Goal: Transaction & Acquisition: Purchase product/service

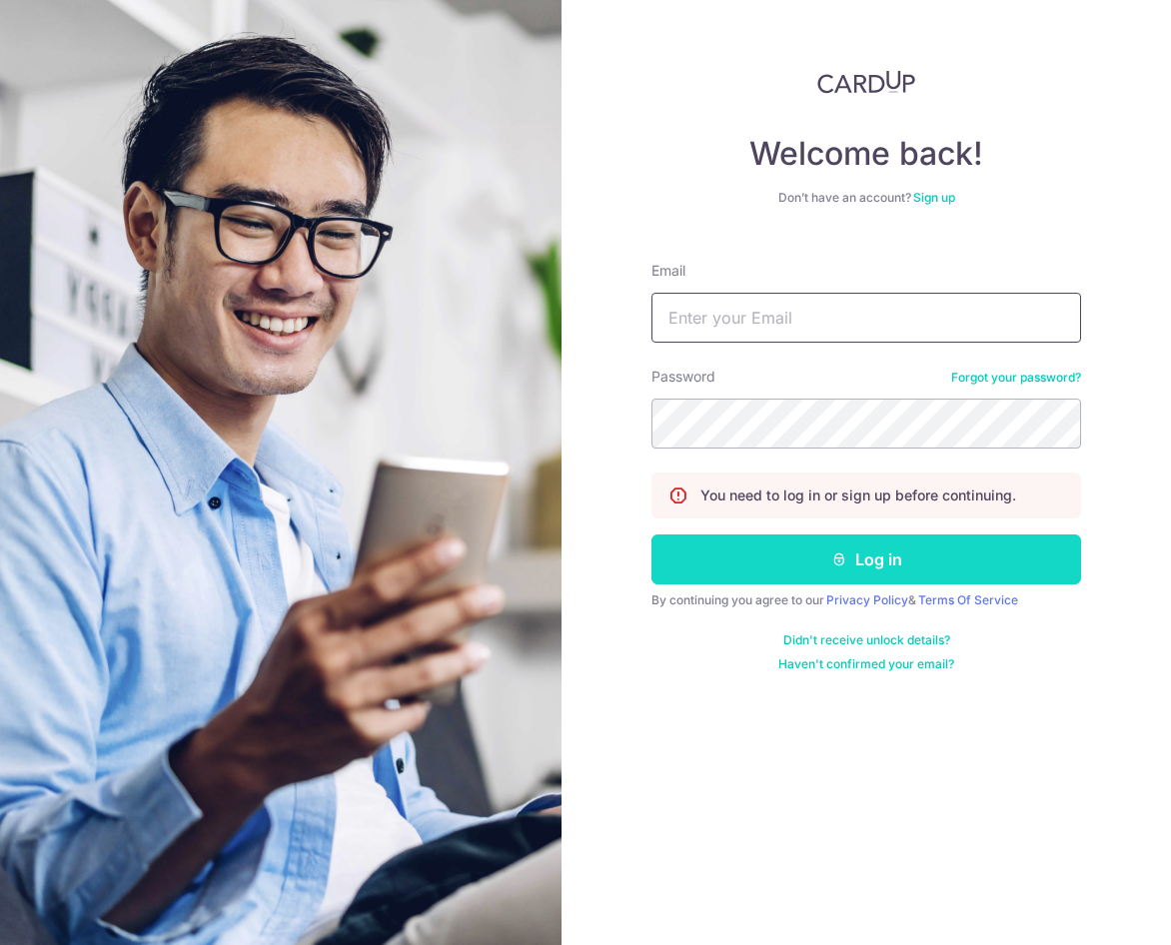
type input "[EMAIL_ADDRESS][DOMAIN_NAME]"
click at [882, 560] on button "Log in" at bounding box center [866, 559] width 430 height 50
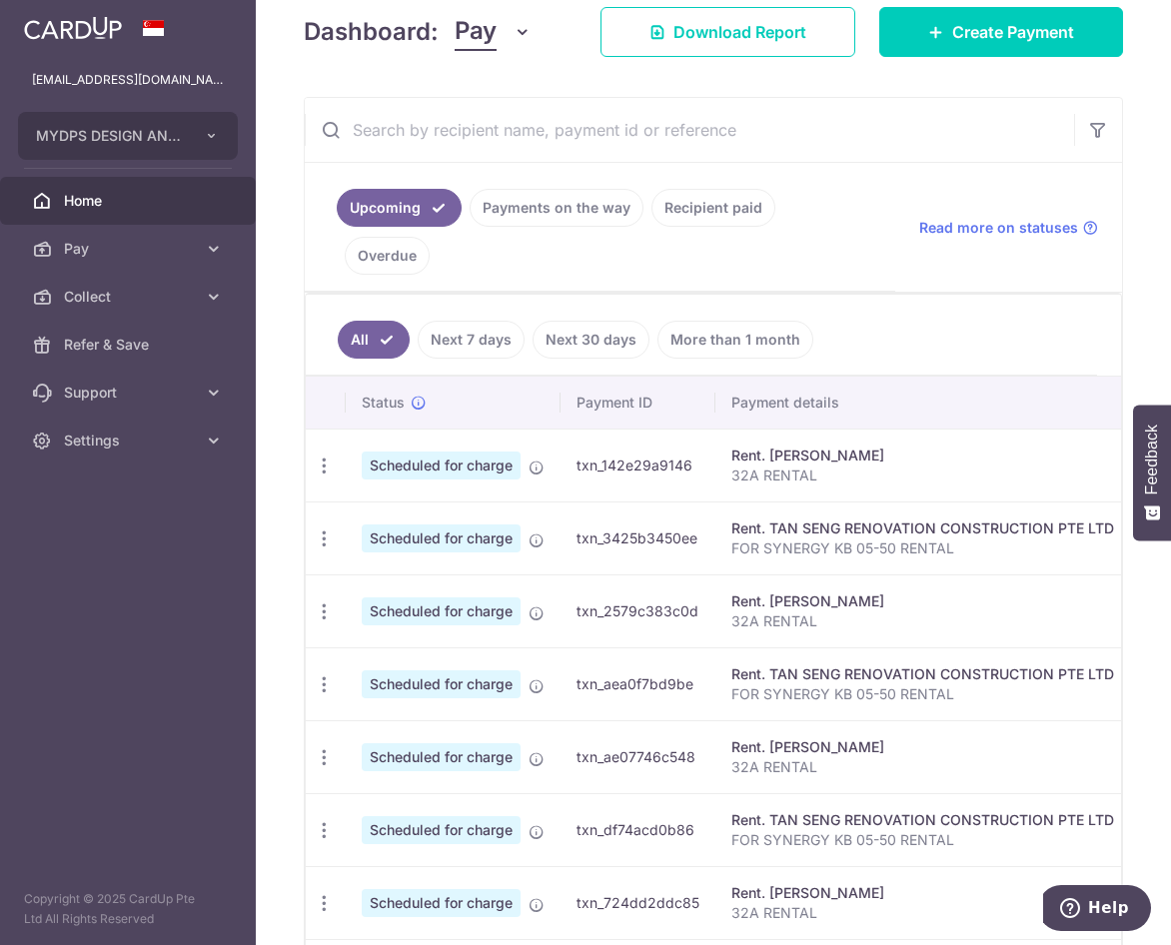
scroll to position [300, 0]
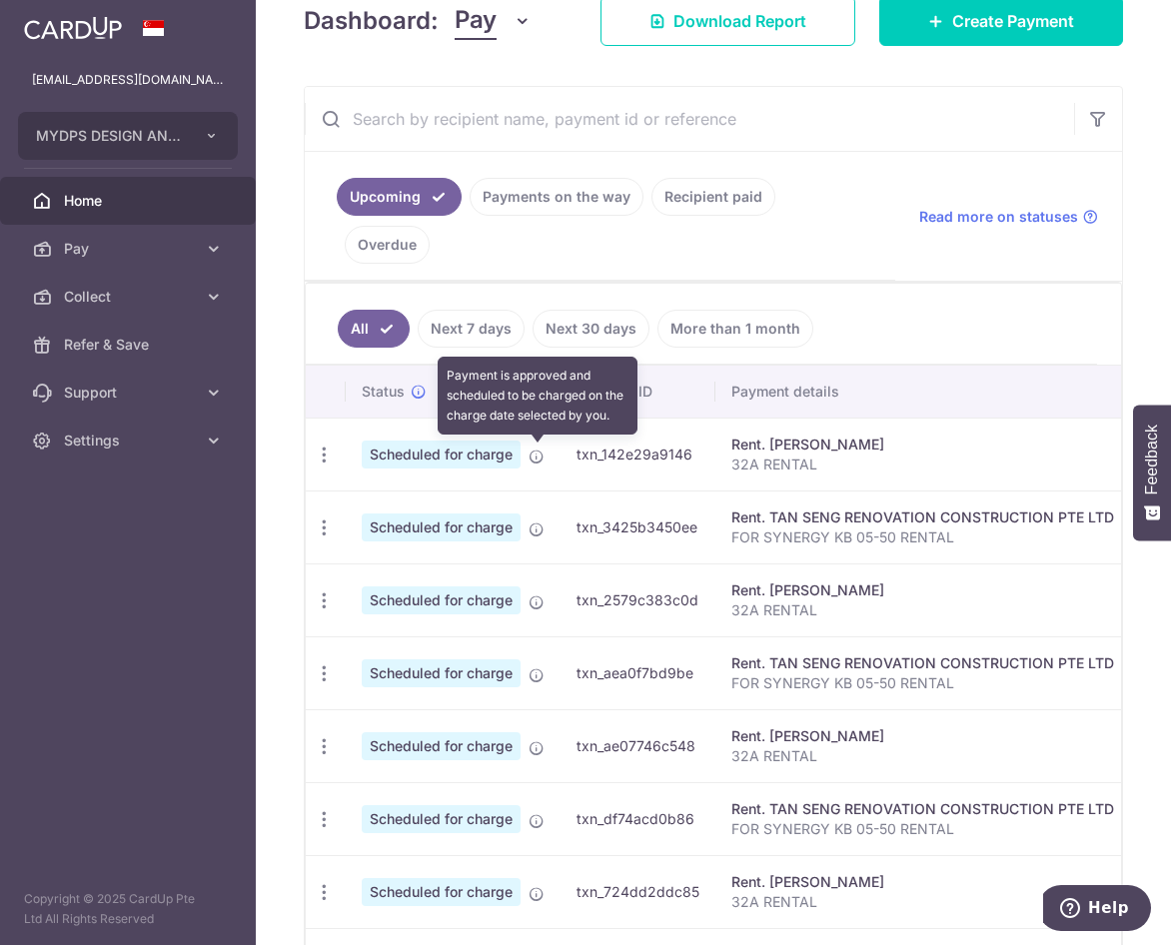
click at [537, 456] on icon at bounding box center [536, 457] width 16 height 16
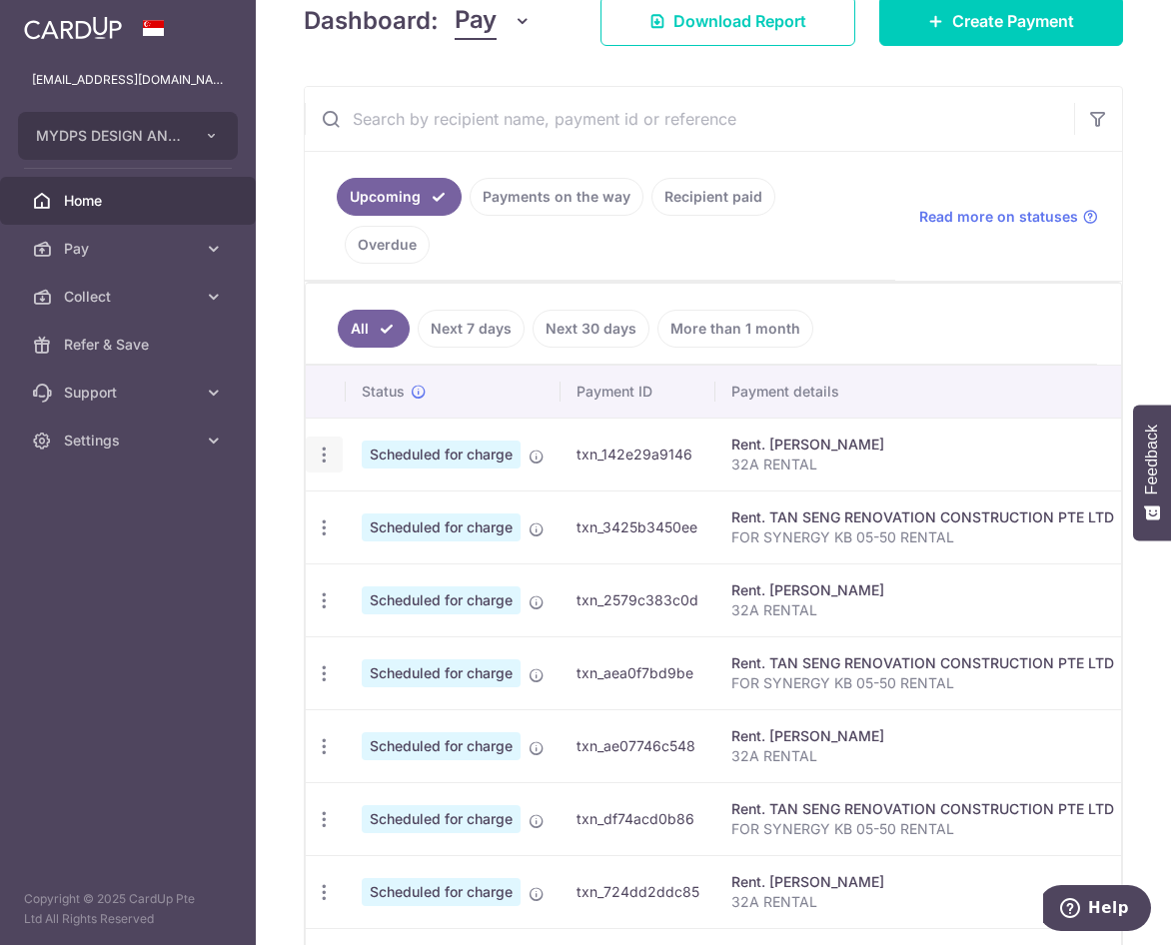
click at [331, 456] on icon "button" at bounding box center [324, 455] width 21 height 21
click at [476, 505] on span "Update payment" at bounding box center [431, 509] width 136 height 24
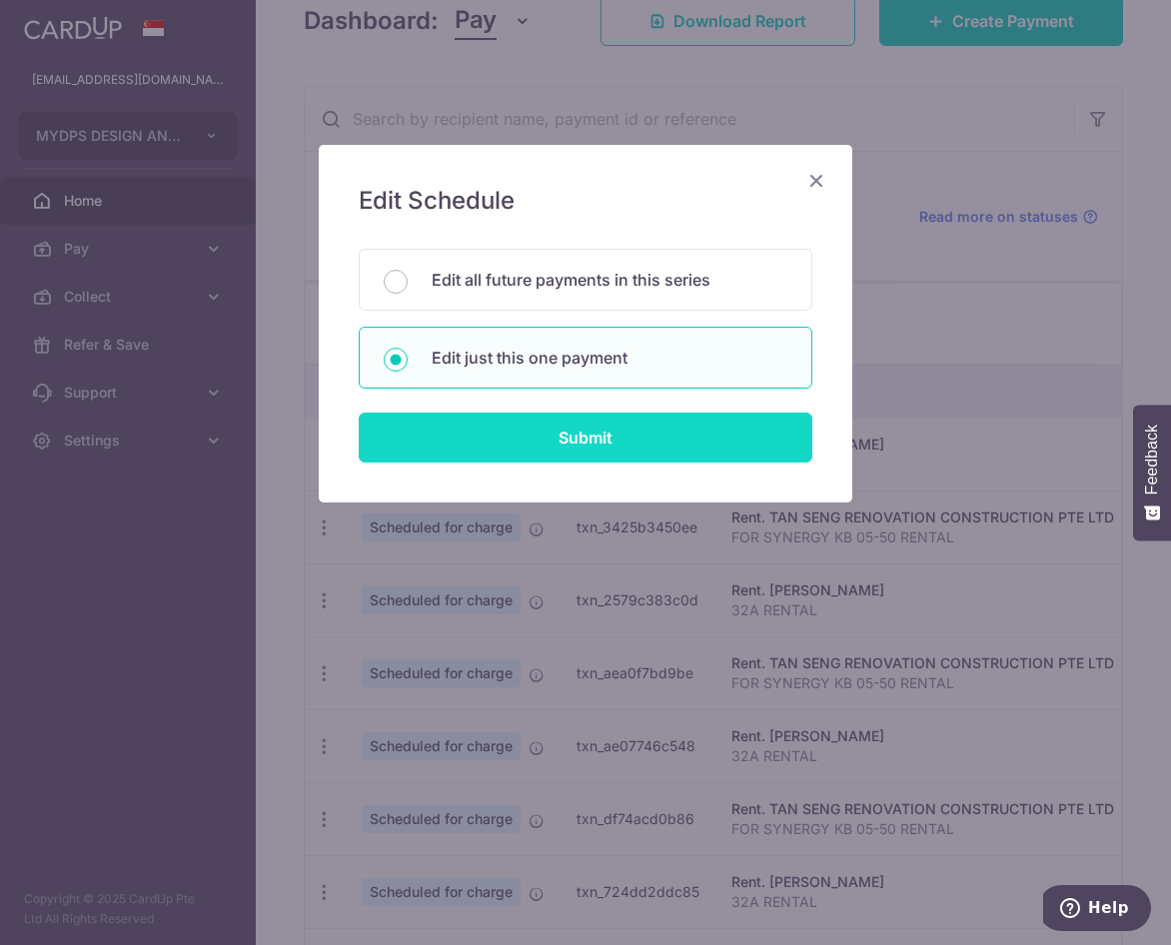
click at [554, 451] on input "Submit" at bounding box center [586, 438] width 454 height 50
radio input "true"
type input "4,500.00"
type input "0.00"
type input "[DATE]"
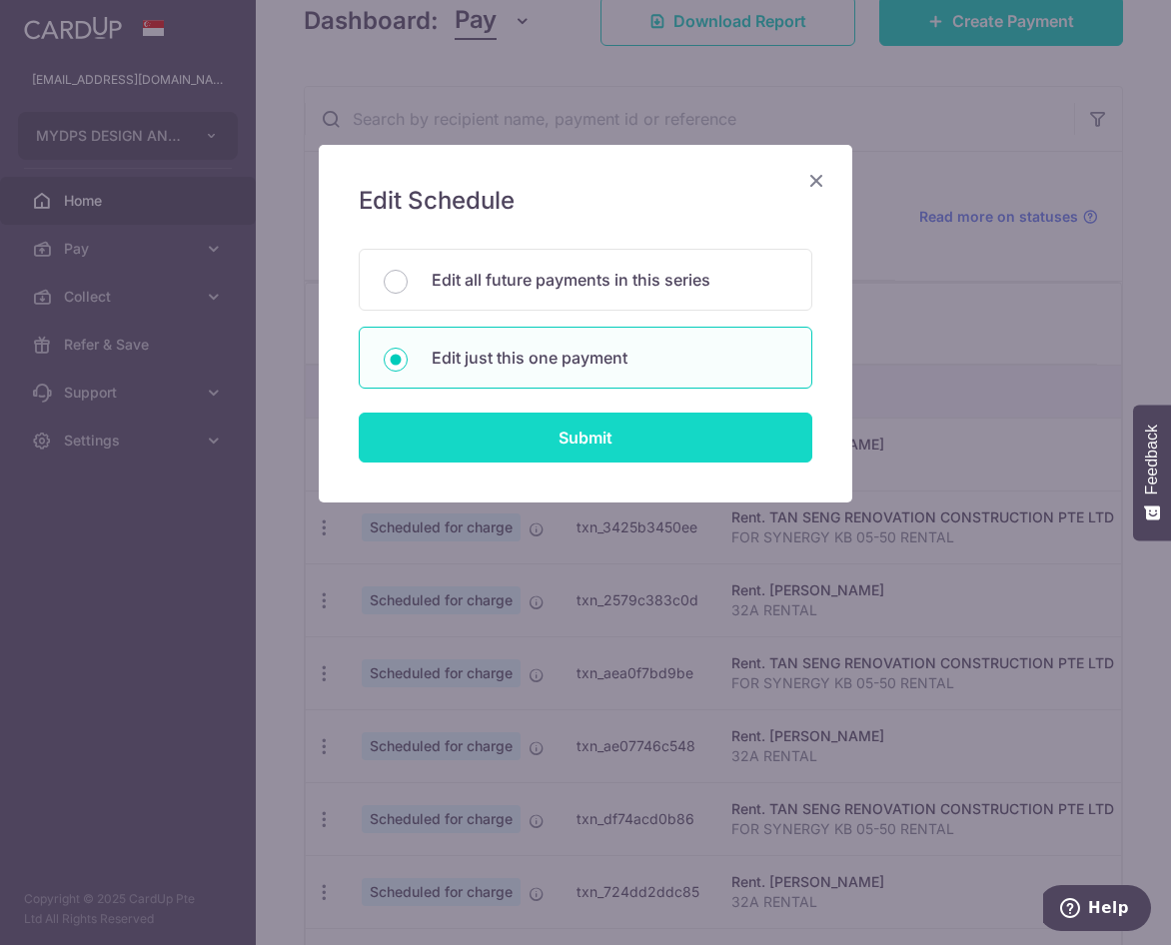
type input "32A RENTAL"
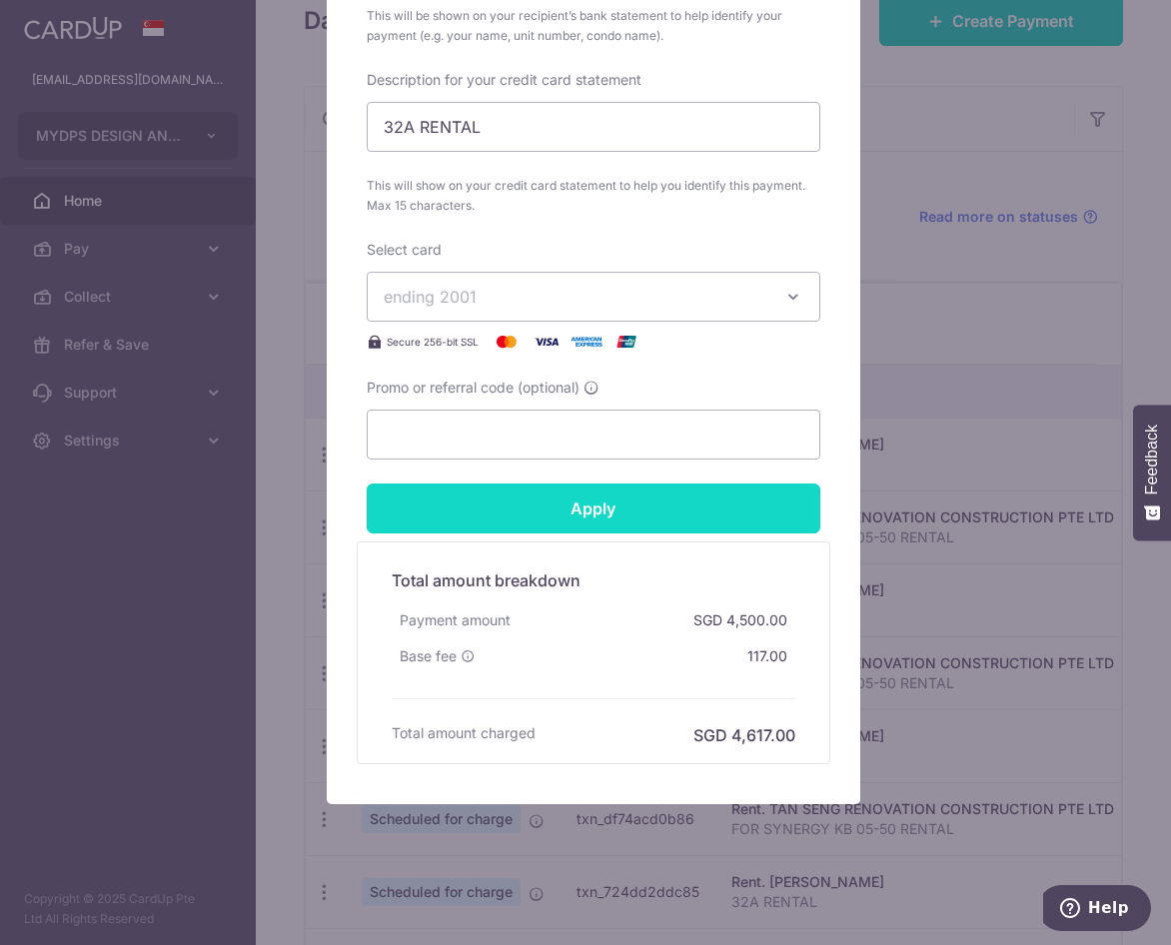
scroll to position [892, 0]
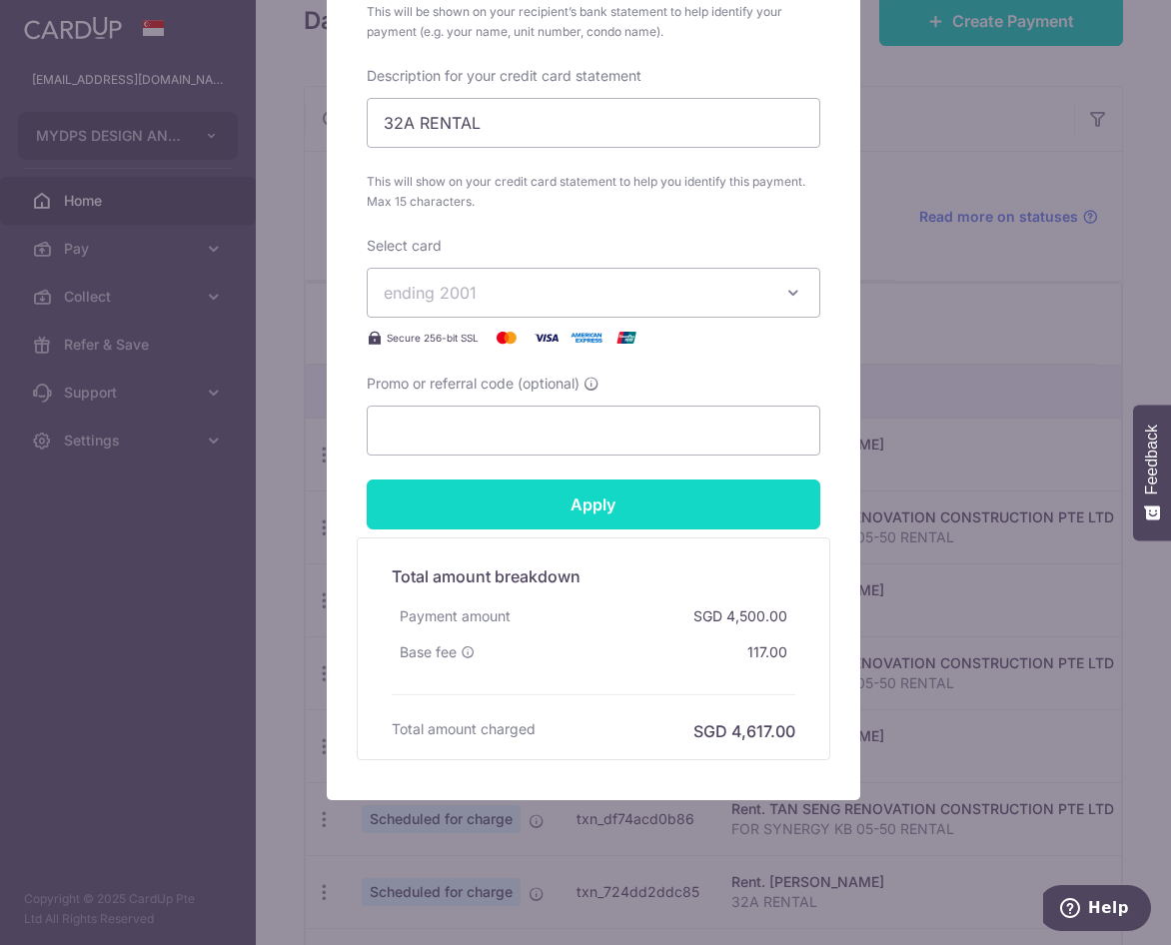
click at [764, 501] on input "Apply" at bounding box center [594, 504] width 454 height 50
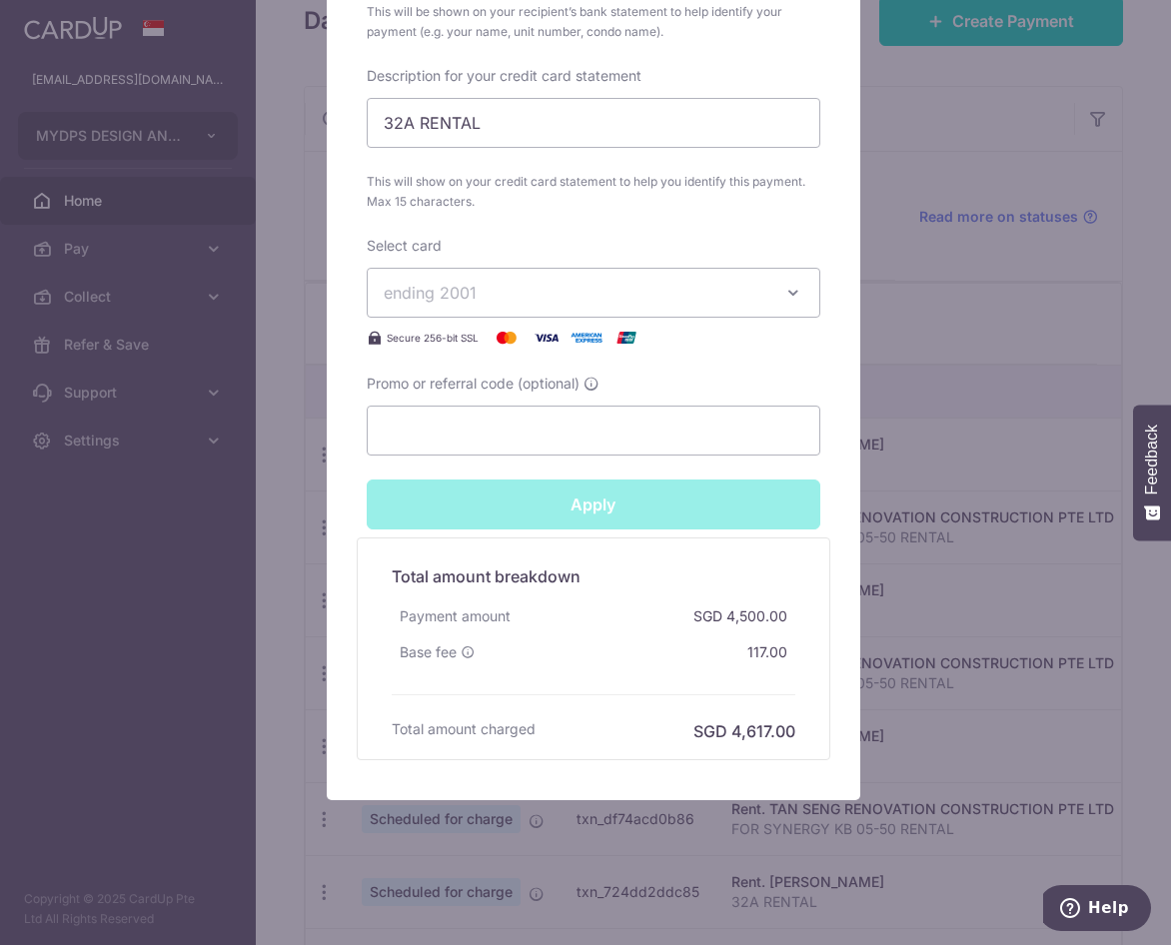
type input "Successfully Applied"
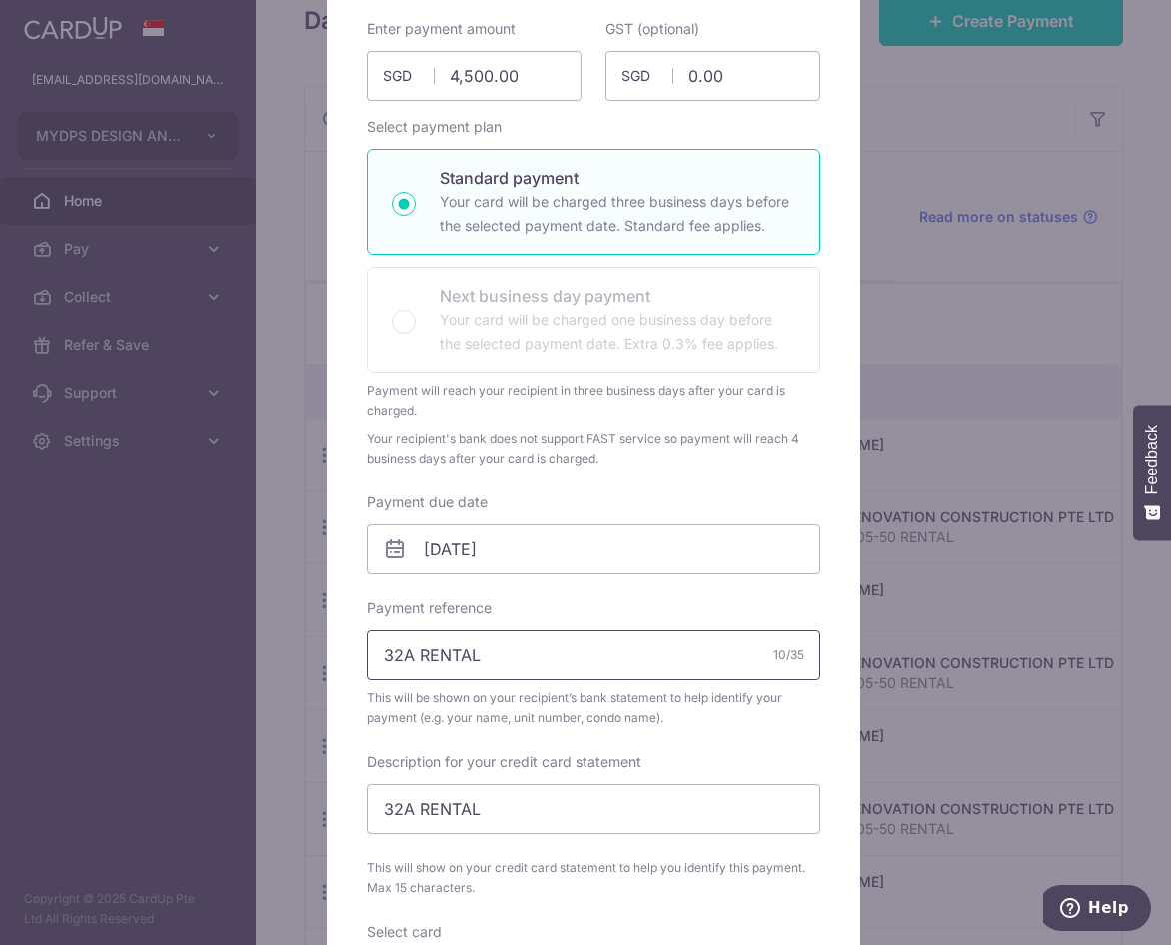
scroll to position [0, 0]
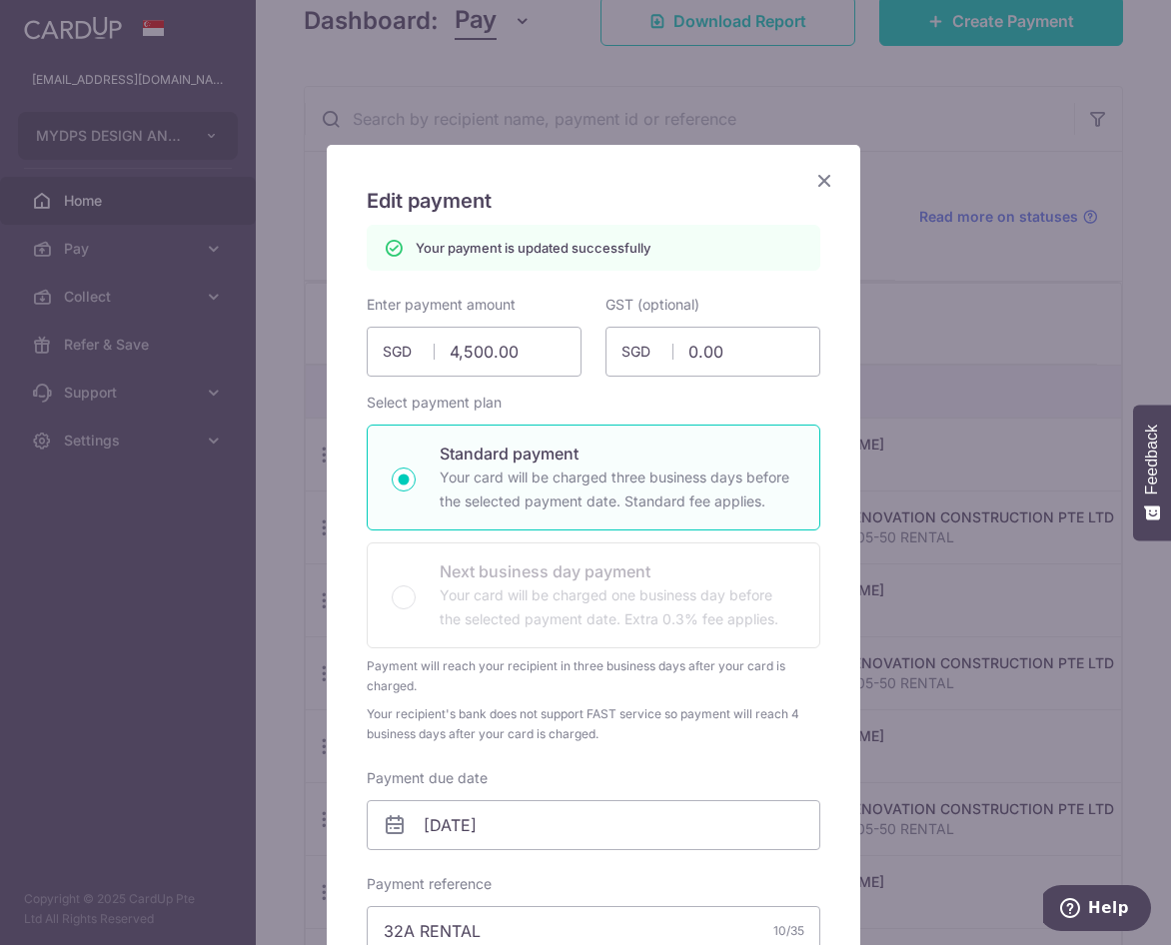
click at [812, 182] on icon "Close" at bounding box center [824, 180] width 24 height 25
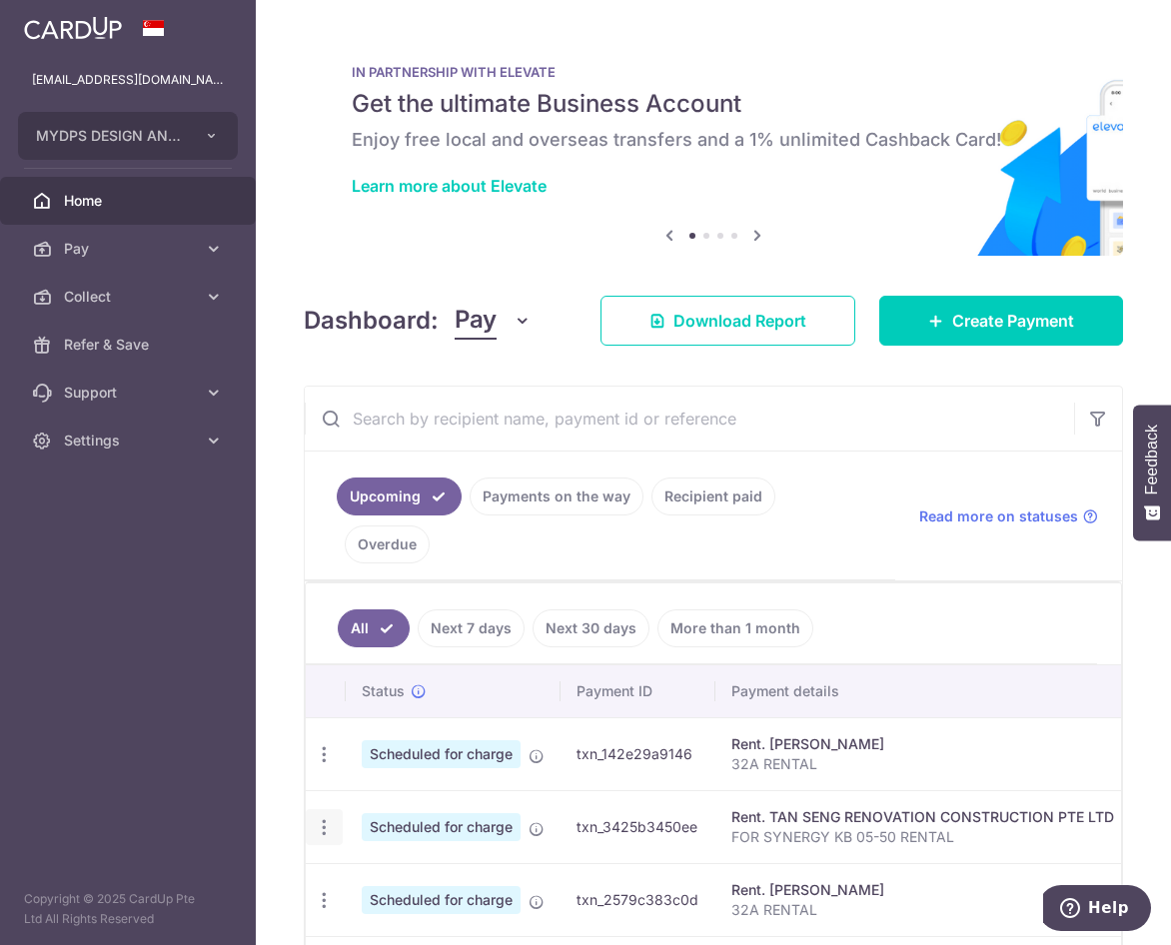
click at [324, 833] on icon "button" at bounding box center [324, 827] width 21 height 21
click at [396, 872] on span "Update payment" at bounding box center [431, 882] width 136 height 24
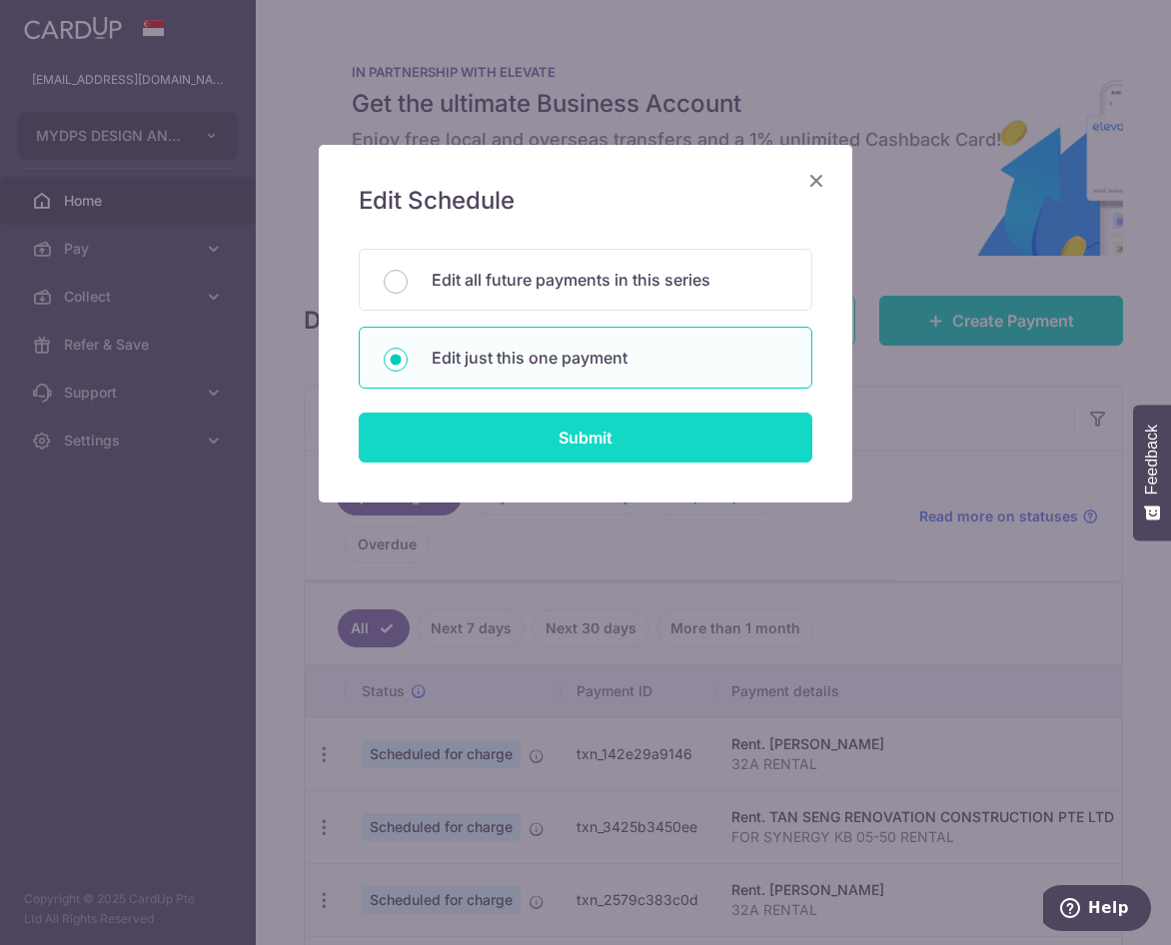
click at [602, 437] on input "Submit" at bounding box center [586, 438] width 454 height 50
radio input "true"
type input "5,000.00"
type input "450.00"
type input "06/11/2025"
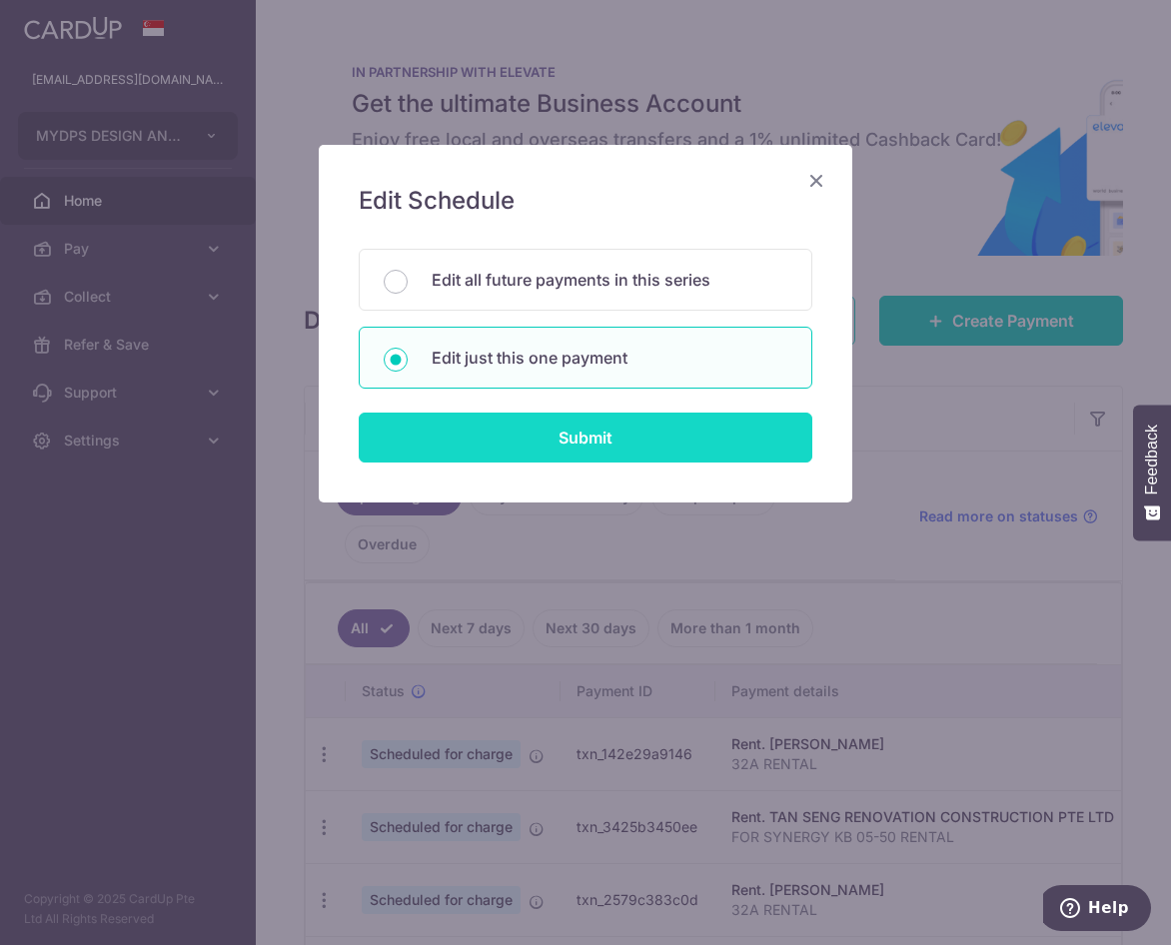
type input "FOR SYNERGY KB 05-50 RENTAL"
type input "SYNERGY KB RENT"
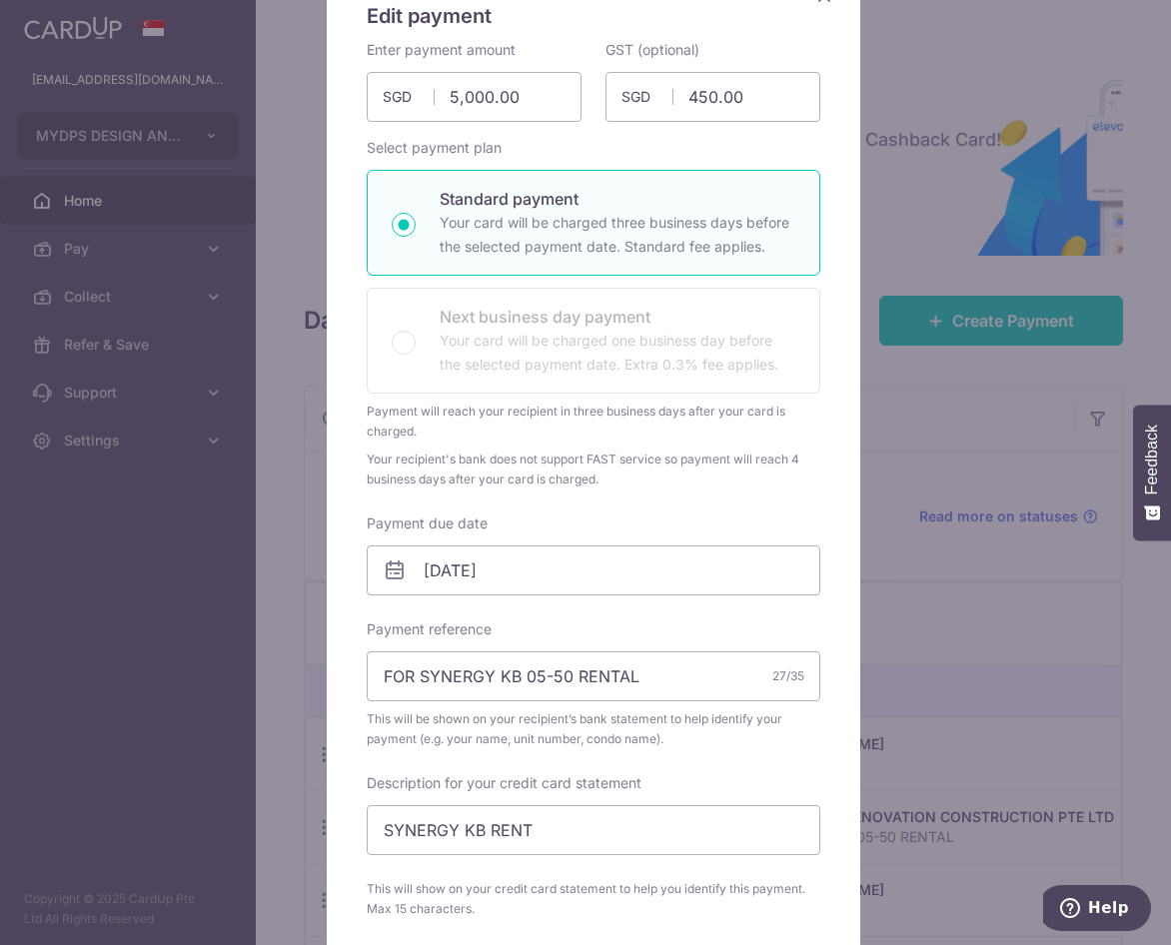
scroll to position [200, 0]
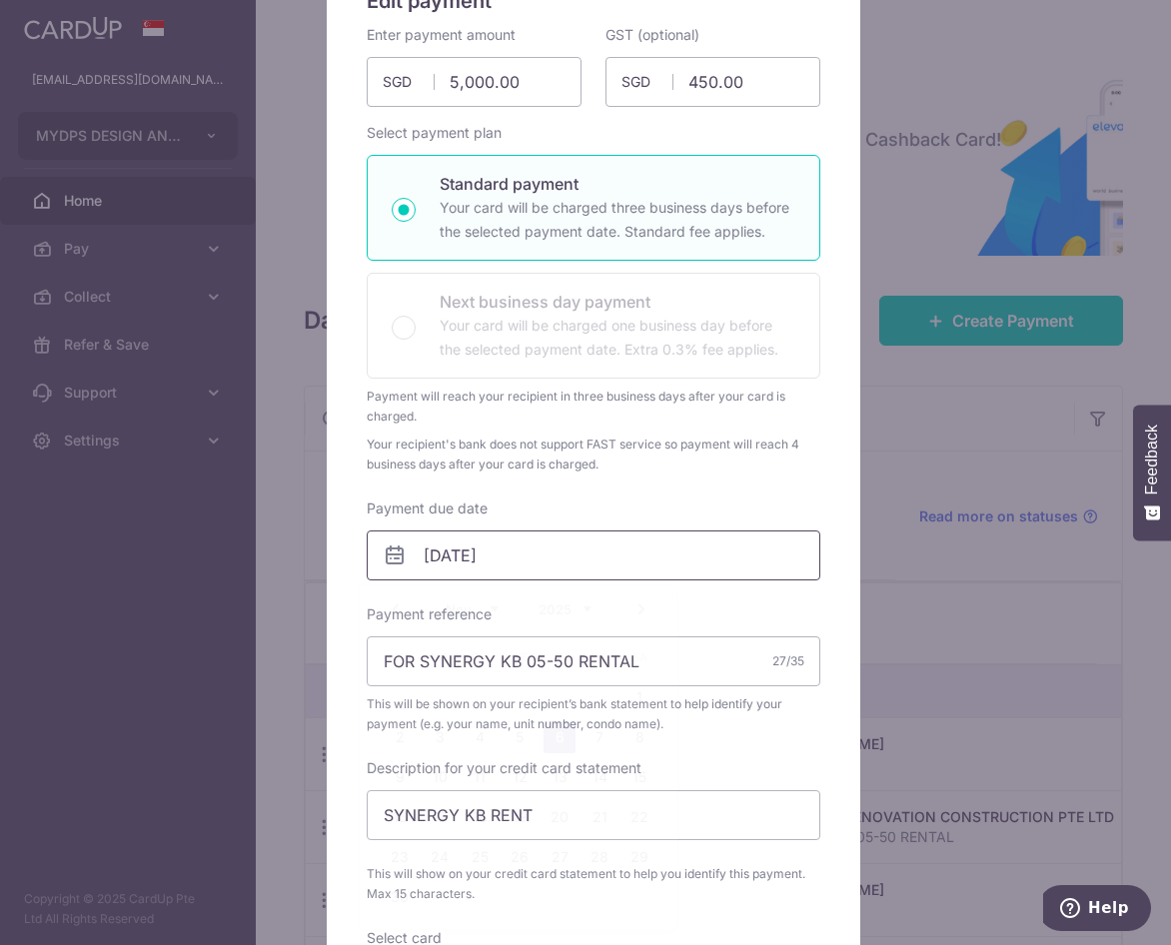
click at [518, 545] on input "06/11/2025" at bounding box center [594, 555] width 454 height 50
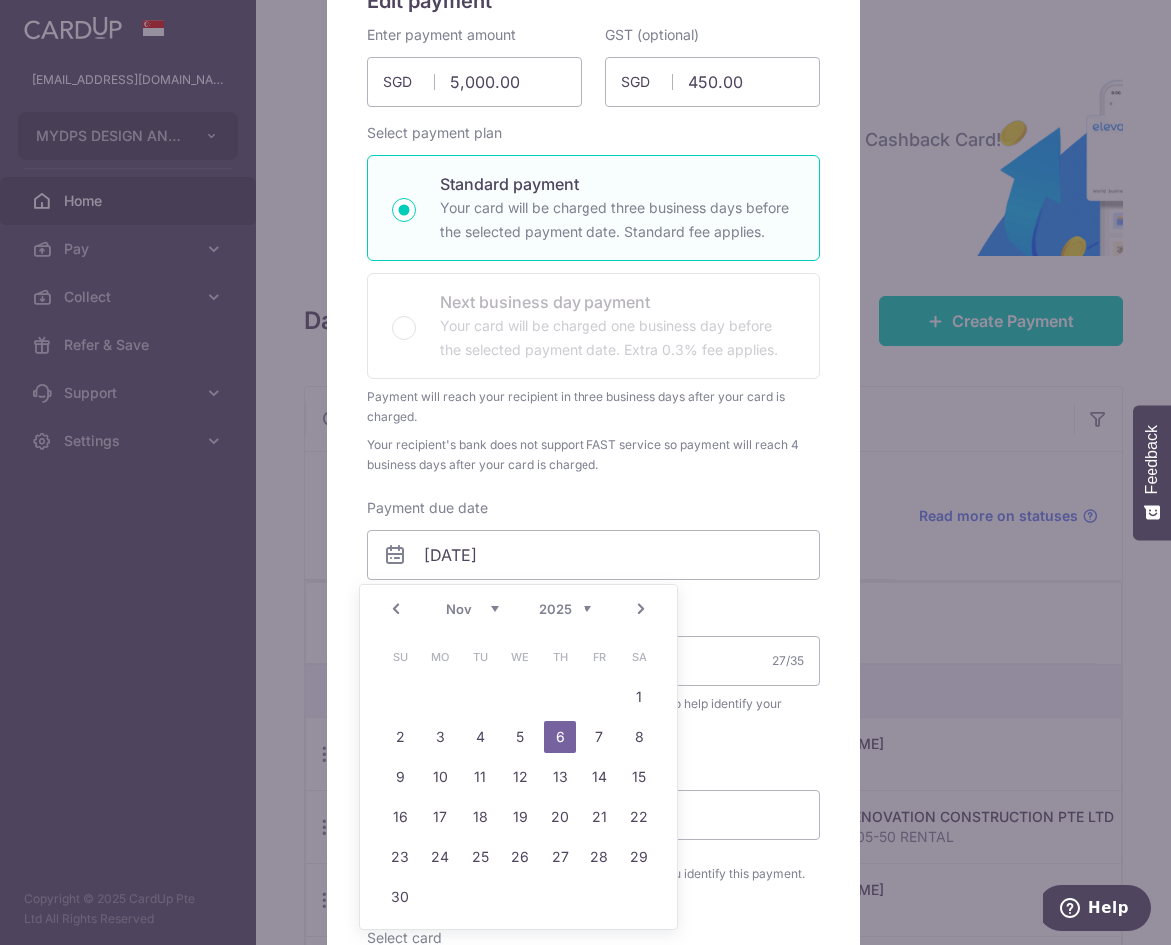
click at [394, 614] on link "Prev" at bounding box center [396, 609] width 24 height 24
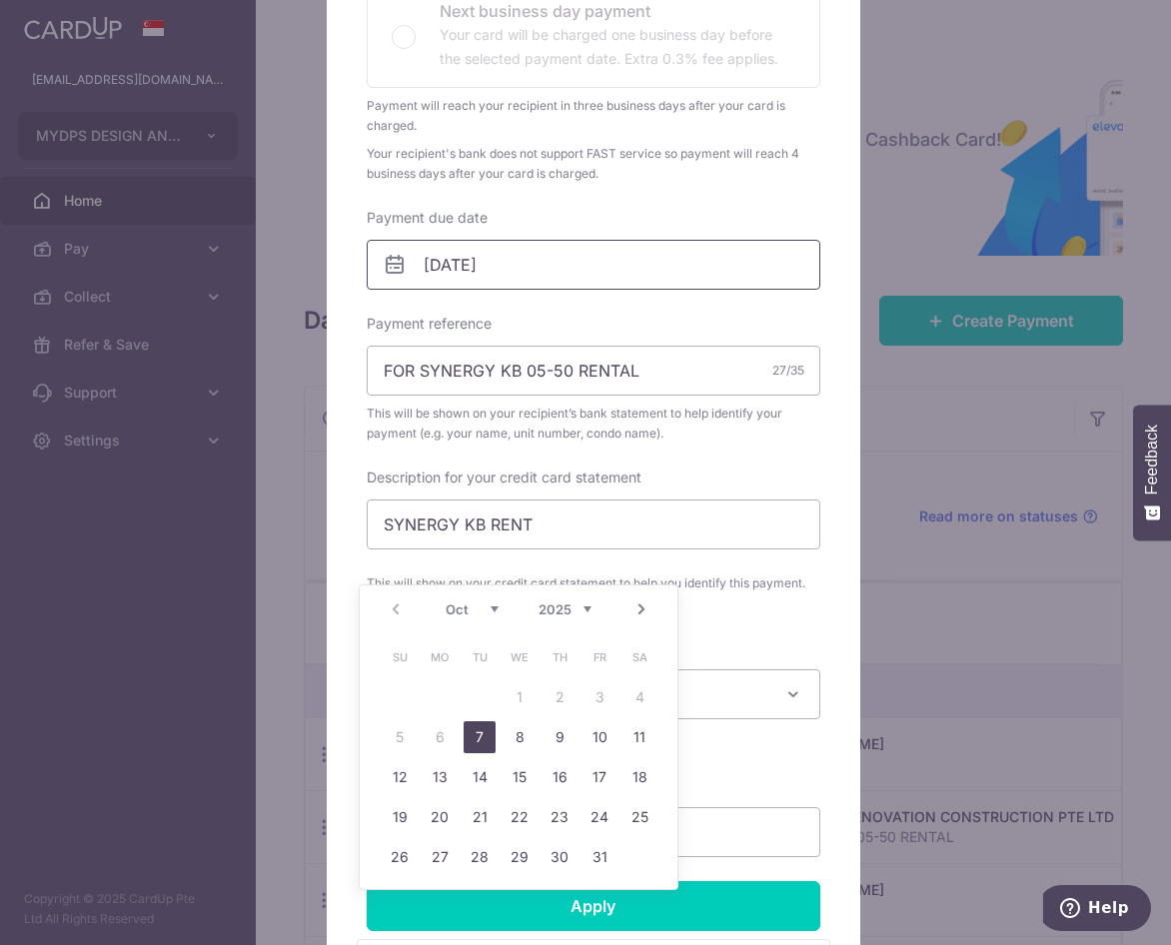
scroll to position [499, 0]
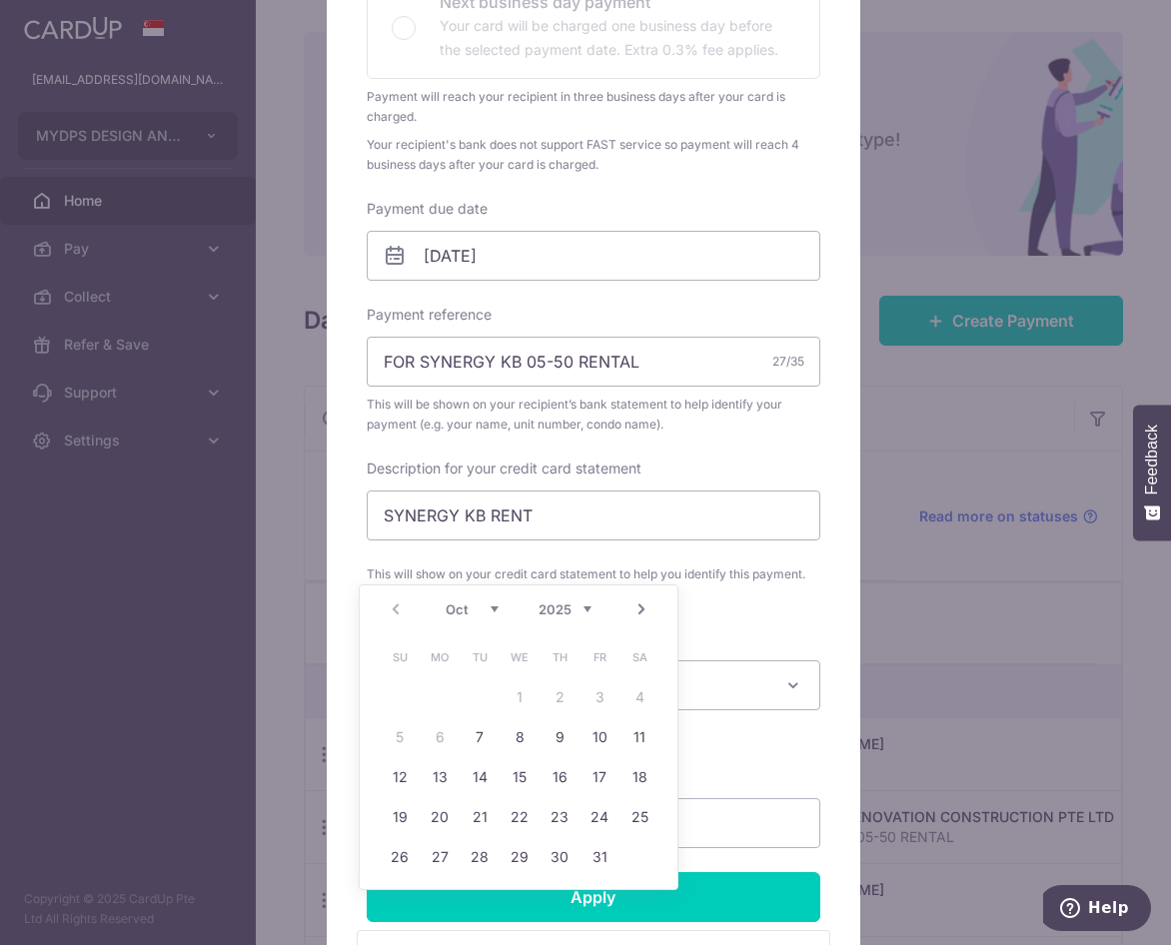
click at [495, 606] on select "Oct Nov Dec" at bounding box center [472, 609] width 53 height 16
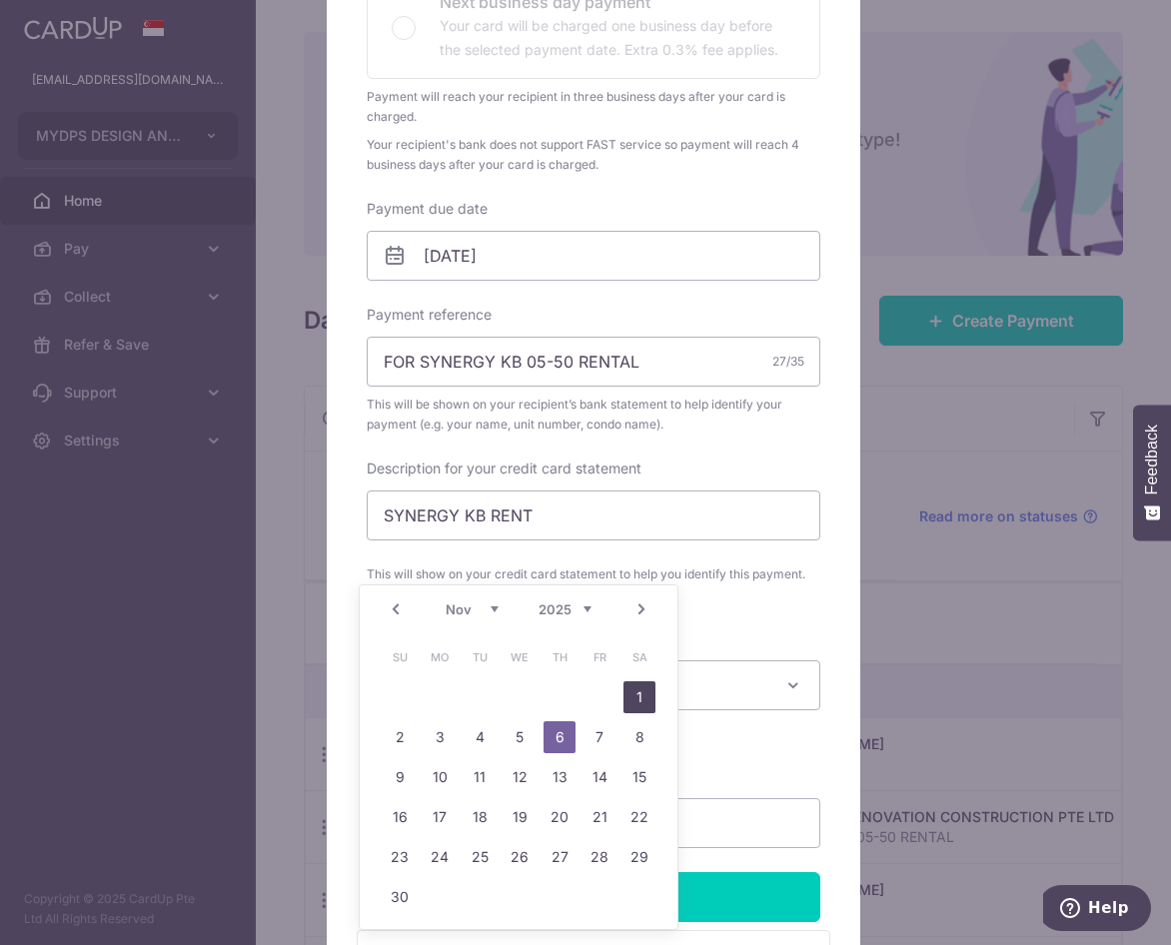
click at [649, 699] on link "1" at bounding box center [639, 697] width 32 height 32
type input "01/11/2025"
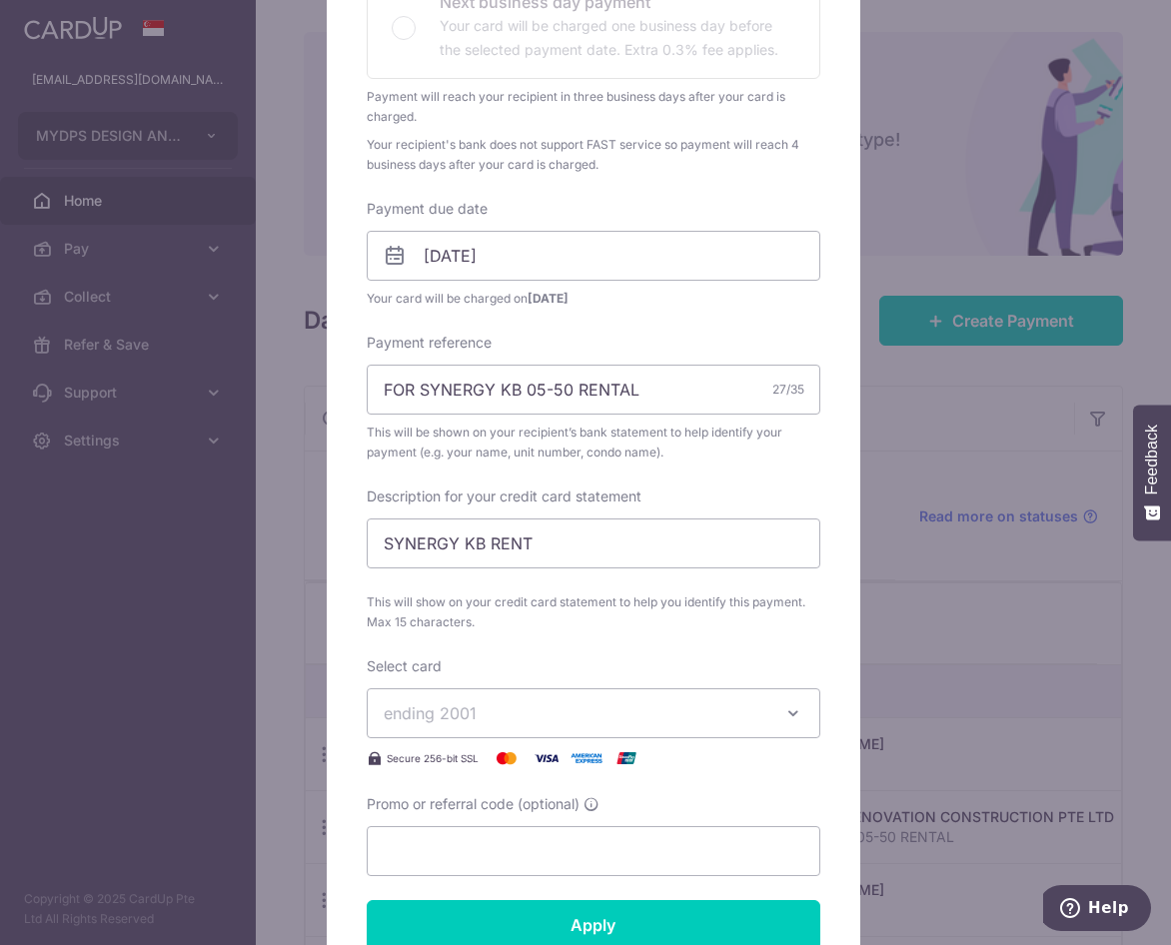
scroll to position [100, 0]
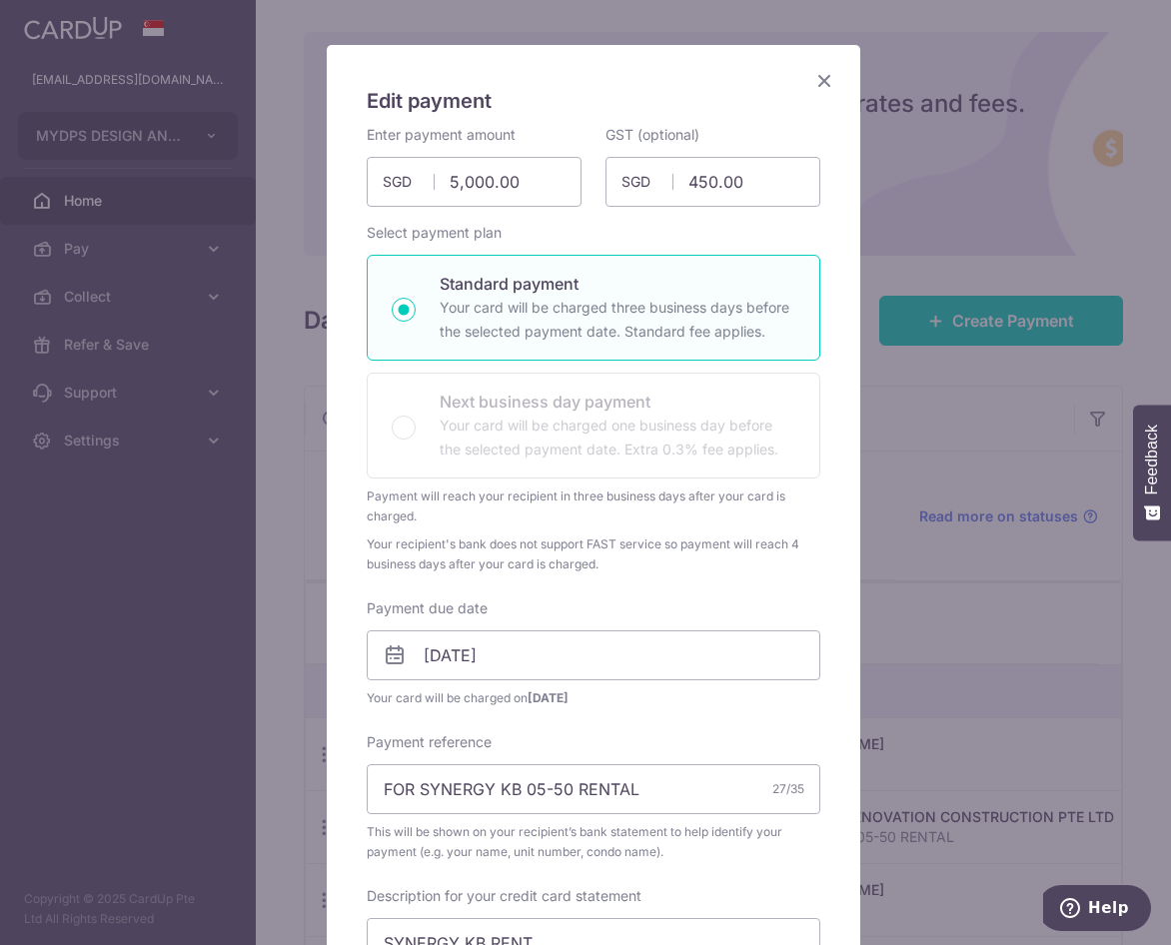
click at [812, 77] on icon "Close" at bounding box center [824, 80] width 24 height 25
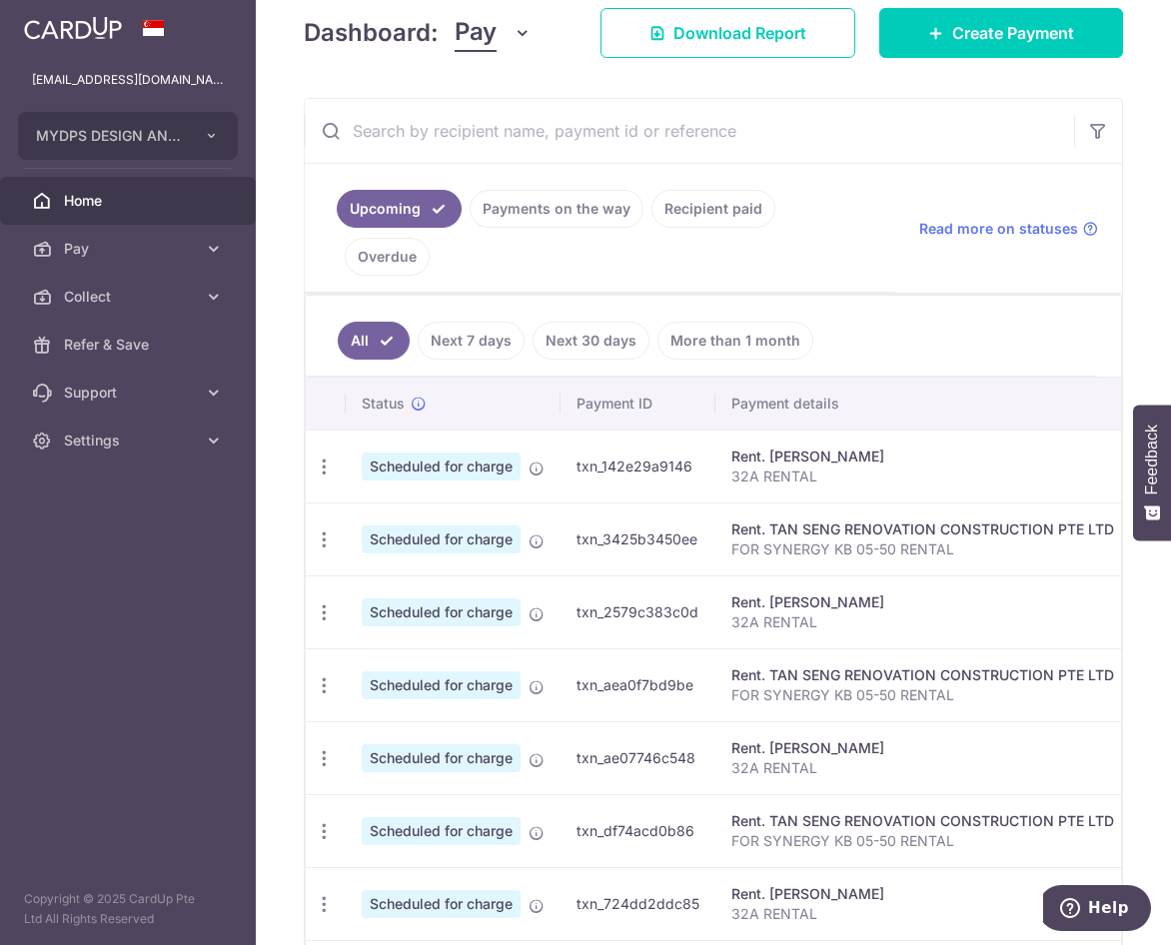
scroll to position [300, 0]
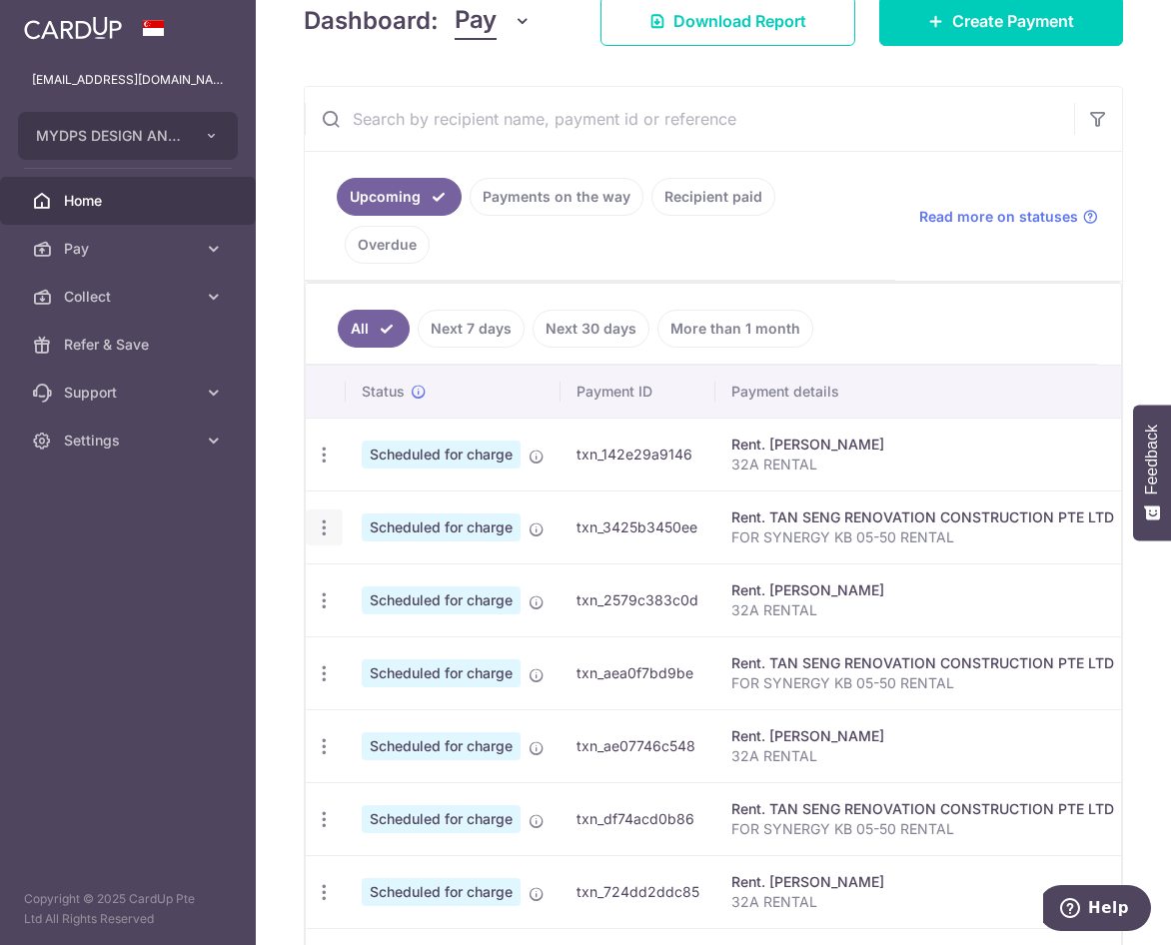
click at [324, 531] on icon "button" at bounding box center [324, 527] width 21 height 21
click at [465, 575] on span "Update payment" at bounding box center [431, 582] width 136 height 24
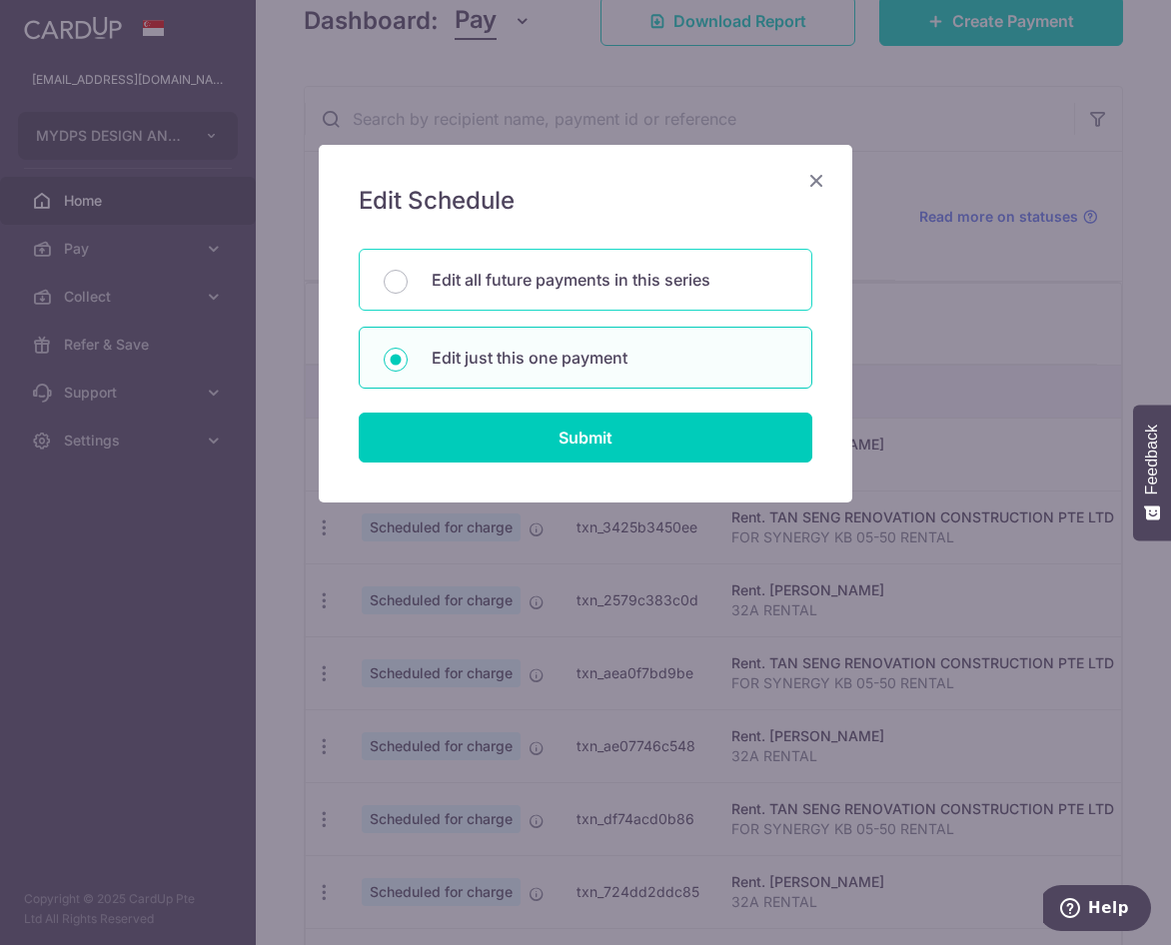
click at [571, 289] on p "Edit all future payments in this series" at bounding box center [610, 280] width 356 height 24
click at [408, 289] on input "Edit all future payments in this series" at bounding box center [396, 282] width 24 height 24
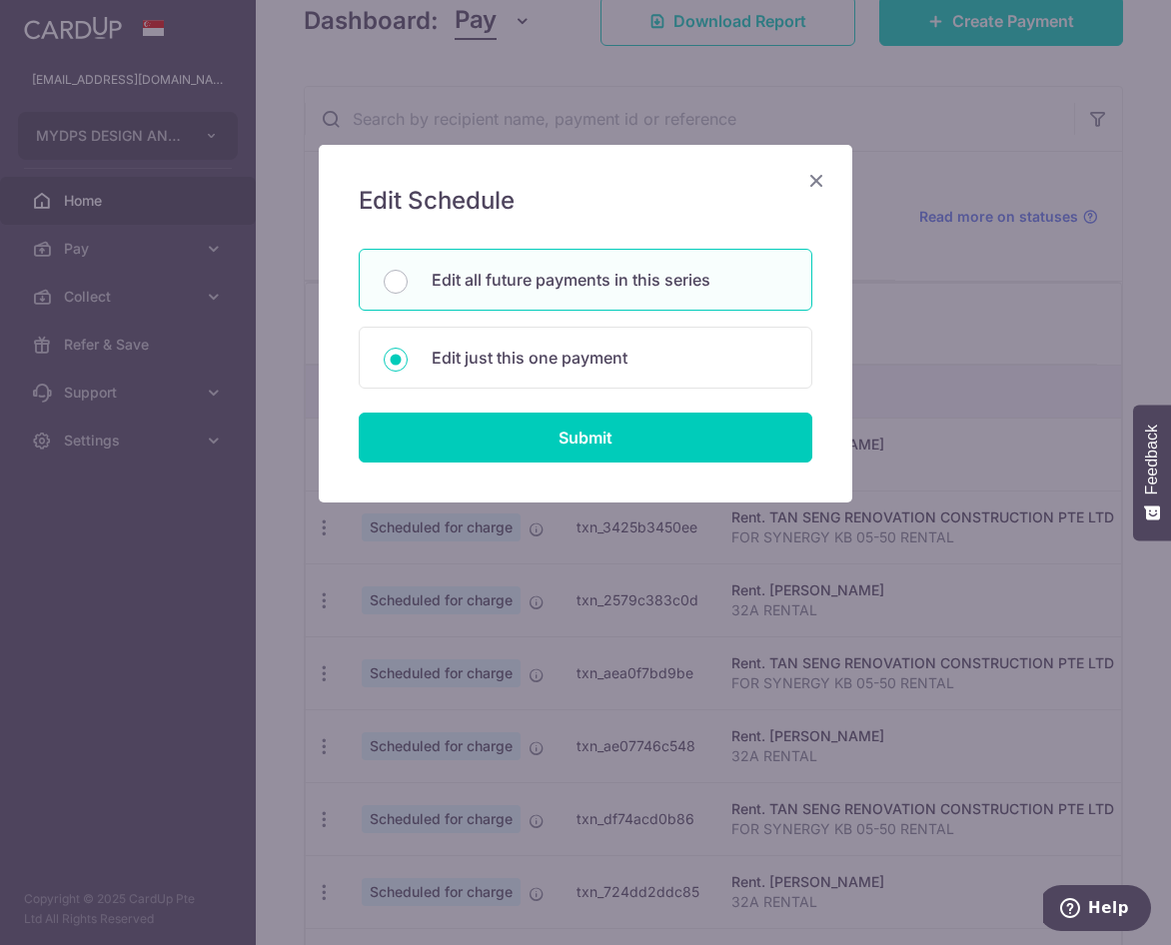
radio input "true"
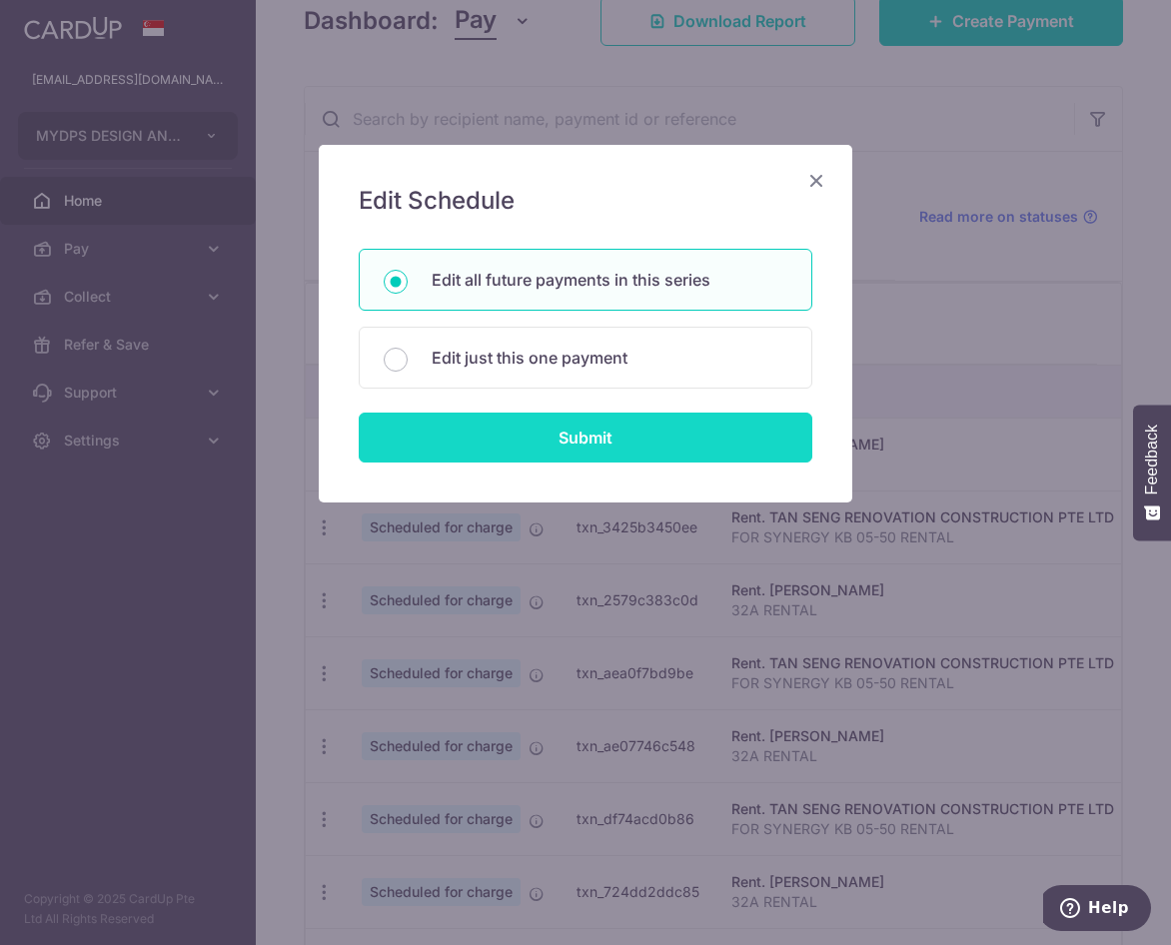
click at [609, 444] on input "Submit" at bounding box center [586, 438] width 454 height 50
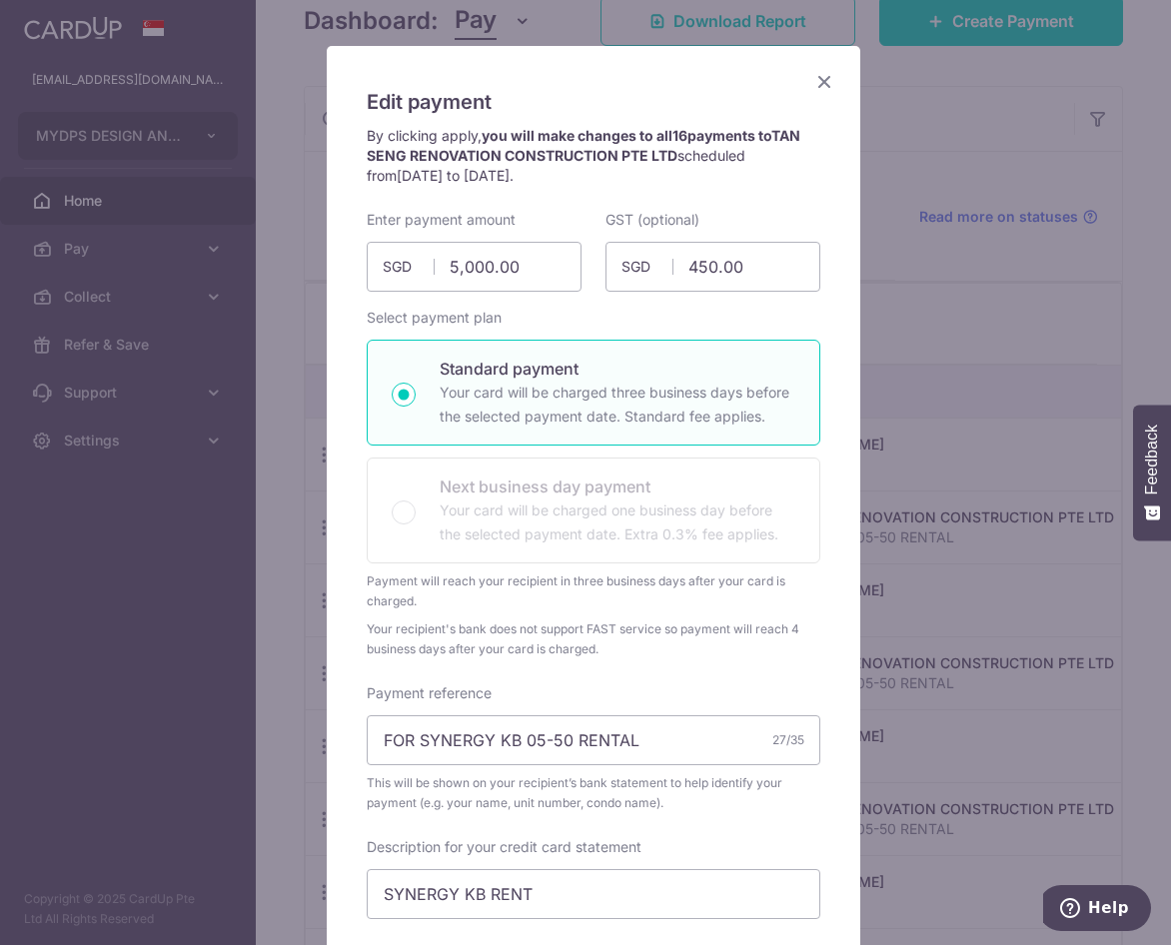
scroll to position [0, 0]
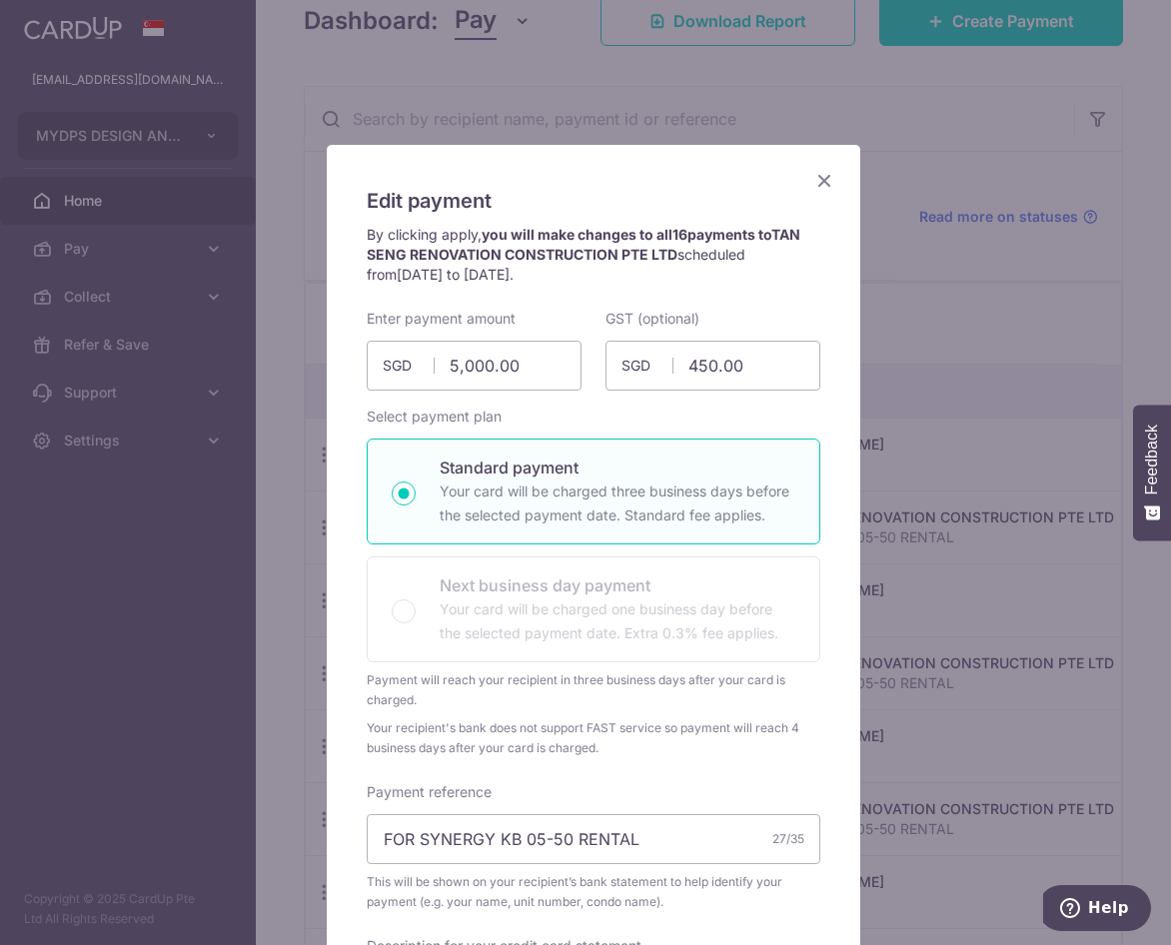
click at [822, 185] on icon "Close" at bounding box center [824, 180] width 24 height 25
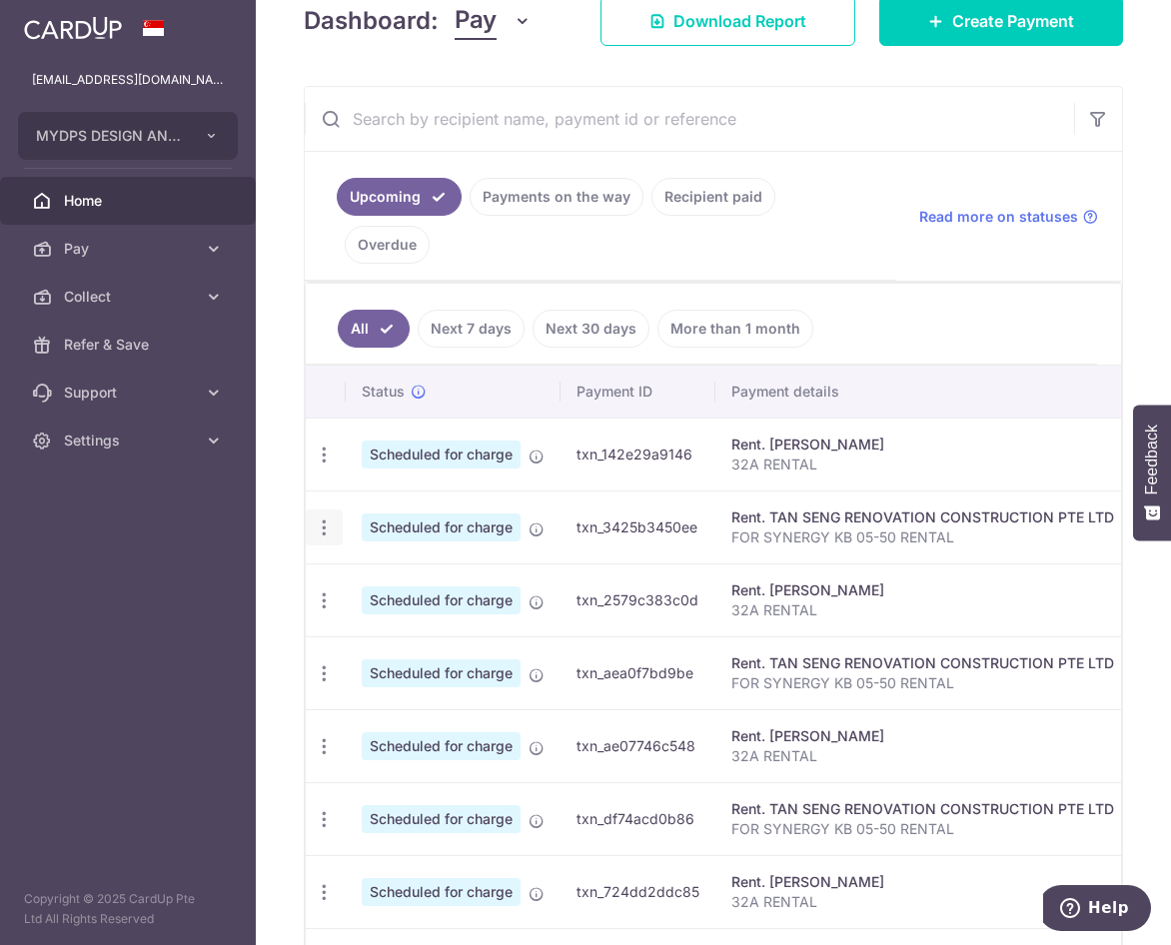
click at [325, 533] on icon "button" at bounding box center [324, 527] width 21 height 21
click at [440, 567] on link "Update payment" at bounding box center [411, 582] width 208 height 48
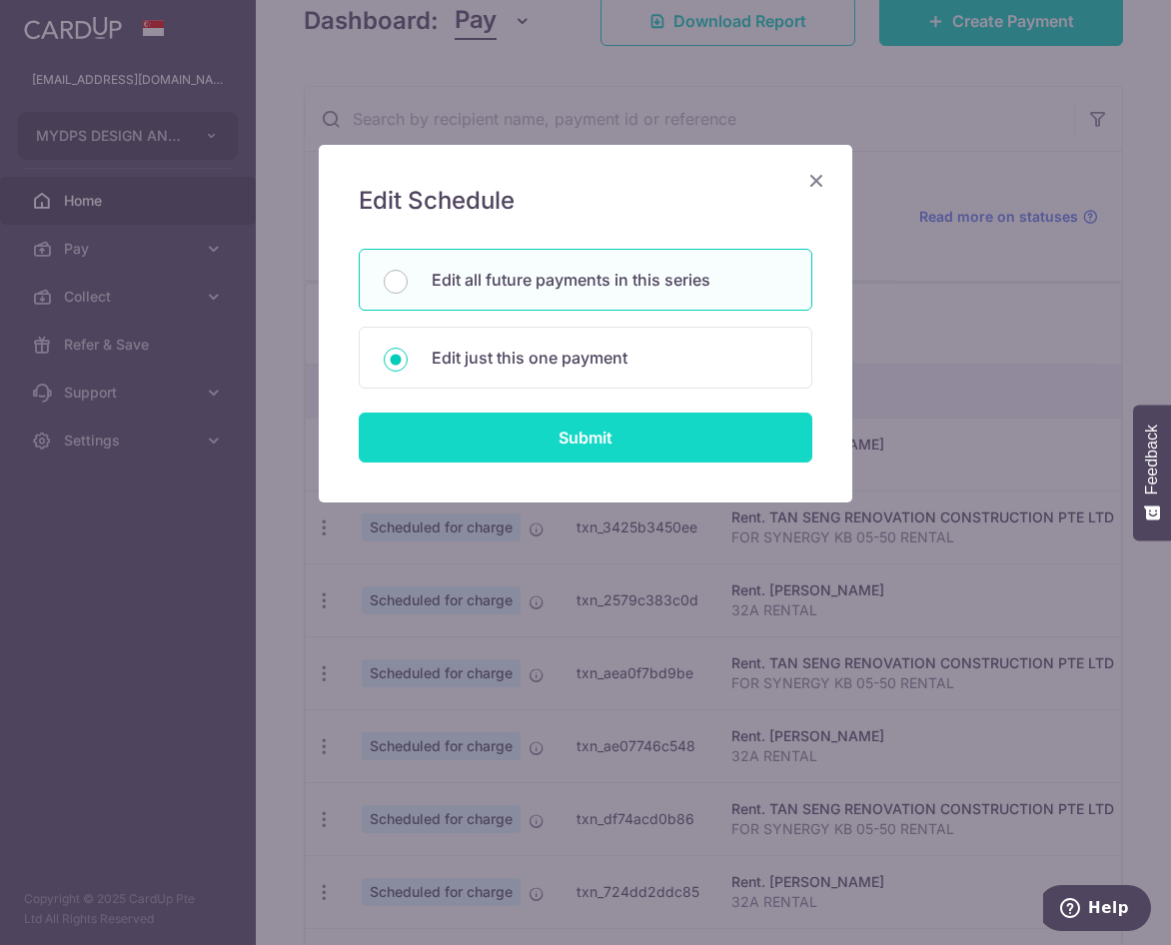
click at [562, 430] on input "Submit" at bounding box center [586, 438] width 454 height 50
radio input "true"
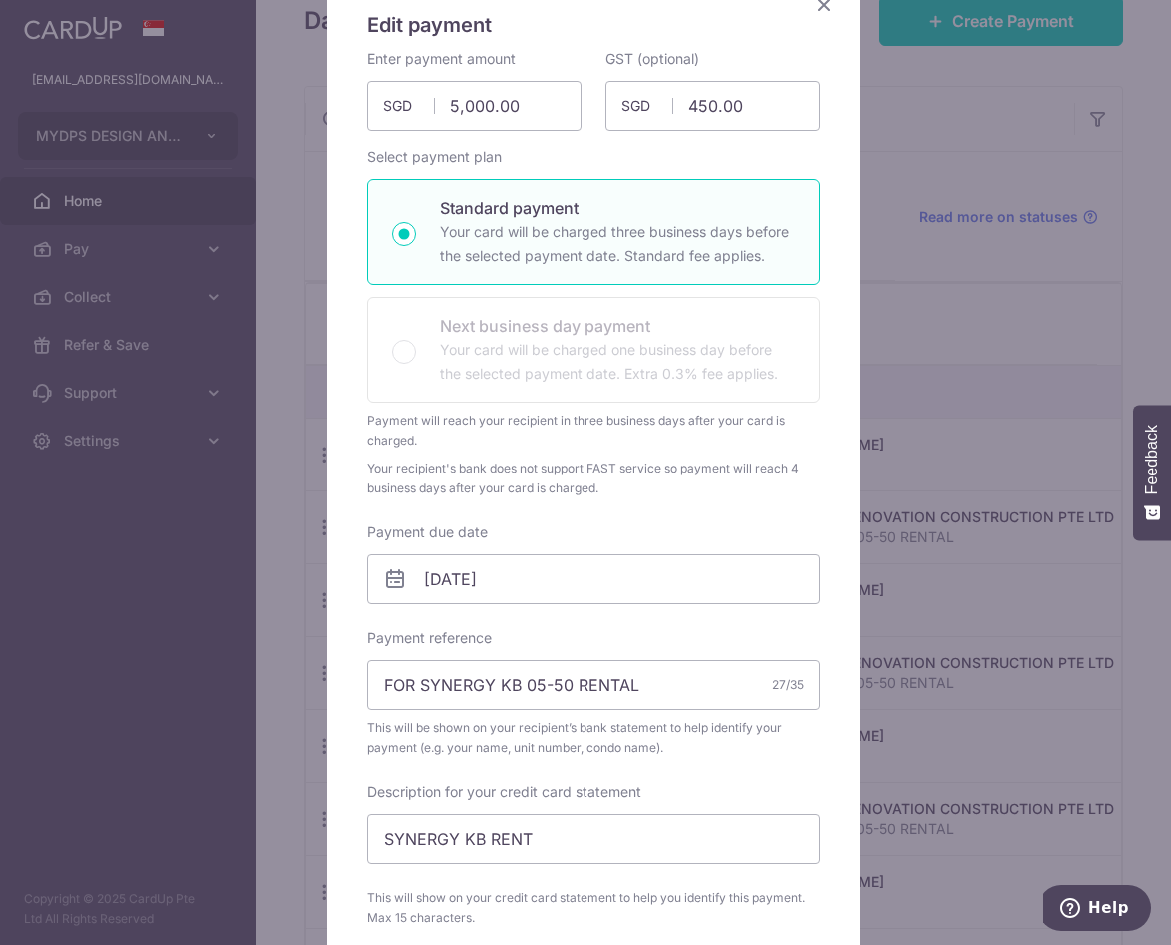
scroll to position [400, 0]
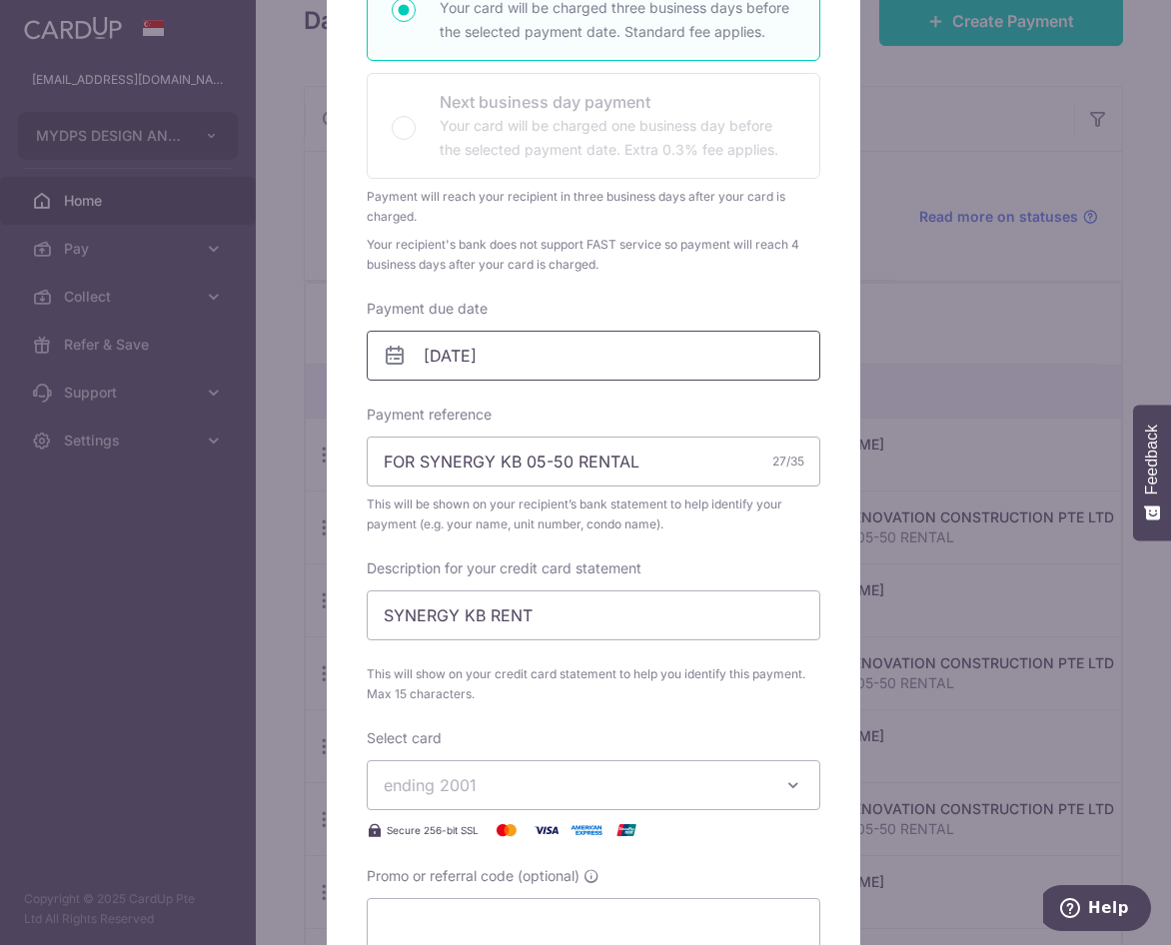
click at [466, 356] on input "06/11/2025" at bounding box center [594, 356] width 454 height 50
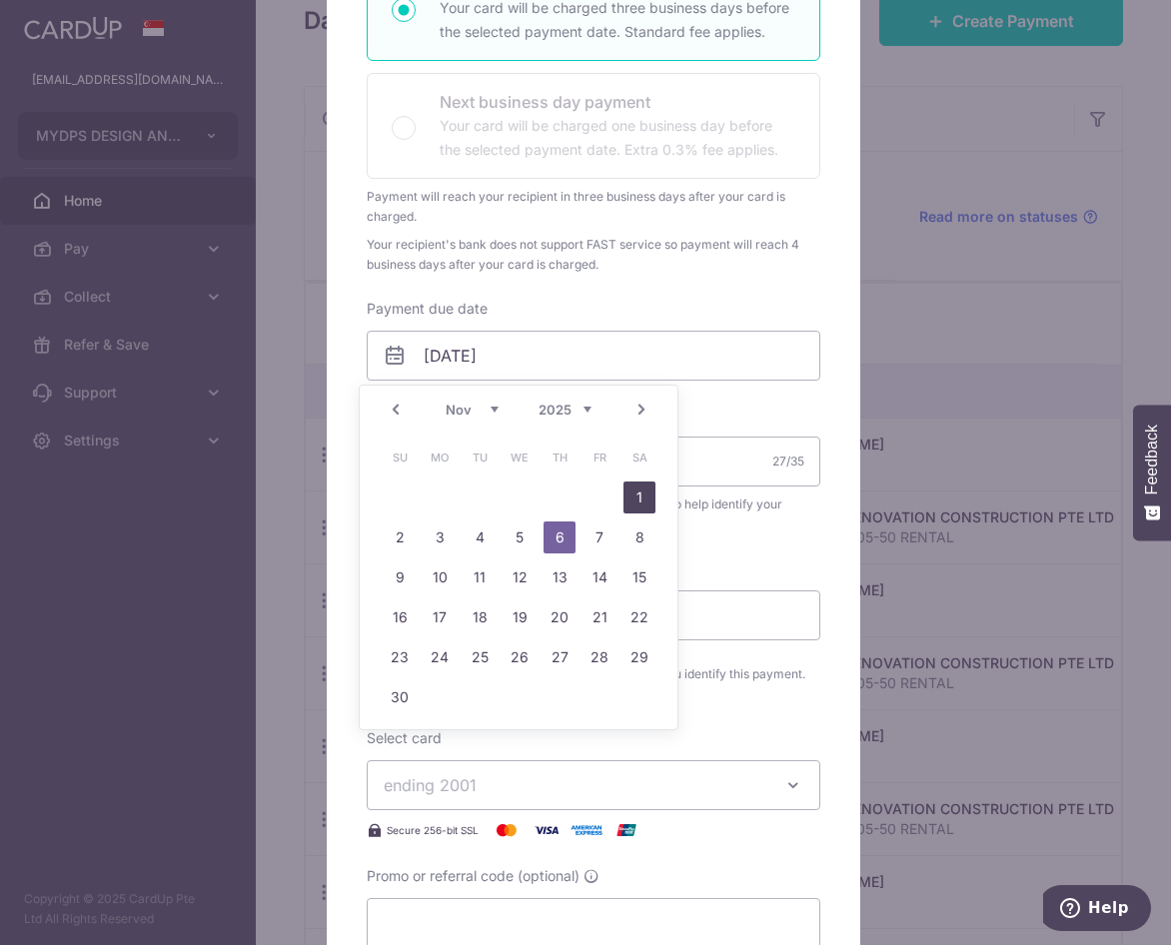
click at [635, 491] on link "1" at bounding box center [639, 497] width 32 height 32
type input "[DATE]"
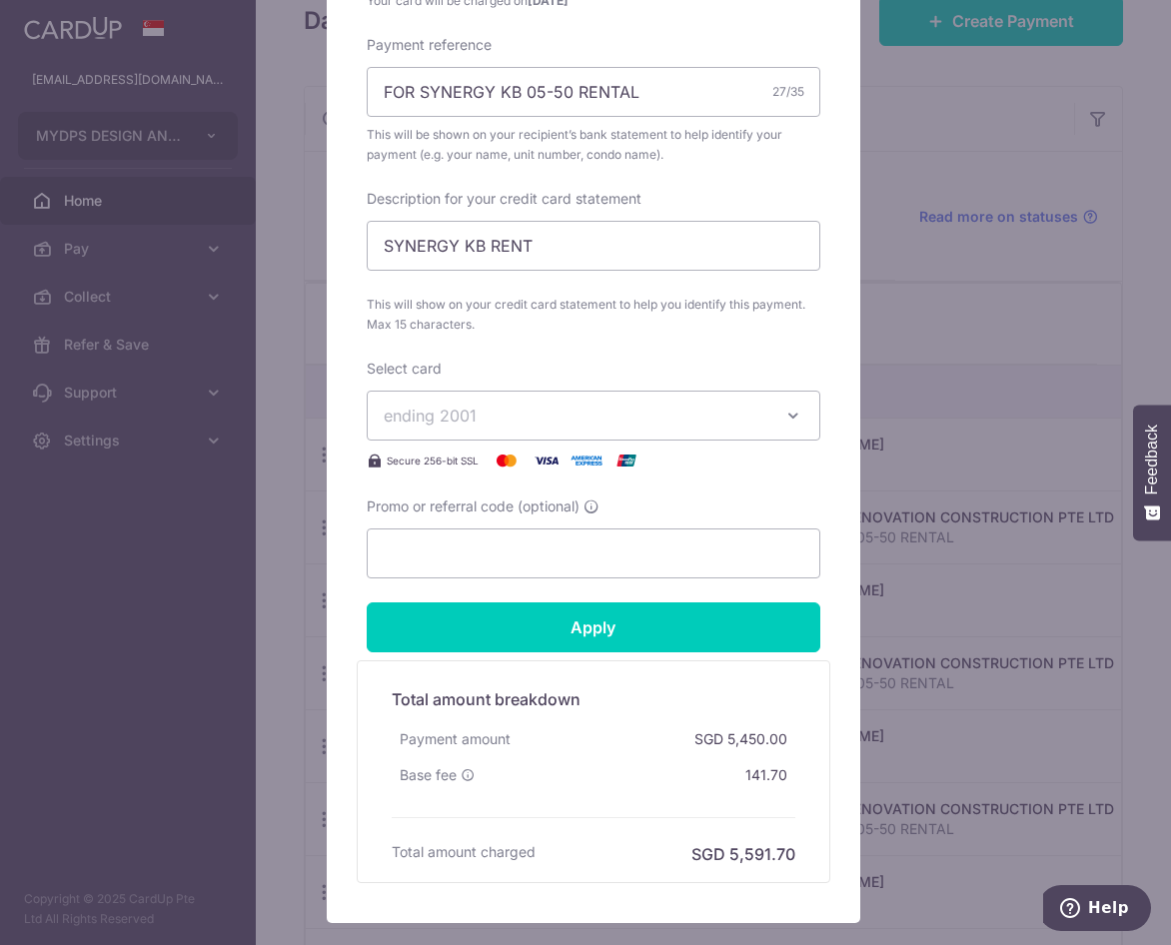
scroll to position [799, 0]
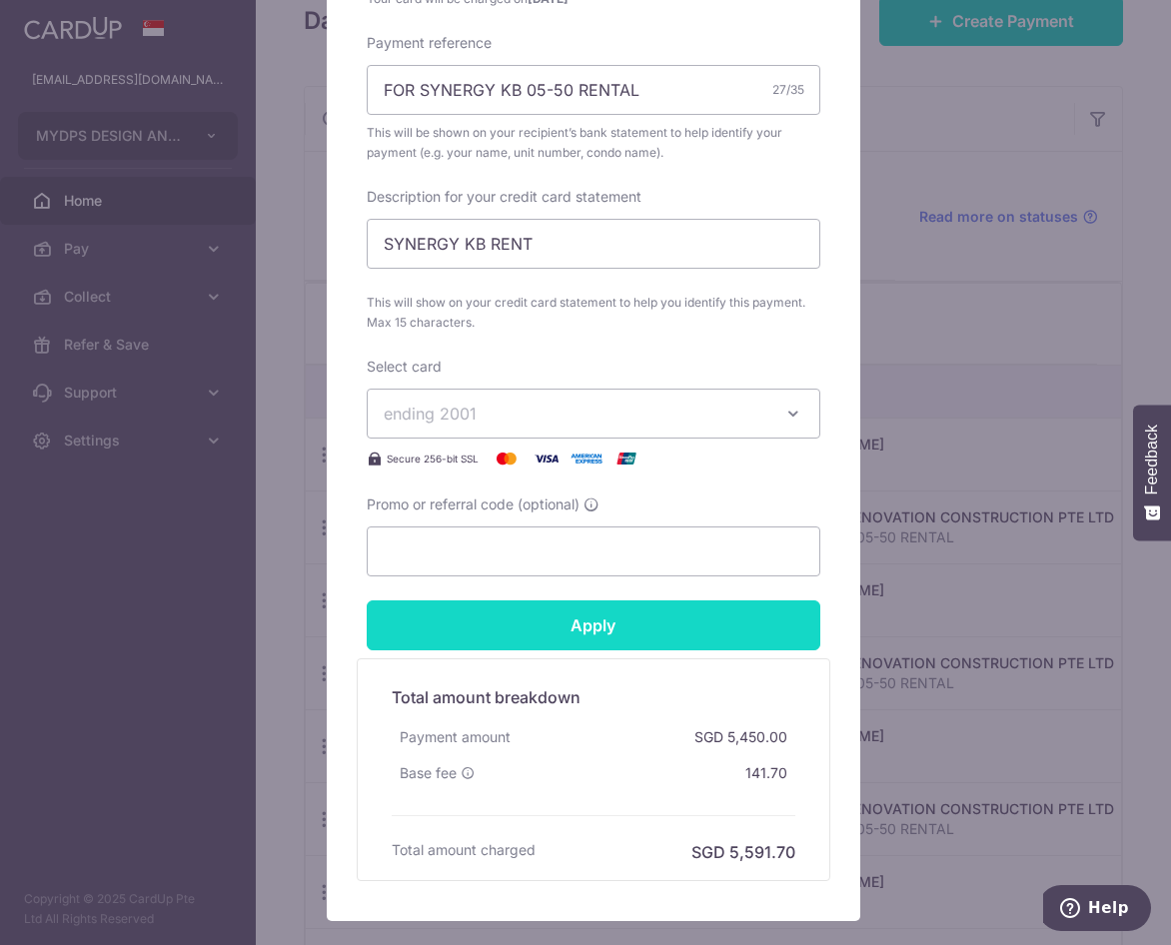
click at [677, 634] on input "Apply" at bounding box center [594, 625] width 454 height 50
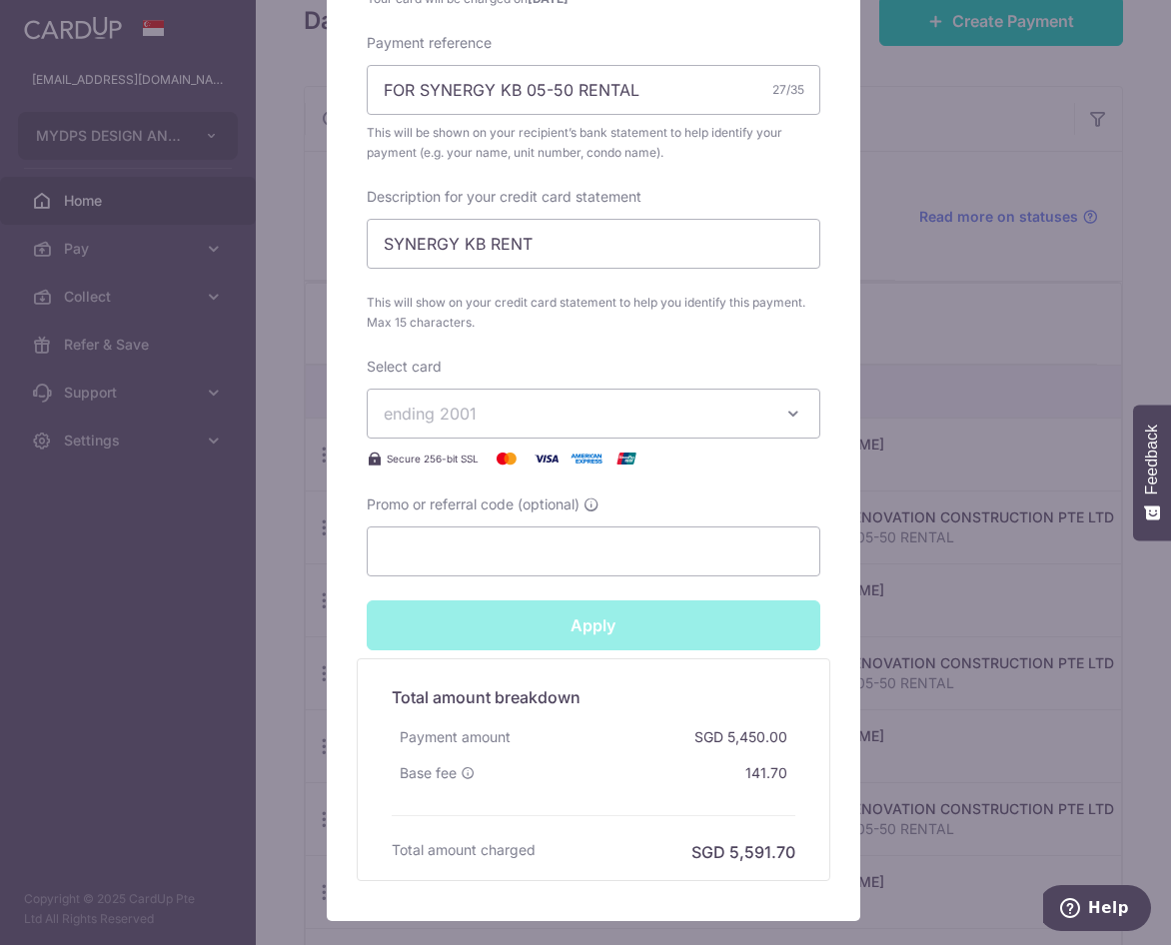
type input "Successfully Applied"
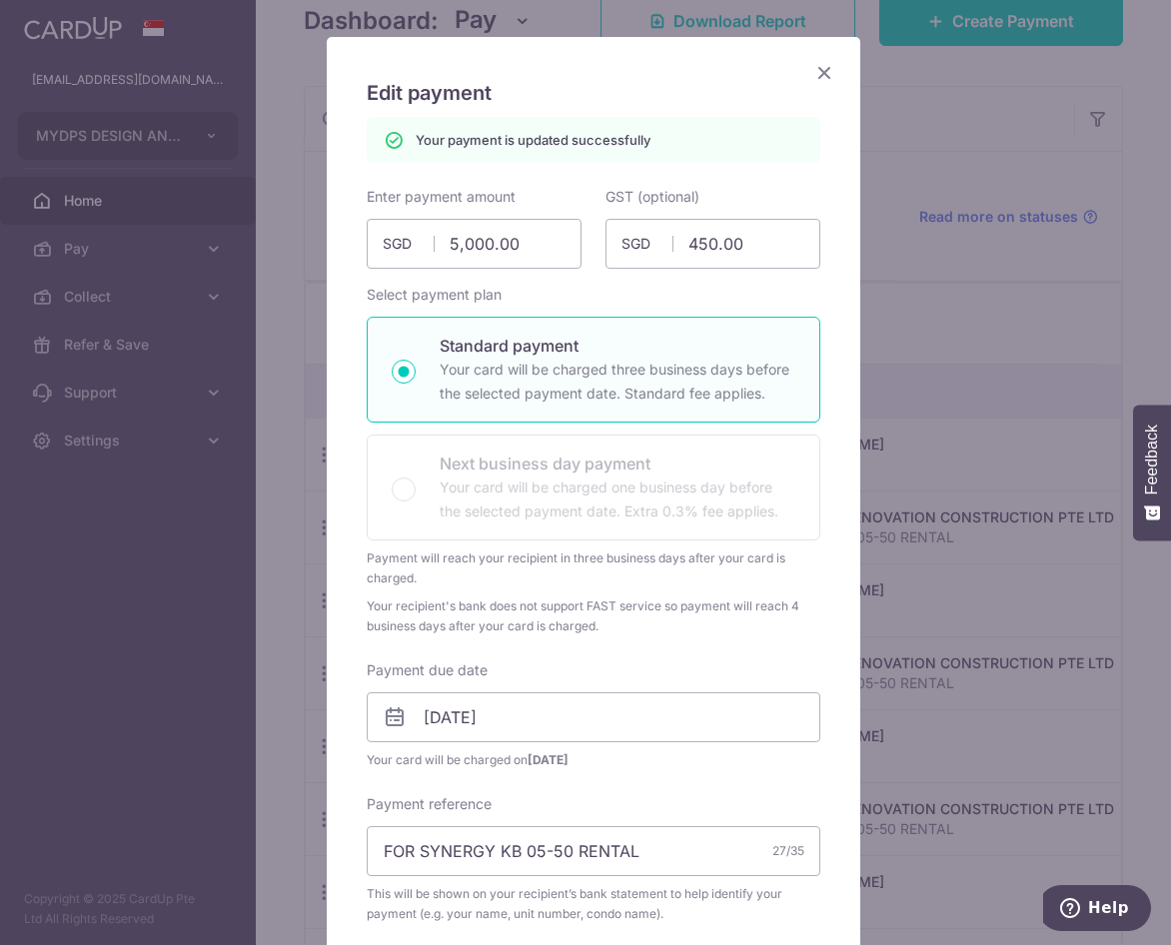
scroll to position [0, 0]
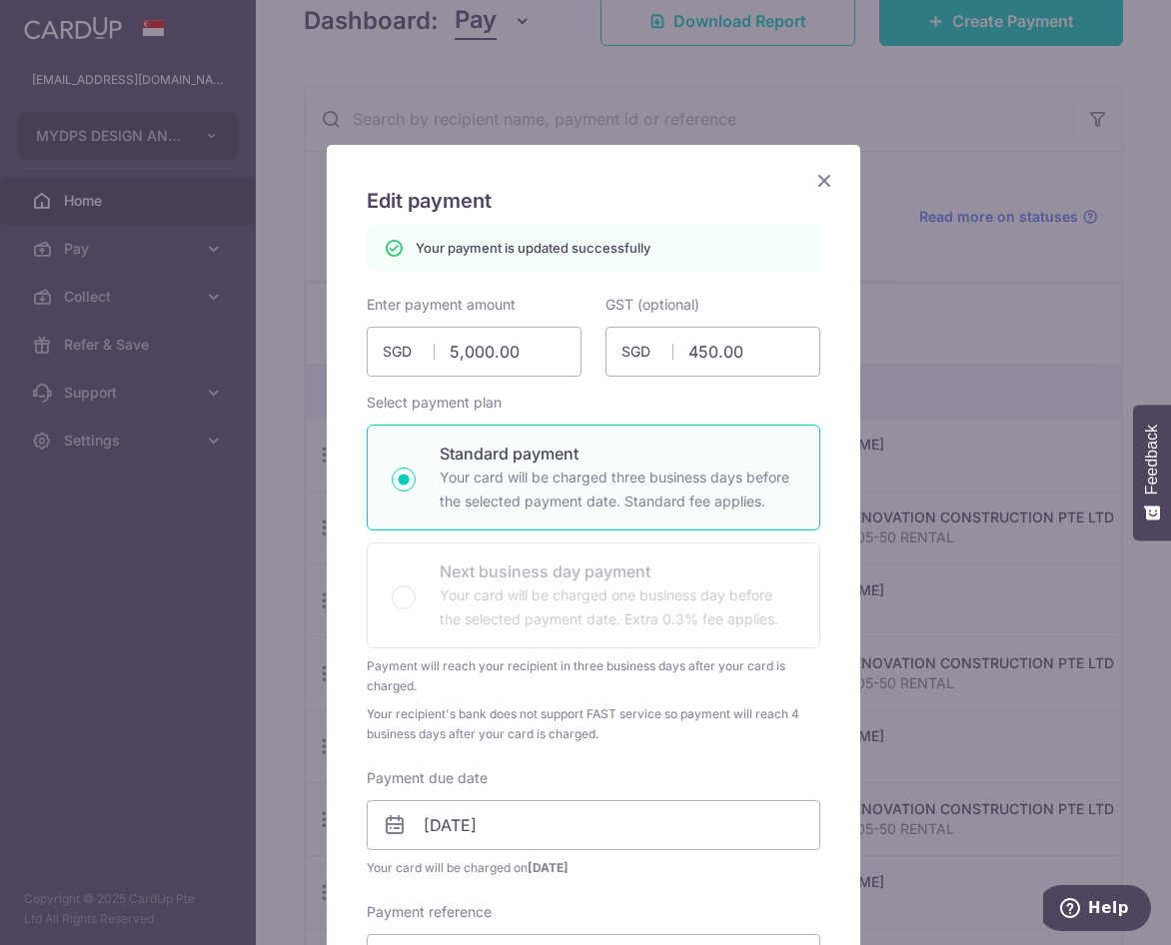
click at [814, 179] on icon "Close" at bounding box center [824, 180] width 24 height 25
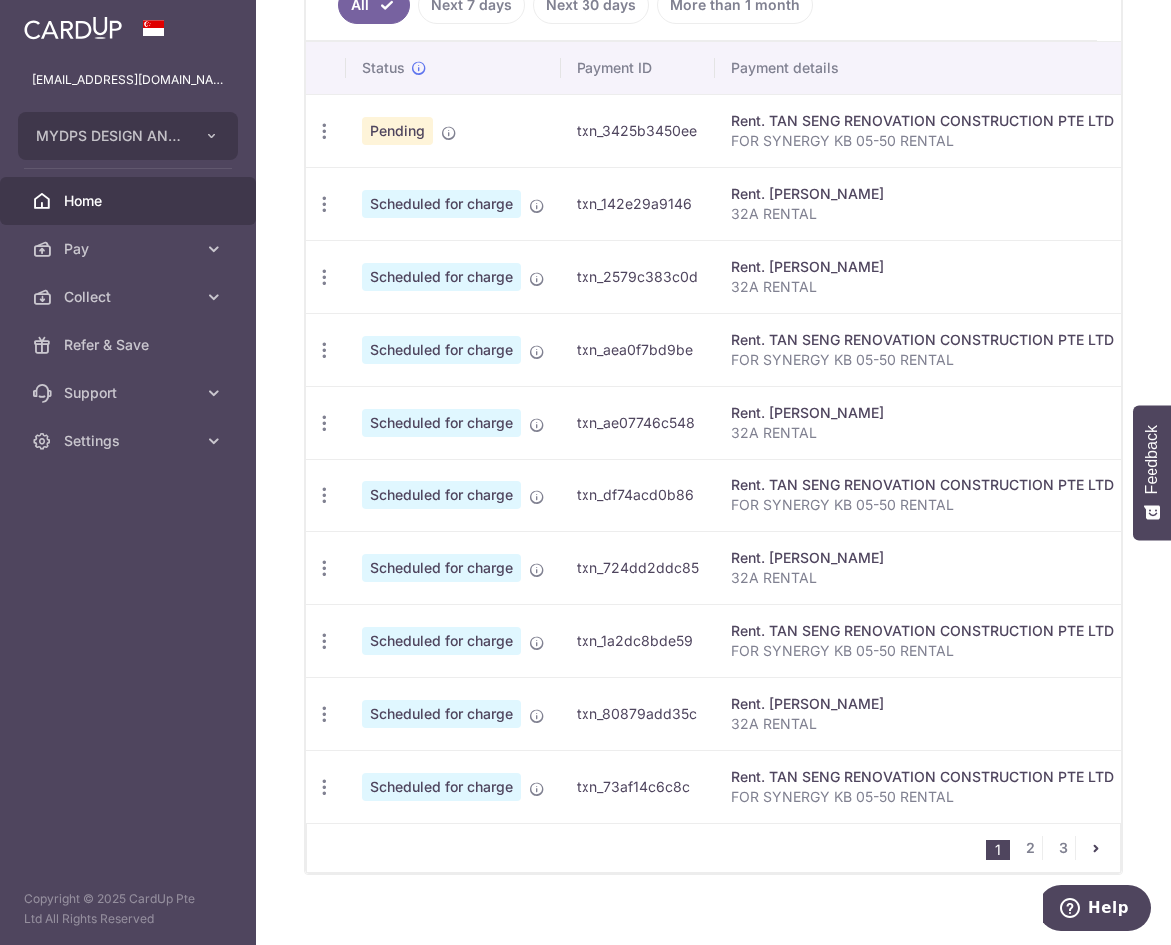
scroll to position [523, 0]
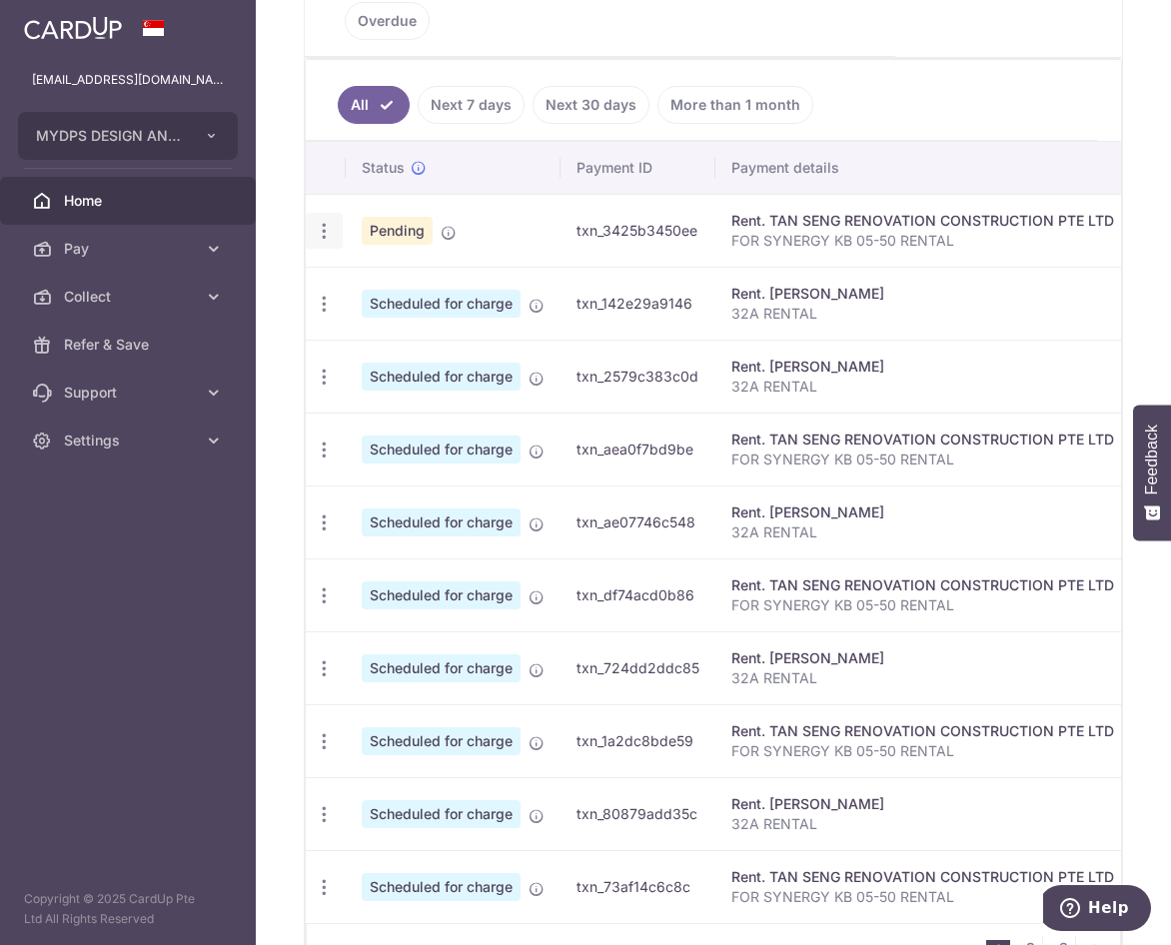
click at [341, 231] on div "Update payment Cancel payment" at bounding box center [324, 231] width 37 height 37
click at [327, 232] on icon "button" at bounding box center [324, 231] width 21 height 21
click at [397, 292] on span "Update payment" at bounding box center [431, 286] width 136 height 24
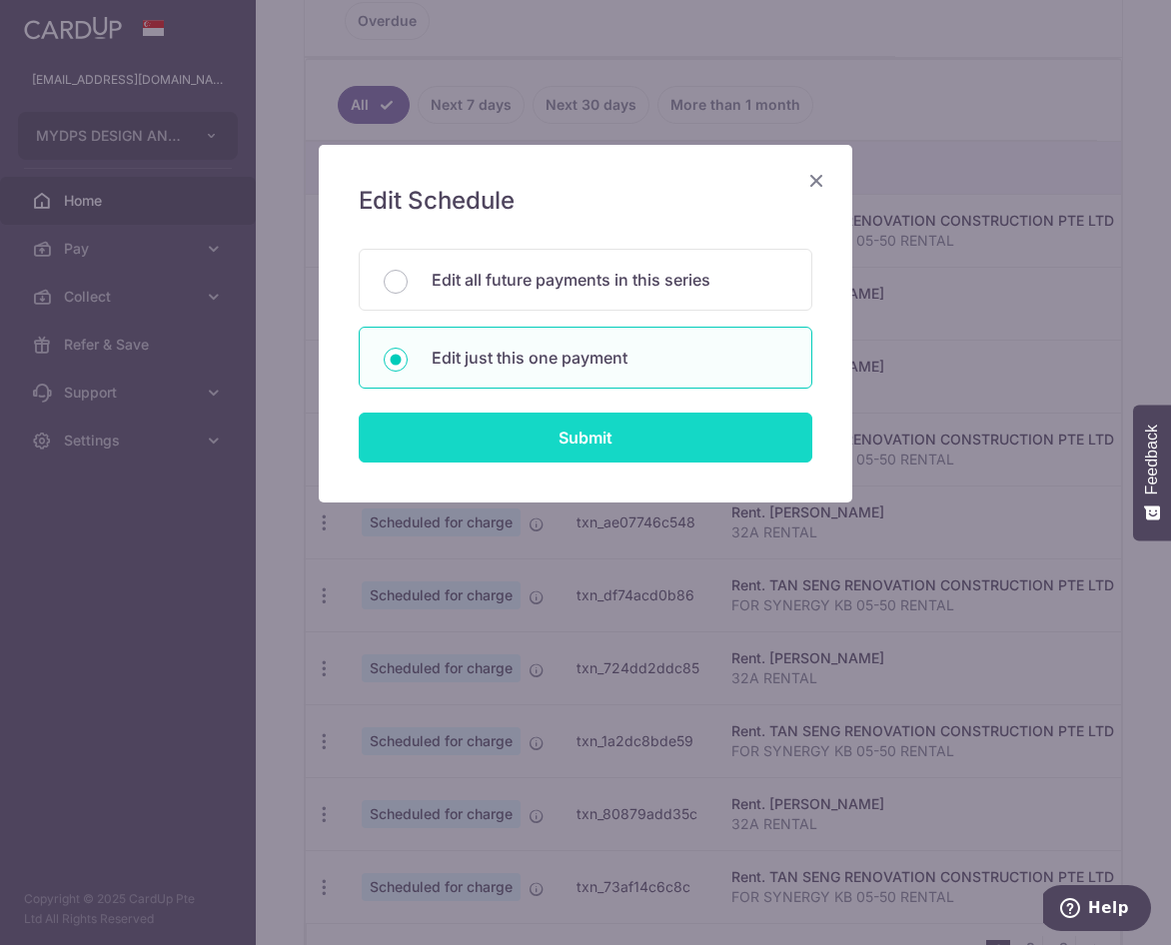
click at [560, 435] on input "Submit" at bounding box center [586, 438] width 454 height 50
radio input "true"
type input "5,000.00"
type input "450.00"
type input "01/11/2025"
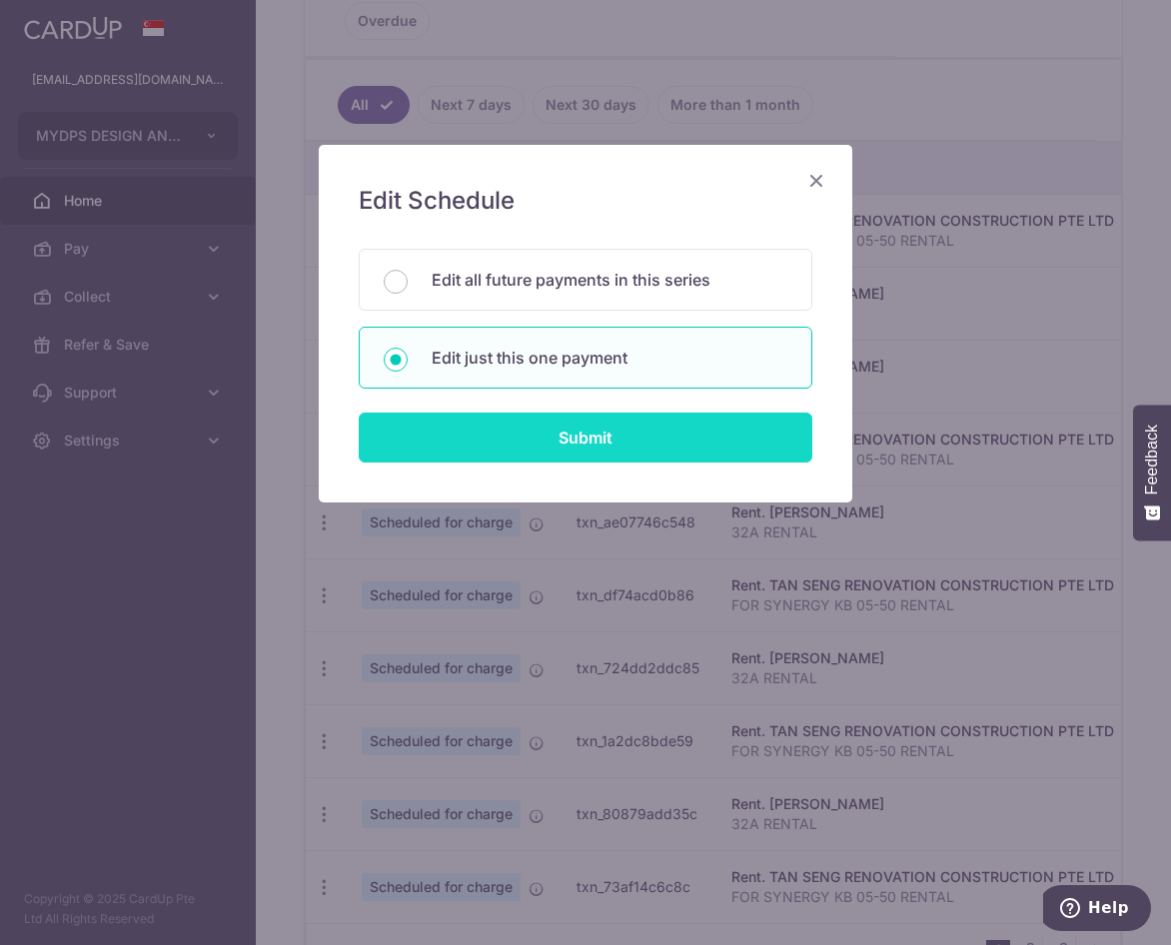
type input "FOR SYNERGY KB 05-50 RENTAL"
type input "SYNERGY KB RENT"
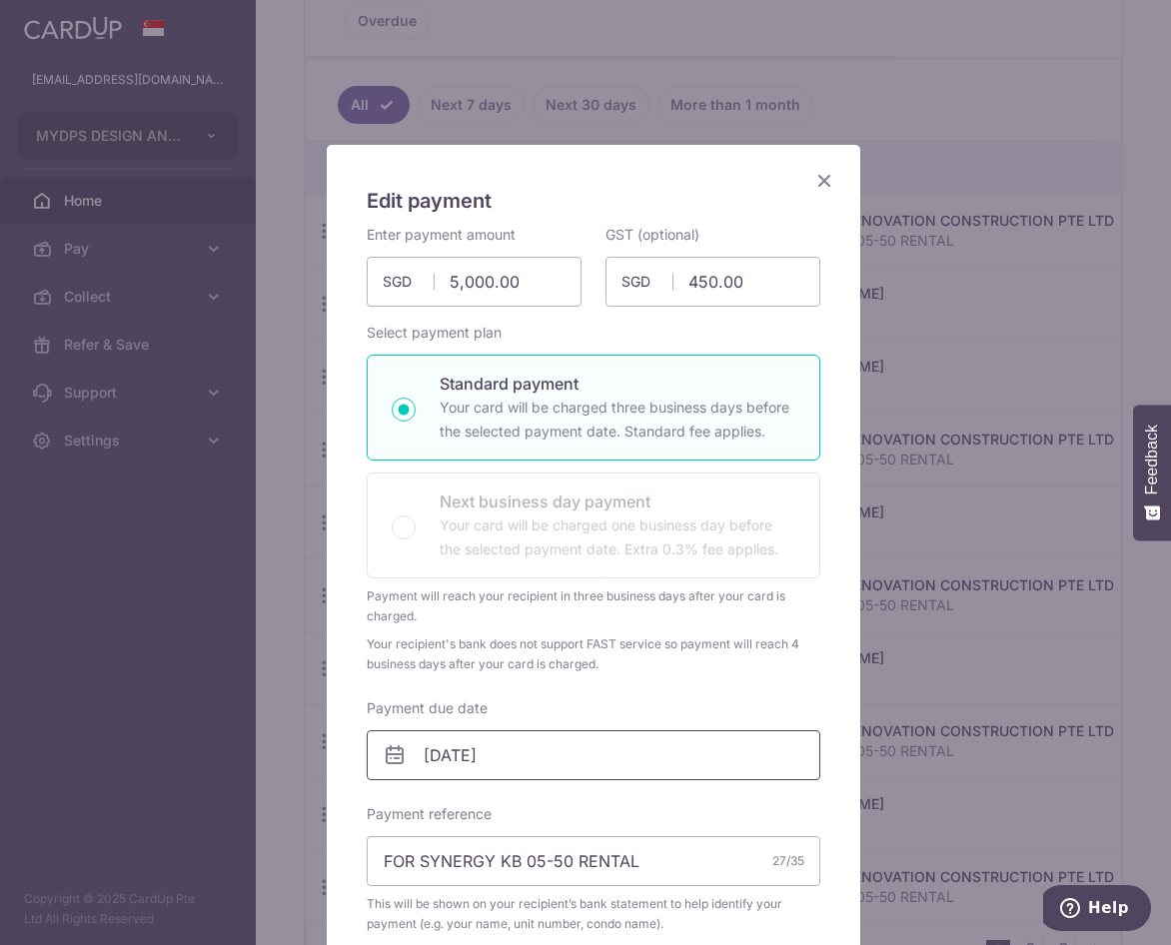
click at [465, 759] on input "[DATE]" at bounding box center [594, 755] width 454 height 50
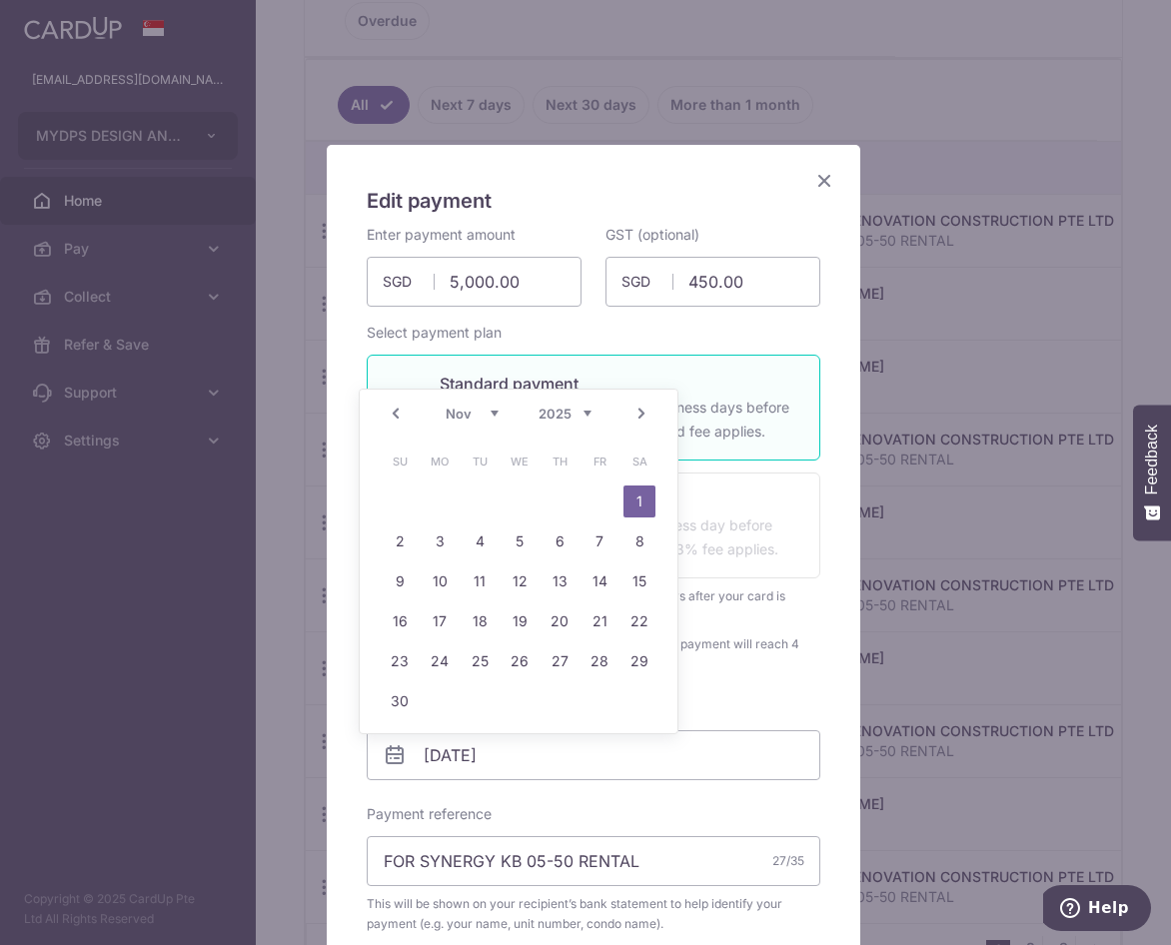
click at [405, 409] on link "Prev" at bounding box center [396, 414] width 24 height 24
click at [485, 543] on link "7" at bounding box center [479, 541] width 32 height 32
type input "07/10/2025"
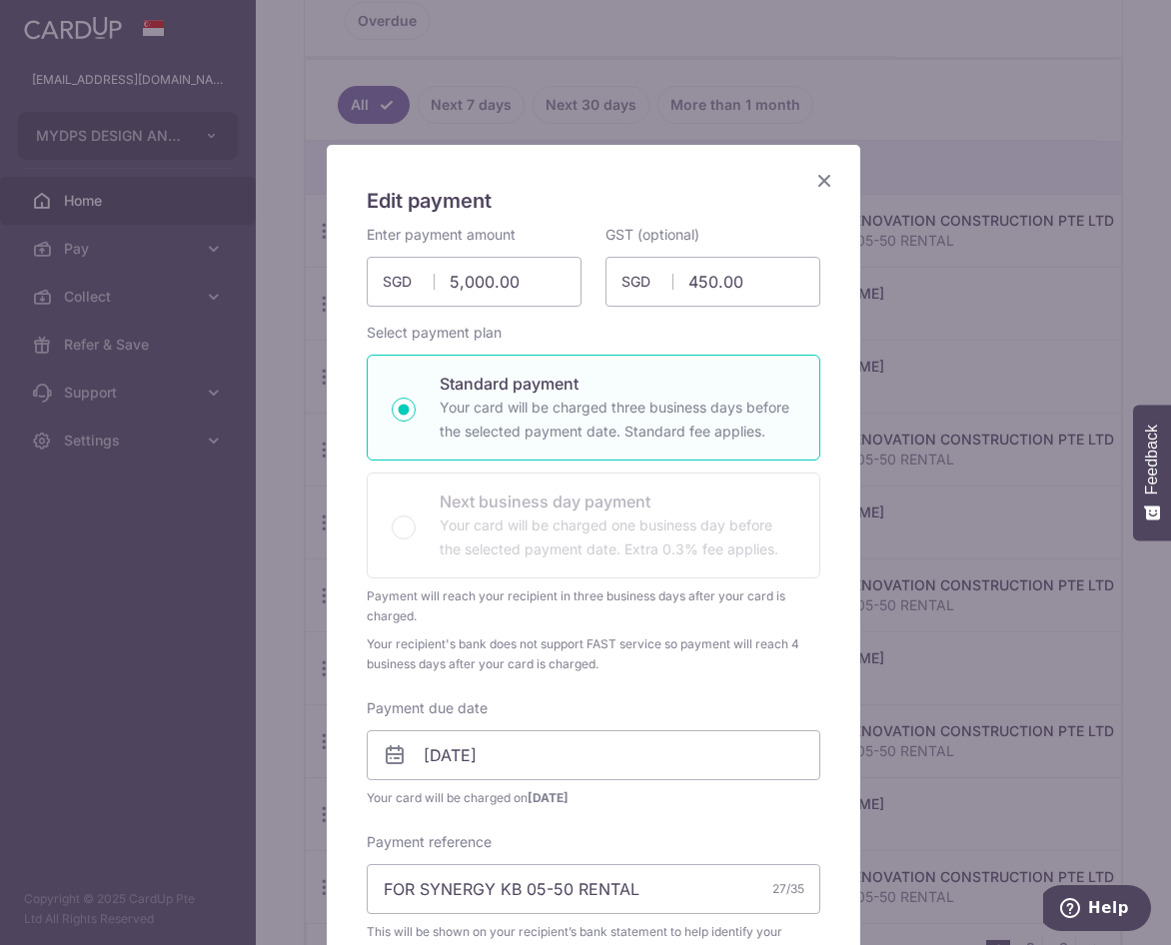
click at [819, 178] on icon "Close" at bounding box center [824, 180] width 24 height 25
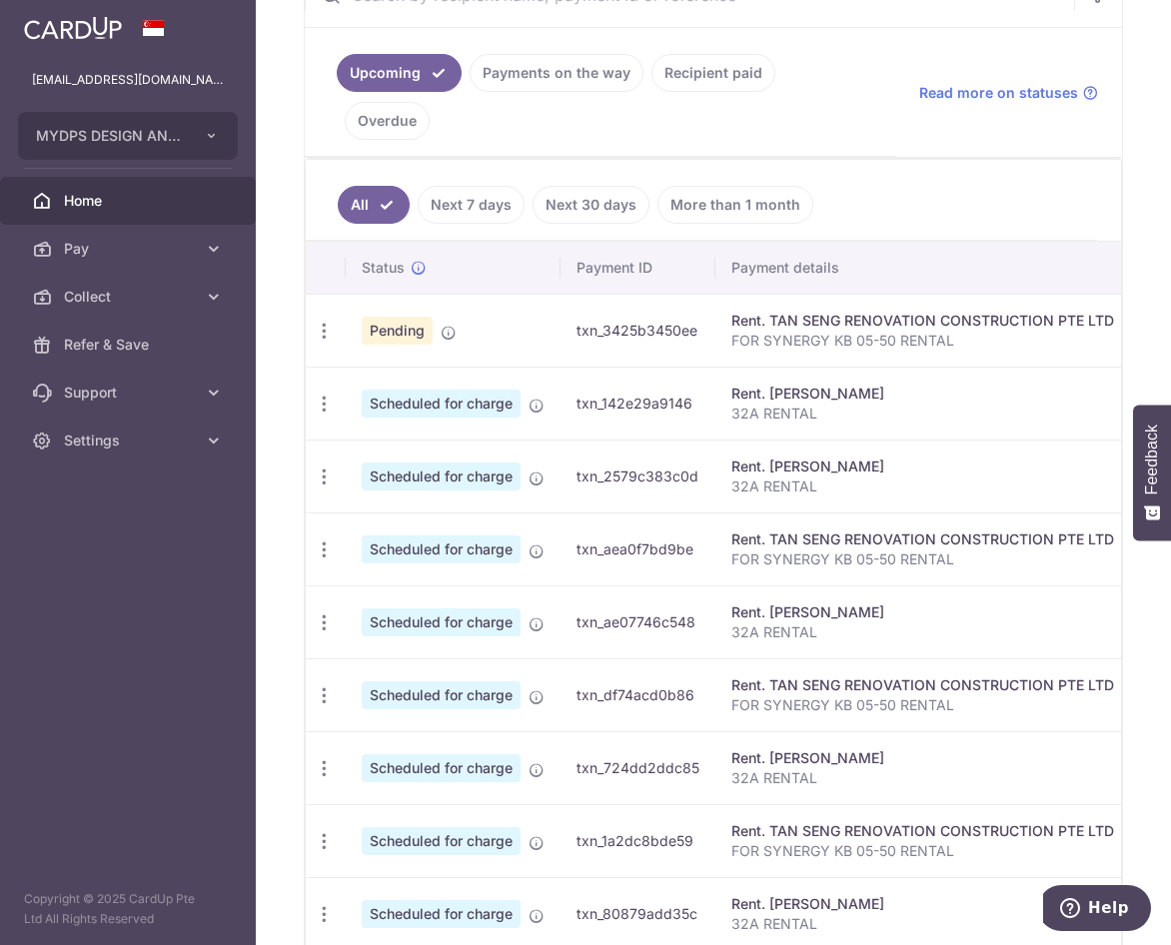
scroll to position [224, 0]
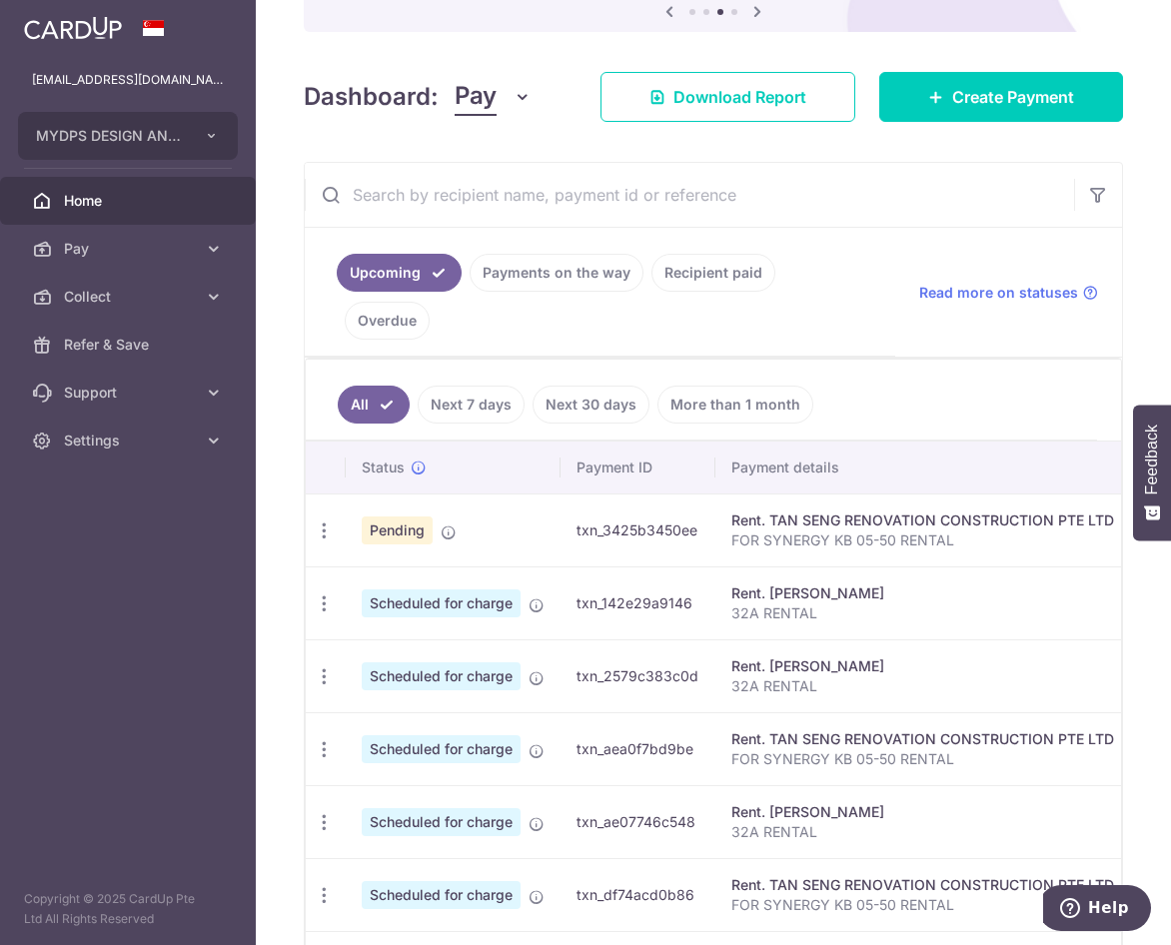
click at [708, 276] on link "Recipient paid" at bounding box center [713, 273] width 124 height 38
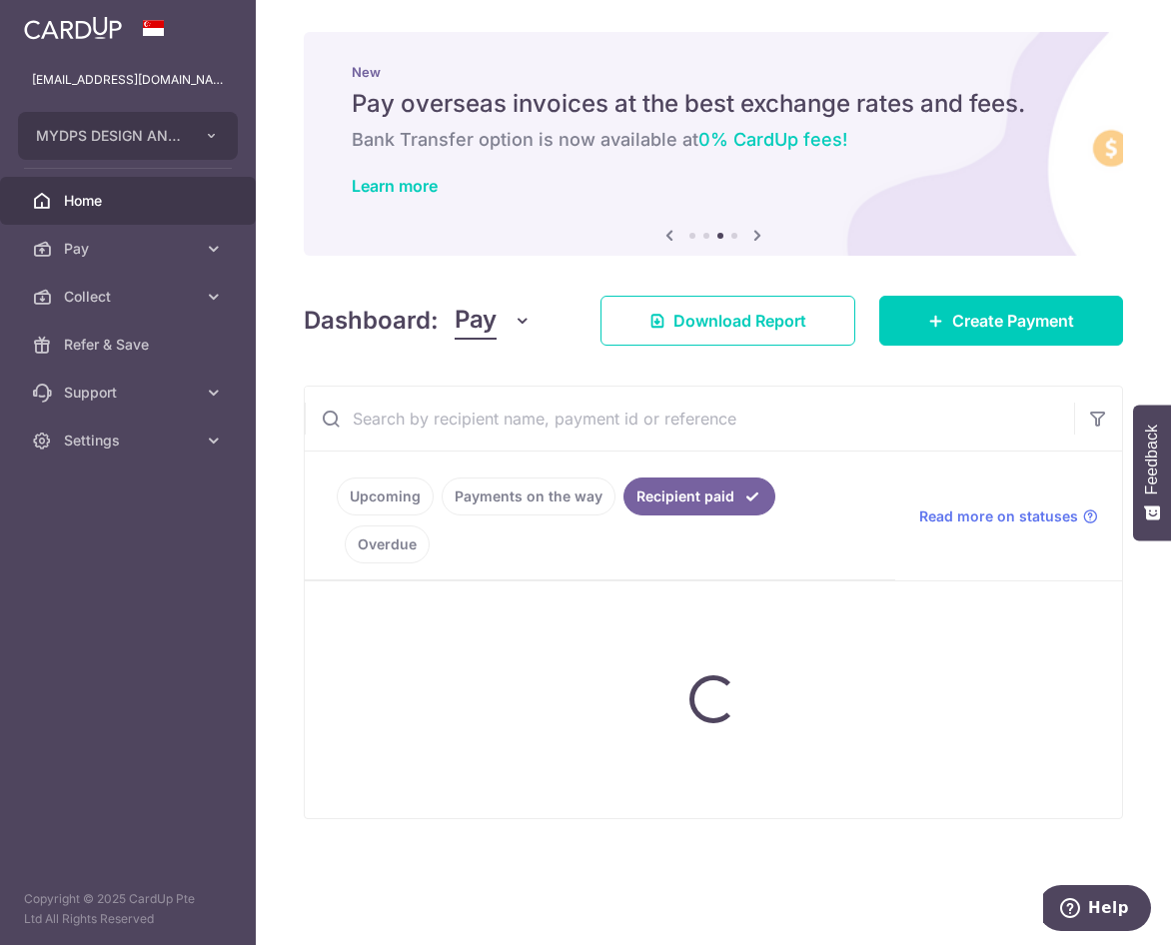
scroll to position [0, 0]
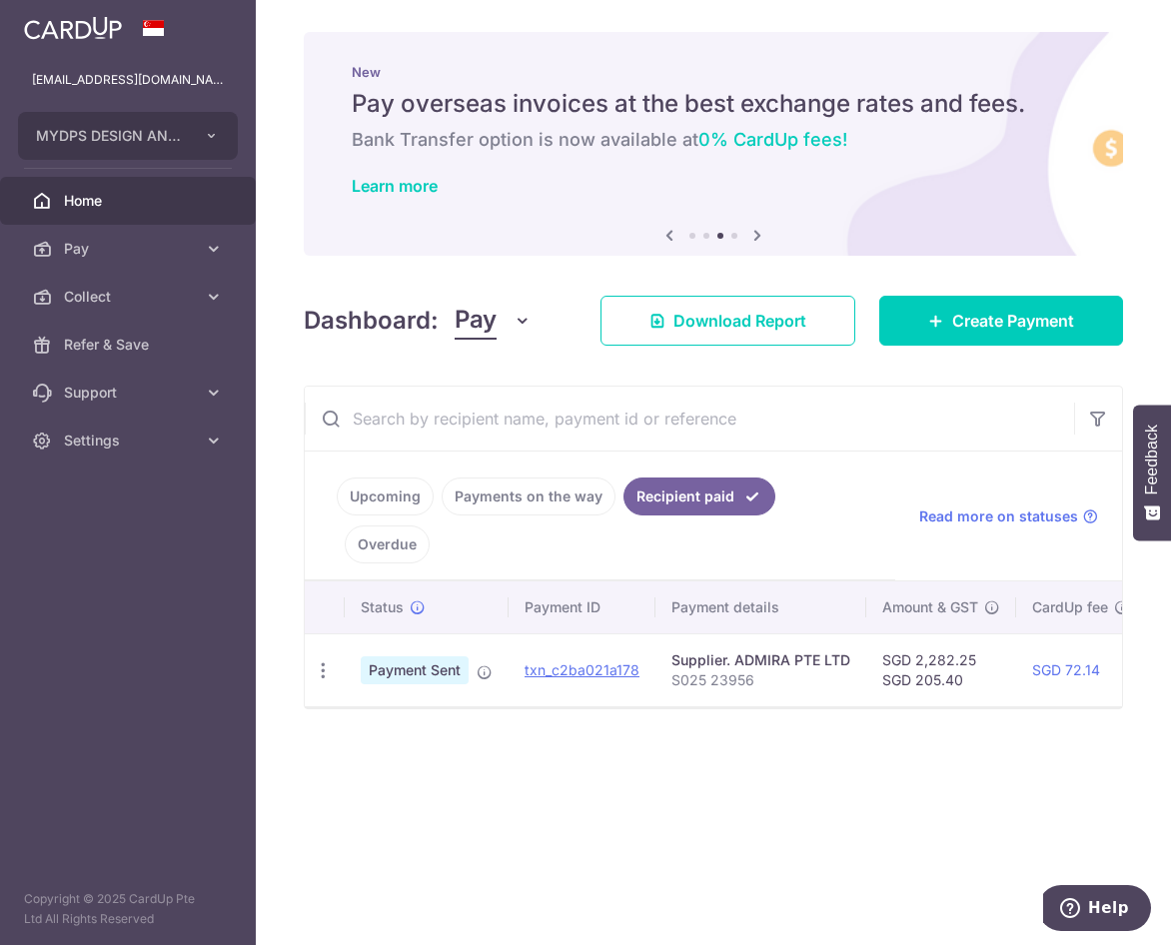
click at [572, 495] on link "Payments on the way" at bounding box center [529, 496] width 174 height 38
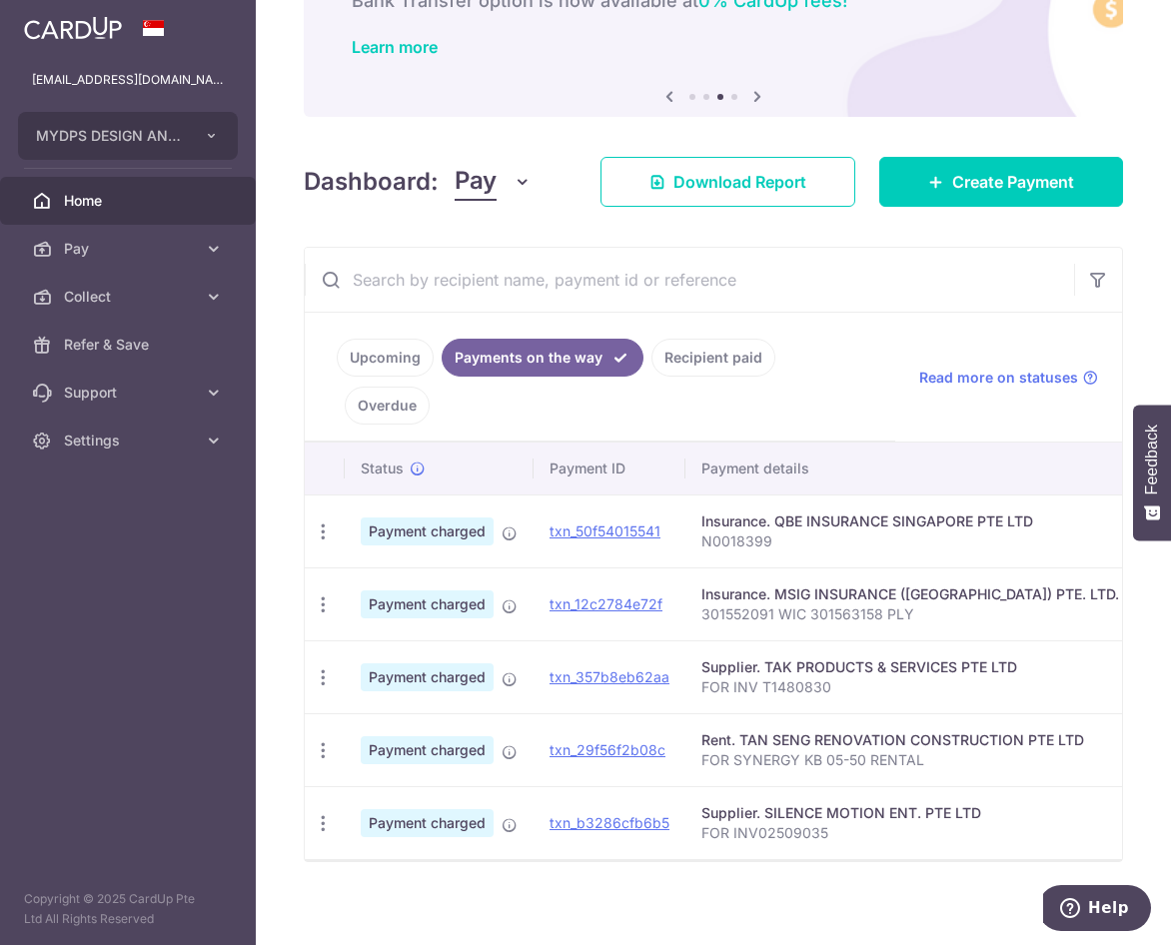
scroll to position [160, 0]
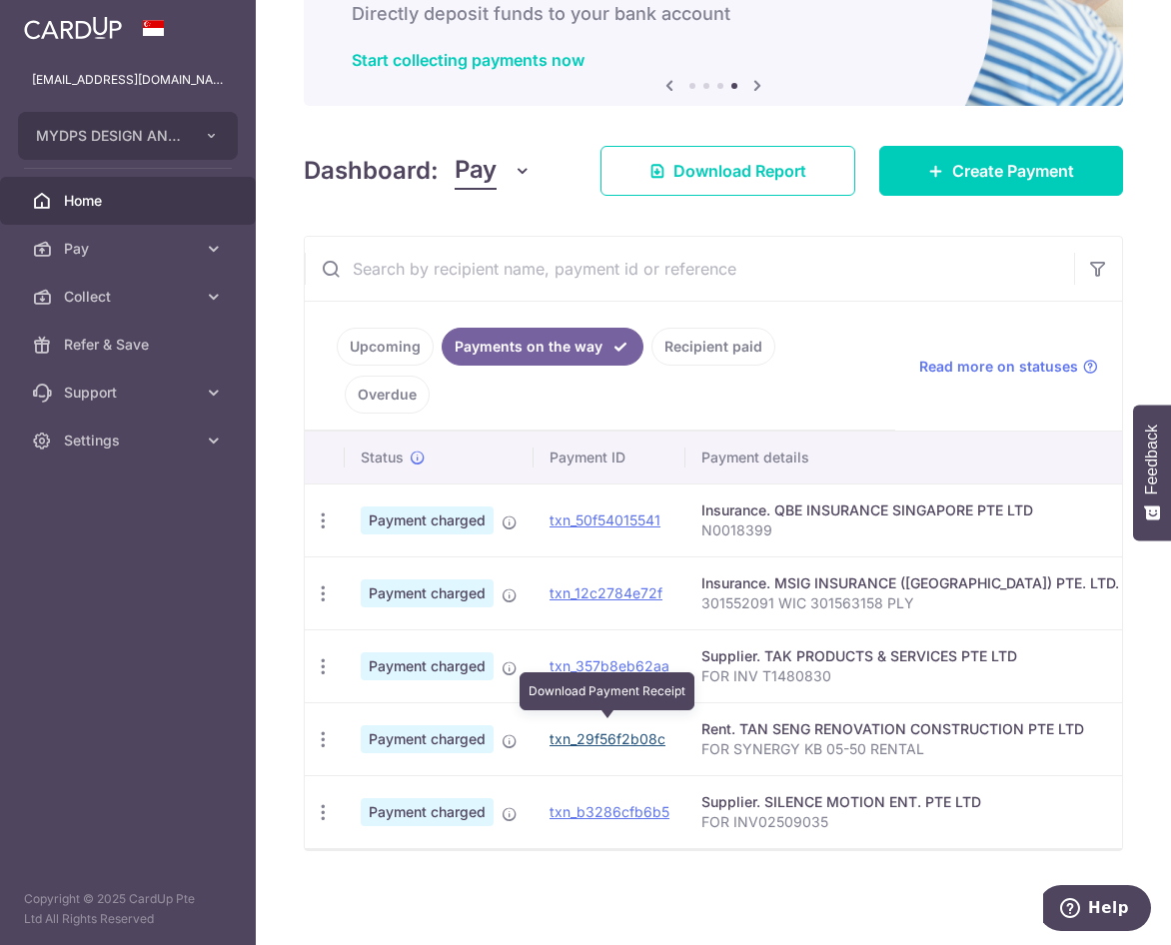
click at [589, 730] on link "txn_29f56f2b08c" at bounding box center [607, 738] width 116 height 17
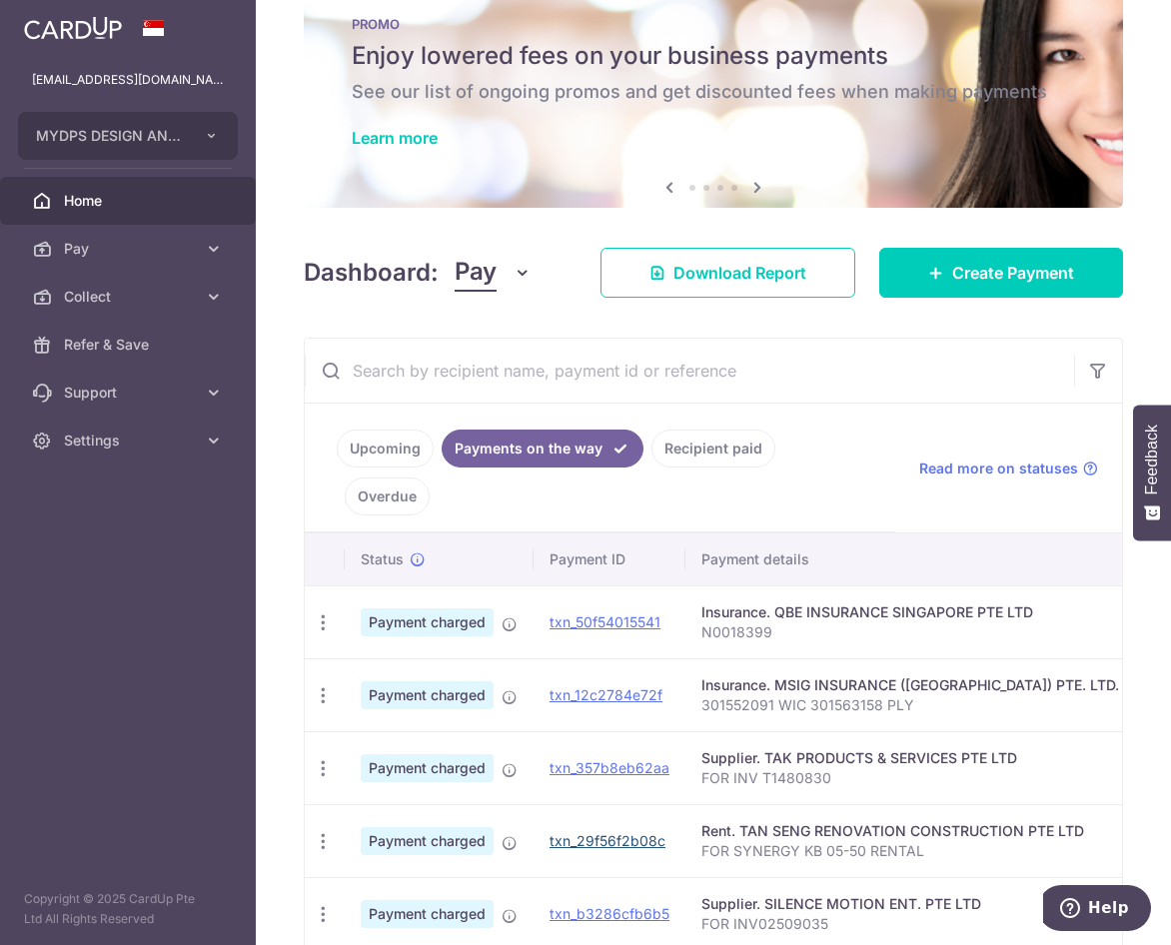
scroll to position [0, 0]
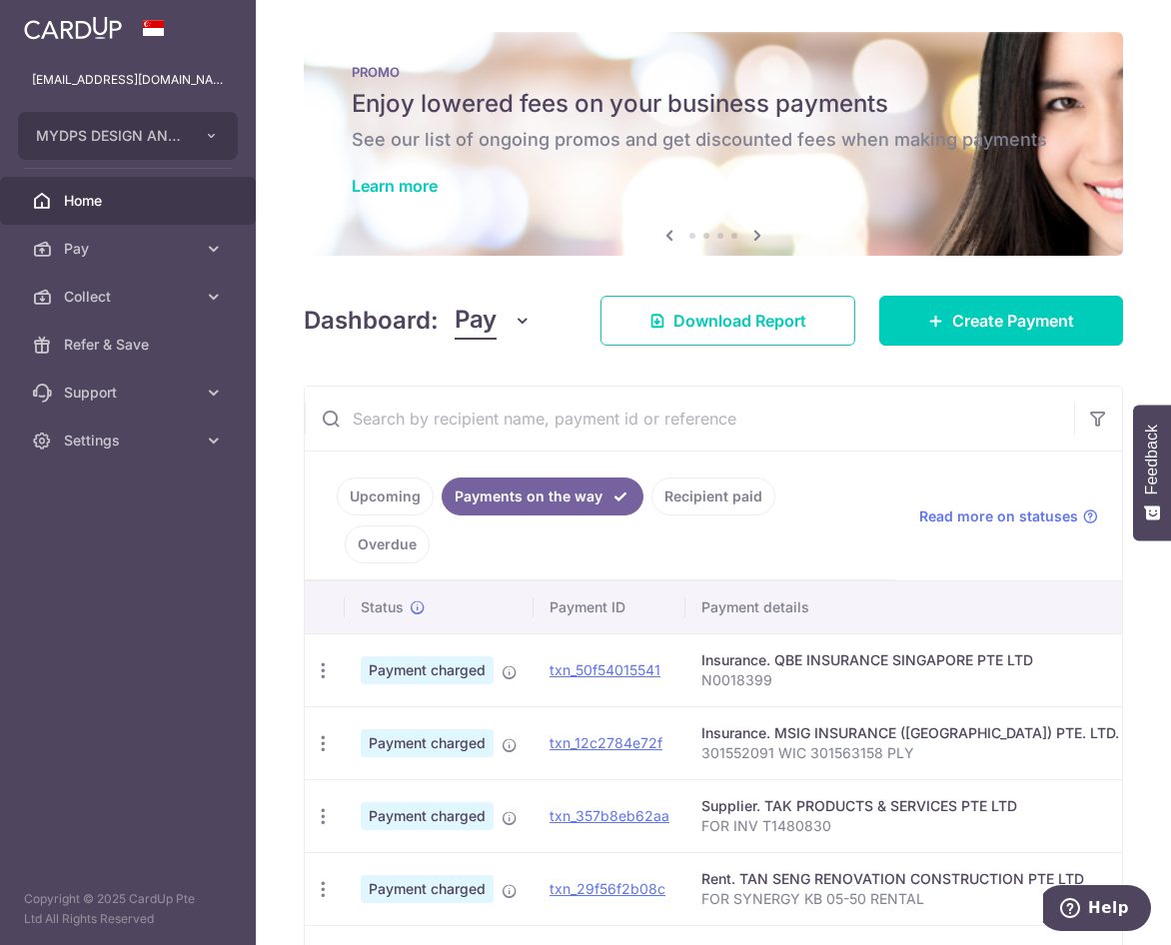
click at [383, 491] on link "Upcoming" at bounding box center [385, 496] width 97 height 38
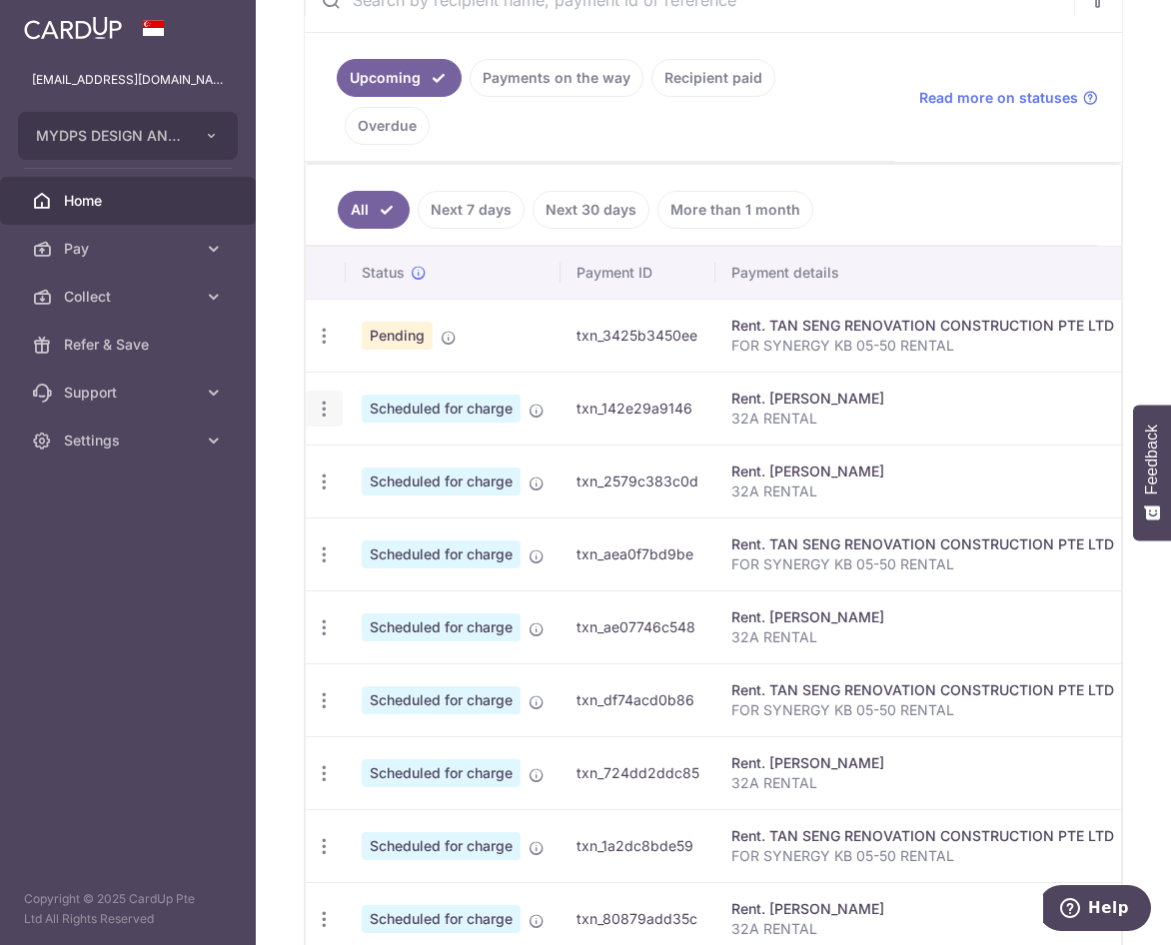
scroll to position [499, 0]
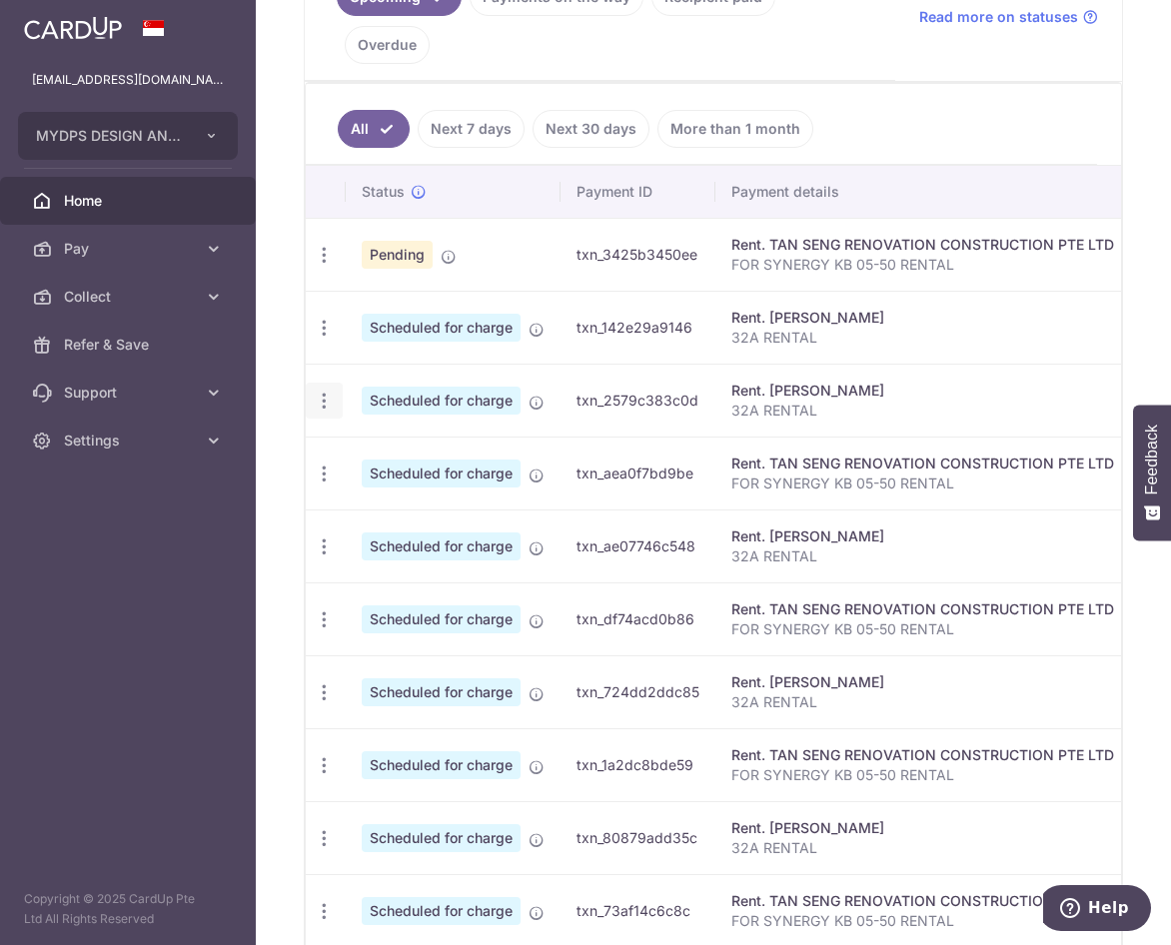
click at [318, 410] on icon "button" at bounding box center [324, 401] width 21 height 21
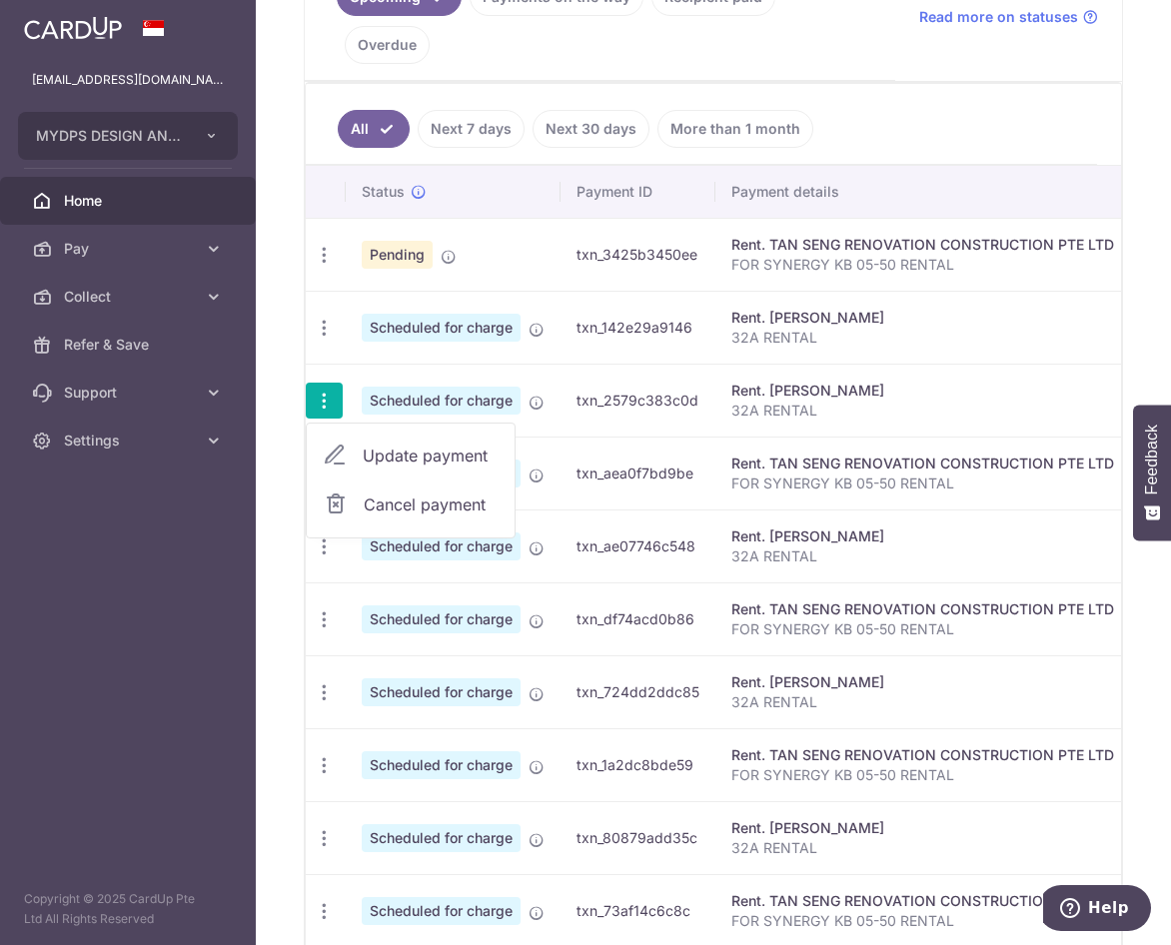
click at [427, 456] on span "Update payment" at bounding box center [431, 456] width 136 height 24
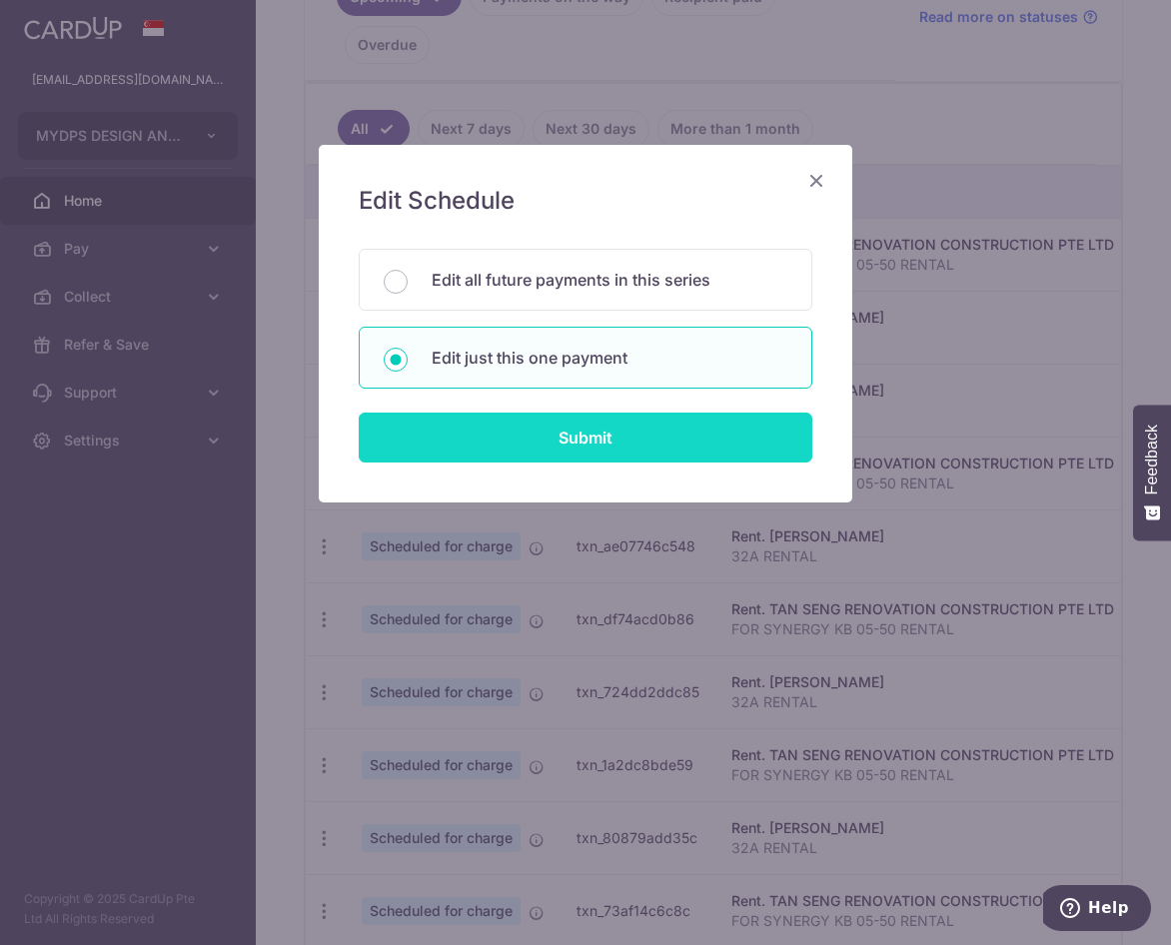
click at [507, 434] on input "Submit" at bounding box center [586, 438] width 454 height 50
type input "4,500.00"
type input "0.00"
radio input "true"
type input "[DATE]"
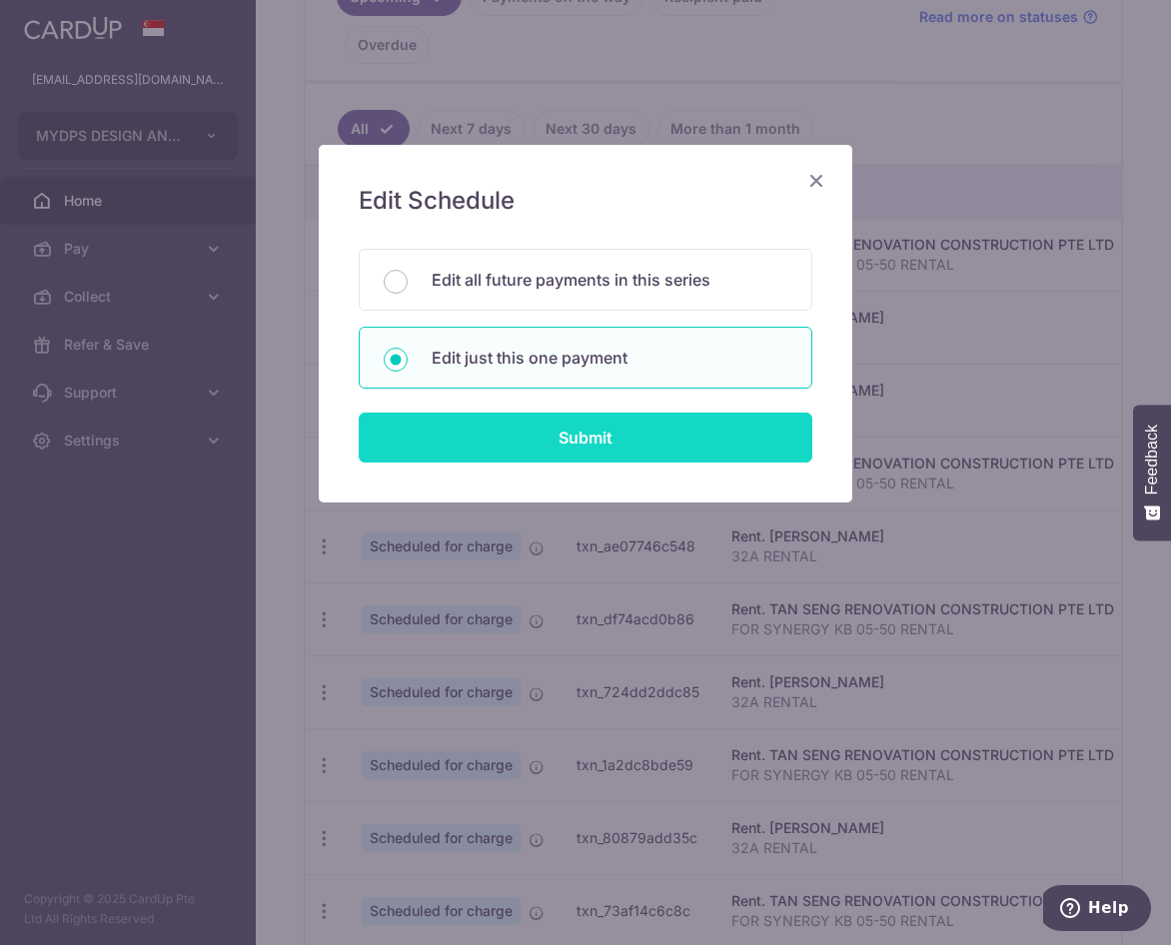
type input "32A RENTAL"
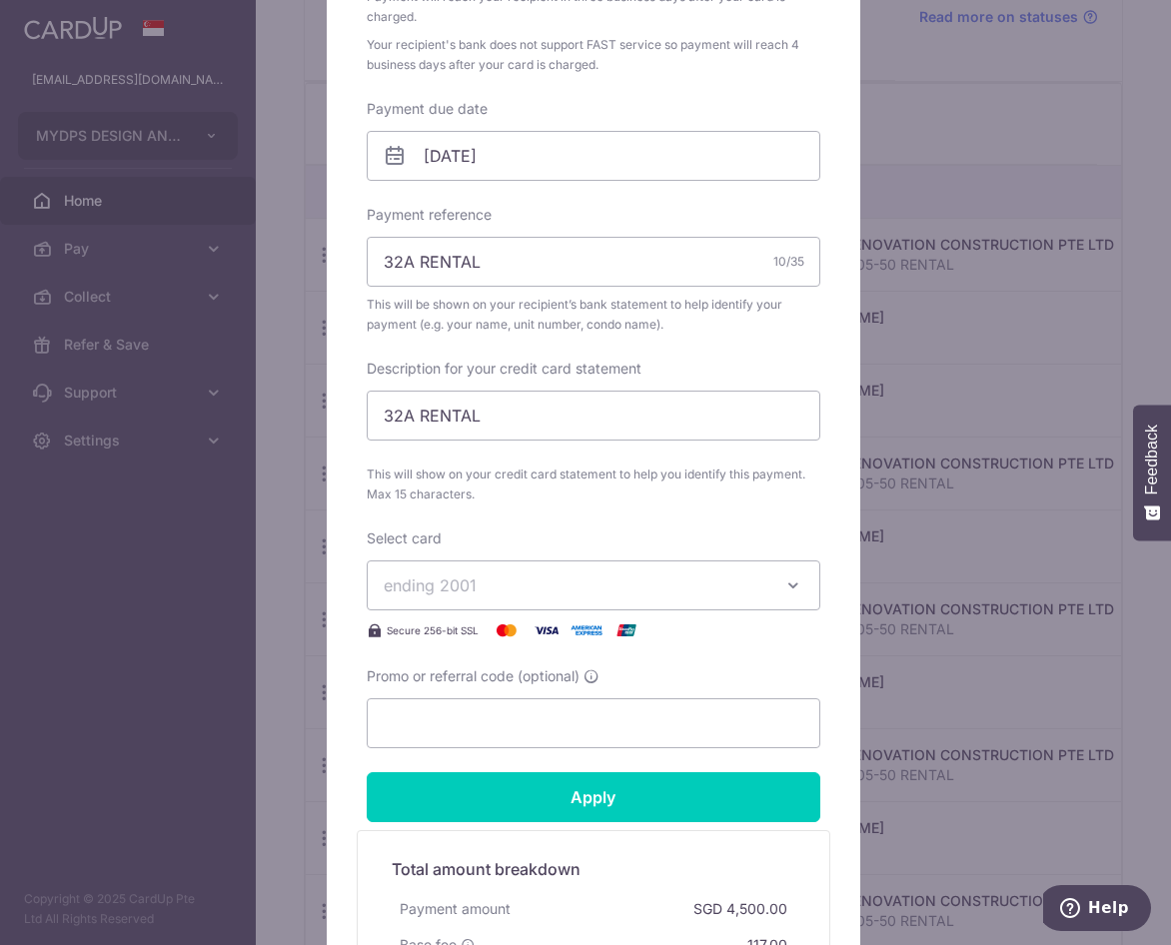
scroll to position [100, 0]
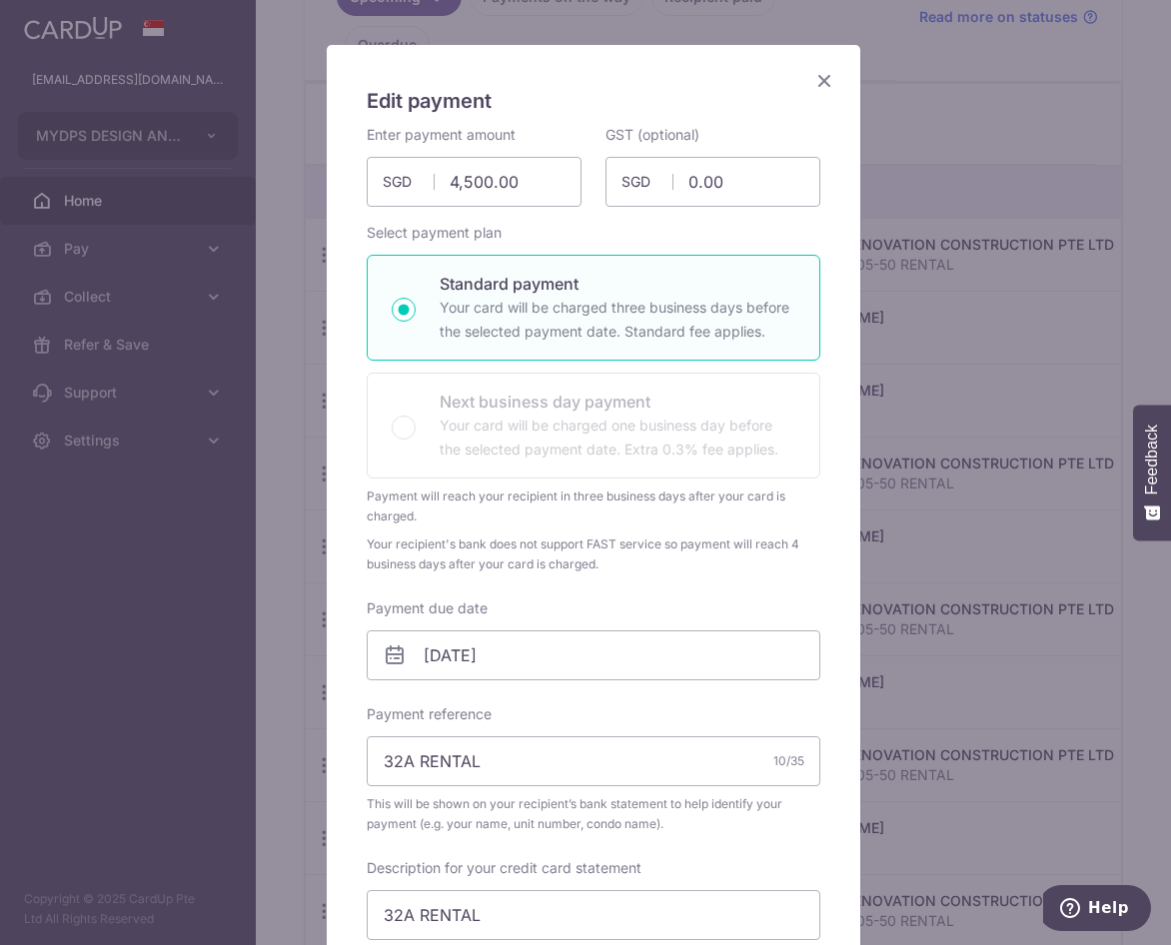
click at [823, 89] on icon "Close" at bounding box center [824, 80] width 24 height 25
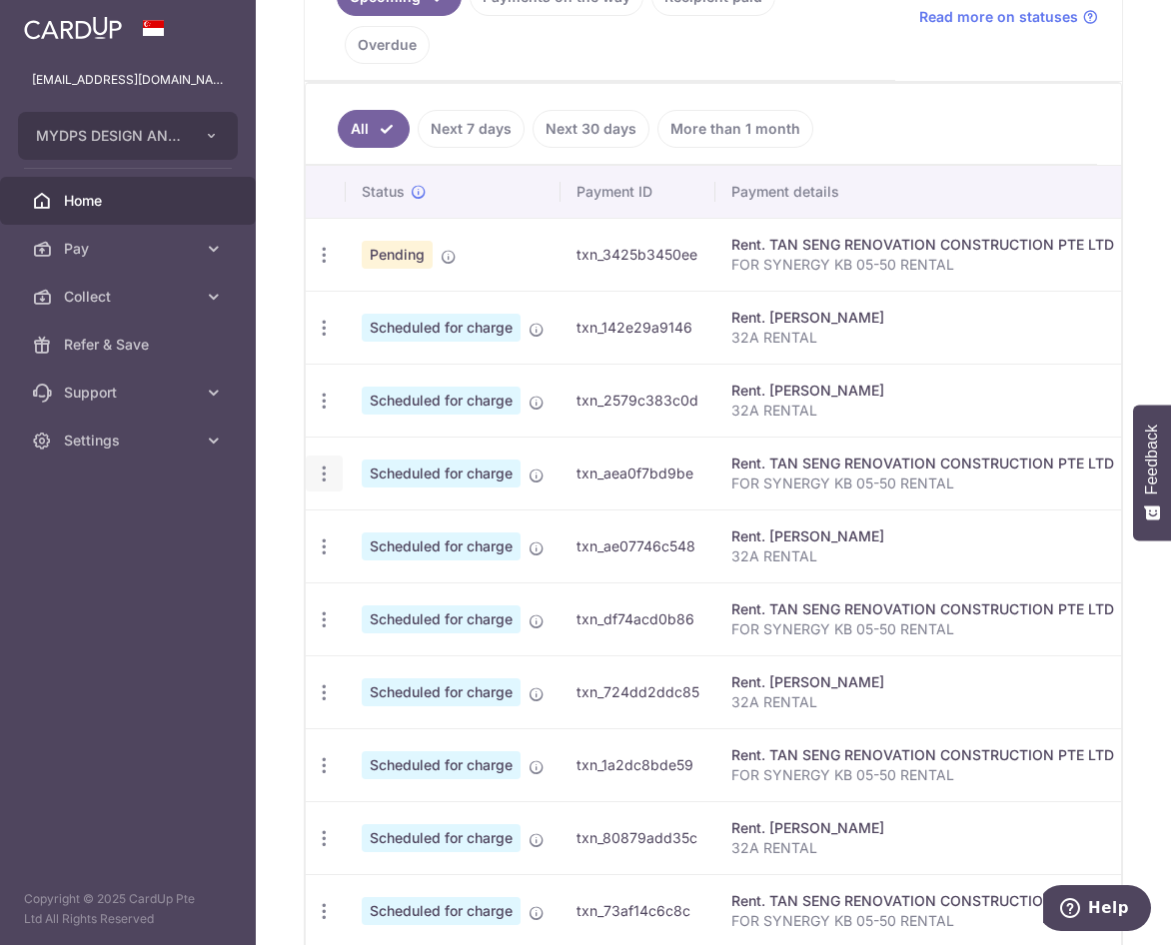
click at [327, 480] on icon "button" at bounding box center [324, 473] width 21 height 21
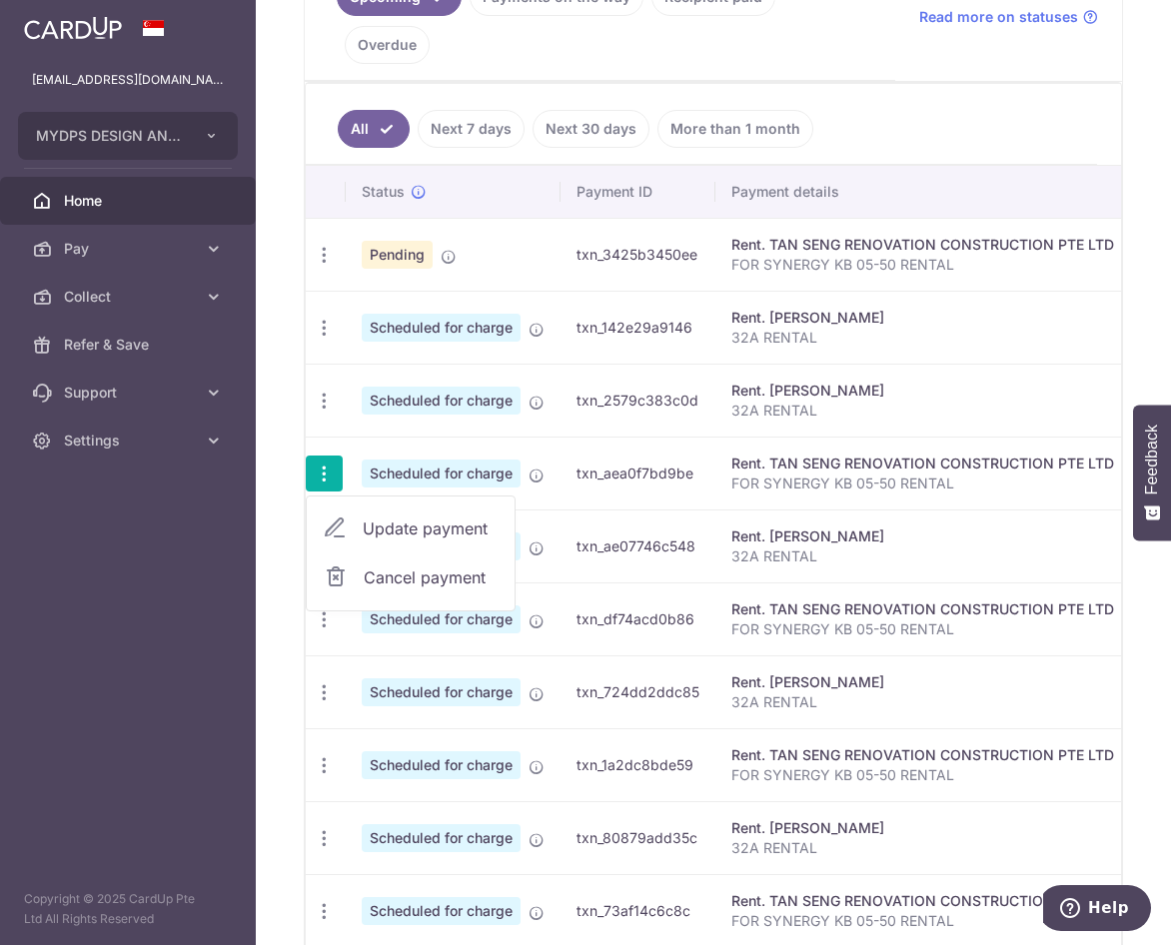
click at [424, 535] on span "Update payment" at bounding box center [431, 528] width 136 height 24
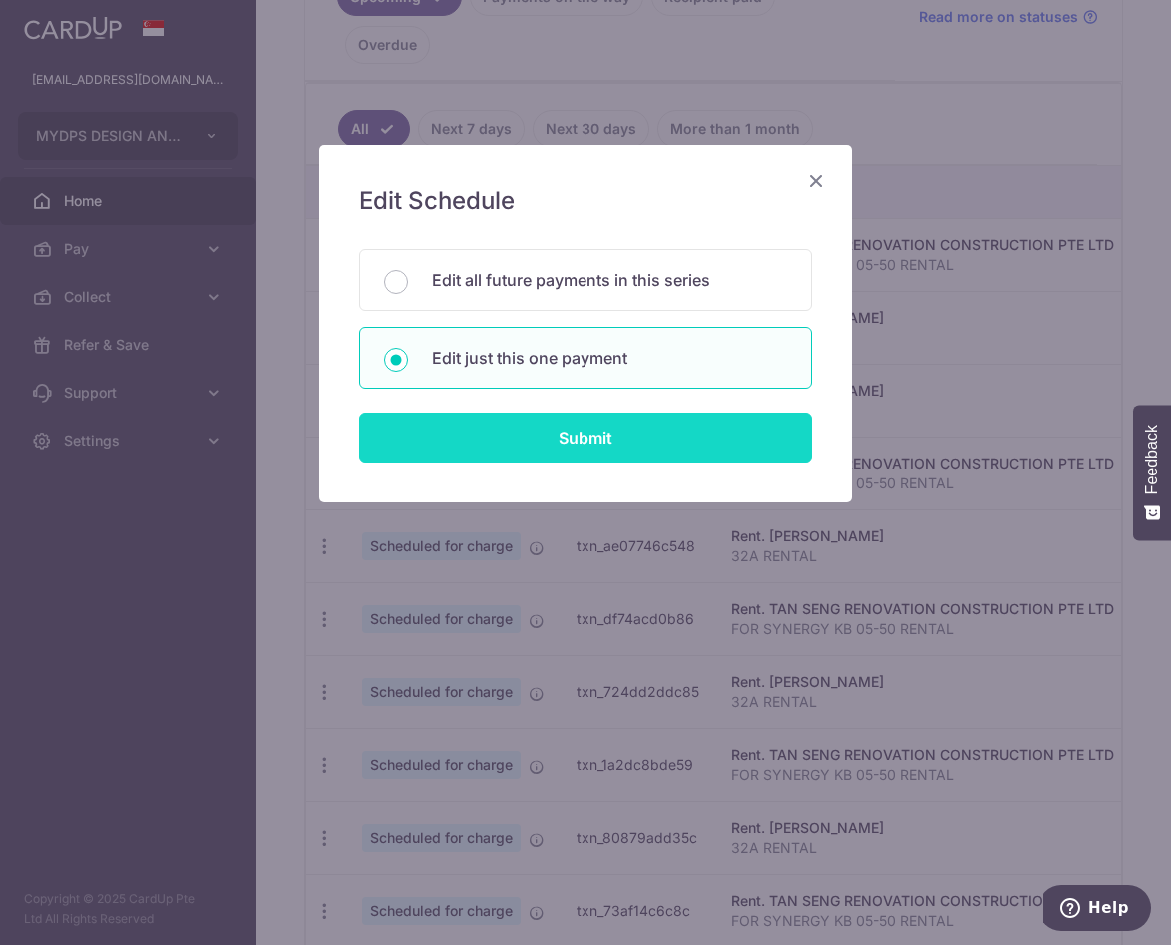
click at [508, 438] on input "Submit" at bounding box center [586, 438] width 454 height 50
type input "5,000.00"
type input "450.00"
radio input "true"
type input "06/12/2025"
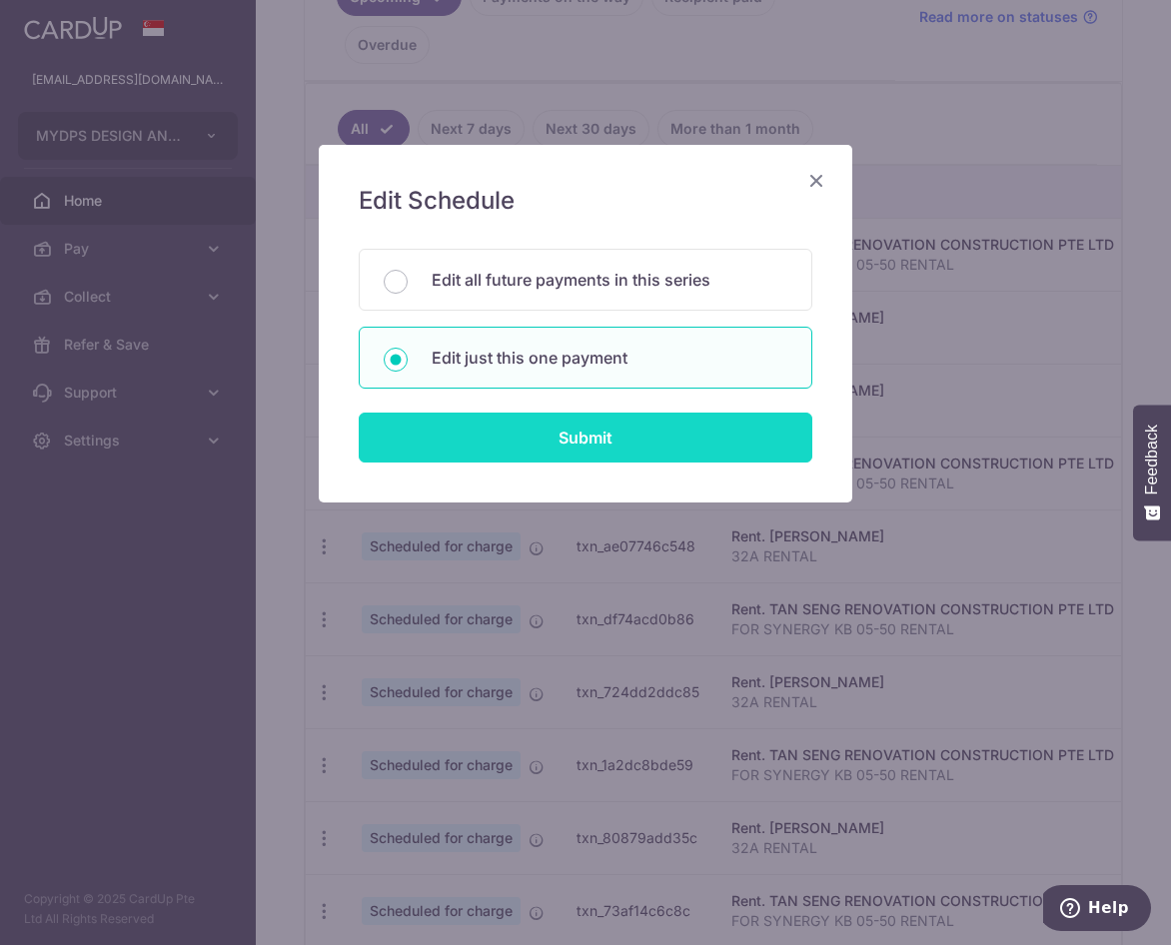
type input "FOR SYNERGY KB 05-50 RENTAL"
type input "SYNERGY KB RENT"
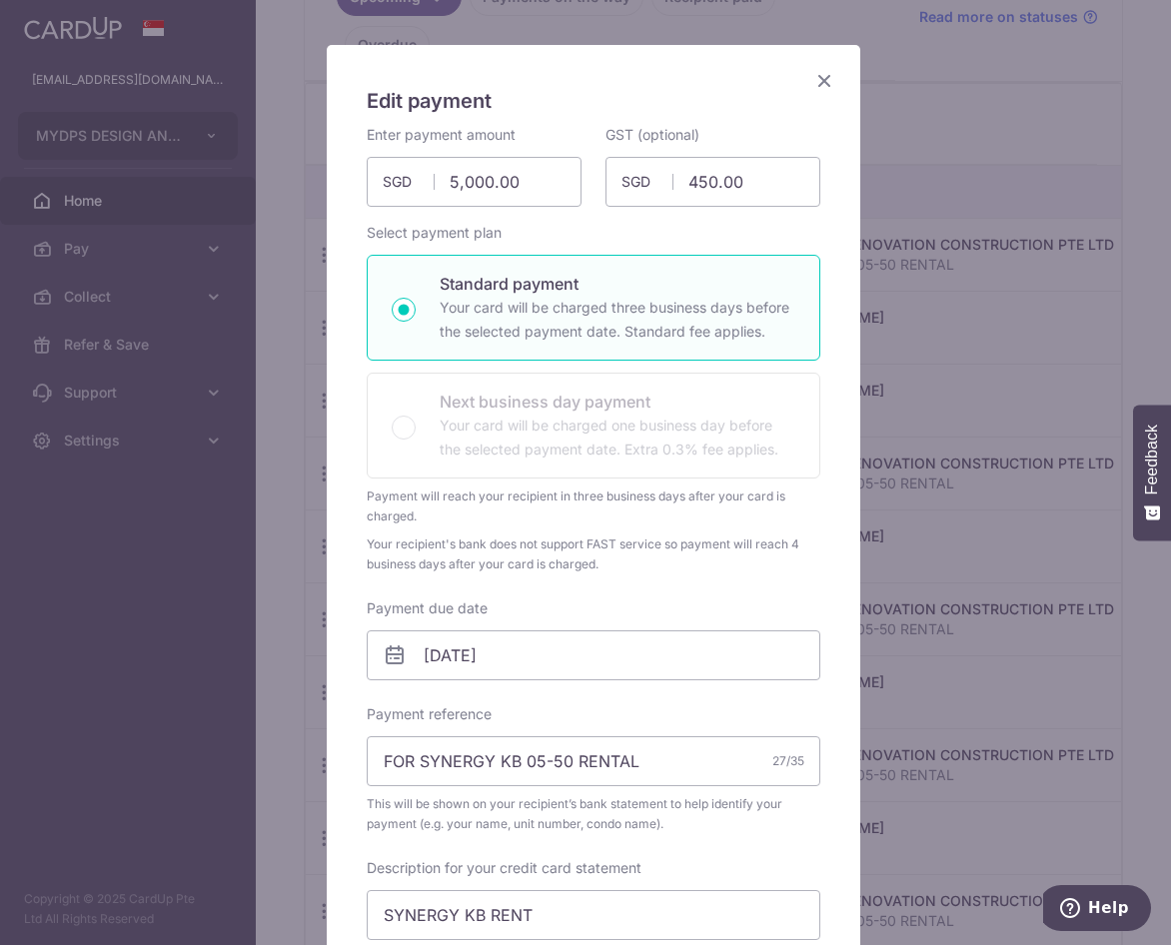
scroll to position [0, 0]
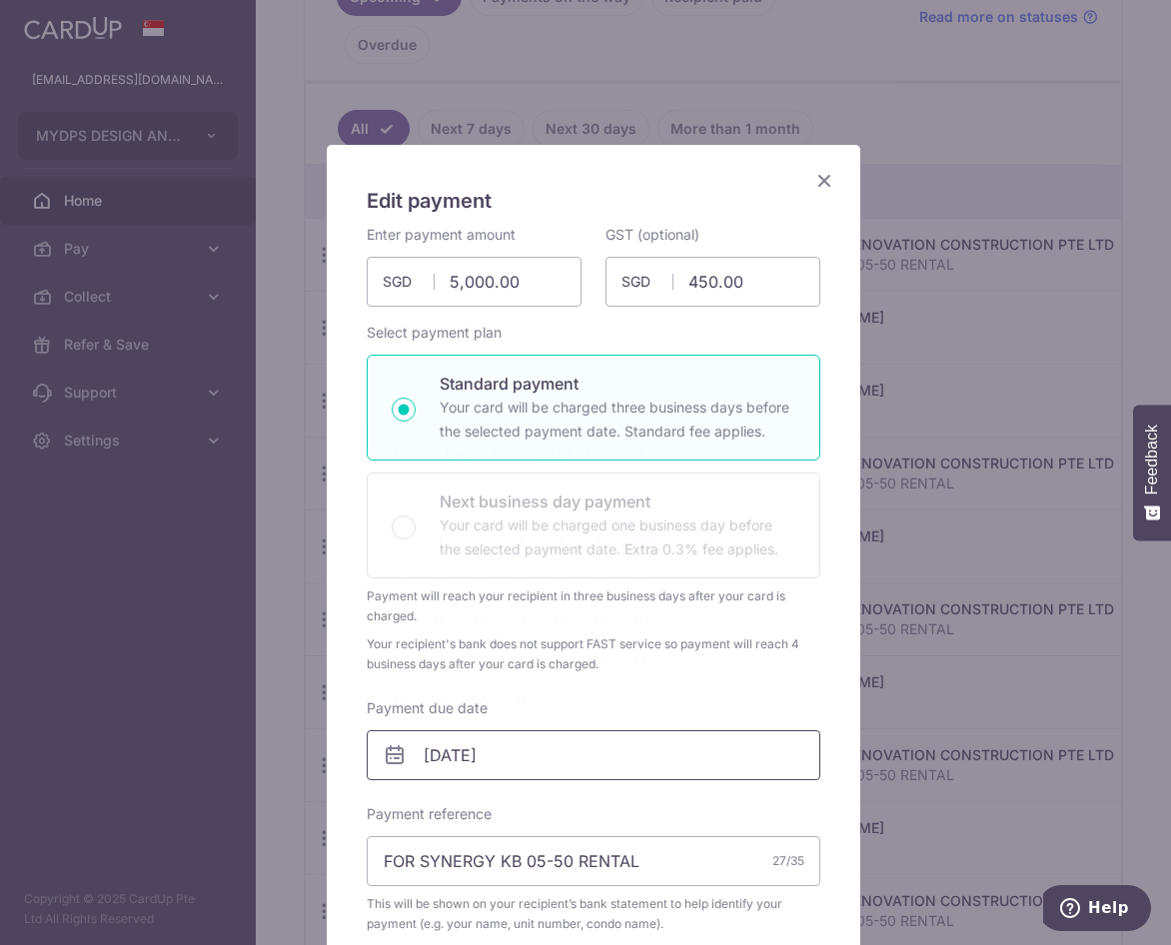
click at [455, 755] on input "06/12/2025" at bounding box center [594, 755] width 454 height 50
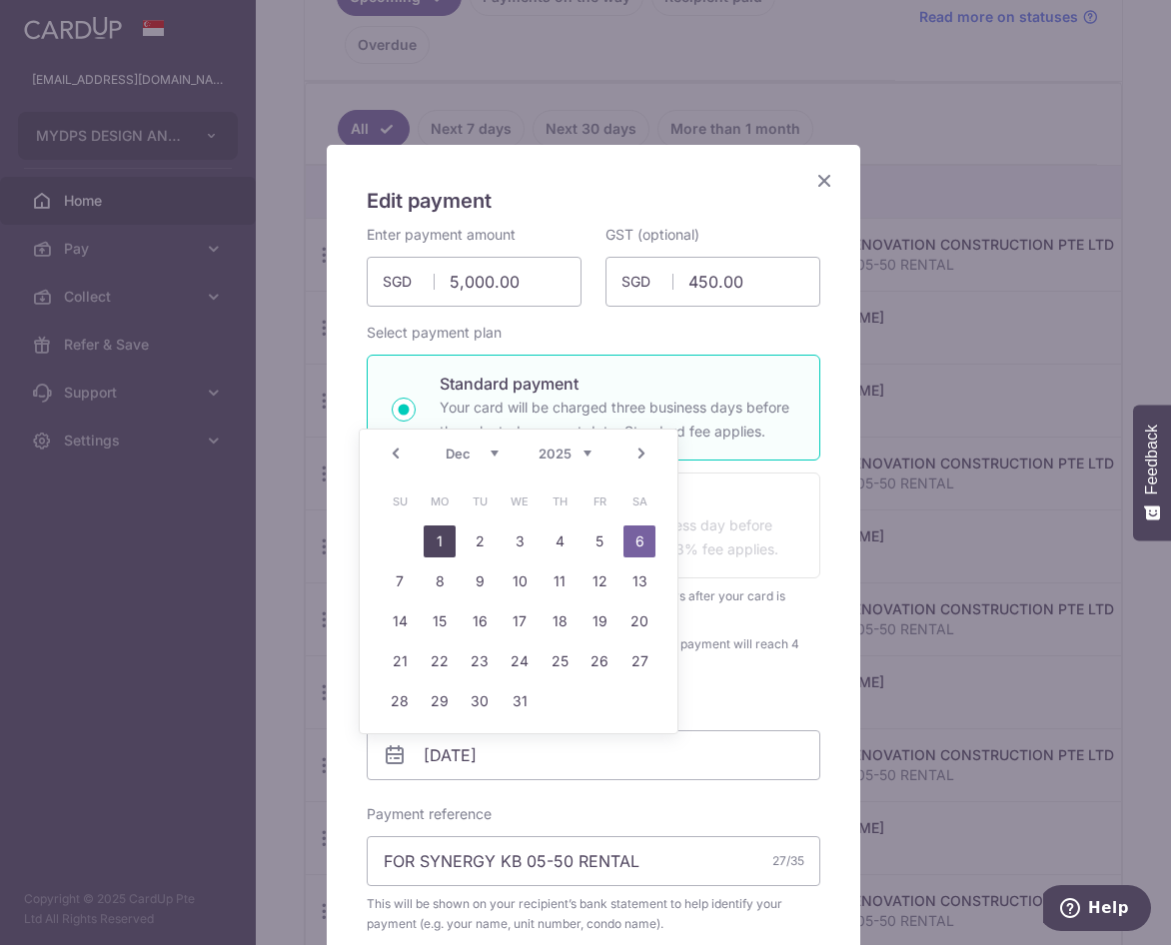
click at [445, 541] on link "1" at bounding box center [440, 541] width 32 height 32
type input "[DATE]"
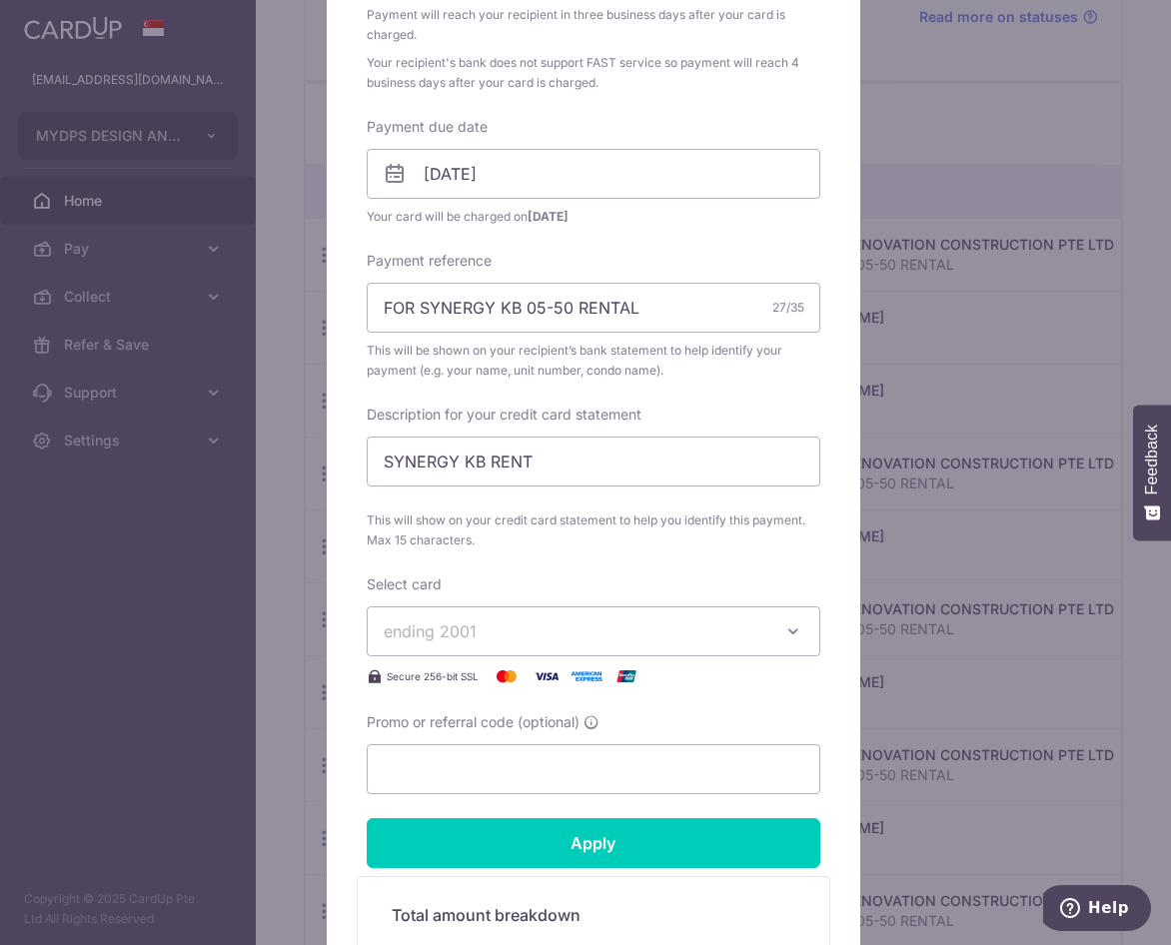
scroll to position [799, 0]
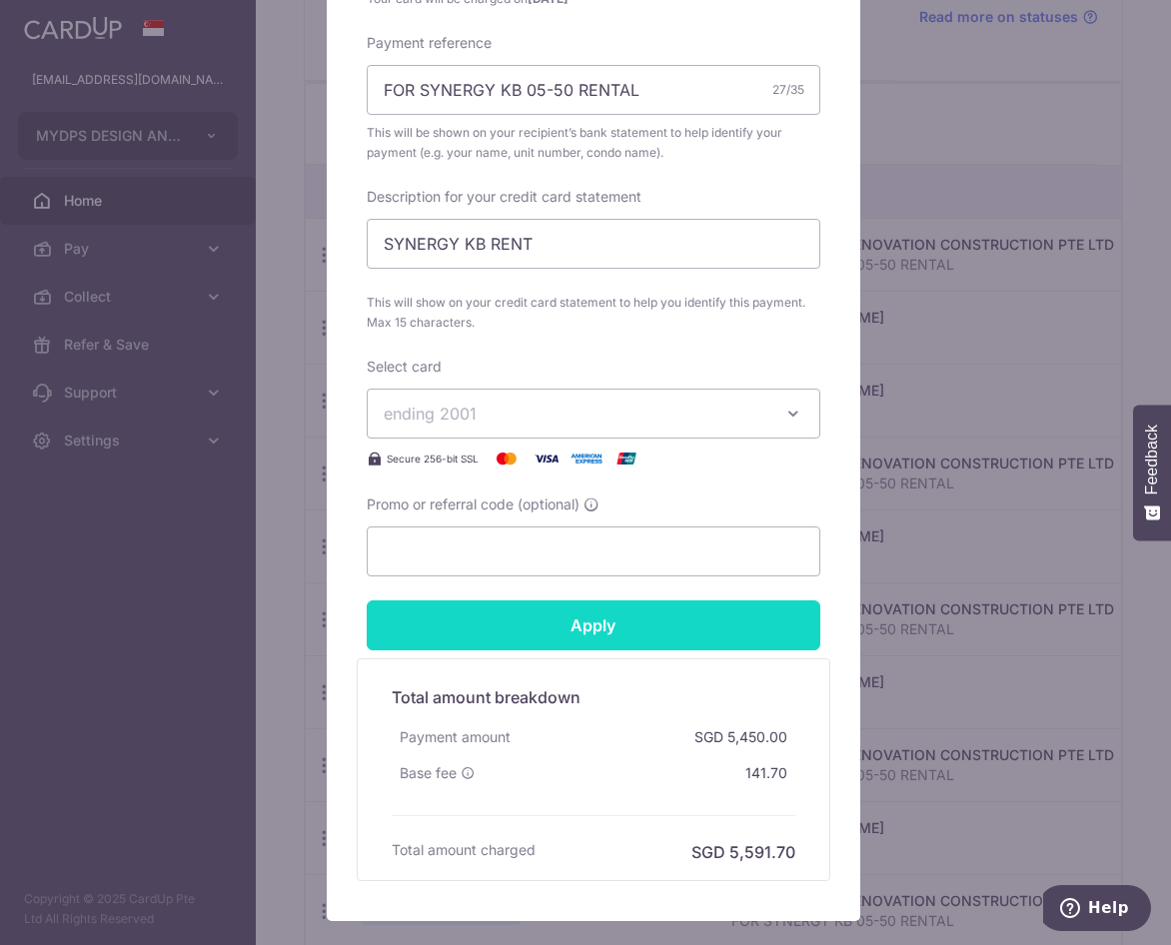
click at [653, 632] on input "Apply" at bounding box center [594, 625] width 454 height 50
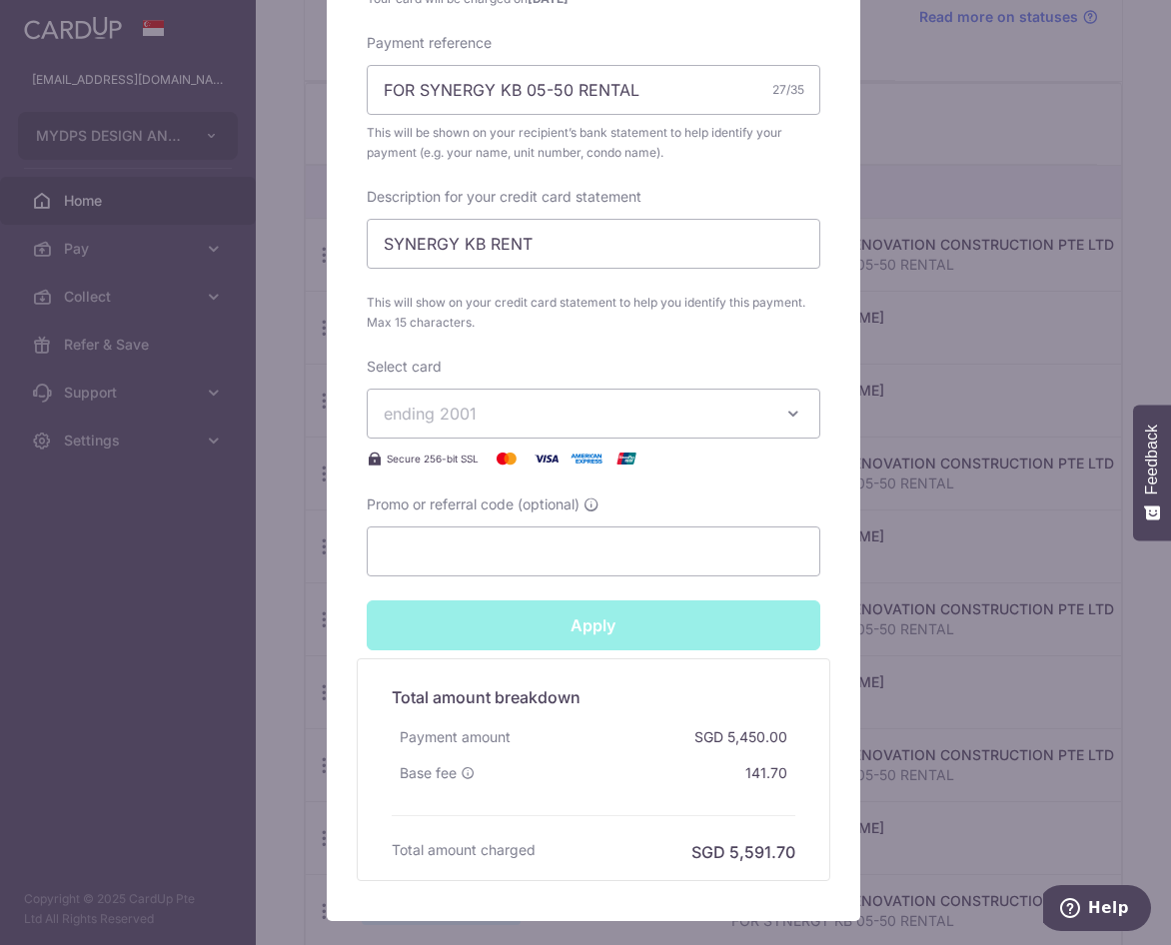
type input "Successfully Applied"
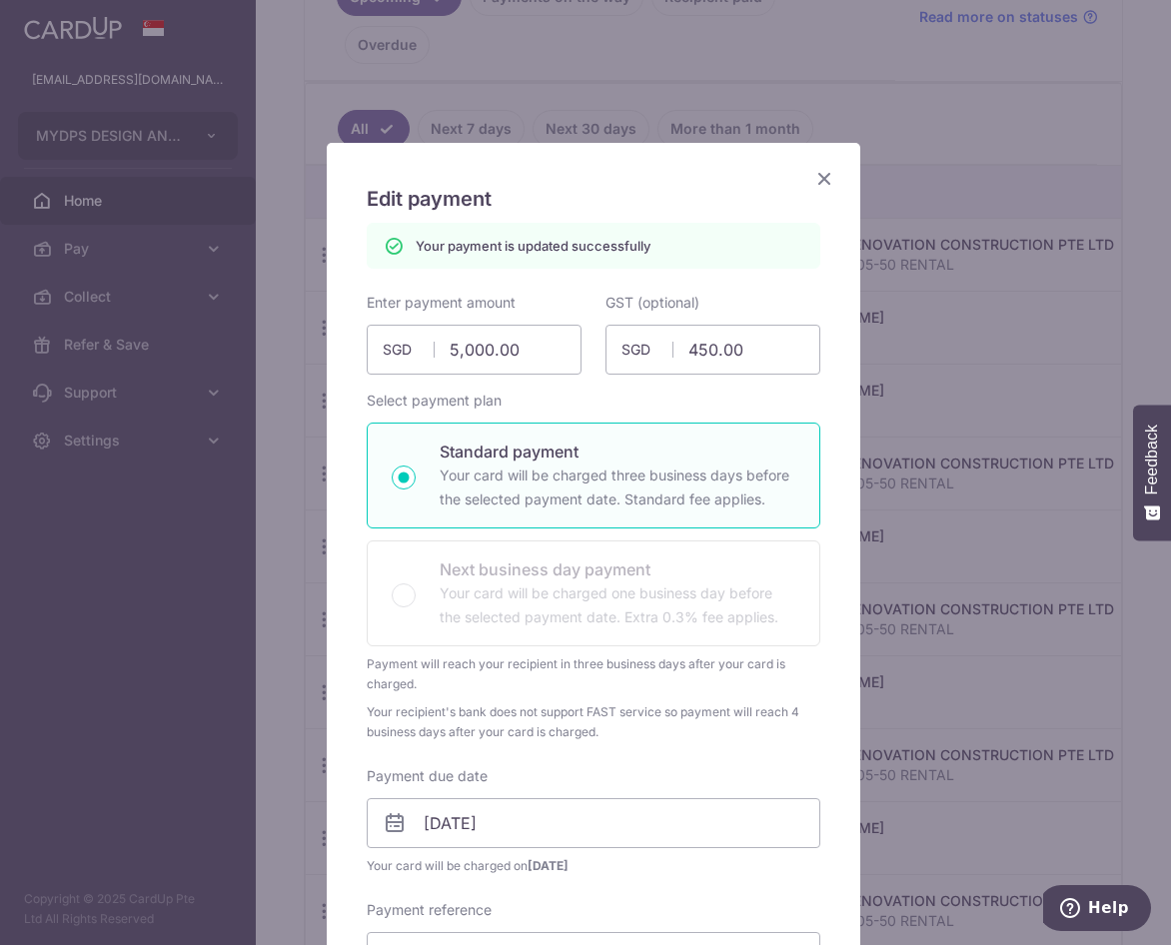
scroll to position [0, 0]
click at [813, 179] on icon "Close" at bounding box center [824, 180] width 24 height 25
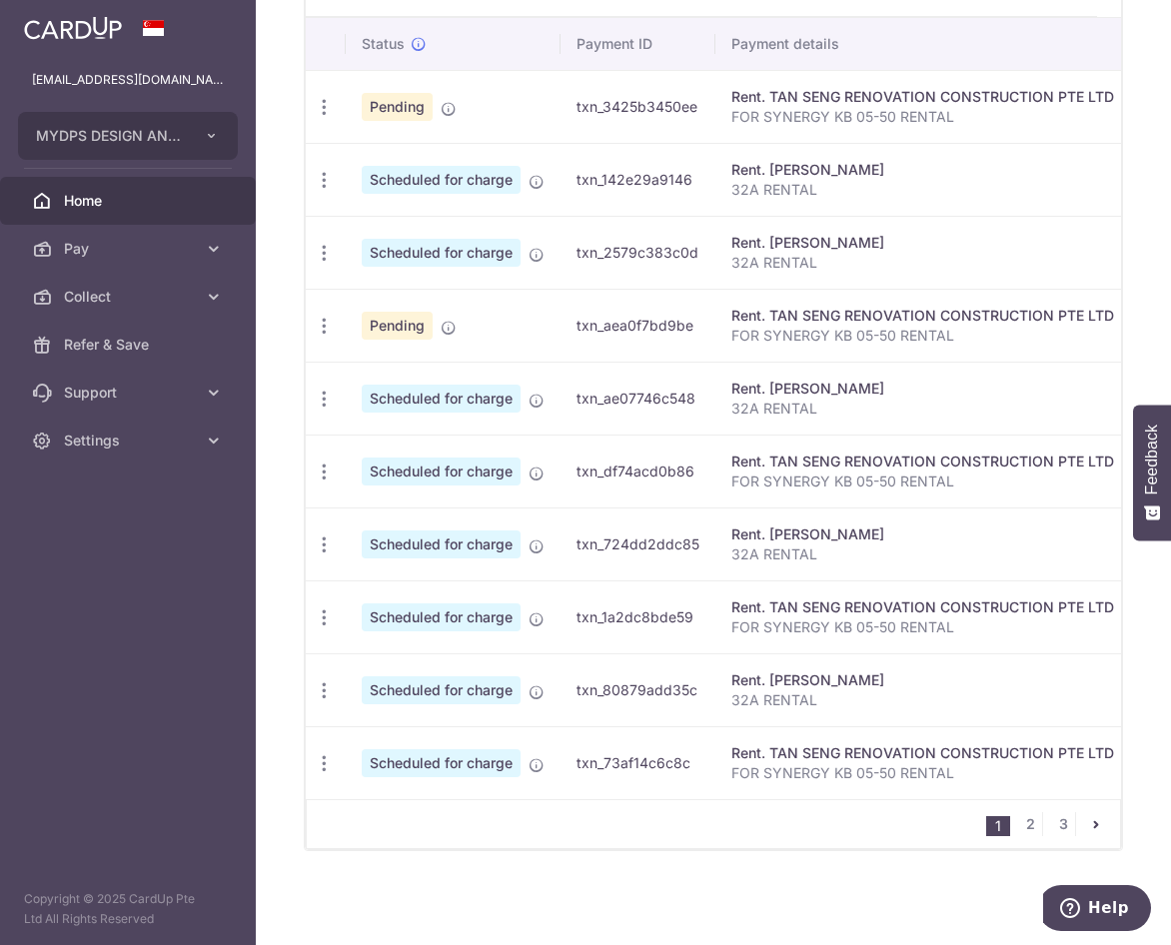
scroll to position [657, 0]
click at [328, 391] on icon "button" at bounding box center [324, 399] width 21 height 21
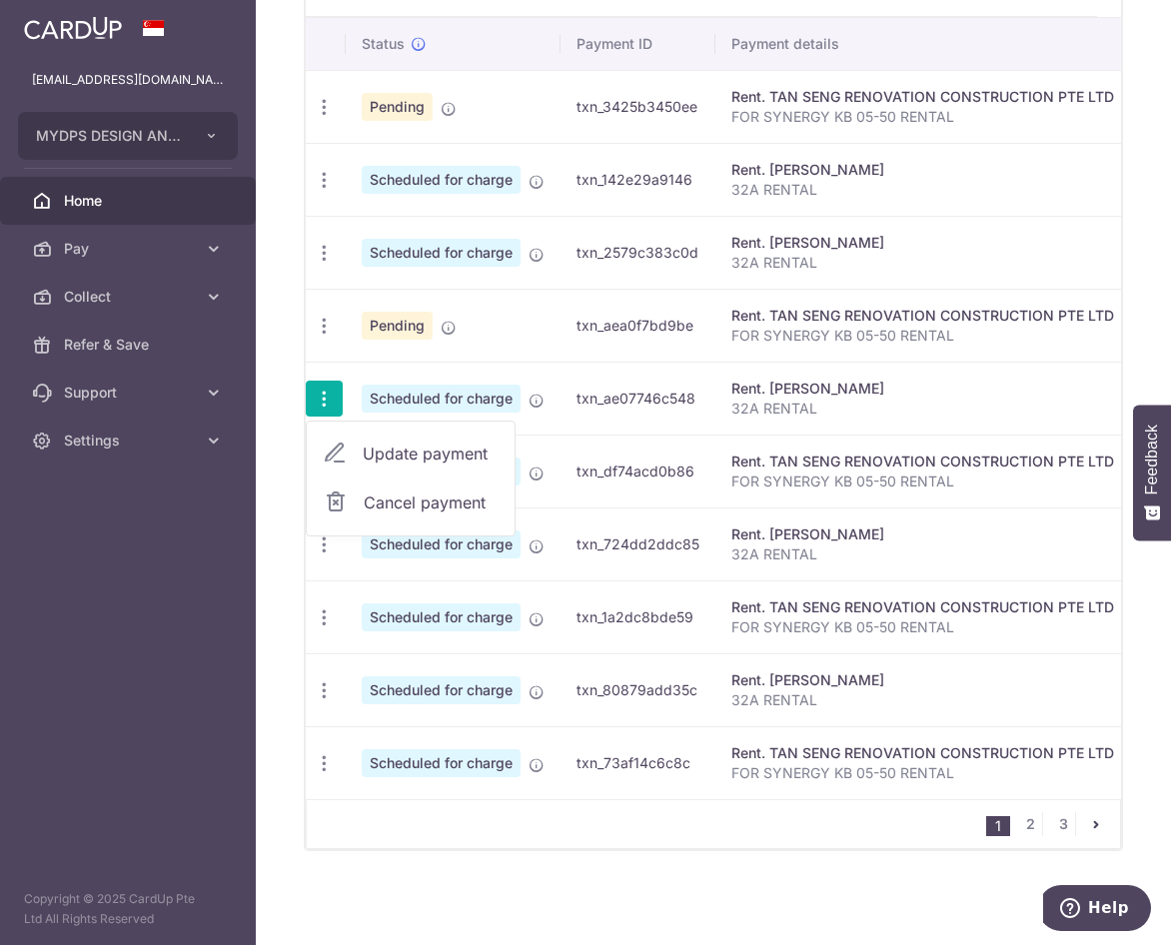
click at [409, 443] on span "Update payment" at bounding box center [431, 454] width 136 height 24
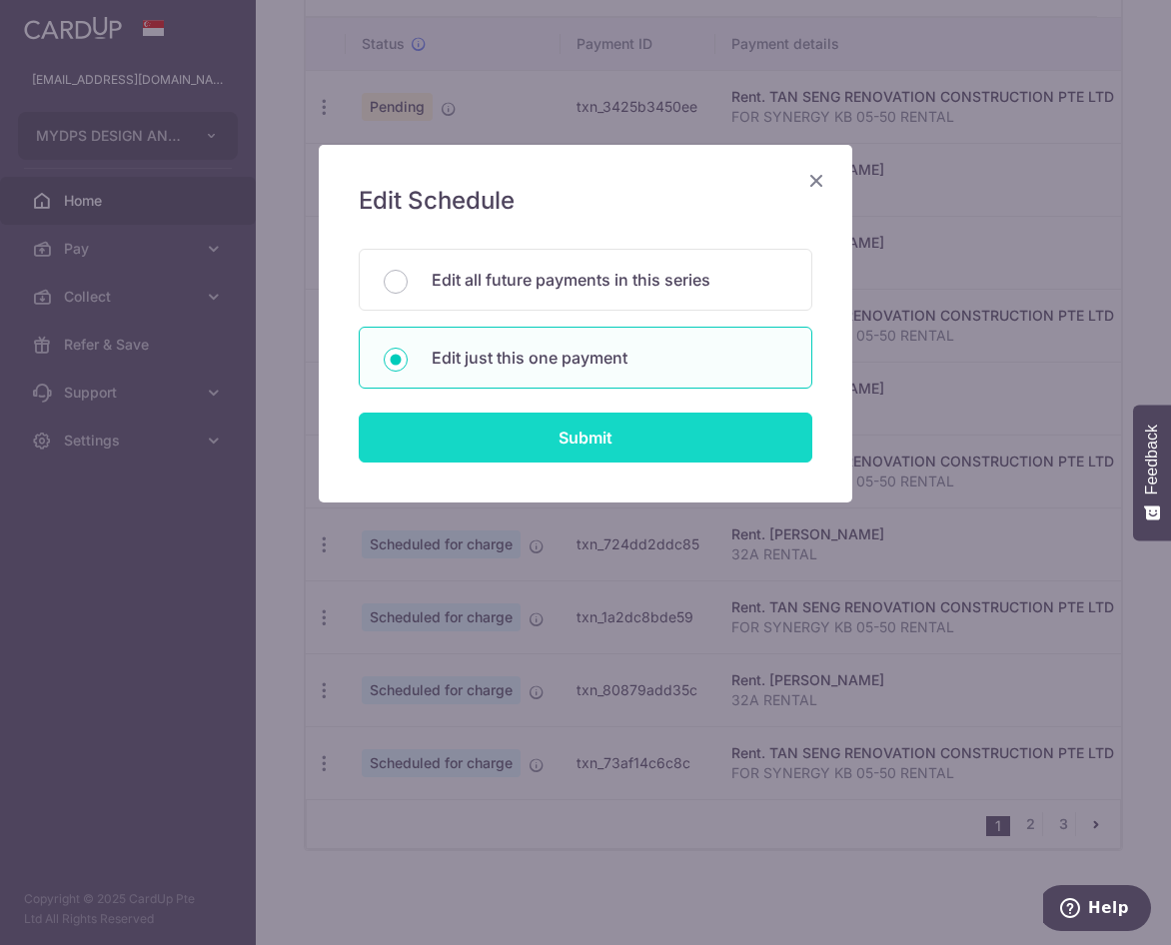
click at [463, 435] on input "Submit" at bounding box center [586, 438] width 454 height 50
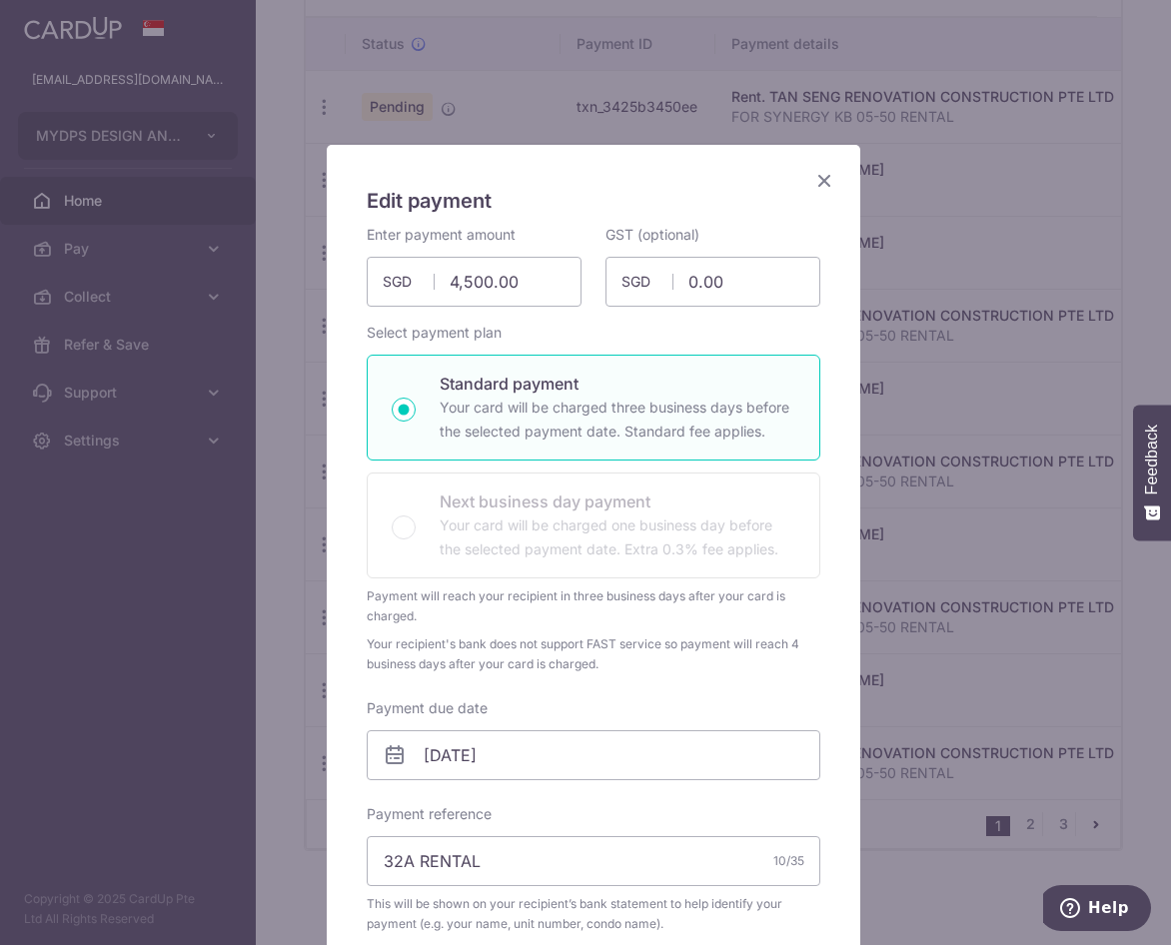
click at [813, 186] on icon "Close" at bounding box center [824, 180] width 24 height 25
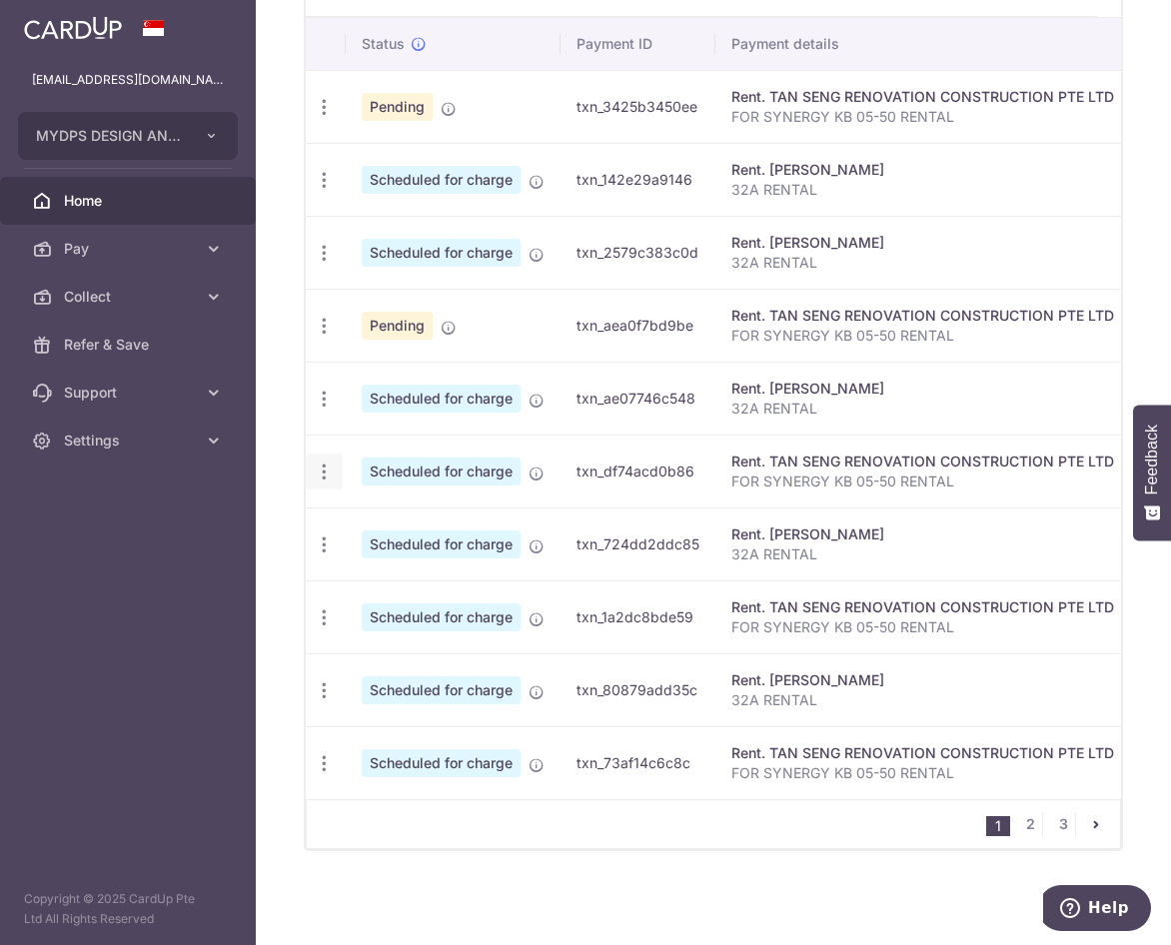
click at [333, 463] on icon "button" at bounding box center [324, 472] width 21 height 21
click at [461, 519] on span "Update payment" at bounding box center [431, 526] width 136 height 24
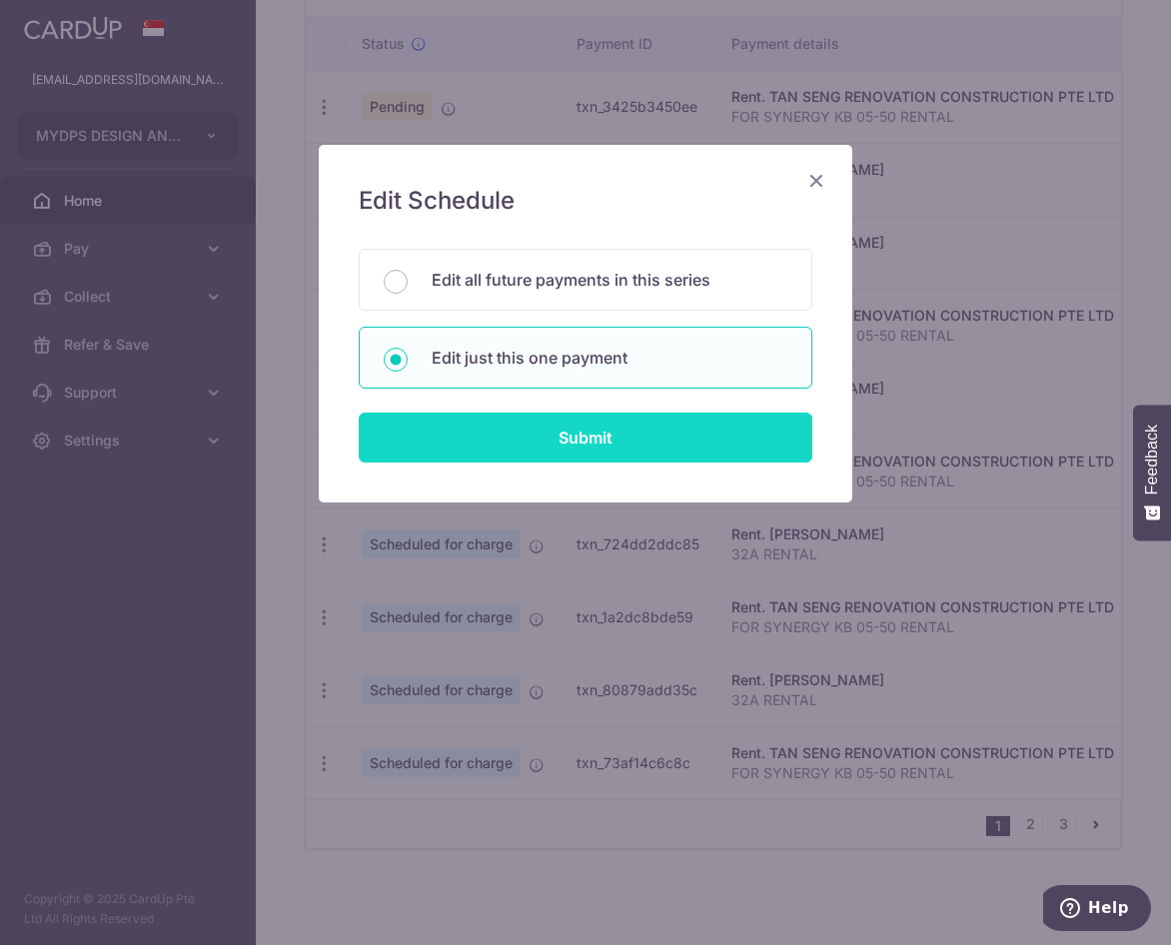
click at [564, 432] on input "Submit" at bounding box center [586, 438] width 454 height 50
type input "5,000.00"
type input "450.00"
radio input "true"
type input "06/01/2026"
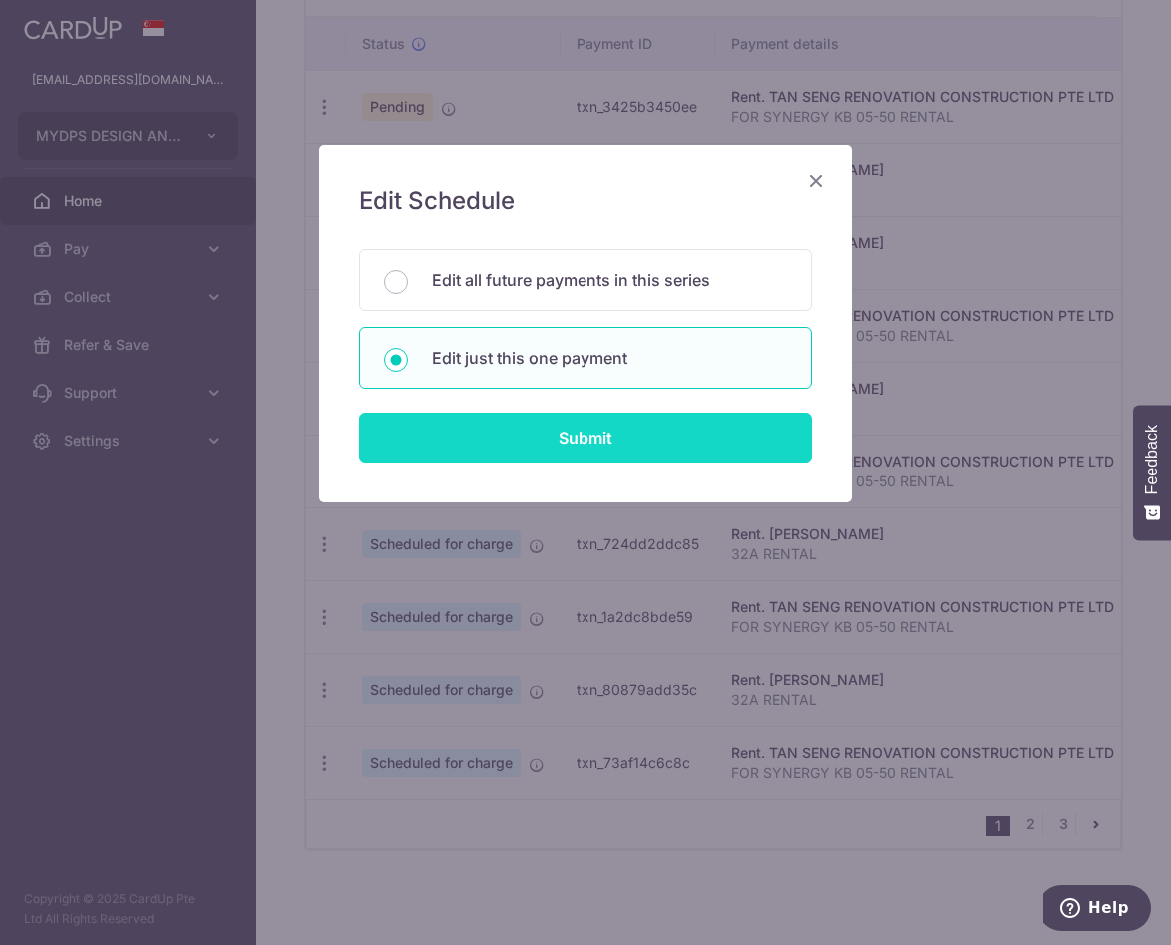
type input "FOR SYNERGY KB 05-50 RENTAL"
type input "SYNERGY KB RENT"
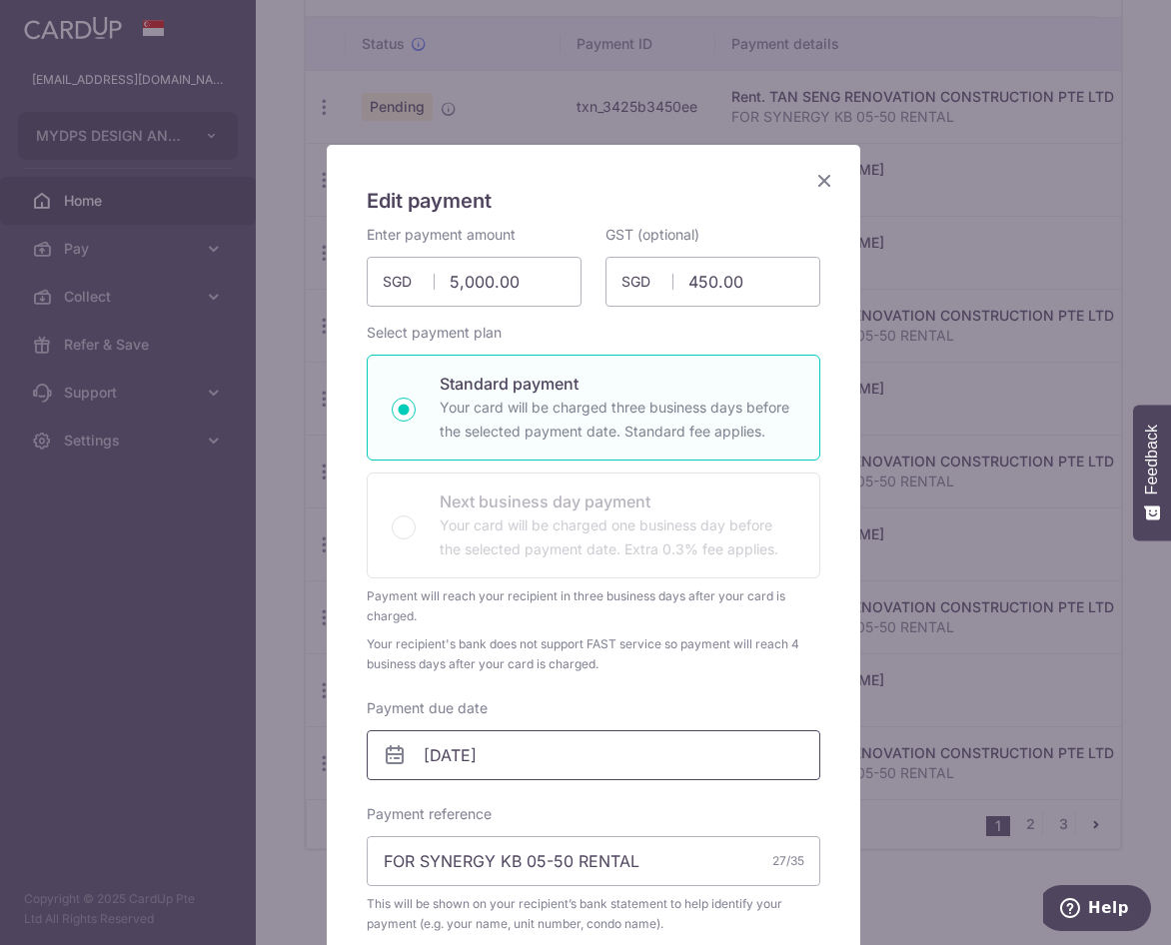
click at [486, 752] on input "06/01/2026" at bounding box center [594, 755] width 454 height 50
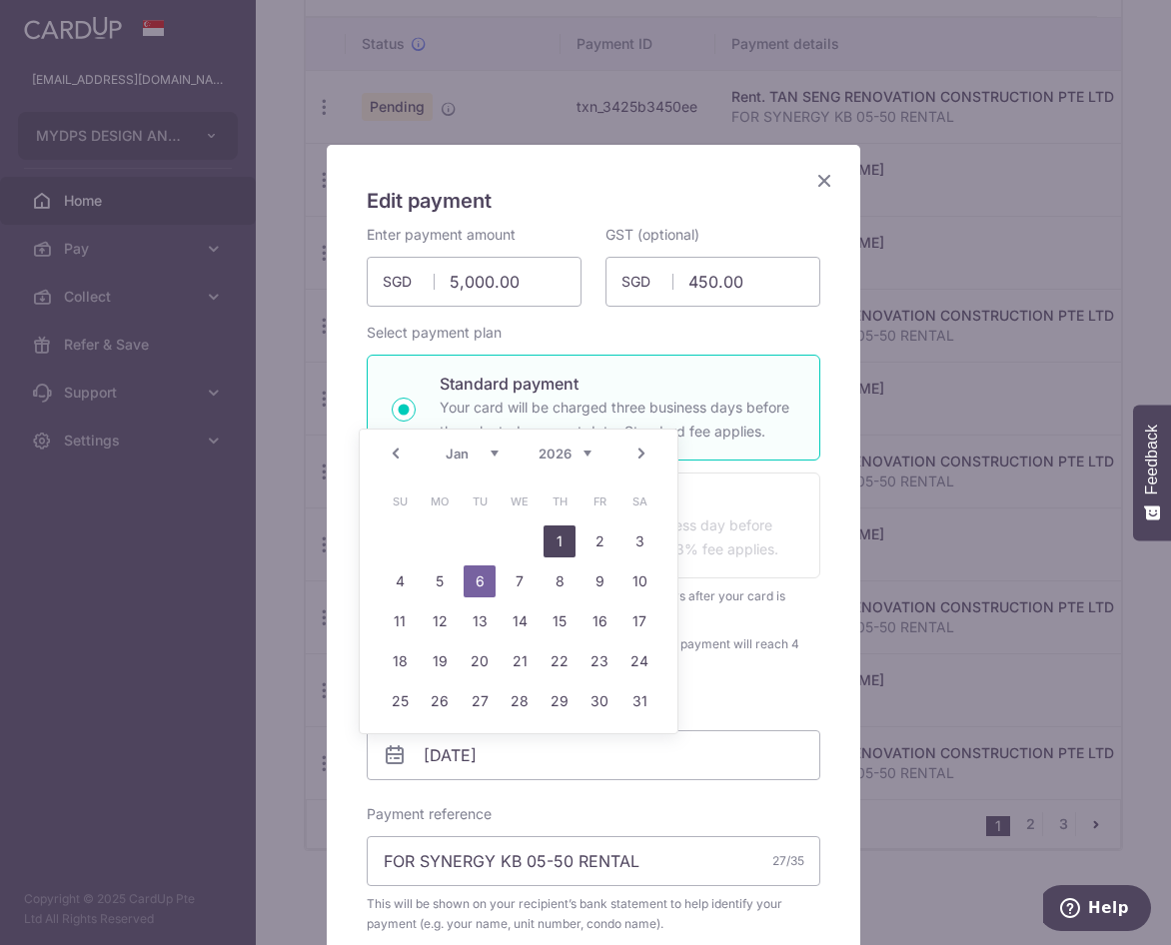
click at [553, 551] on link "1" at bounding box center [559, 541] width 32 height 32
type input "[DATE]"
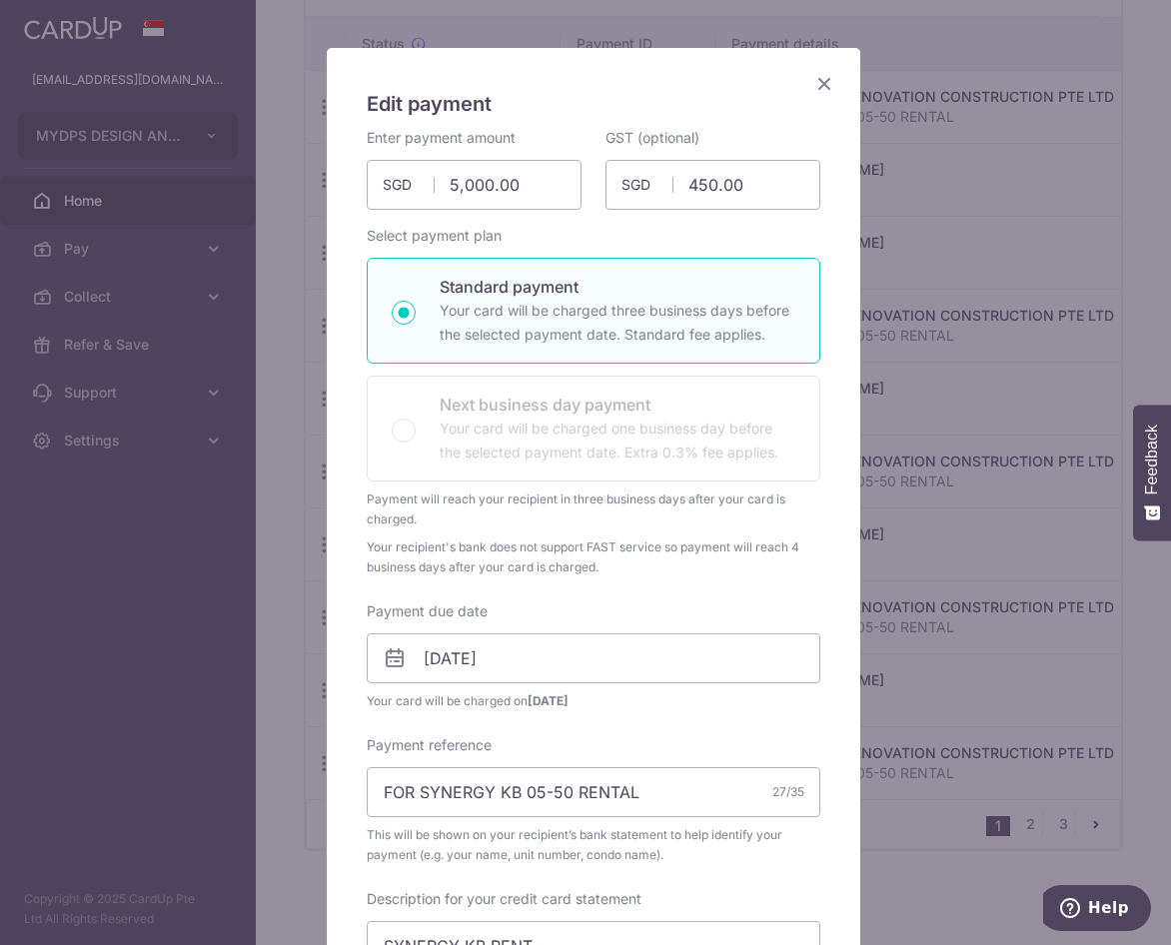
scroll to position [0, 0]
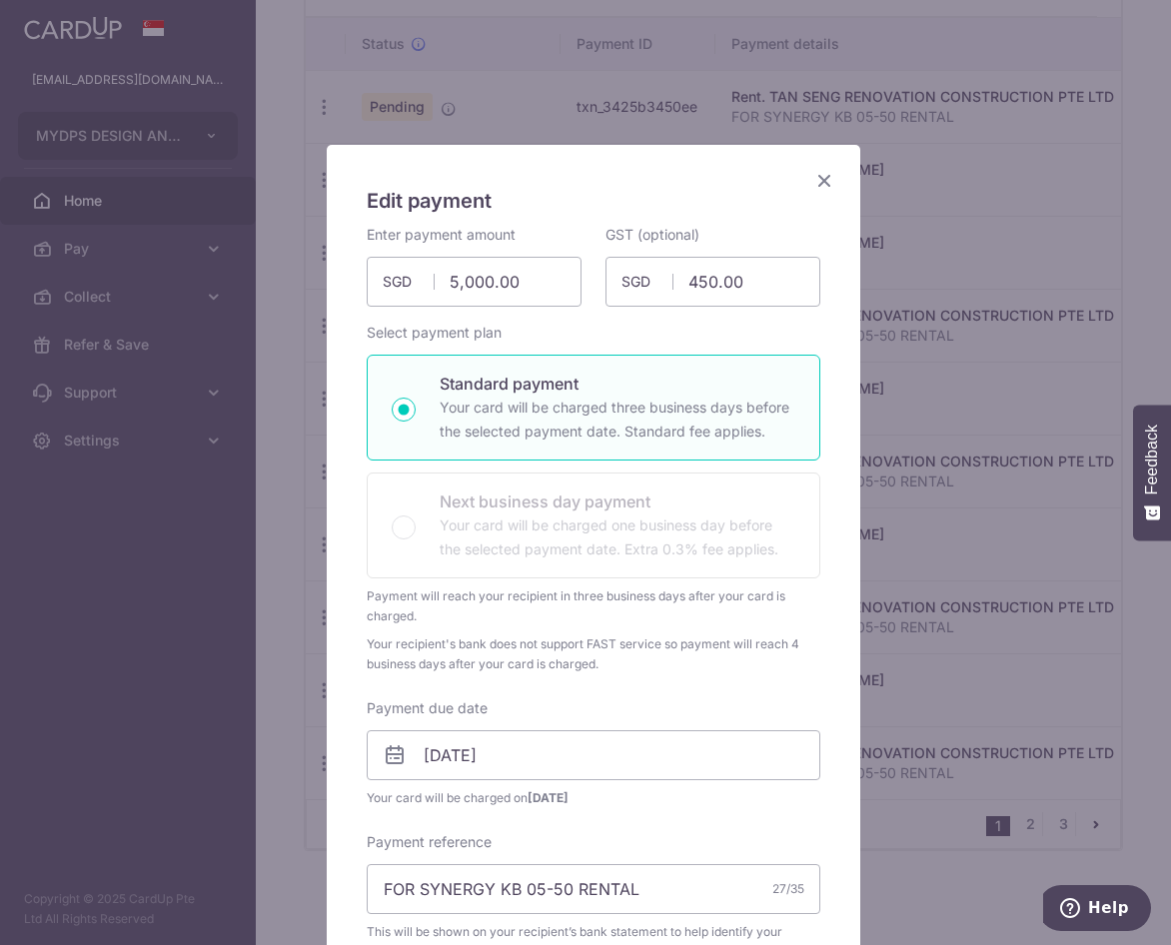
click at [813, 179] on icon "Close" at bounding box center [824, 180] width 24 height 25
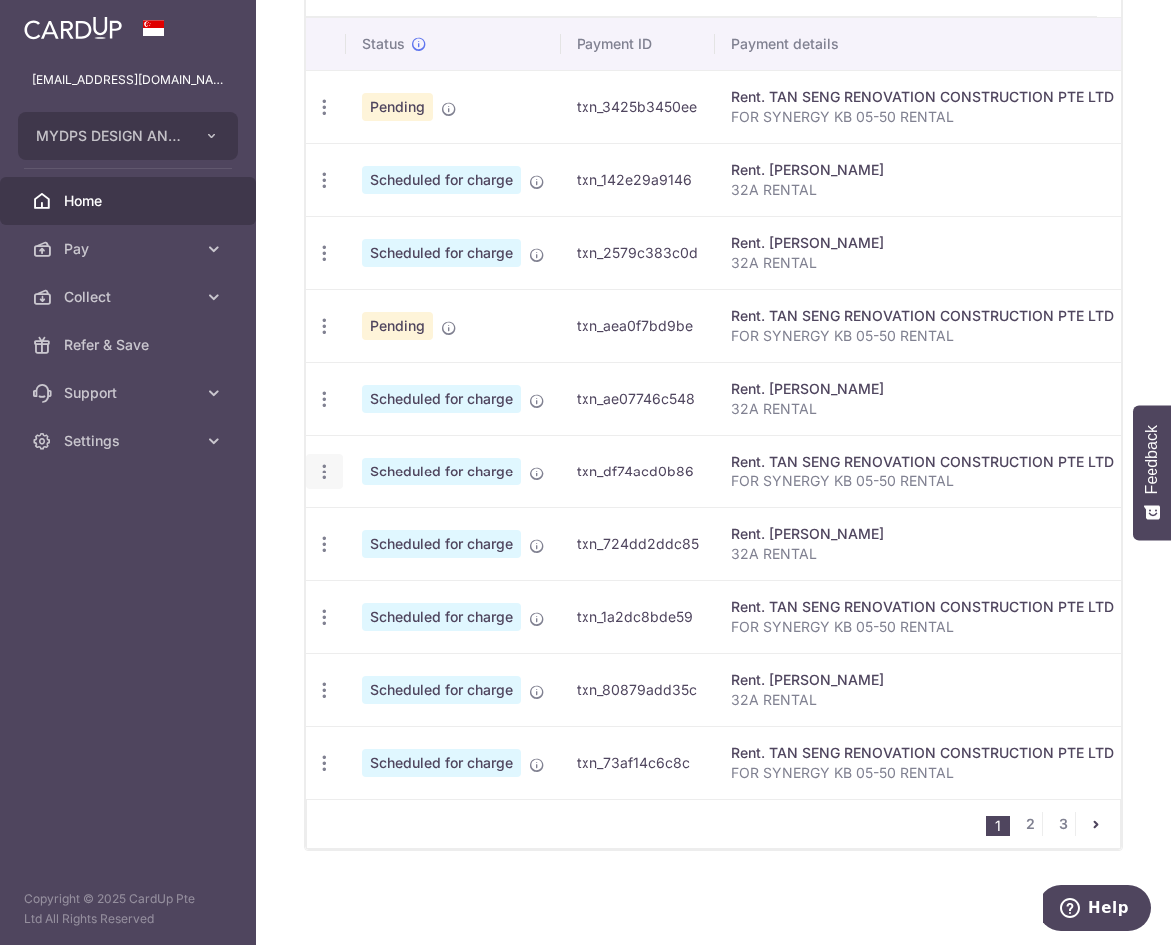
click at [330, 467] on icon "button" at bounding box center [324, 472] width 21 height 21
click at [428, 514] on span "Update payment" at bounding box center [431, 526] width 136 height 24
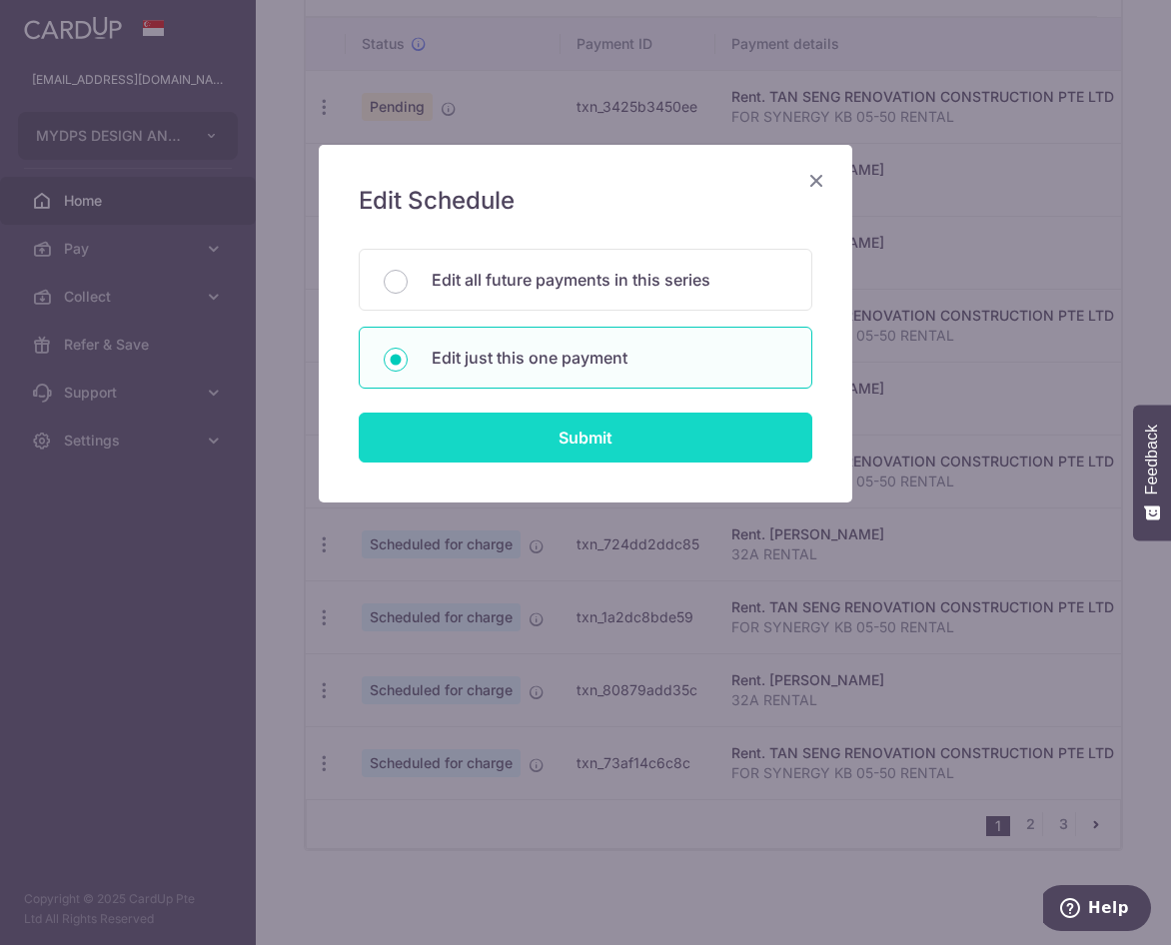
click at [609, 442] on input "Submit" at bounding box center [586, 438] width 454 height 50
radio input "true"
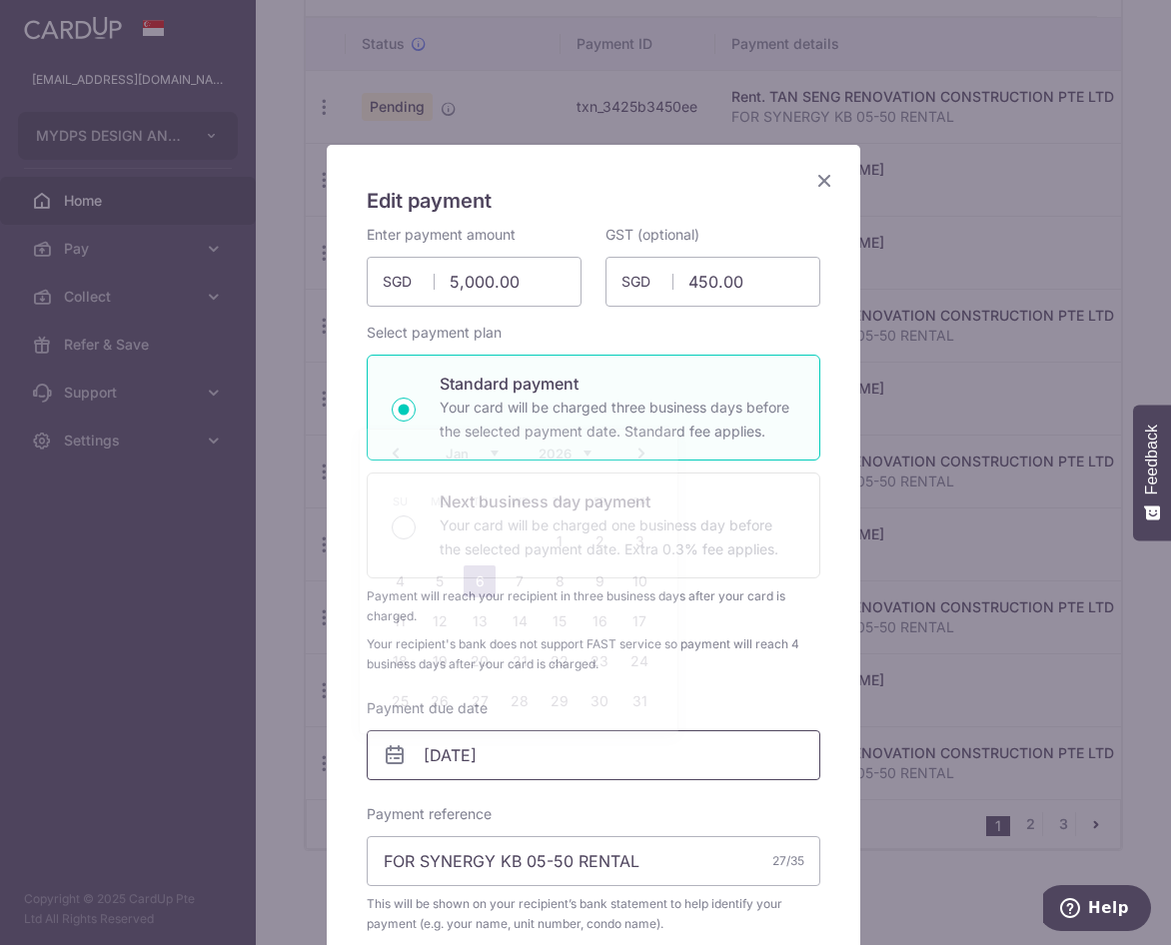
click at [457, 750] on input "06/01/2026" at bounding box center [594, 755] width 454 height 50
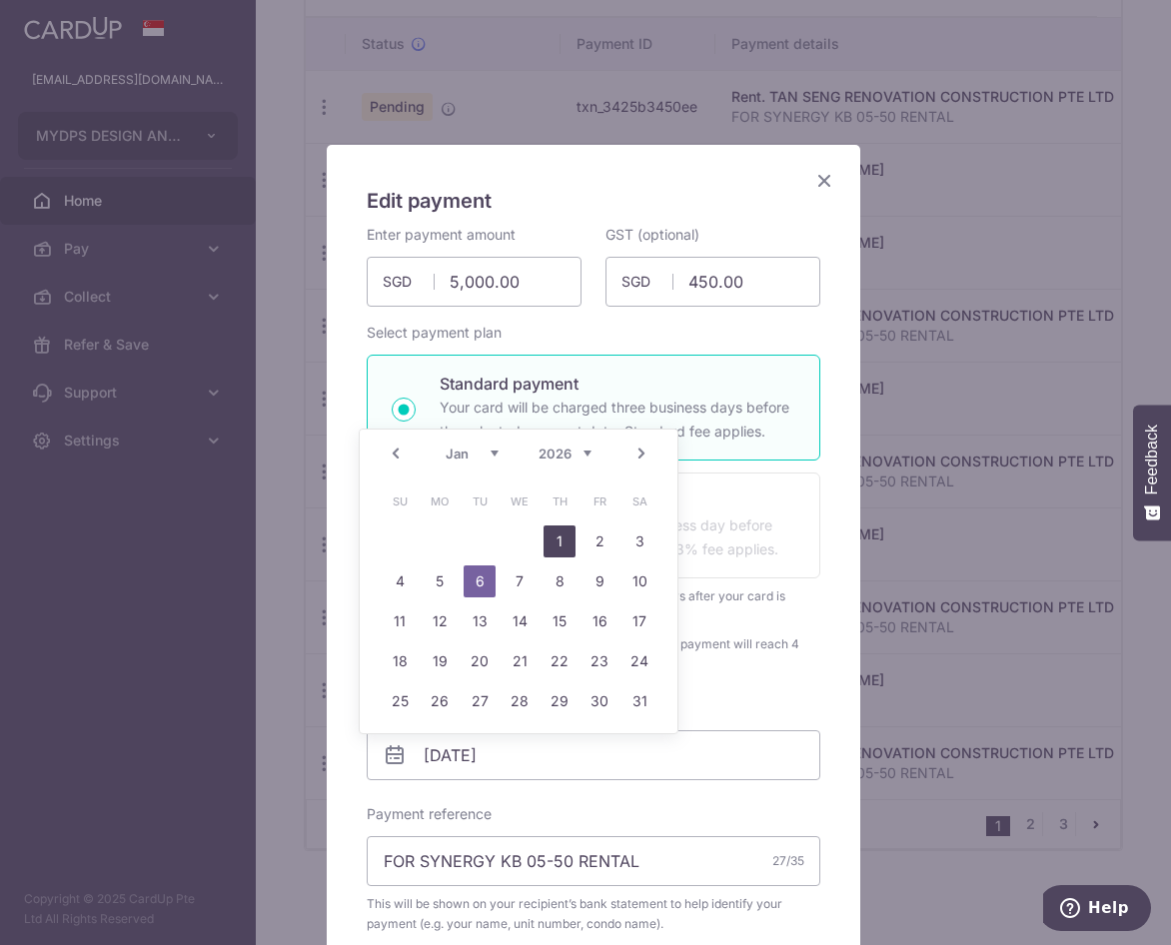
click at [565, 535] on link "1" at bounding box center [559, 541] width 32 height 32
type input "[DATE]"
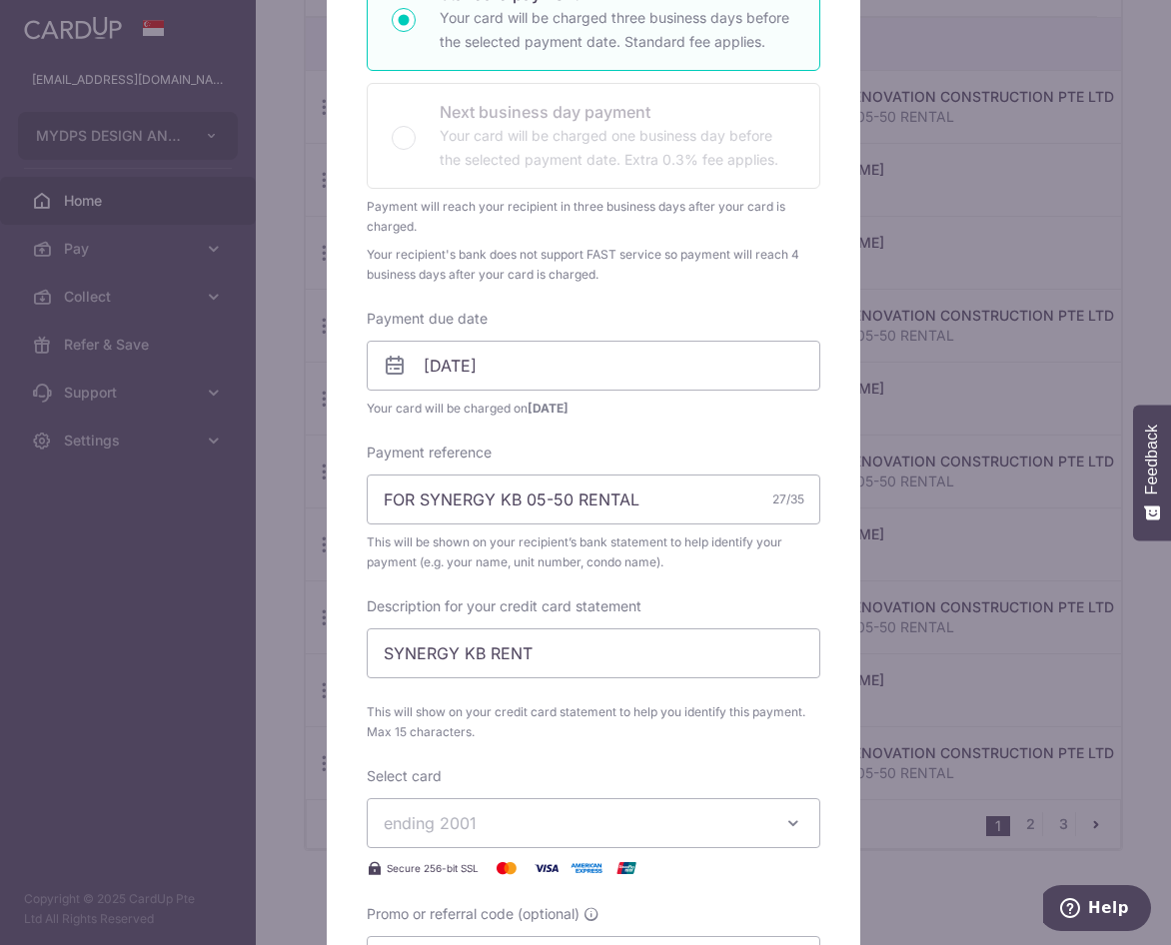
scroll to position [699, 0]
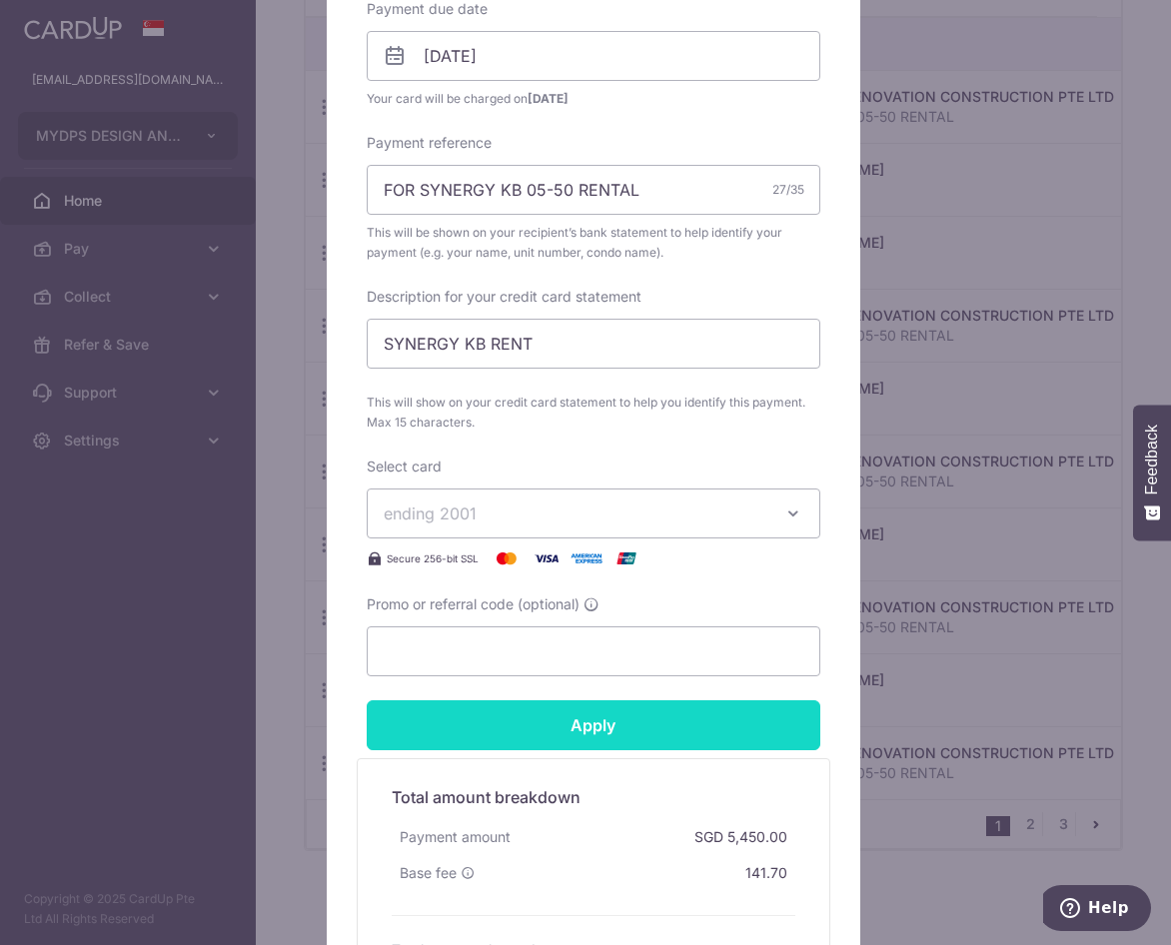
click at [686, 728] on input "Apply" at bounding box center [594, 725] width 454 height 50
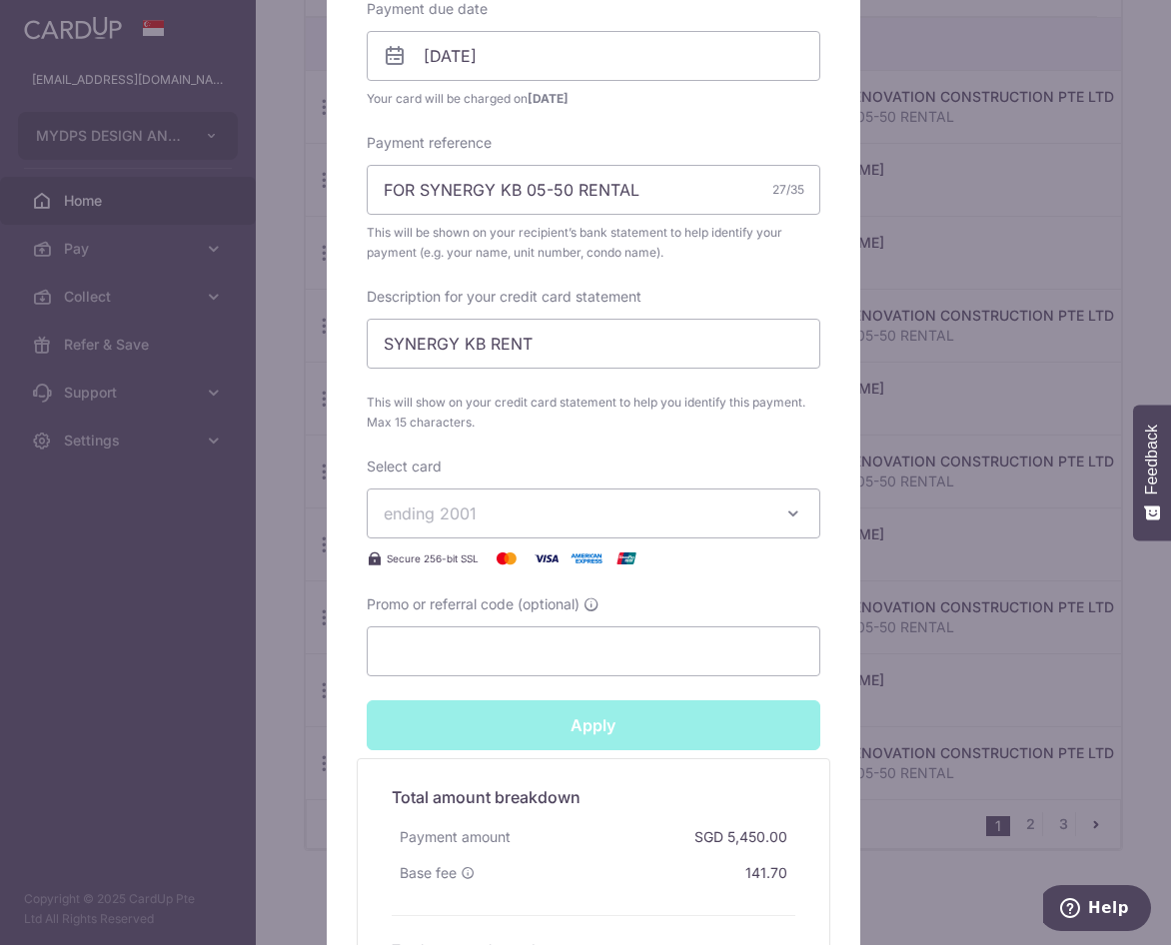
type input "Successfully Applied"
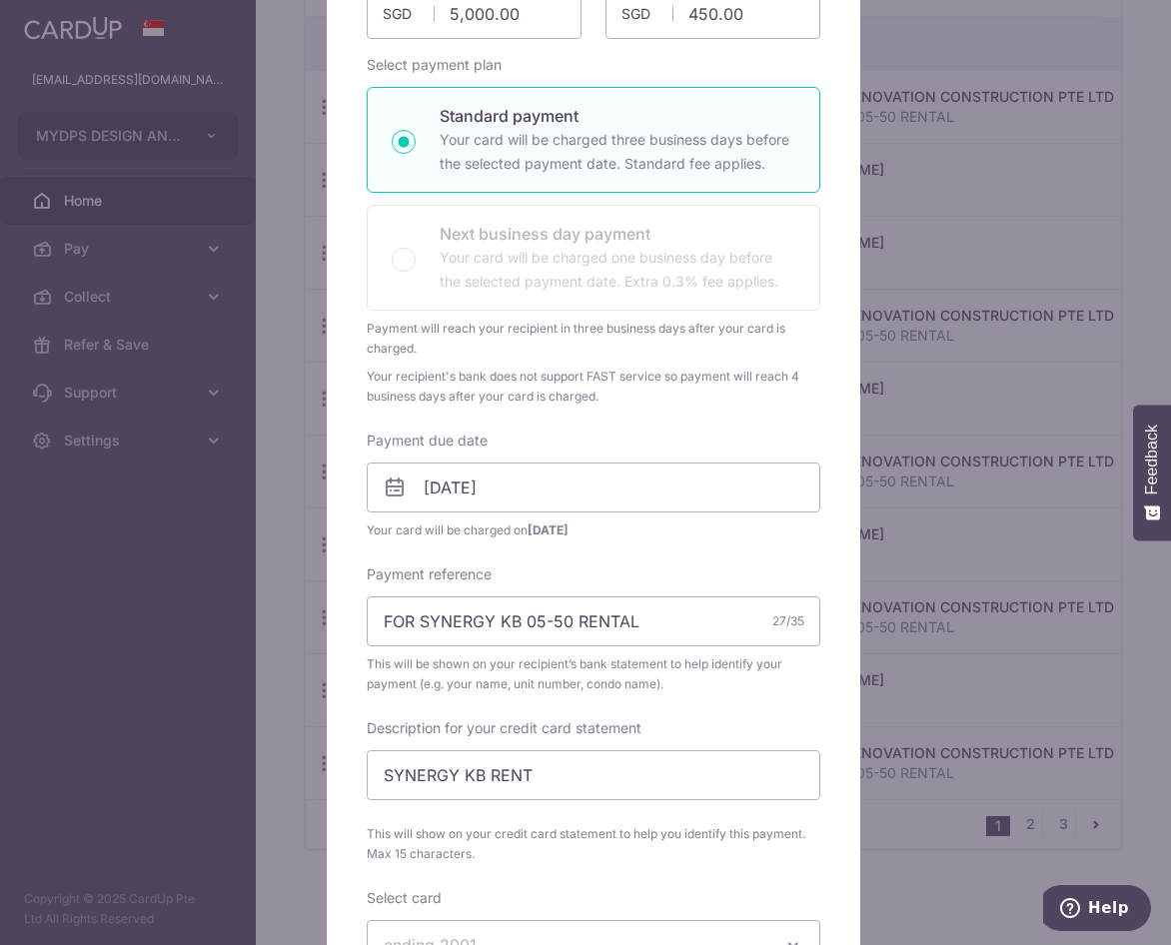
scroll to position [70, 0]
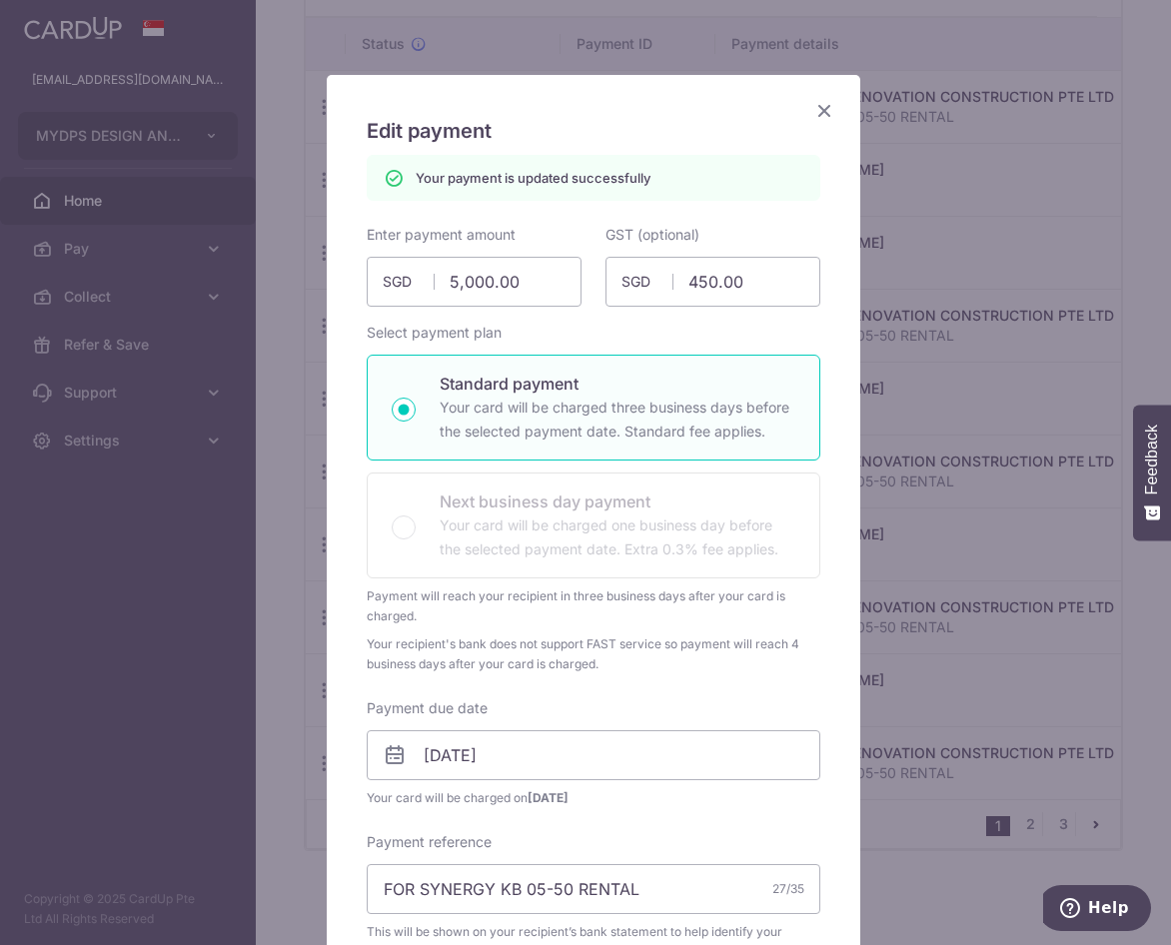
click at [817, 116] on icon "Close" at bounding box center [824, 110] width 24 height 25
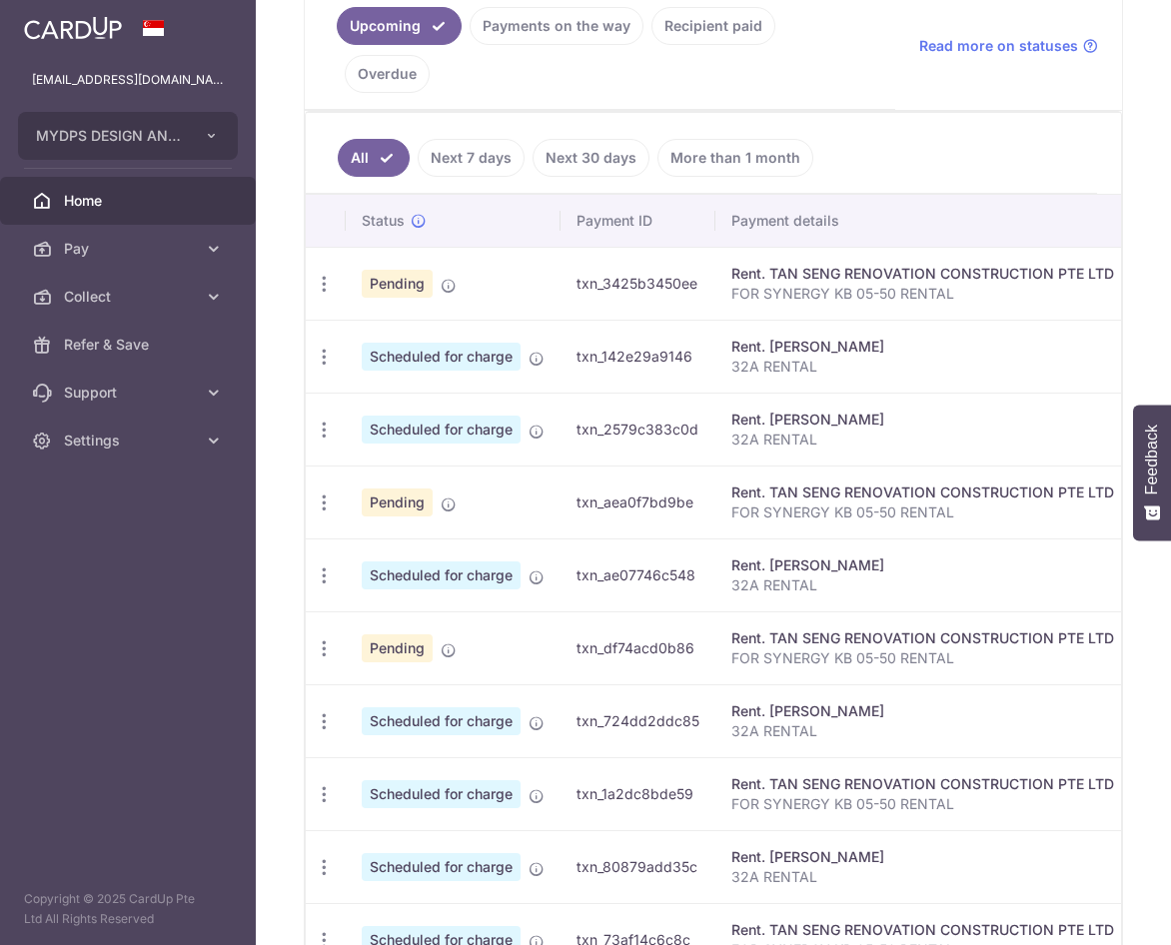
scroll to position [499, 0]
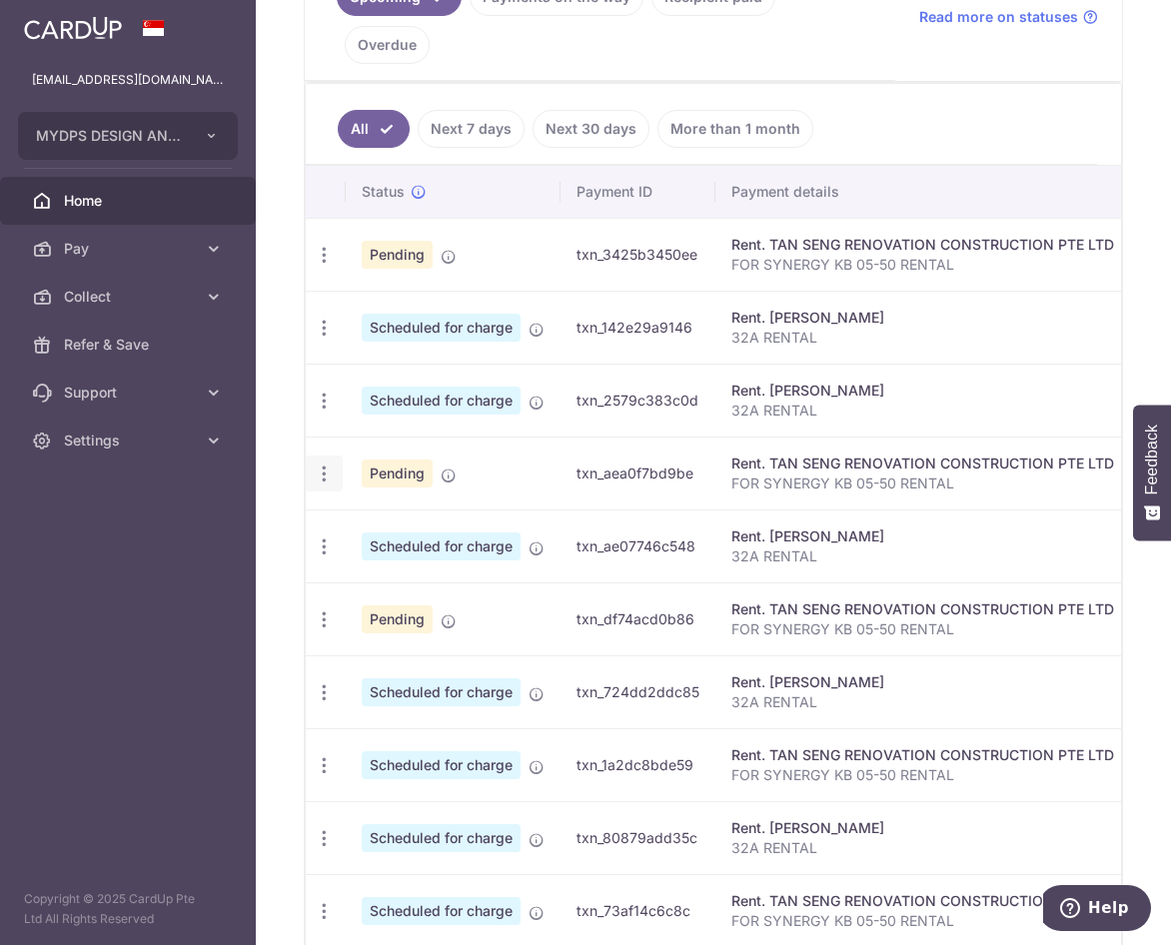
click at [325, 475] on icon "button" at bounding box center [324, 473] width 21 height 21
click at [460, 525] on span "Update payment" at bounding box center [431, 528] width 136 height 24
radio input "true"
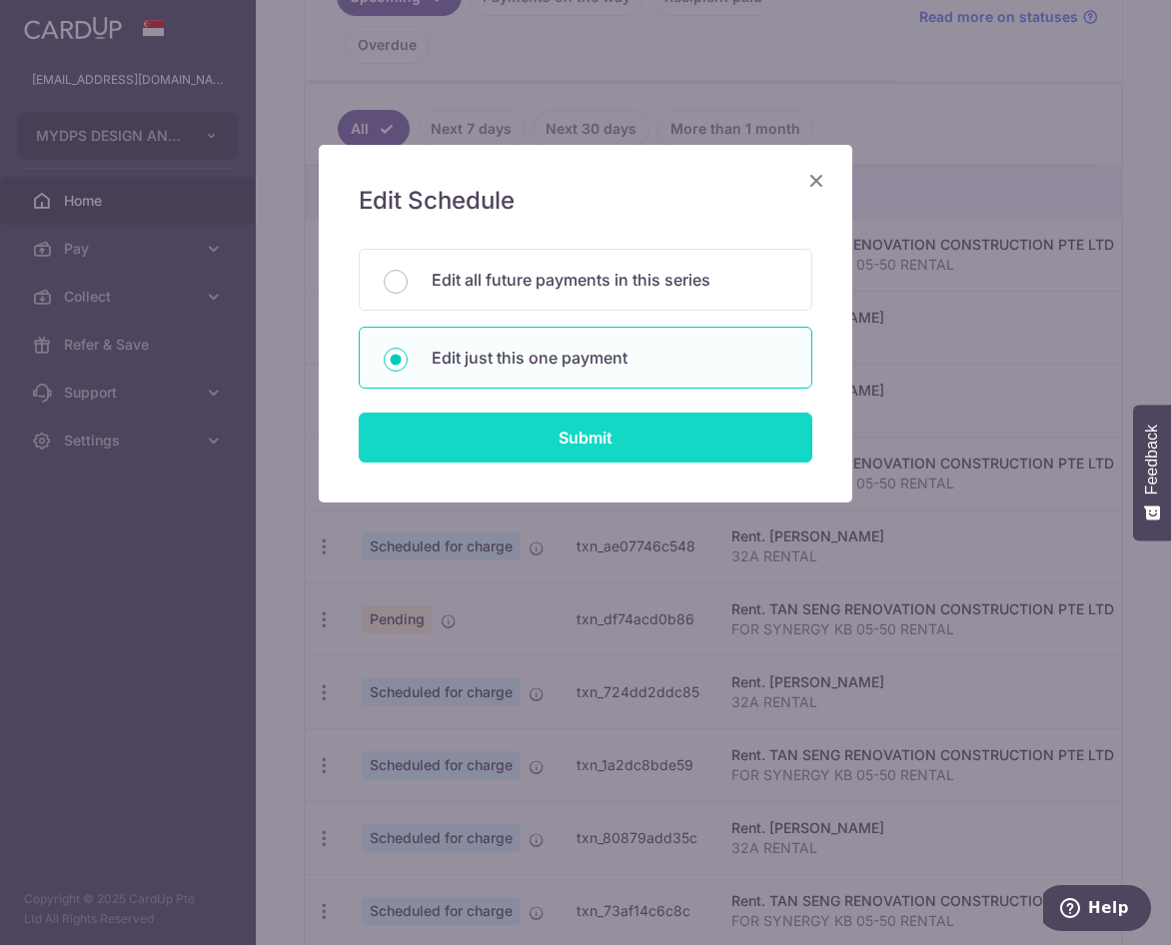
click at [560, 435] on input "Submit" at bounding box center [586, 438] width 454 height 50
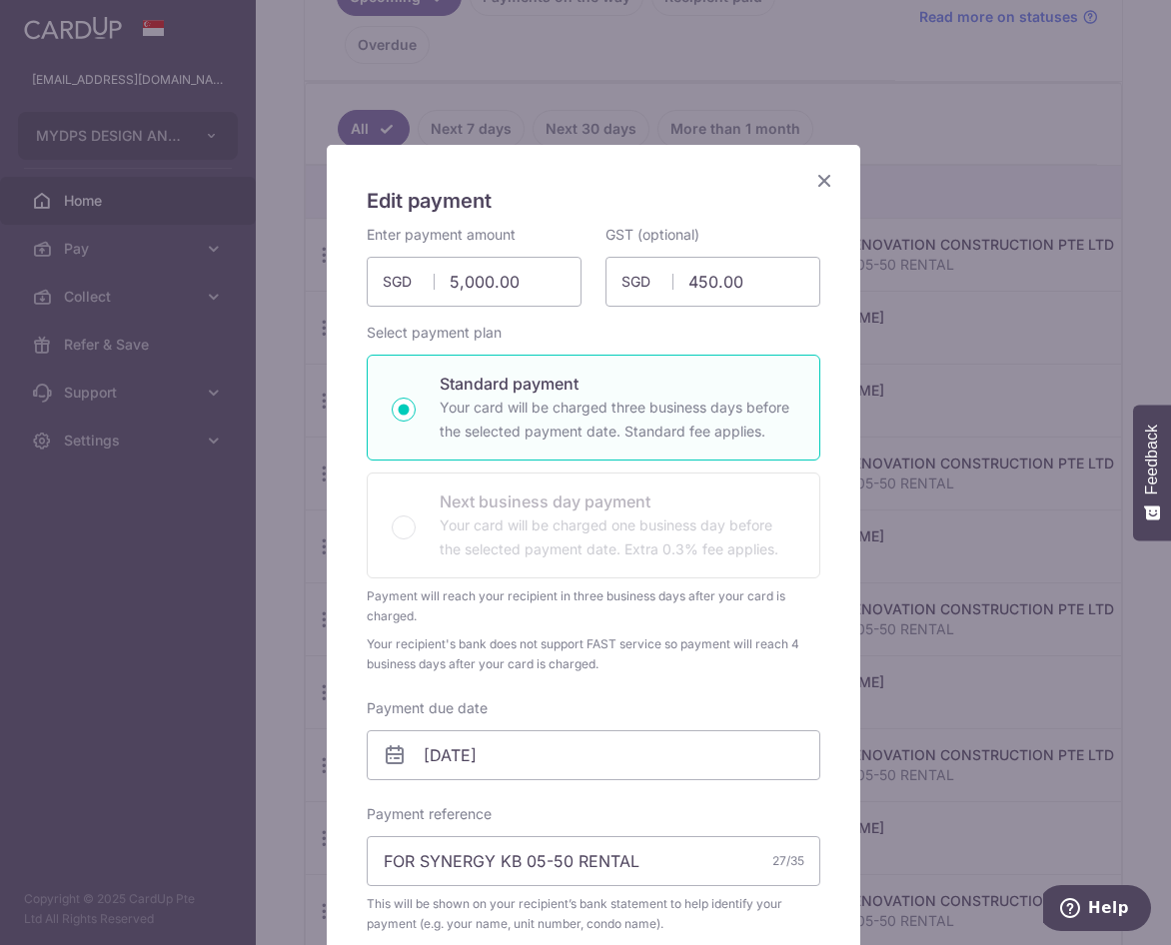
click at [812, 179] on icon "Close" at bounding box center [824, 180] width 24 height 25
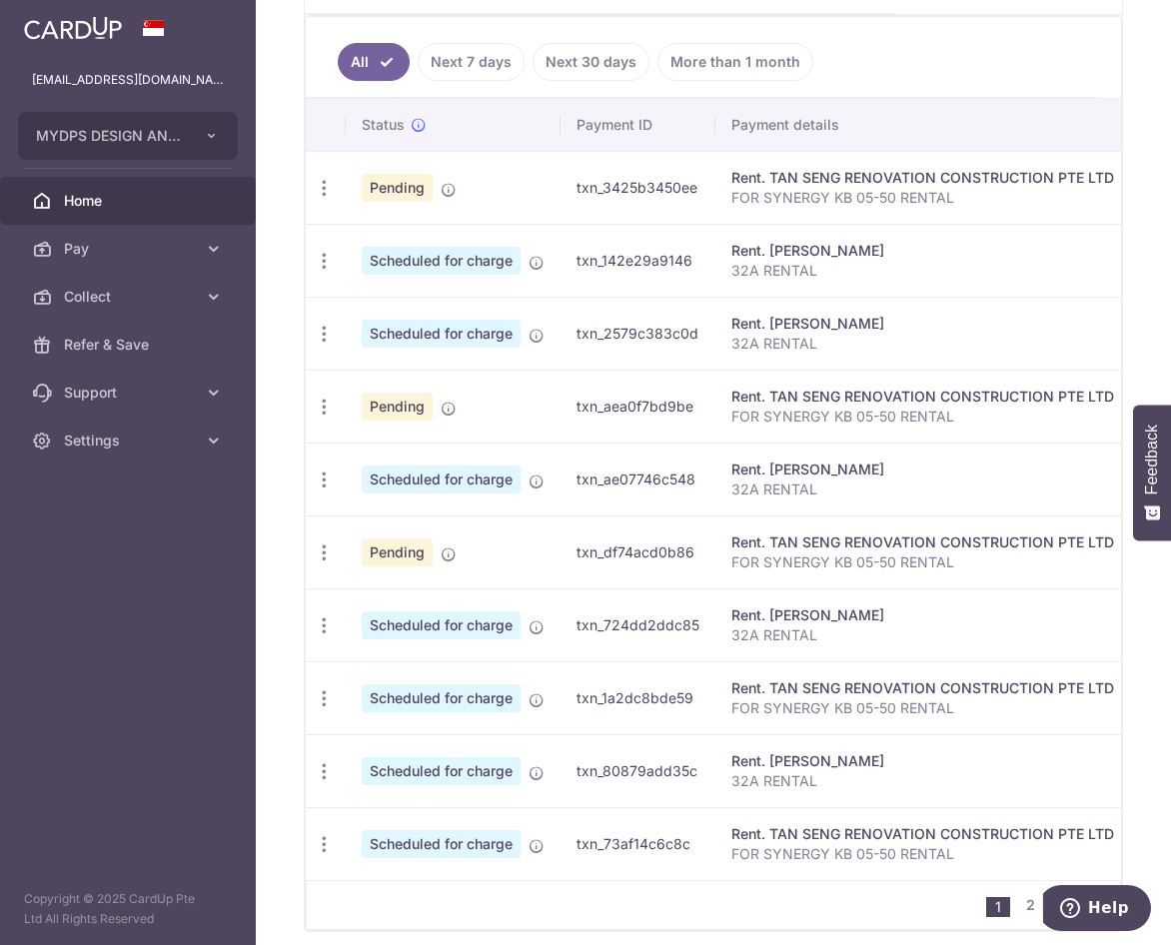
scroll to position [599, 0]
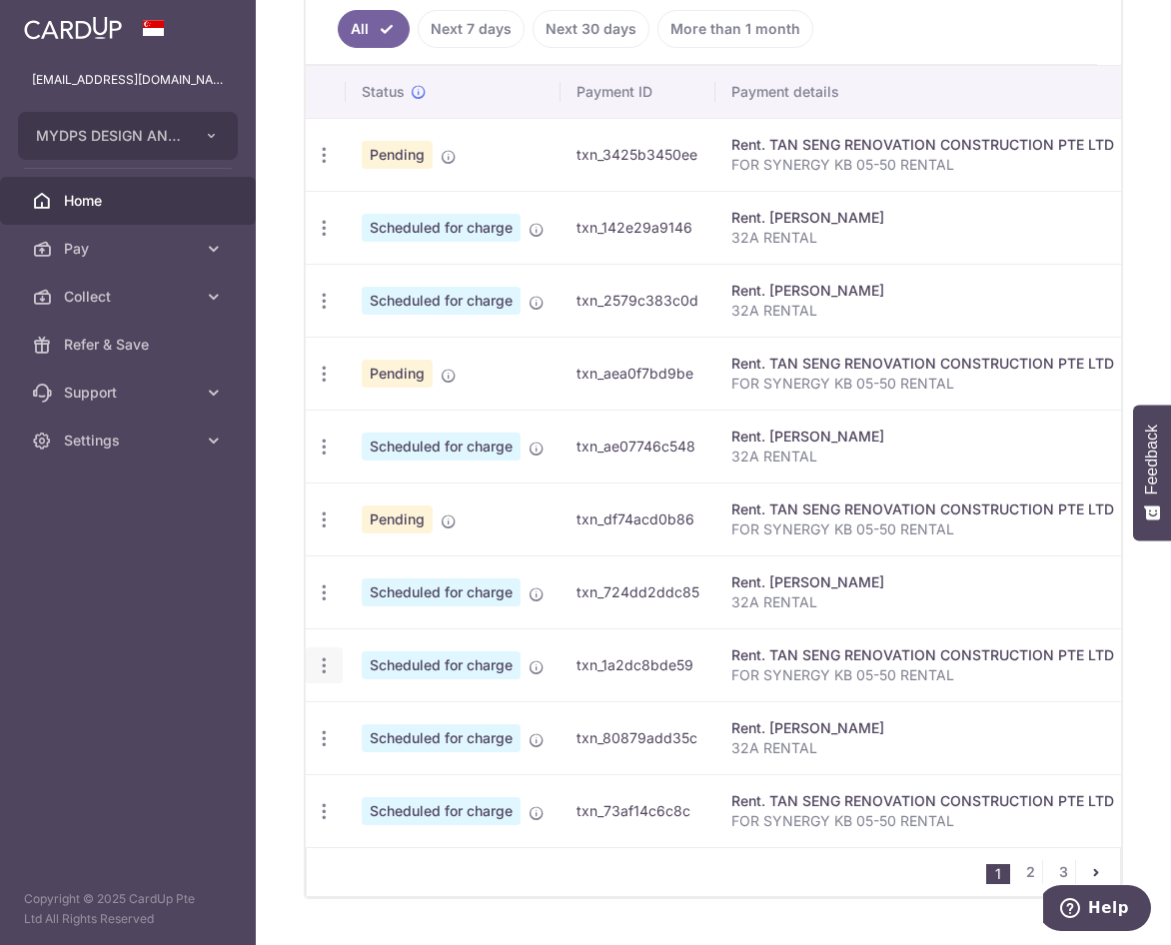
click at [332, 670] on icon "button" at bounding box center [324, 665] width 21 height 21
click at [404, 712] on span "Update payment" at bounding box center [431, 720] width 136 height 24
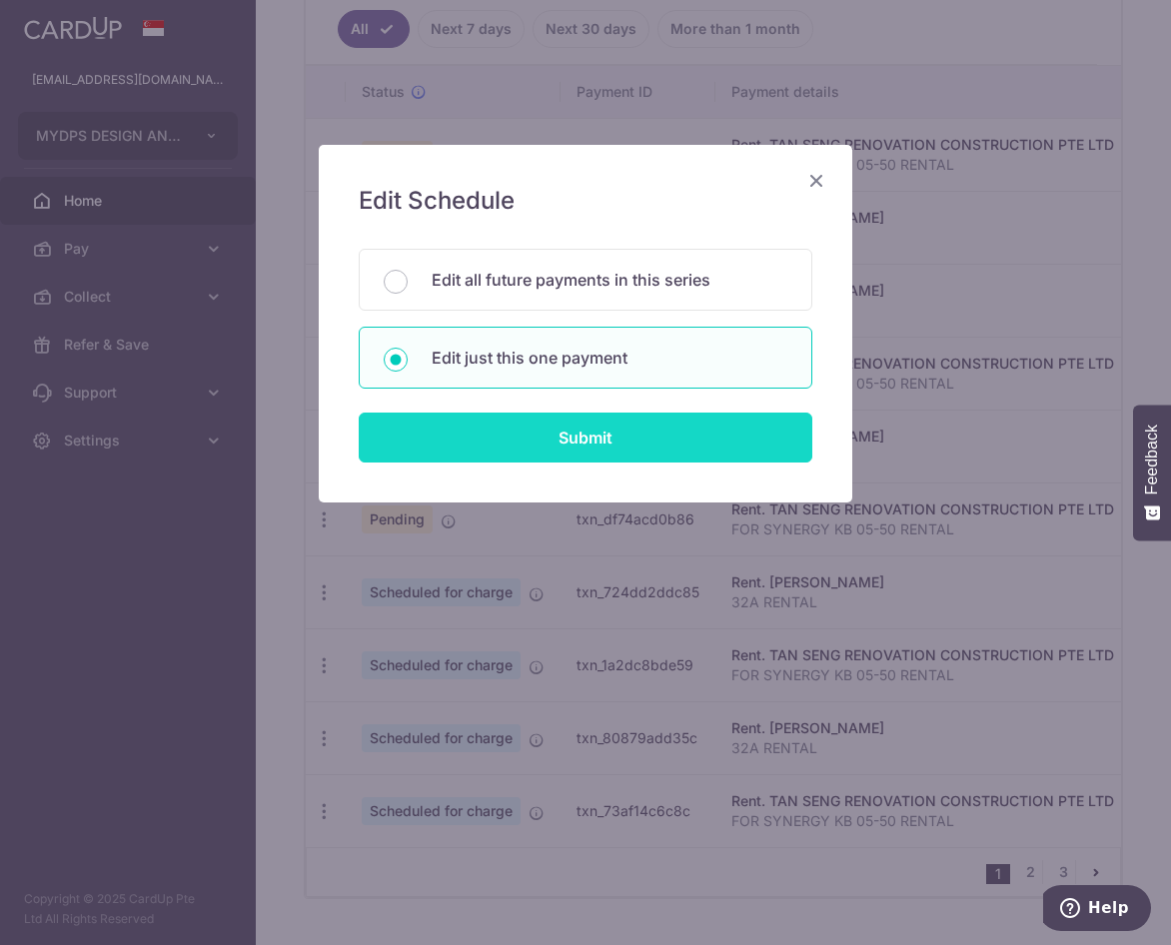
click at [559, 426] on input "Submit" at bounding box center [586, 438] width 454 height 50
radio input "true"
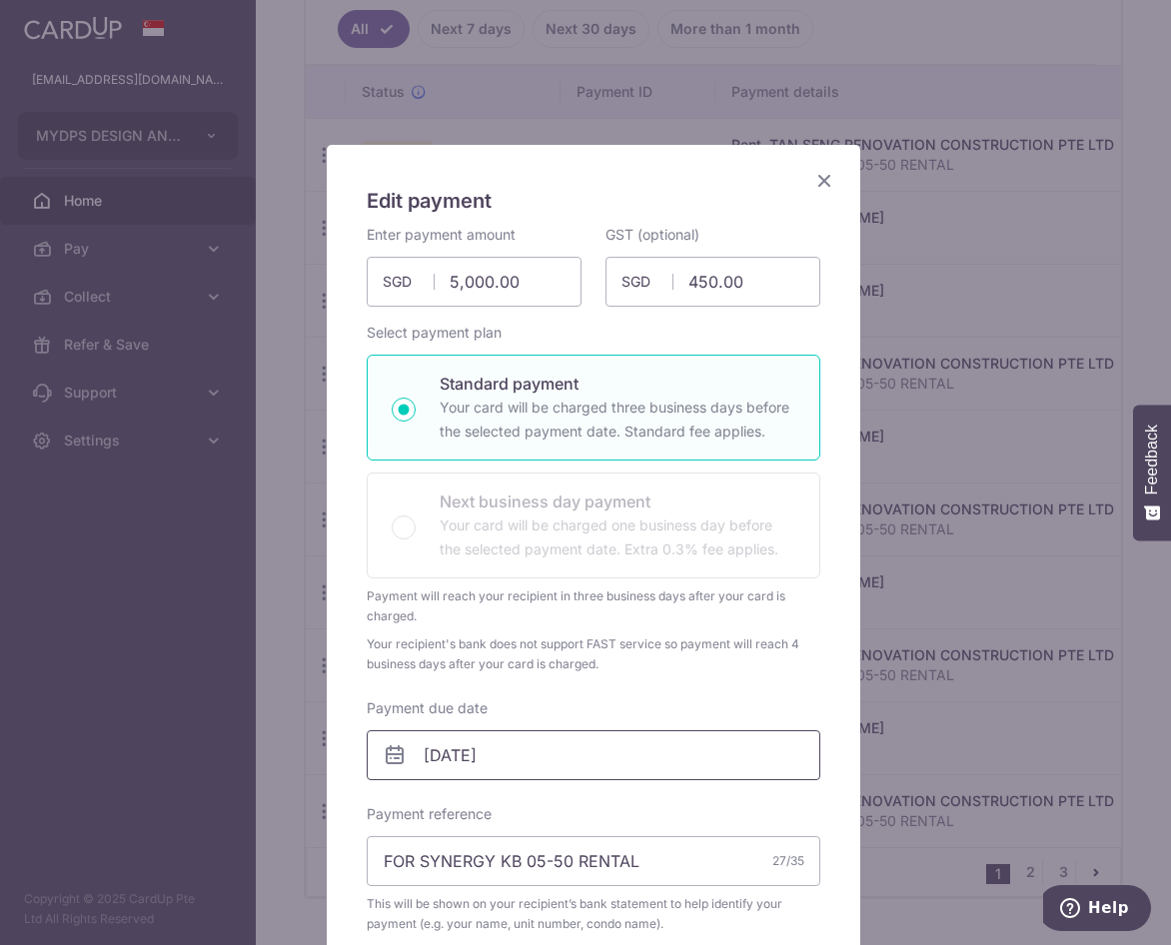
click at [471, 753] on input "06/02/2026" at bounding box center [594, 755] width 454 height 50
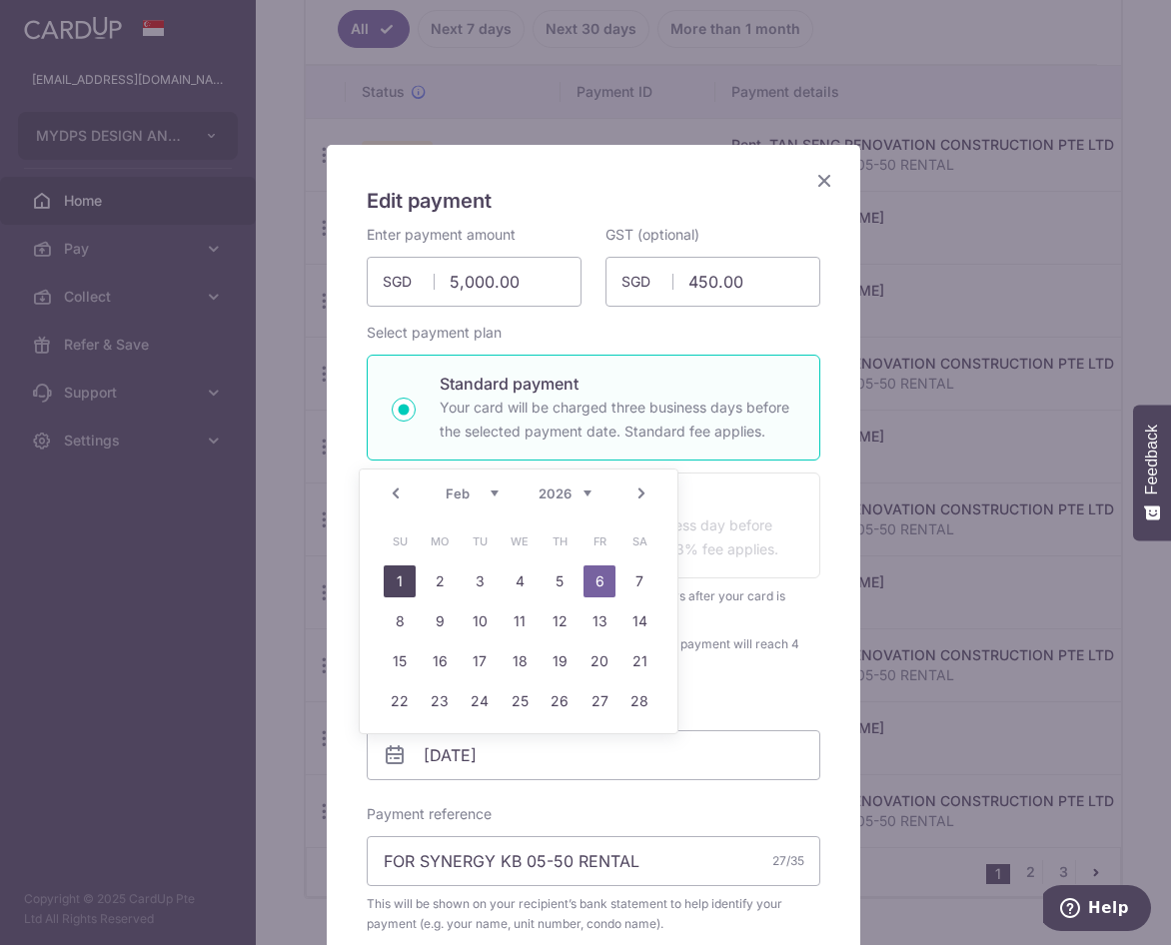
click at [391, 587] on link "1" at bounding box center [400, 581] width 32 height 32
type input "[DATE]"
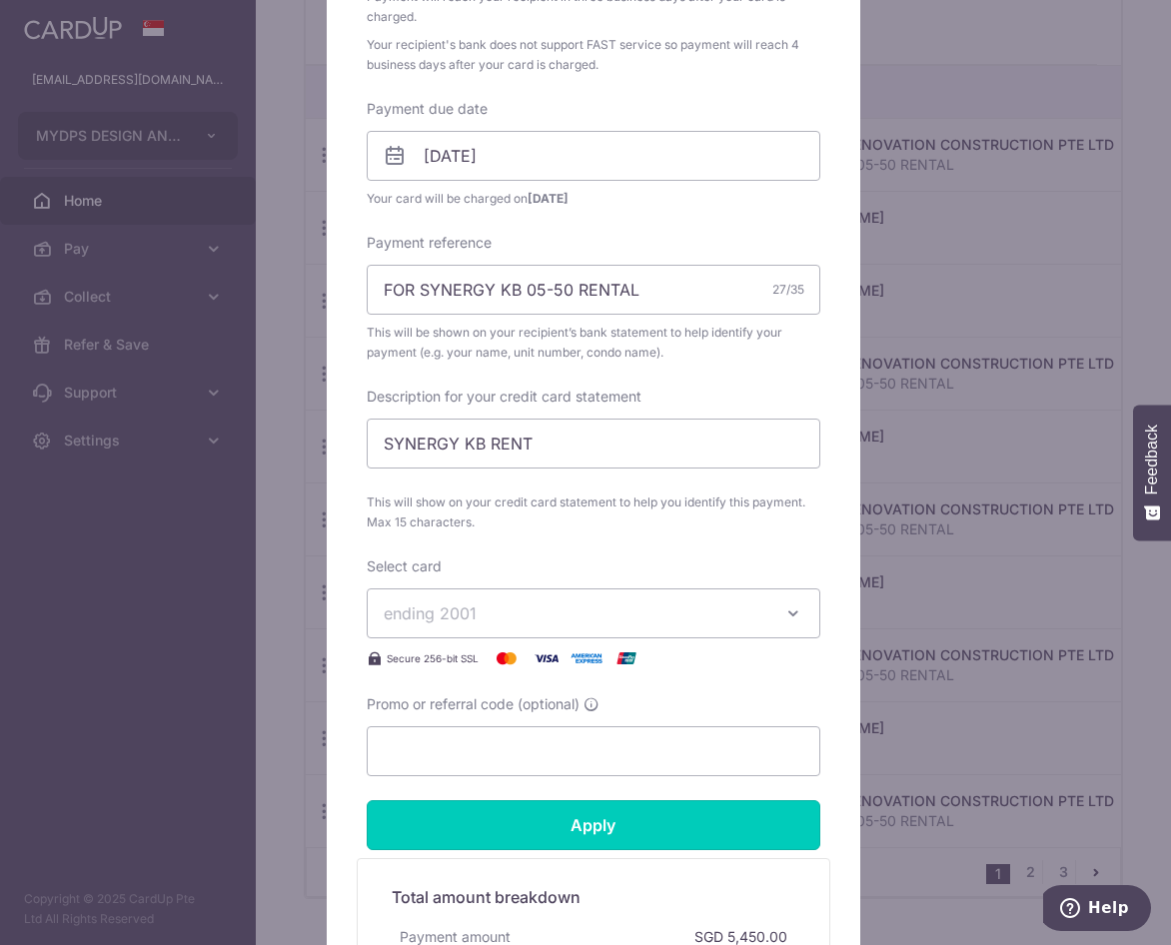
click at [659, 840] on input "Apply" at bounding box center [594, 825] width 454 height 50
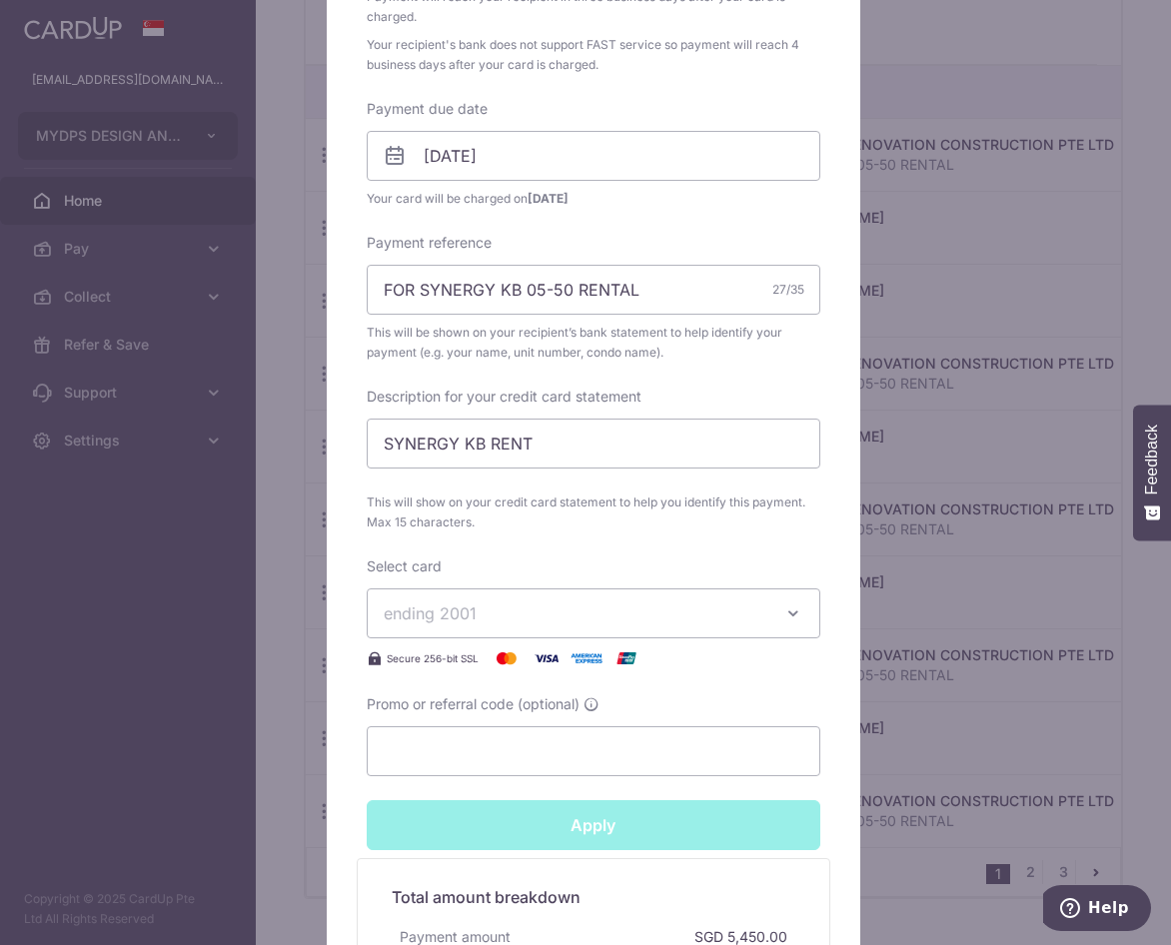
type input "Successfully Applied"
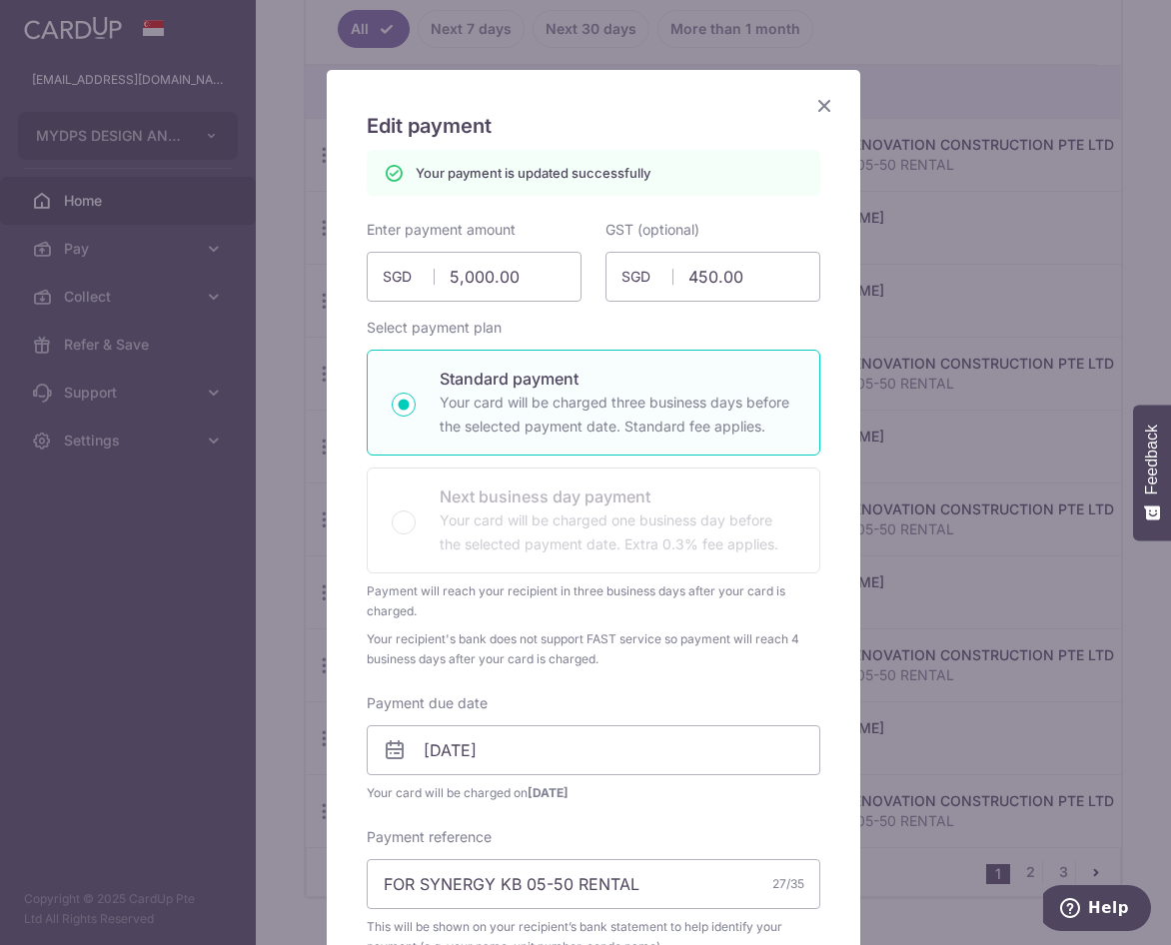
scroll to position [70, 0]
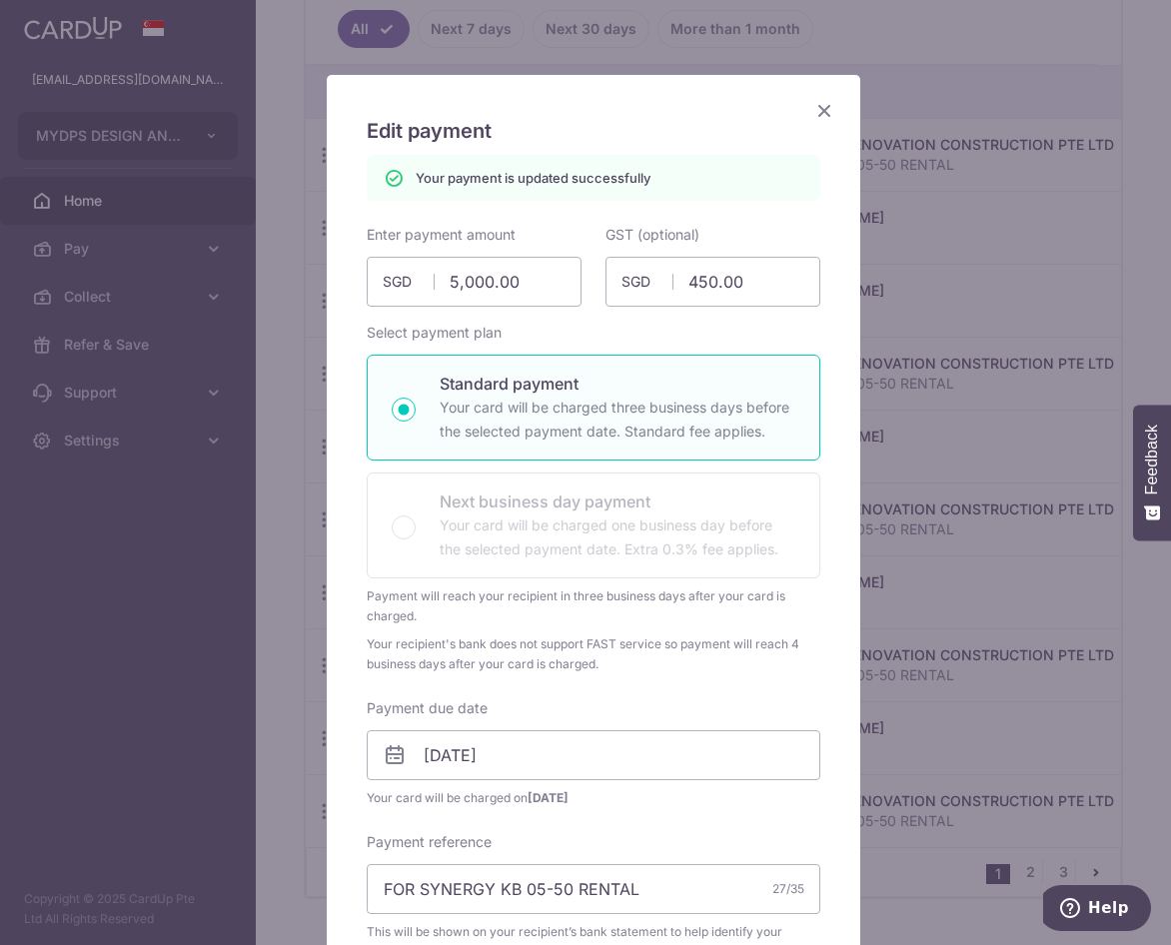
click at [812, 117] on icon "Close" at bounding box center [824, 110] width 24 height 25
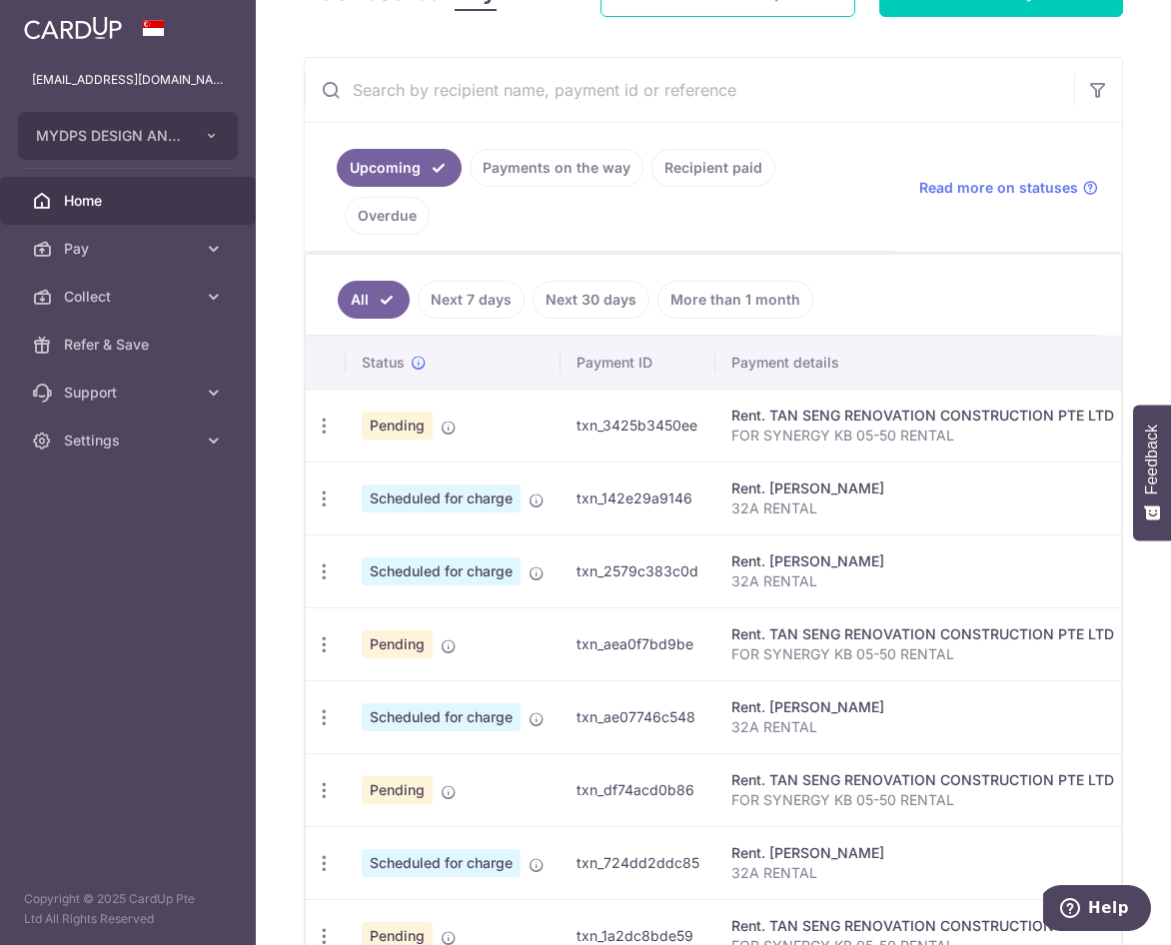
scroll to position [599, 0]
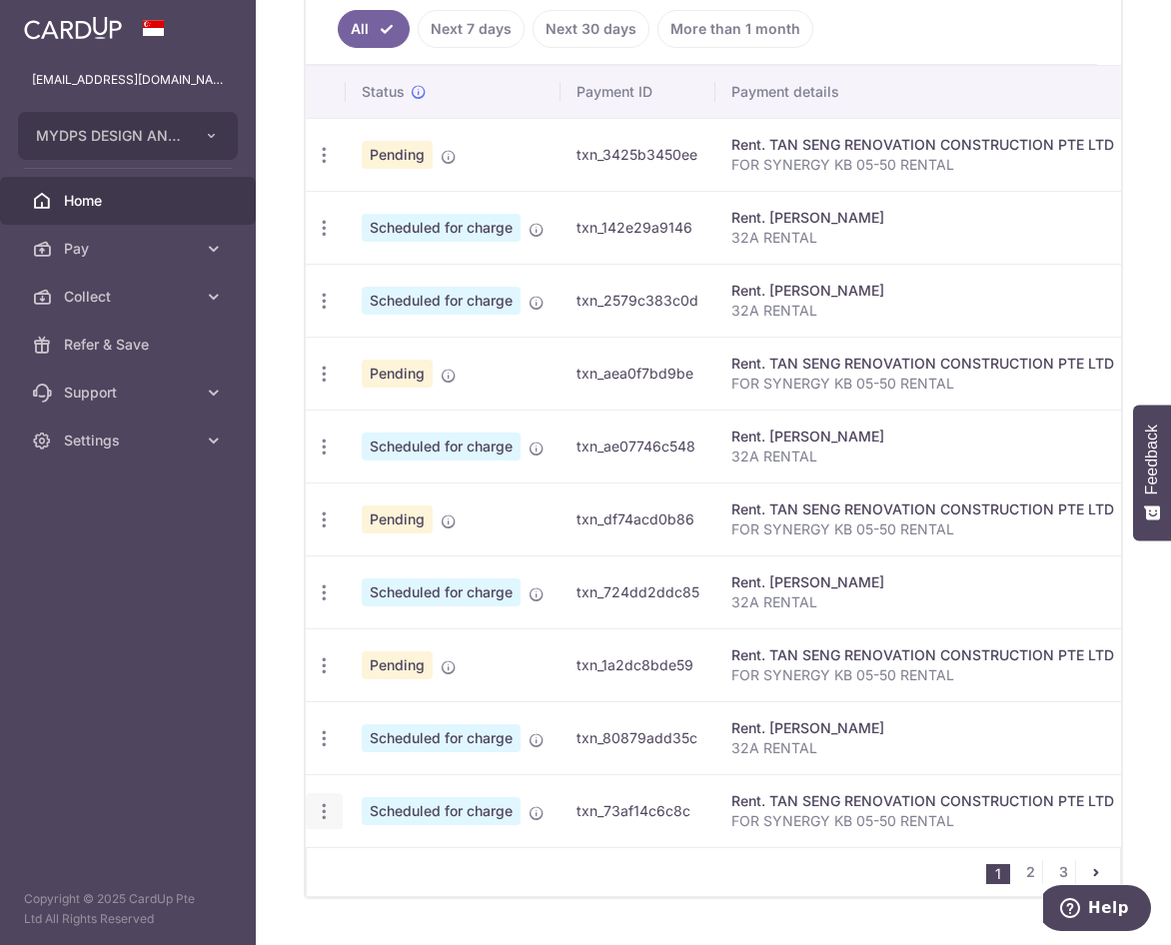
click at [329, 807] on icon "button" at bounding box center [324, 811] width 21 height 21
click at [409, 864] on span "Update payment" at bounding box center [431, 866] width 136 height 24
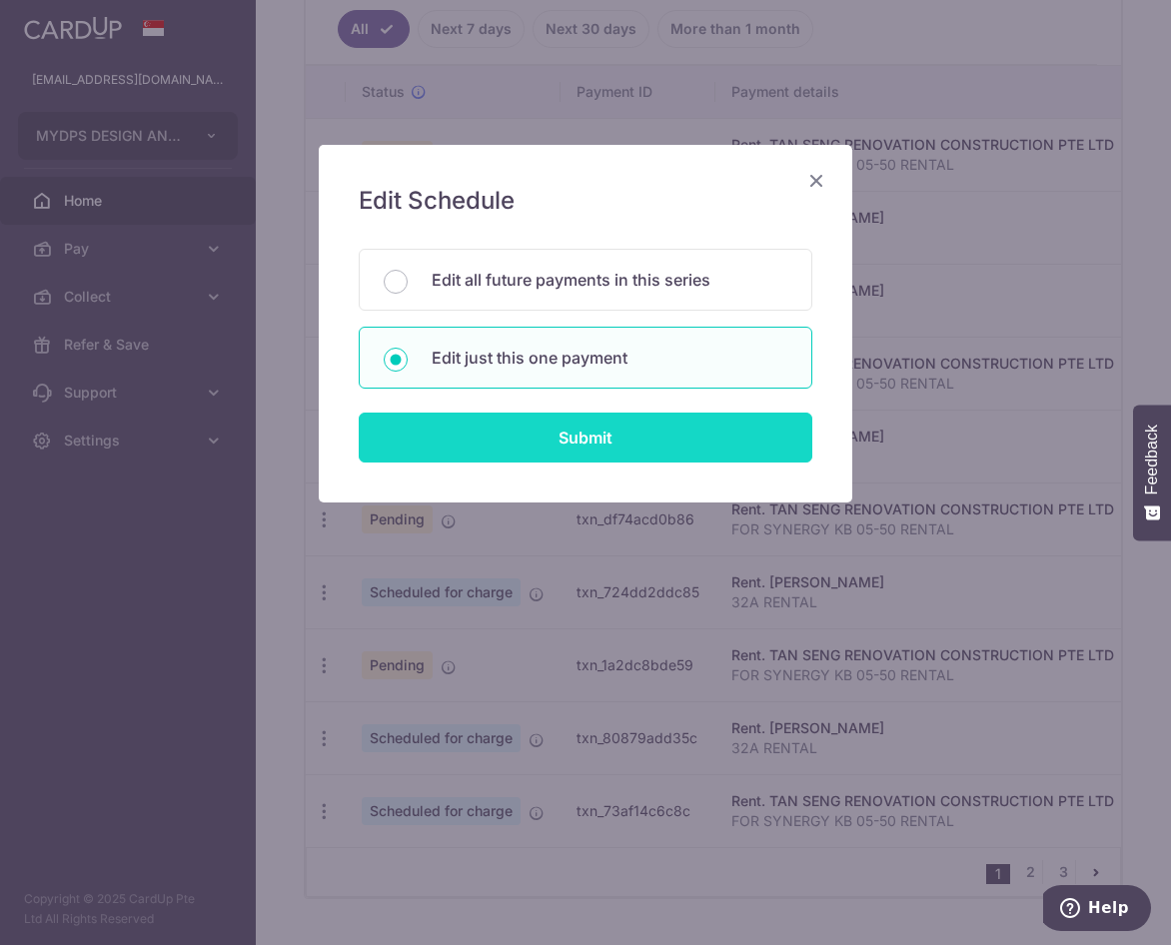
click at [566, 431] on input "Submit" at bounding box center [586, 438] width 454 height 50
radio input "true"
type input "5,000.00"
type input "450.00"
type input "06/03/2026"
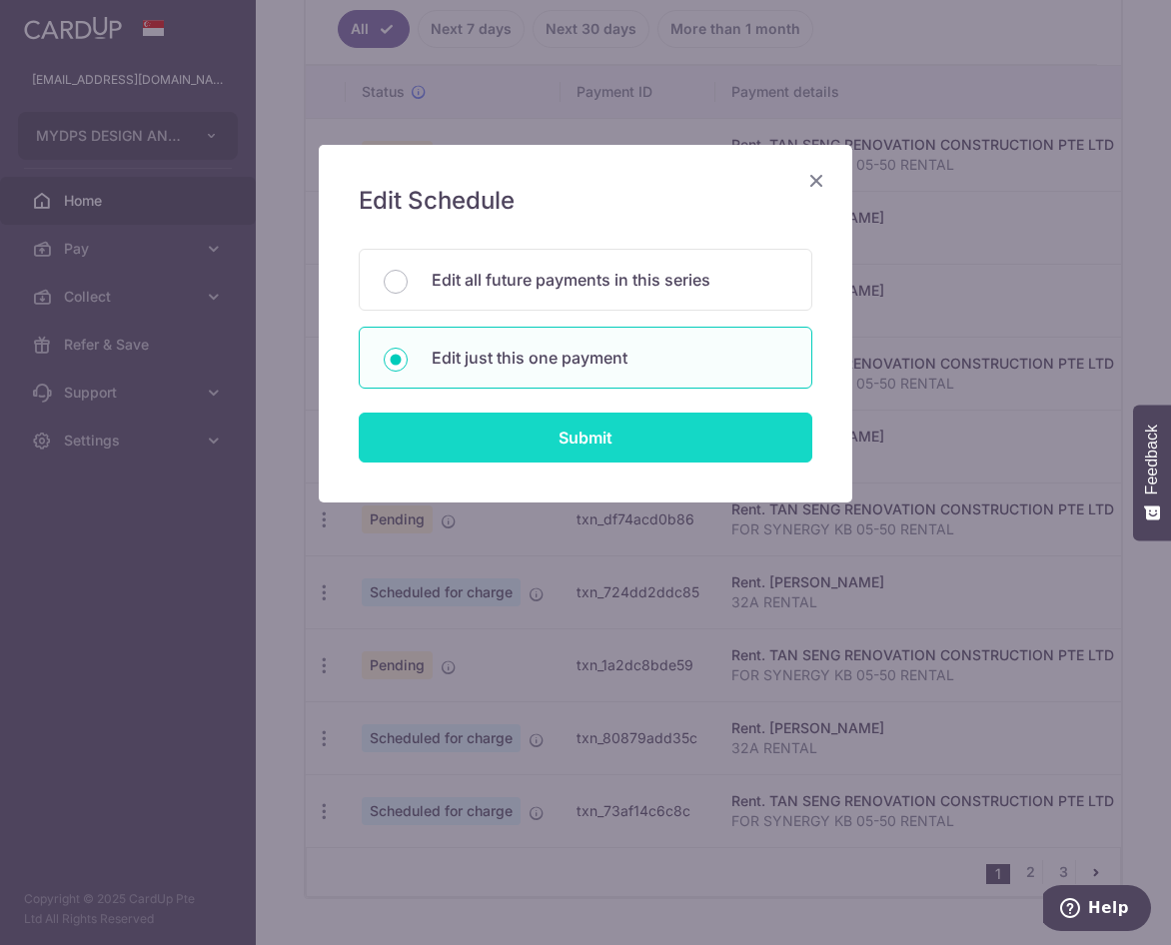
type input "FOR SYNERGY KB 05-50 RENTAL"
type input "SYNERGY KB RENT"
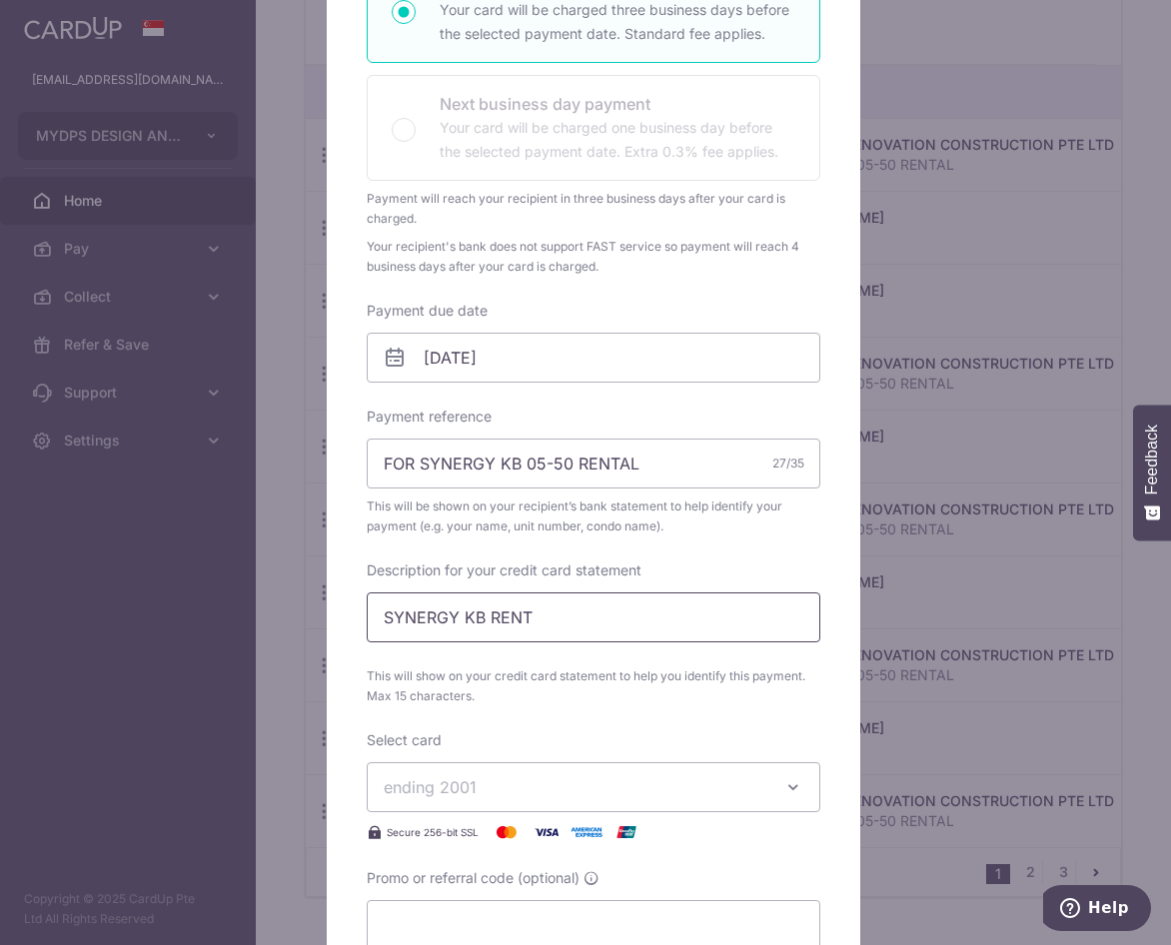
scroll to position [400, 0]
click at [520, 336] on input "06/03/2026" at bounding box center [594, 356] width 454 height 50
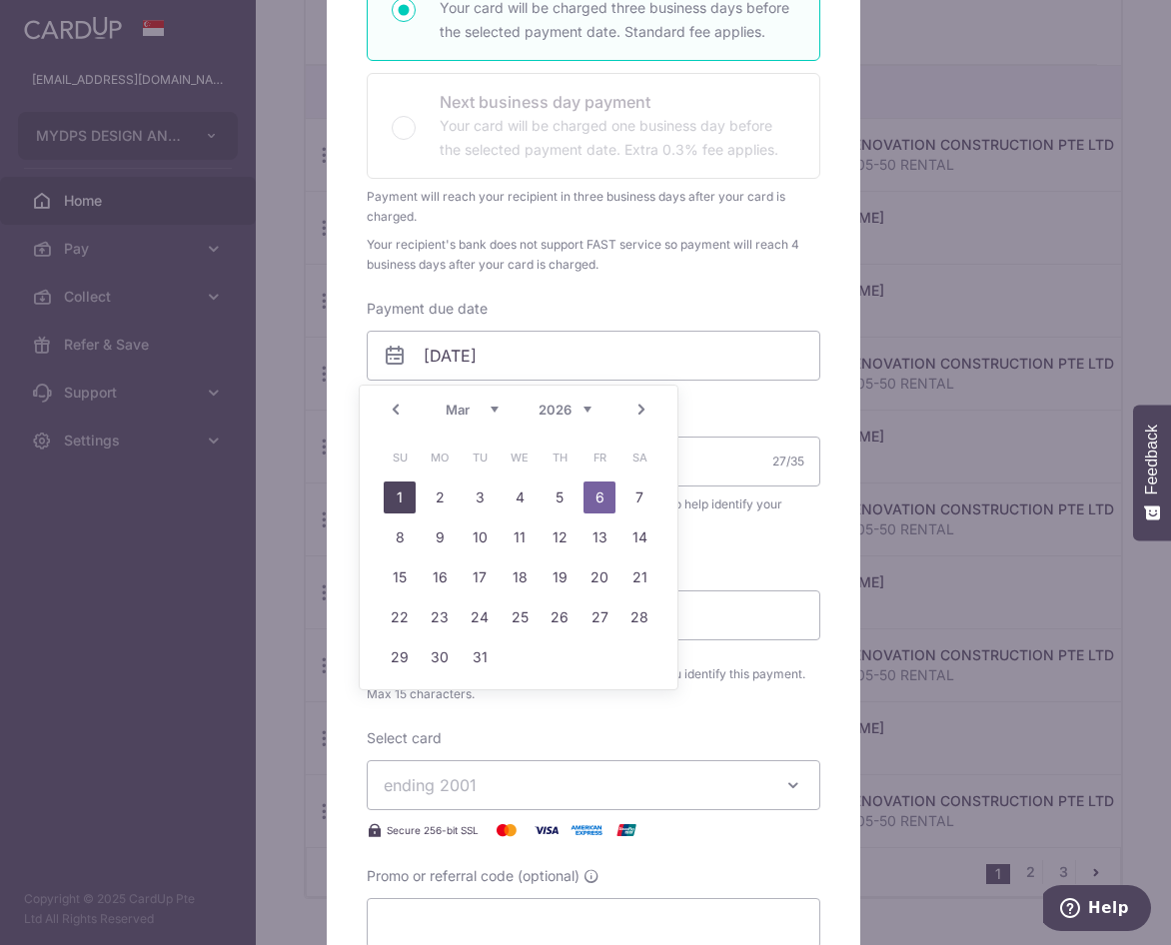
click at [410, 496] on link "1" at bounding box center [400, 497] width 32 height 32
type input "01/03/2026"
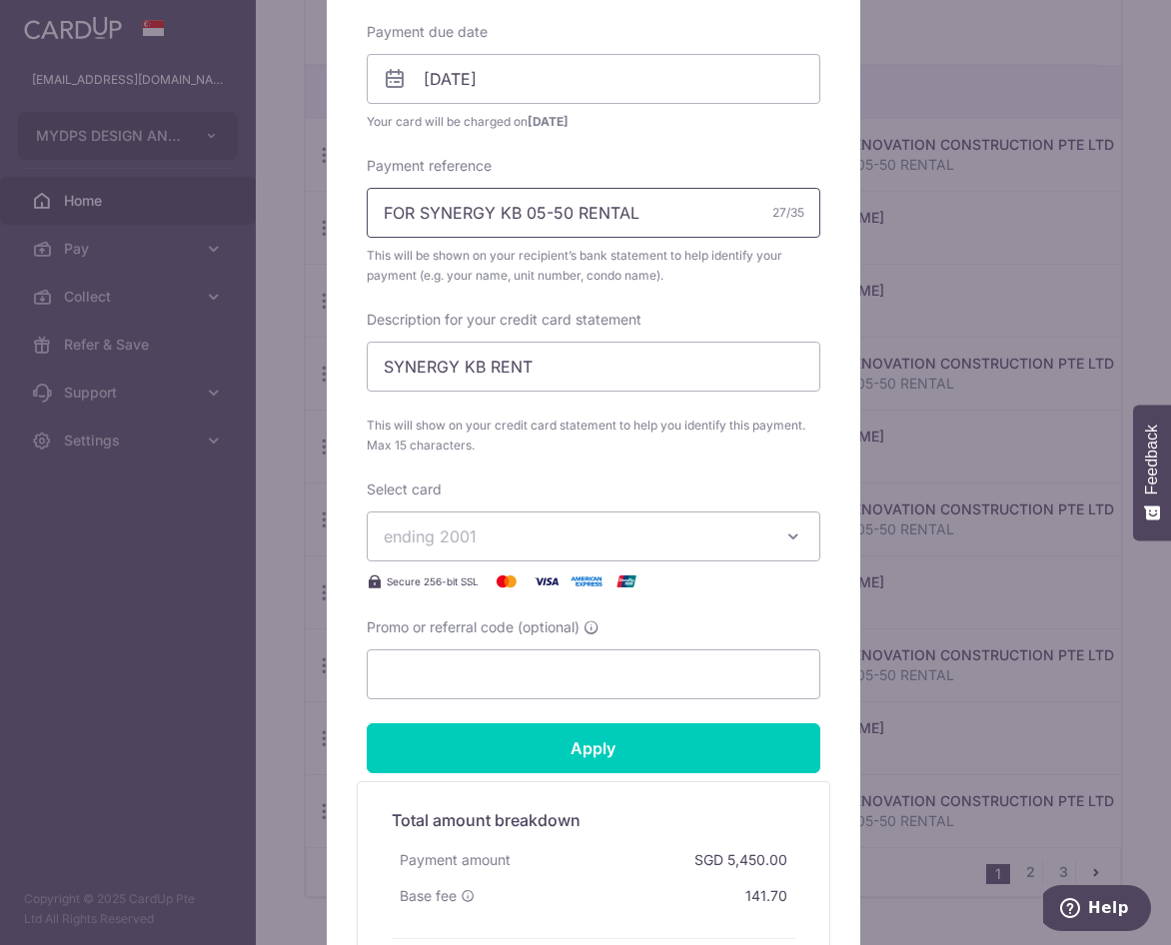
scroll to position [699, 0]
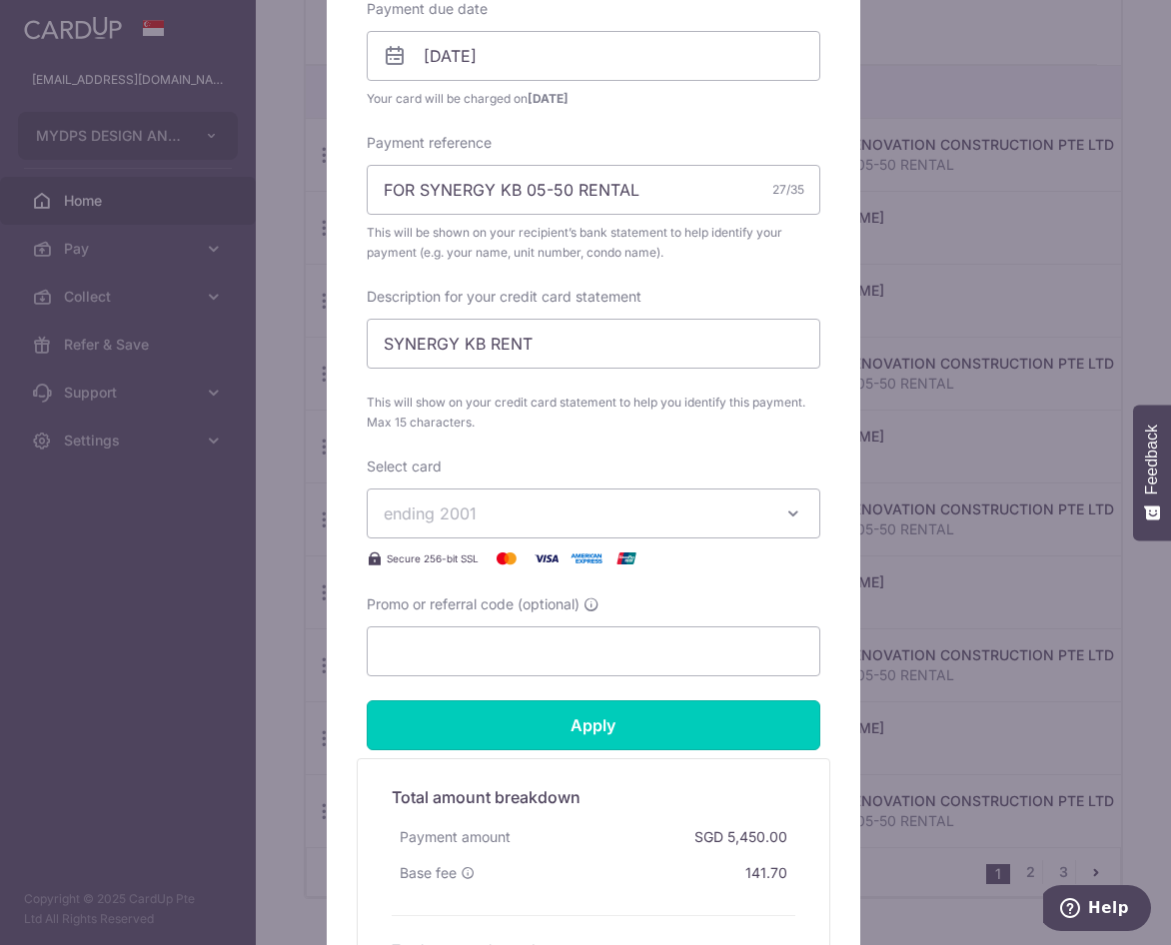
click at [511, 705] on input "Apply" at bounding box center [594, 725] width 454 height 50
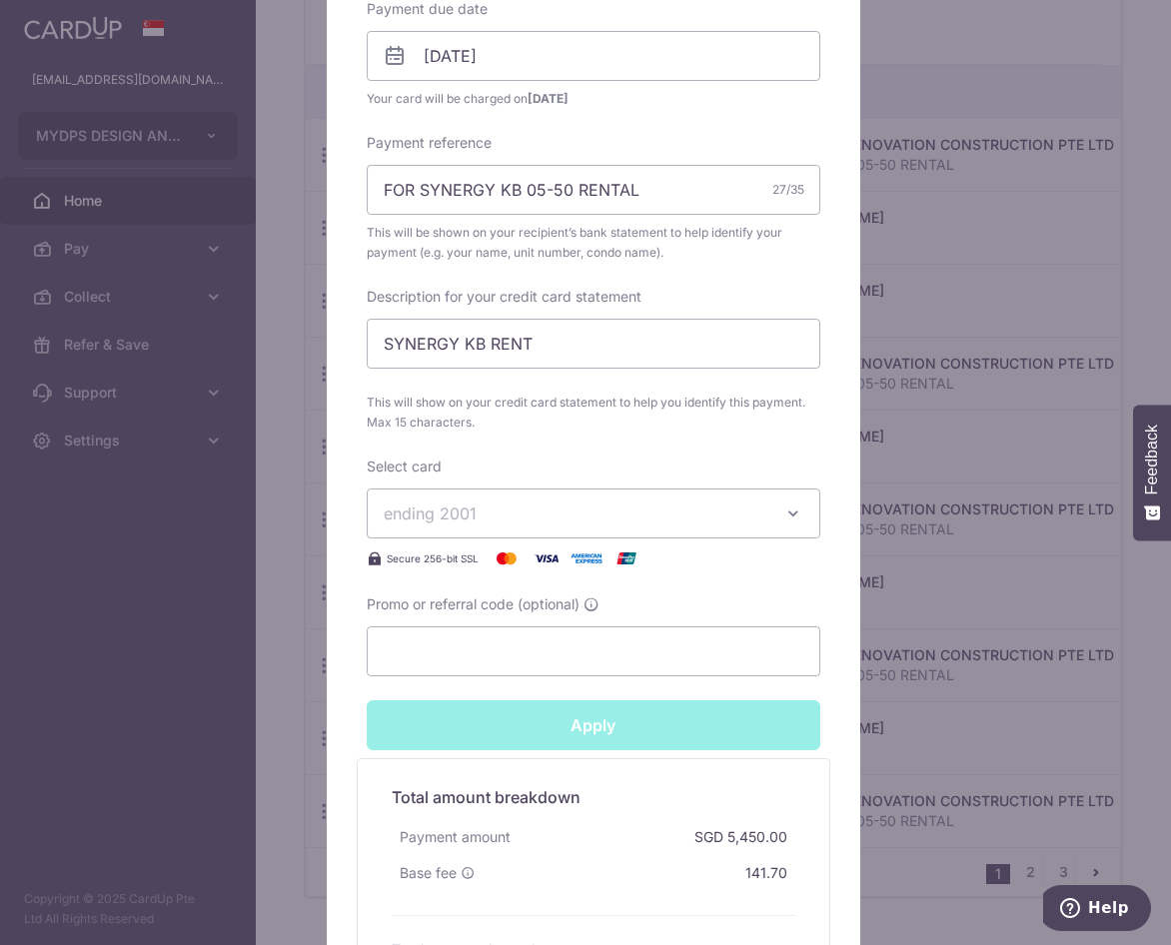
type input "Successfully Applied"
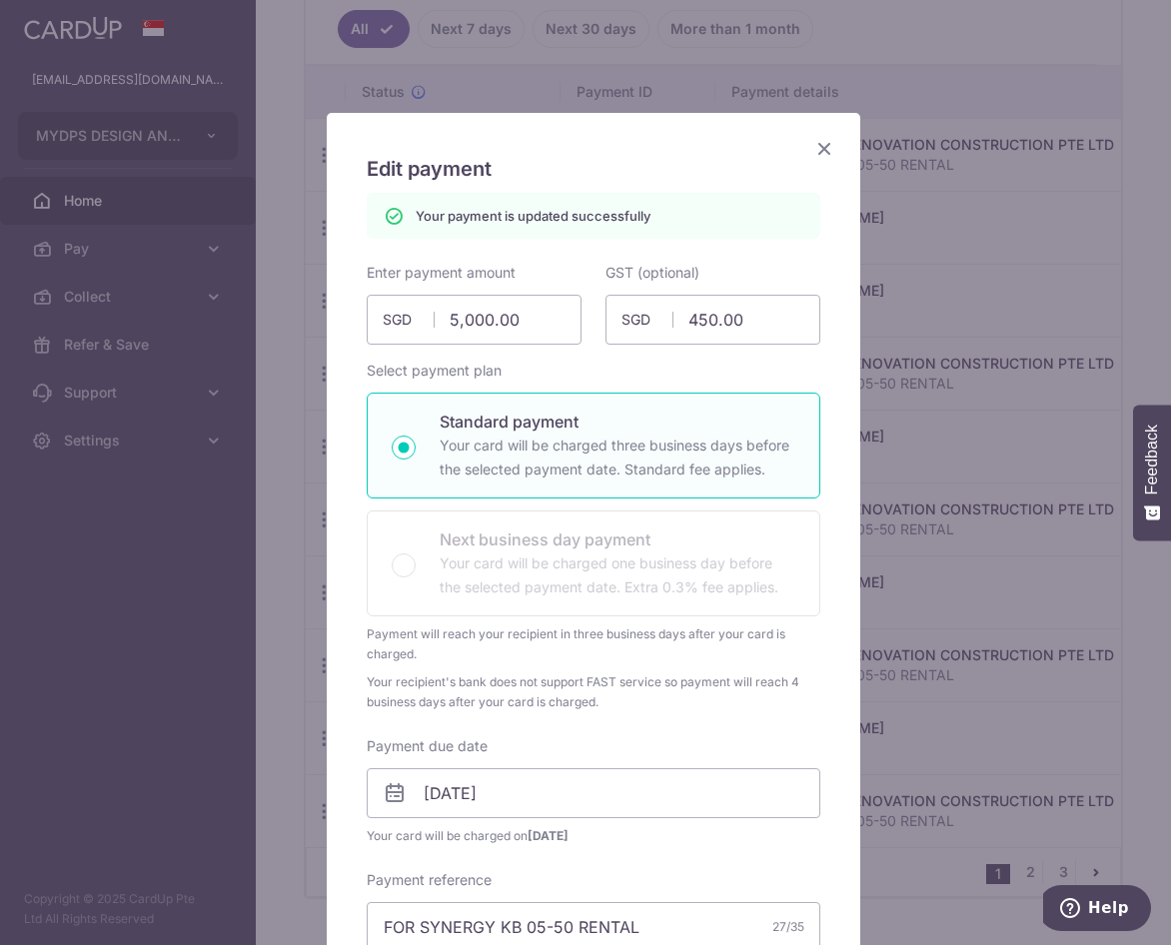
scroll to position [0, 0]
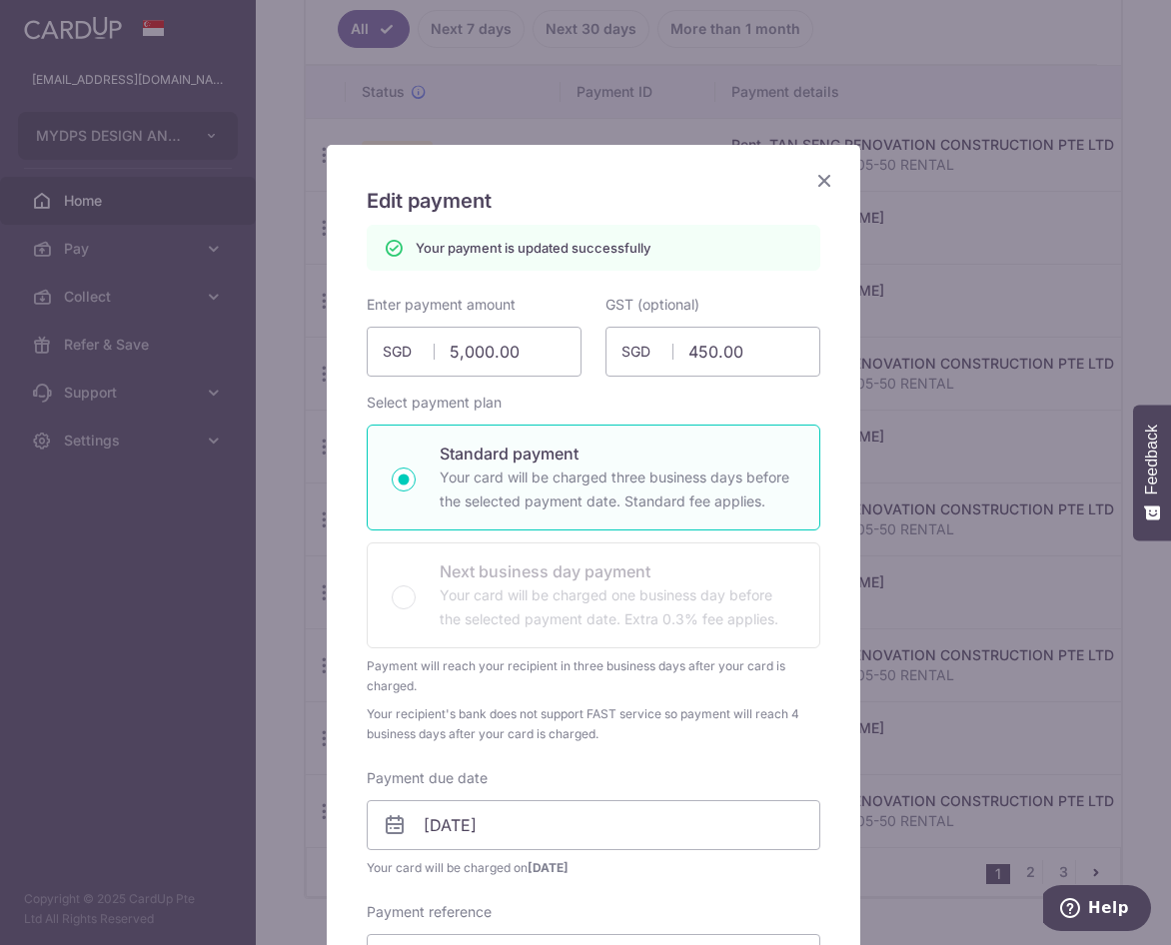
click at [817, 185] on icon "Close" at bounding box center [824, 180] width 24 height 25
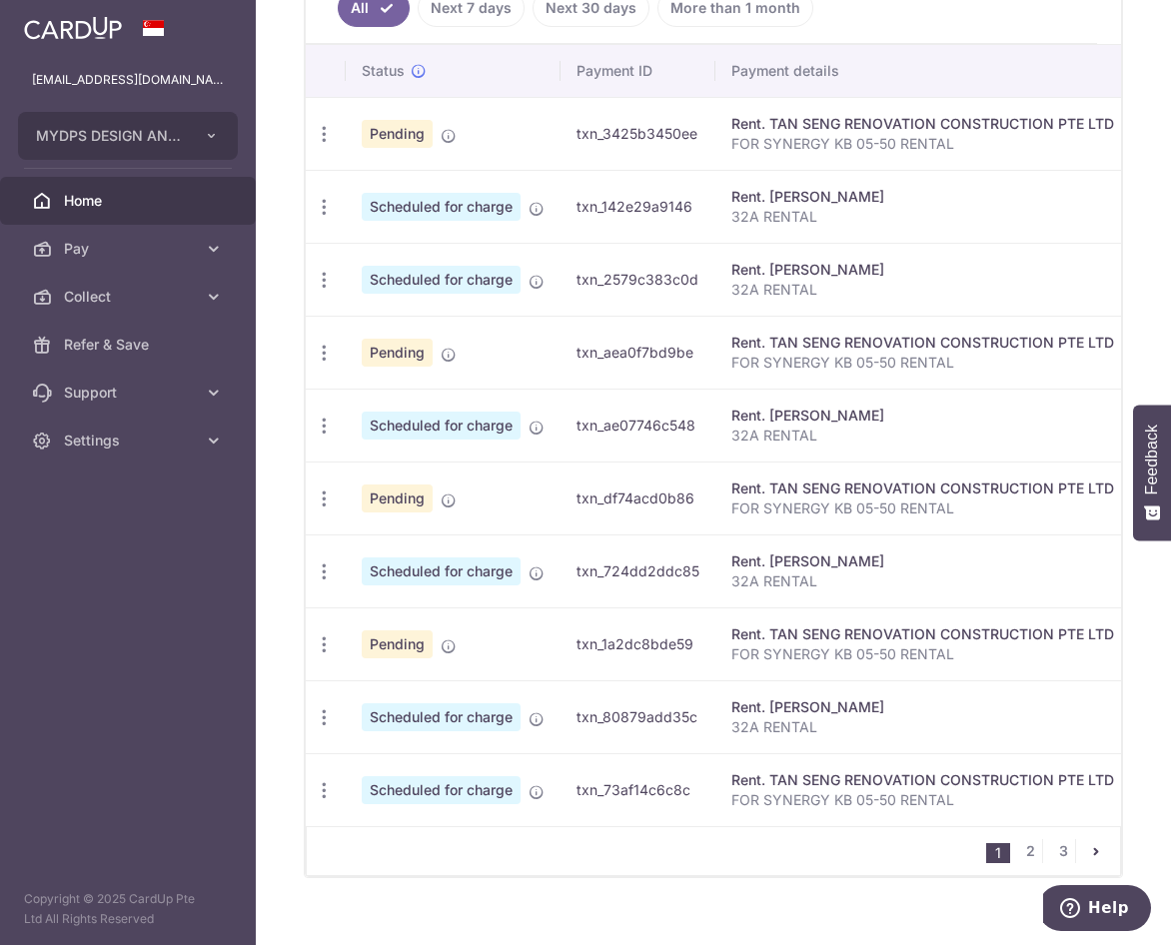
scroll to position [656, 0]
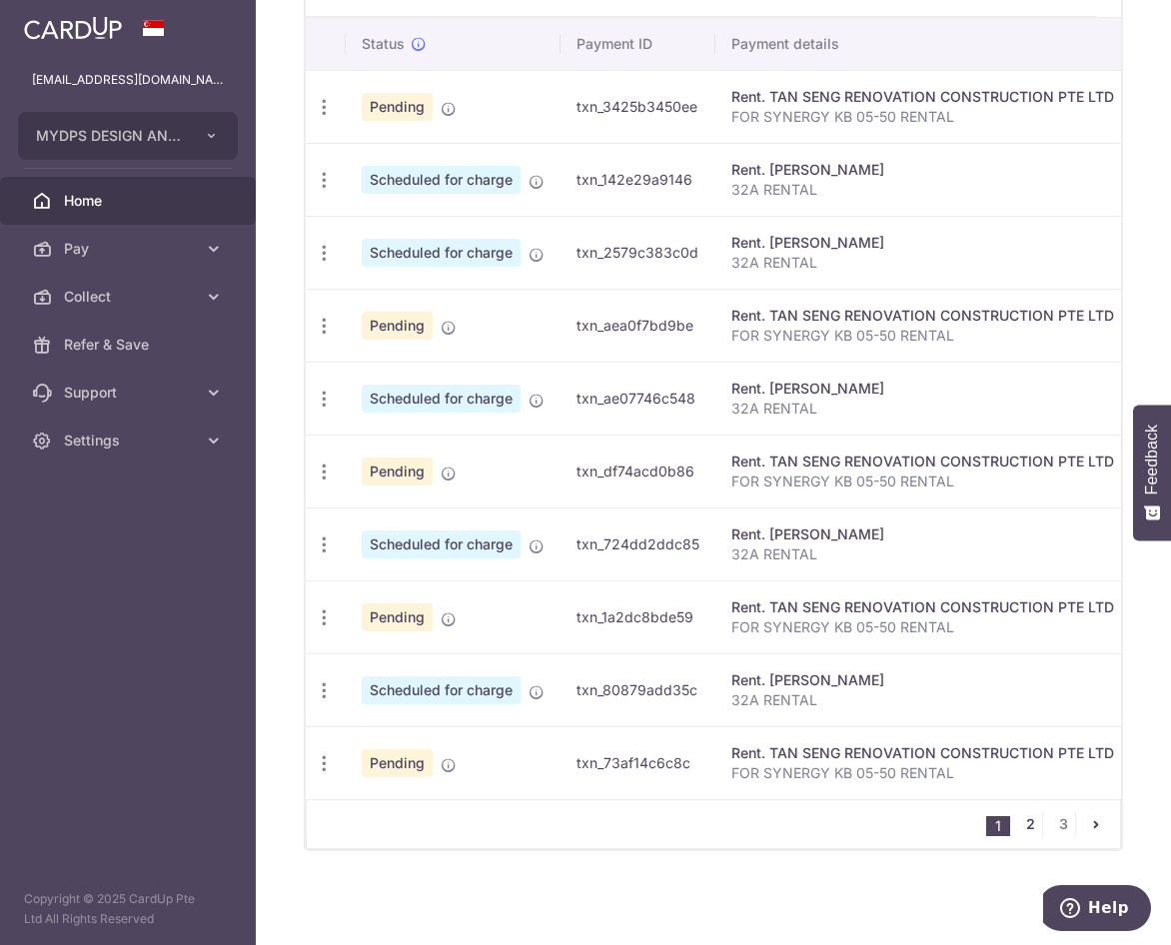
click at [1026, 832] on link "2" at bounding box center [1030, 824] width 24 height 24
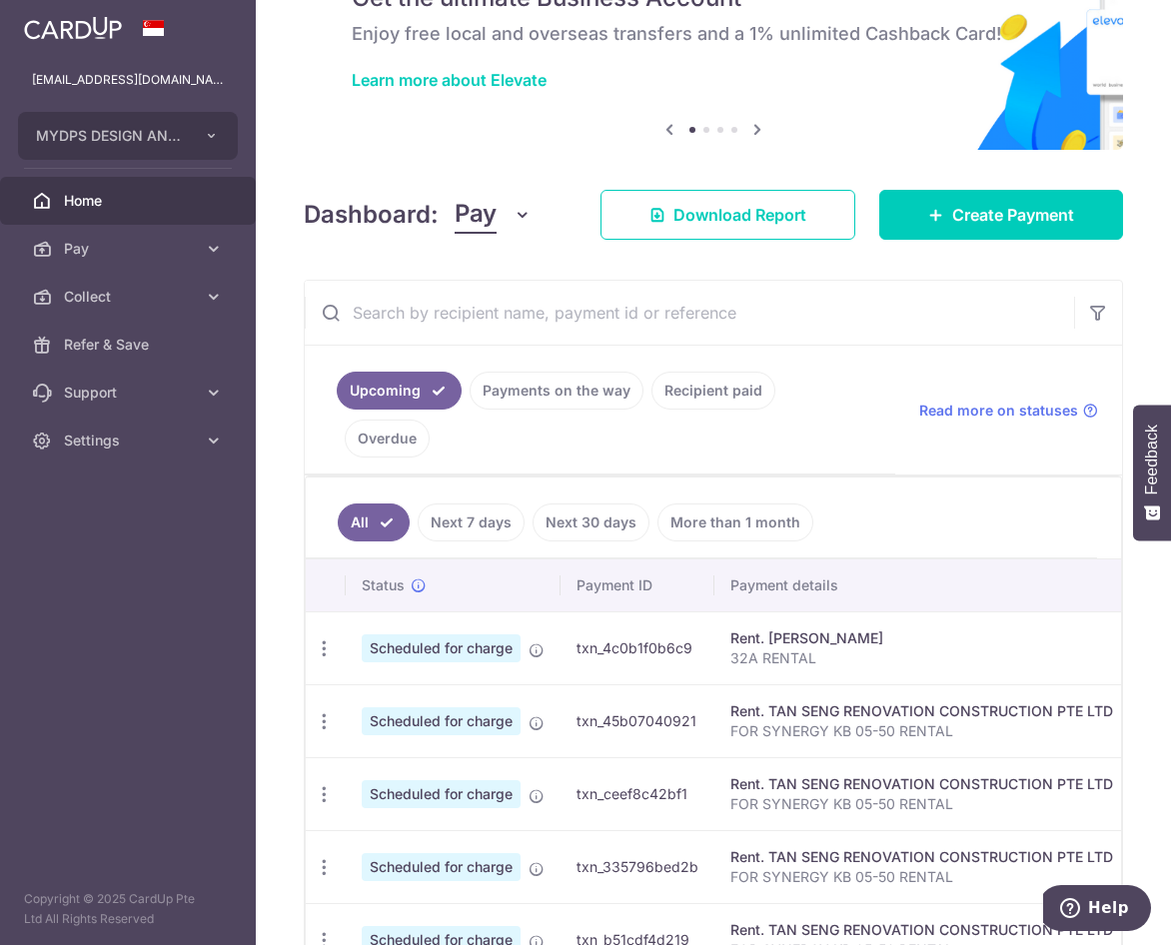
scroll to position [400, 0]
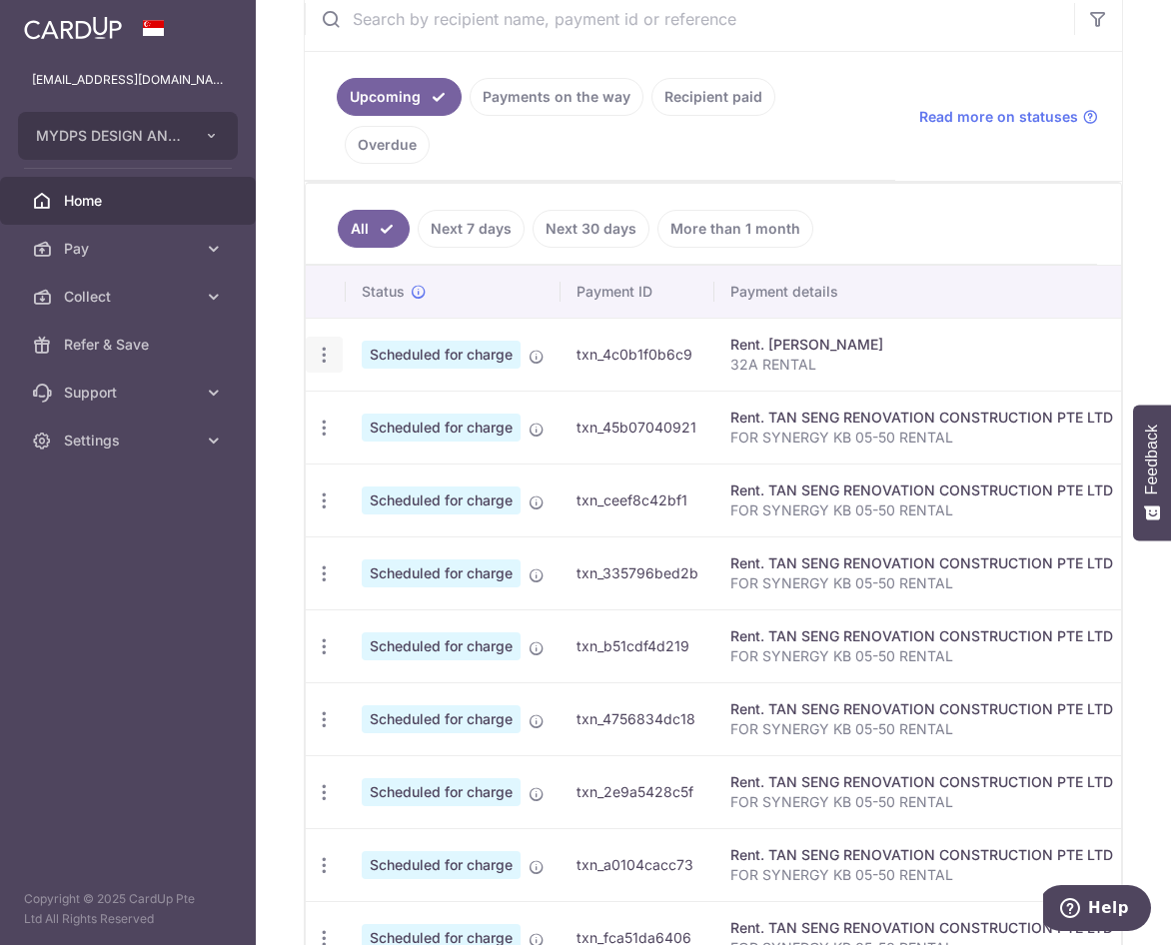
click at [324, 361] on icon "button" at bounding box center [324, 355] width 21 height 21
click at [437, 408] on span "Update payment" at bounding box center [431, 410] width 136 height 24
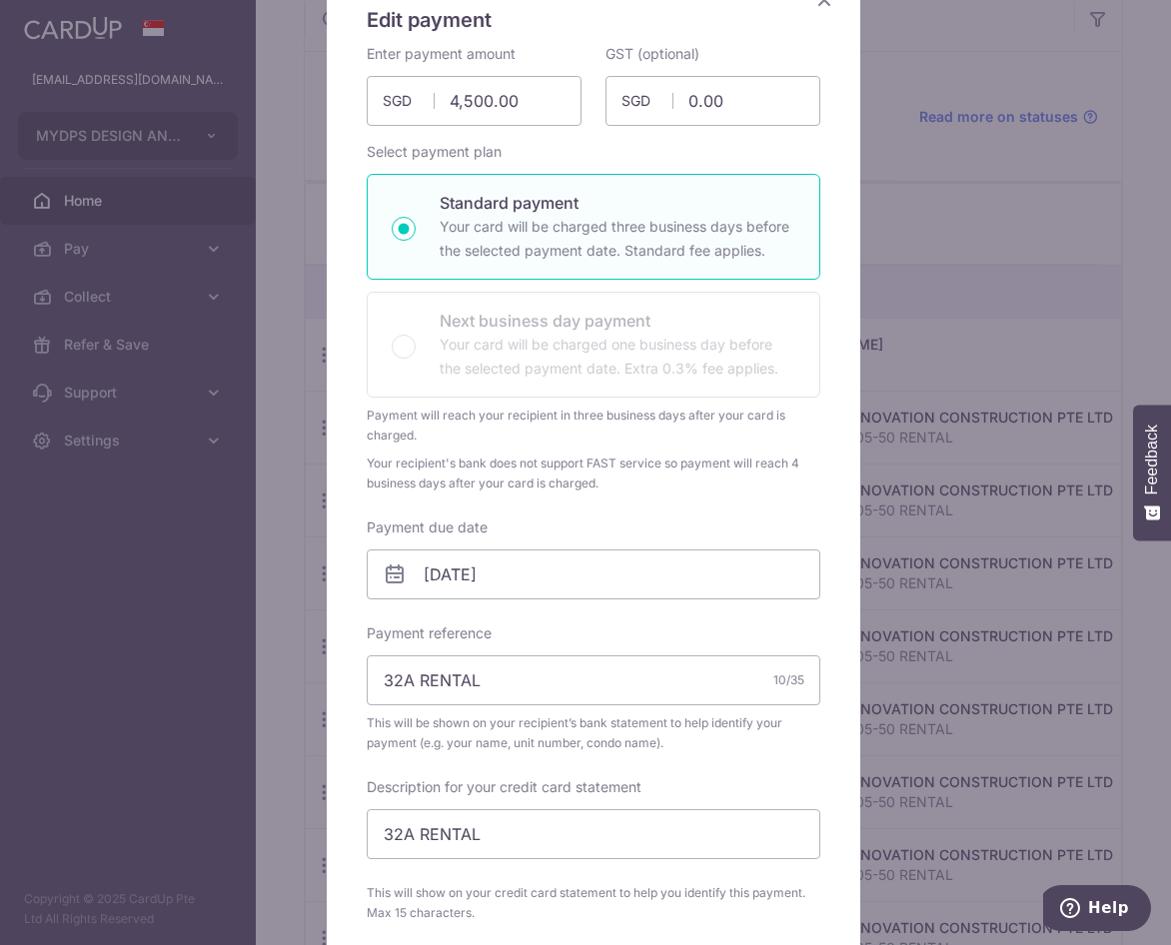
scroll to position [0, 0]
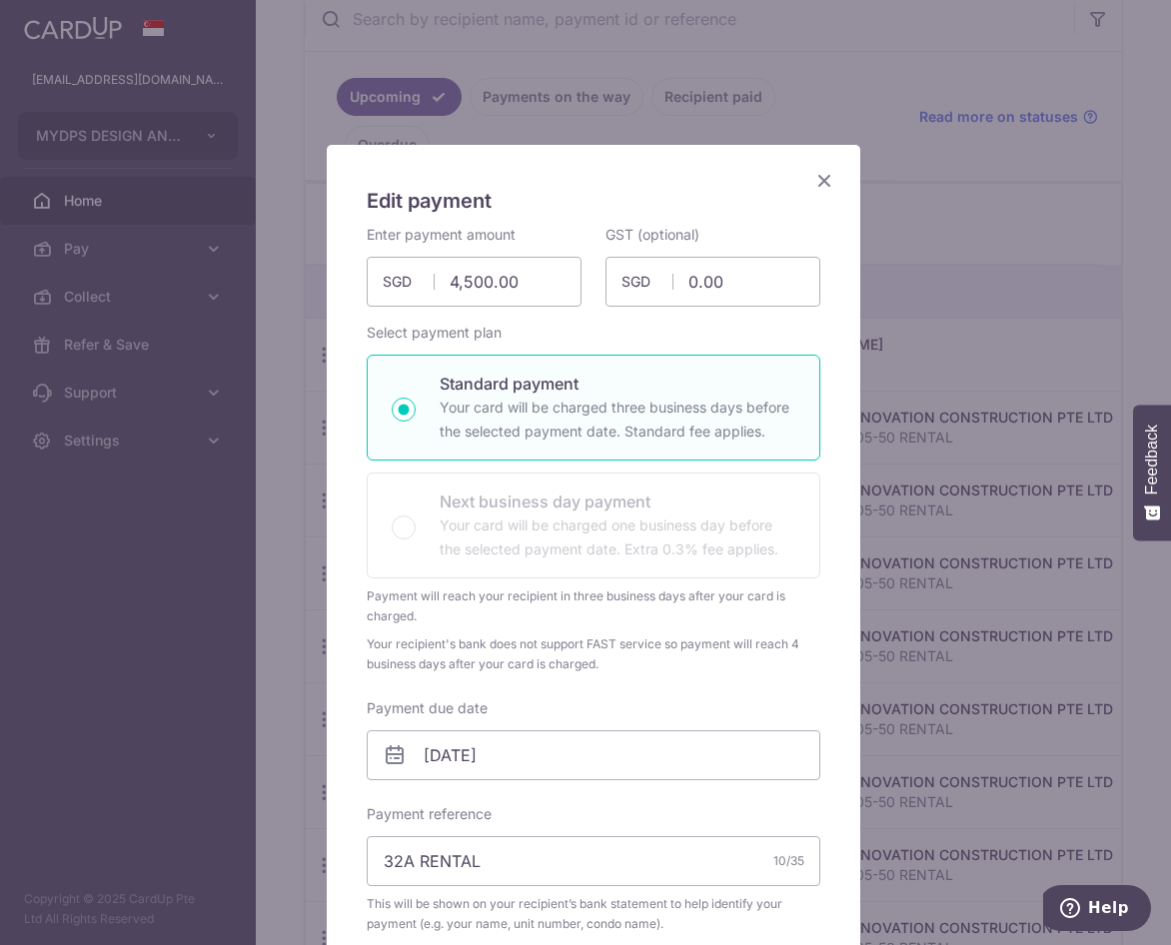
click at [818, 180] on icon "Close" at bounding box center [824, 180] width 24 height 25
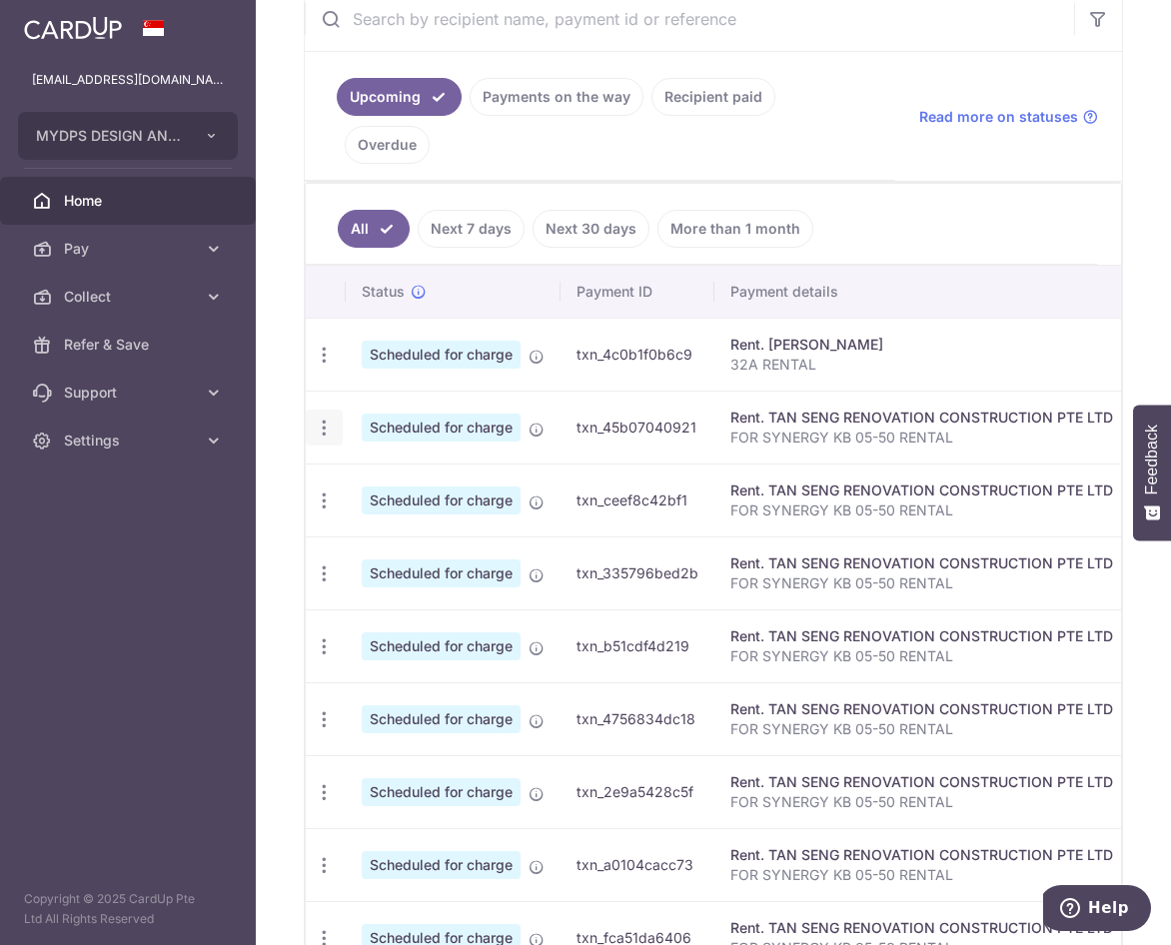
click at [327, 431] on icon "button" at bounding box center [324, 428] width 21 height 21
click at [431, 484] on span "Update payment" at bounding box center [431, 482] width 136 height 24
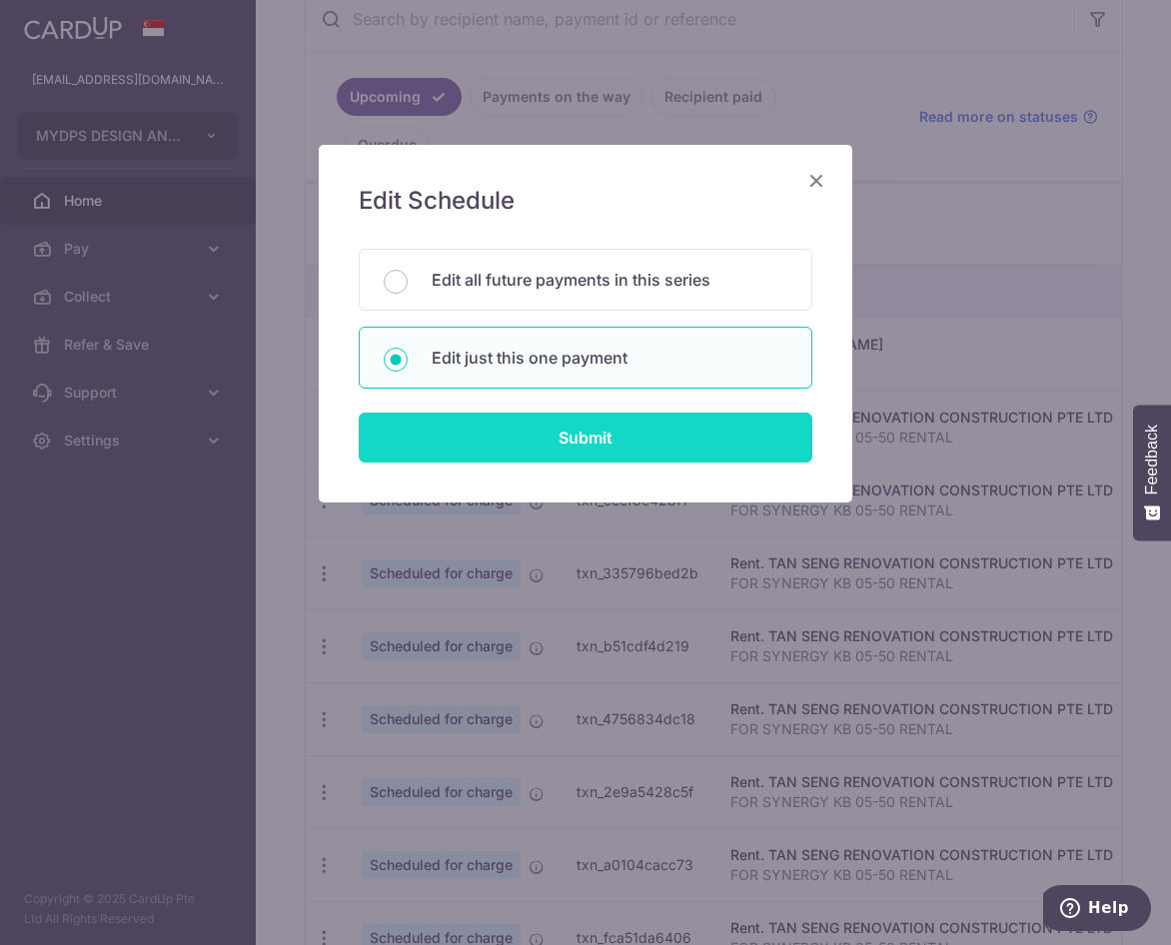
click at [537, 442] on input "Submit" at bounding box center [586, 438] width 454 height 50
type input "5,000.00"
type input "450.00"
radio input "true"
type input "[DATE]"
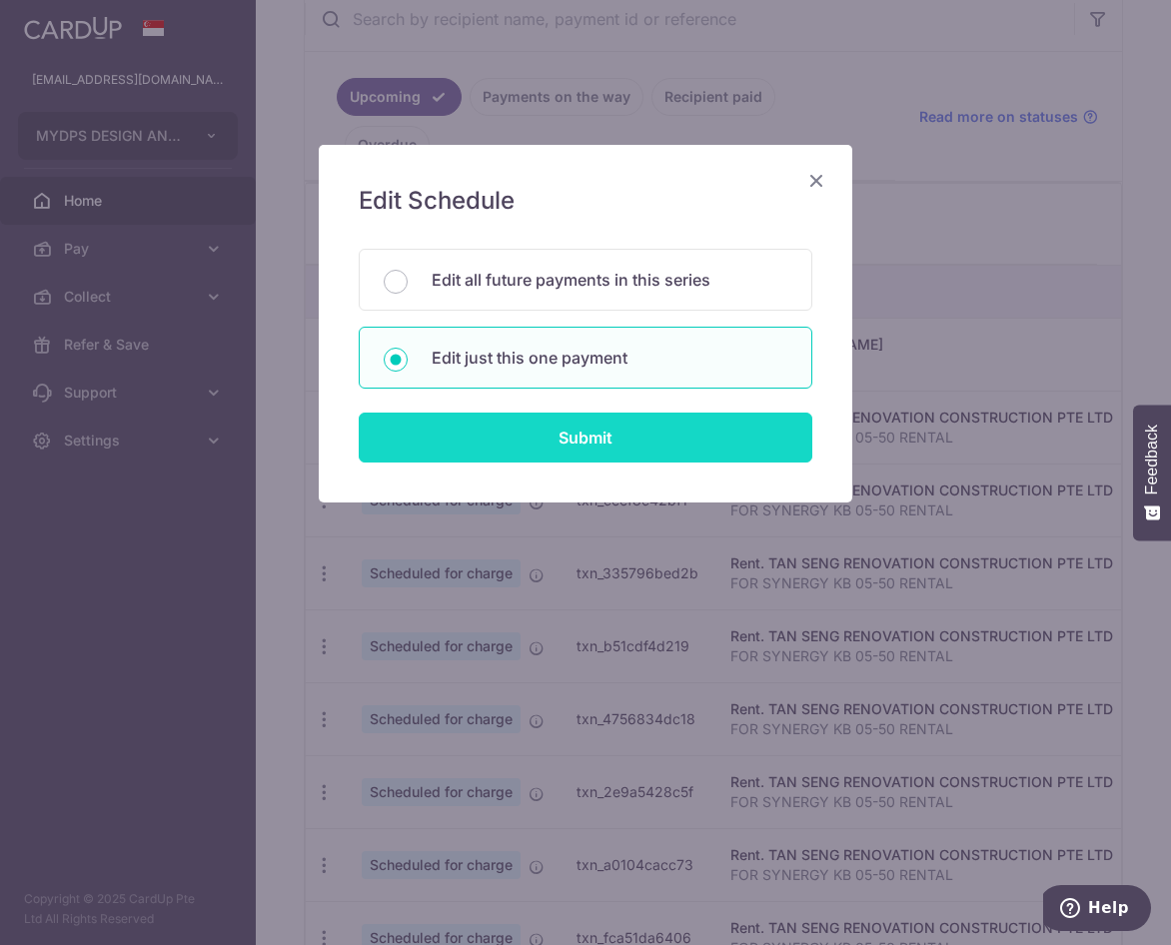
type input "FOR SYNERGY KB 05-50 RENTAL"
type input "SYNERGY KB RENT"
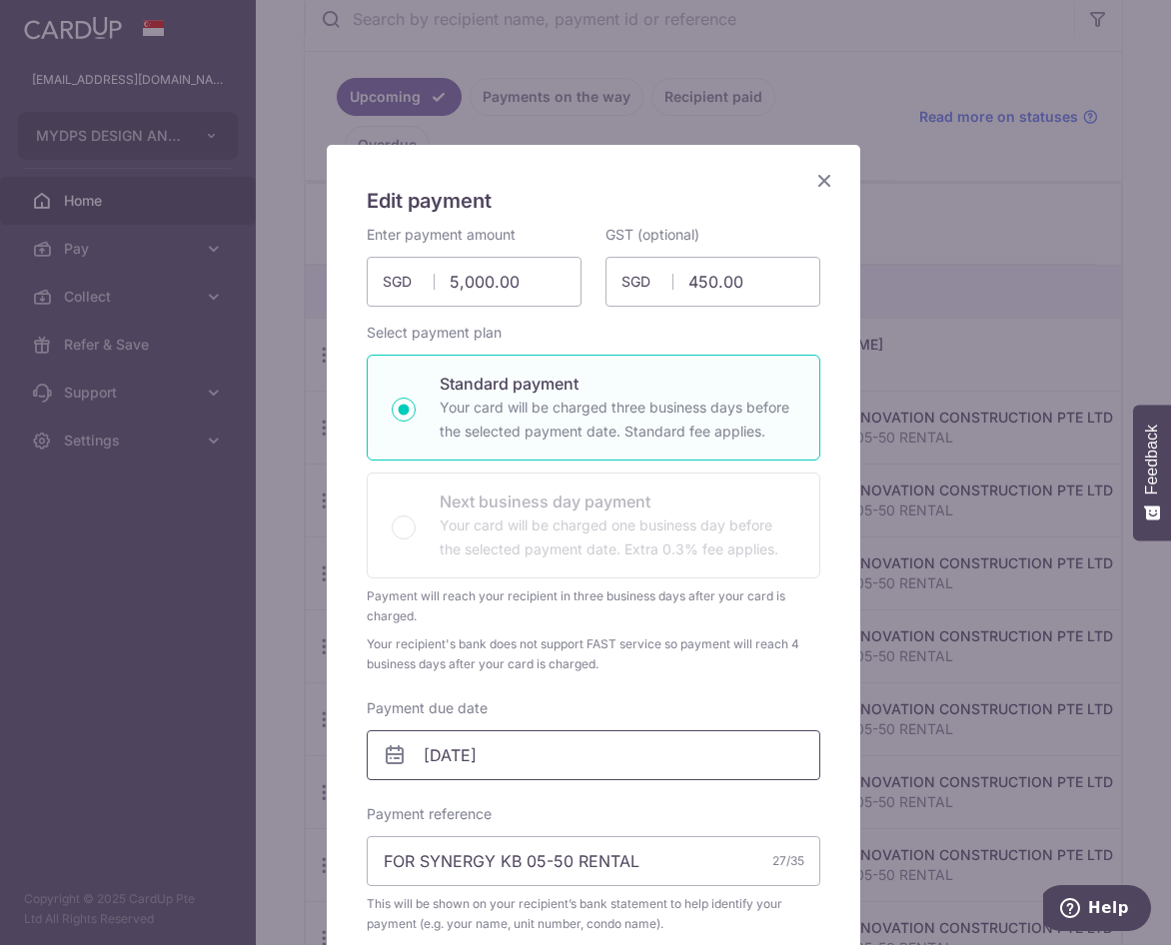
click at [546, 759] on input "[DATE]" at bounding box center [594, 755] width 454 height 50
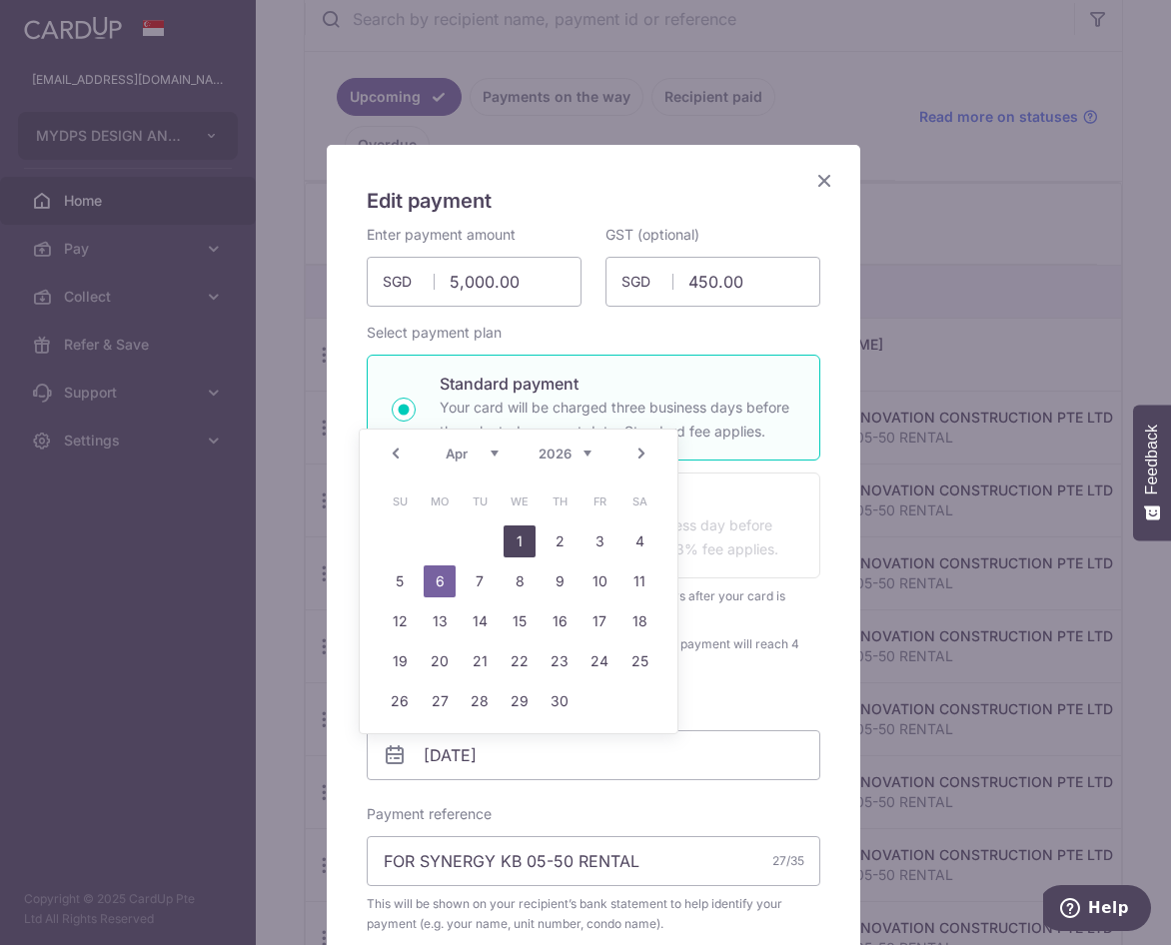
click at [521, 542] on link "1" at bounding box center [519, 541] width 32 height 32
type input "[DATE]"
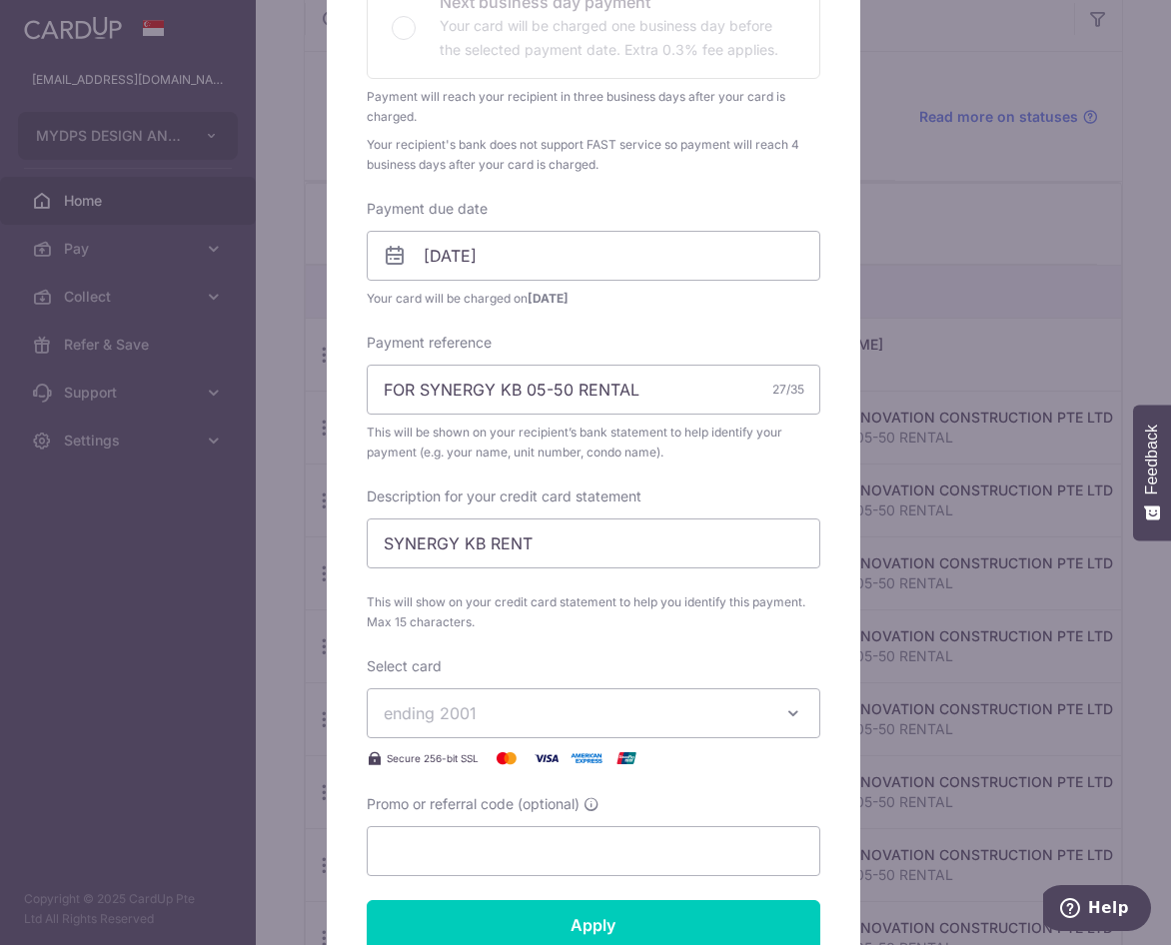
scroll to position [920, 0]
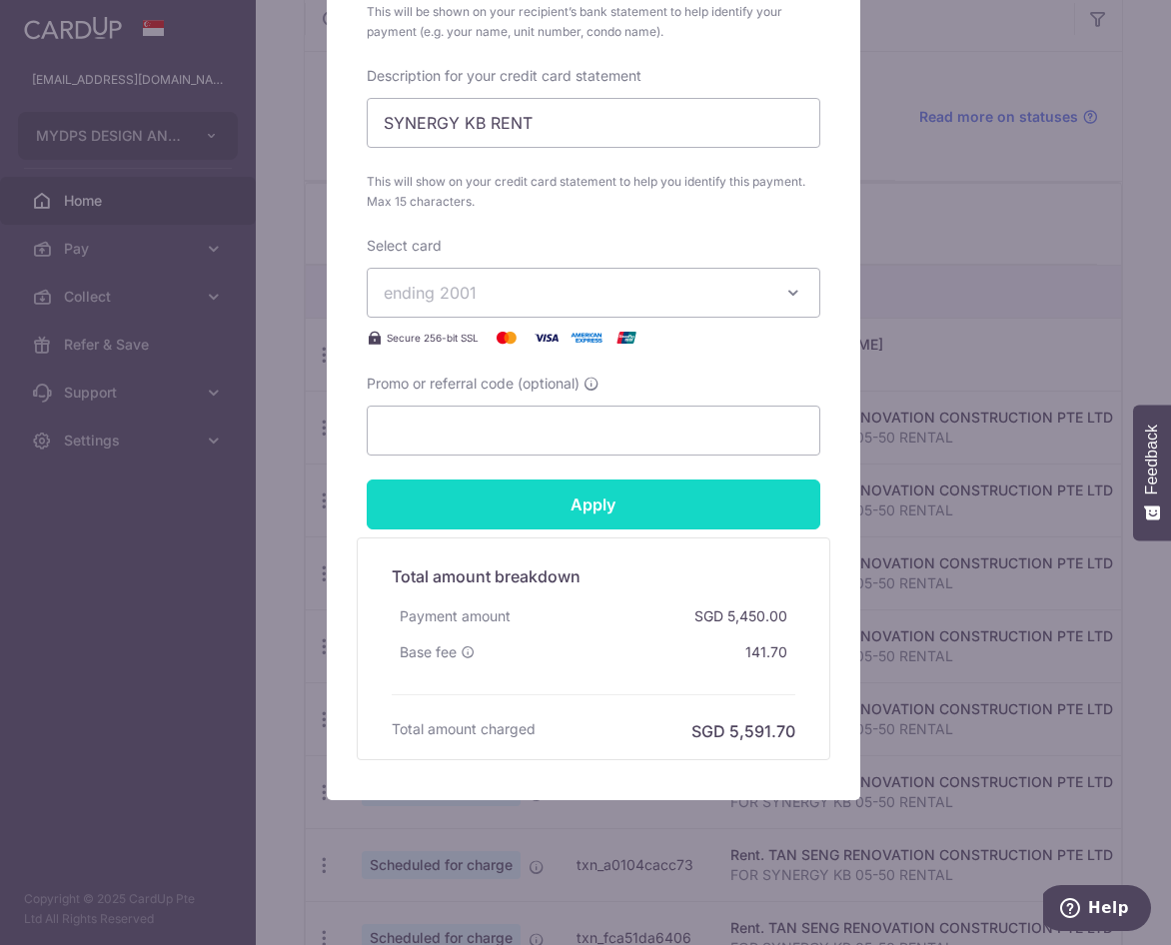
click at [687, 499] on input "Apply" at bounding box center [594, 504] width 454 height 50
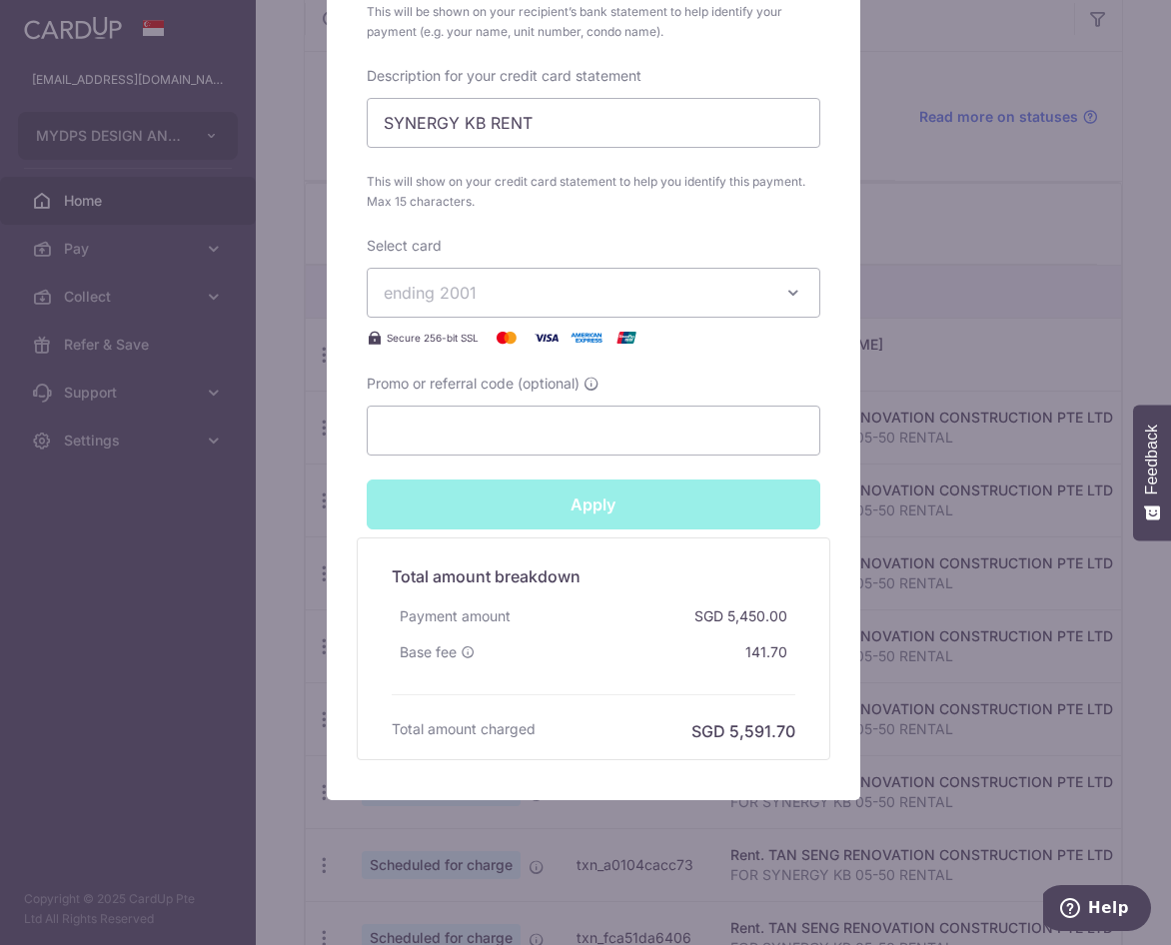
type input "Successfully Applied"
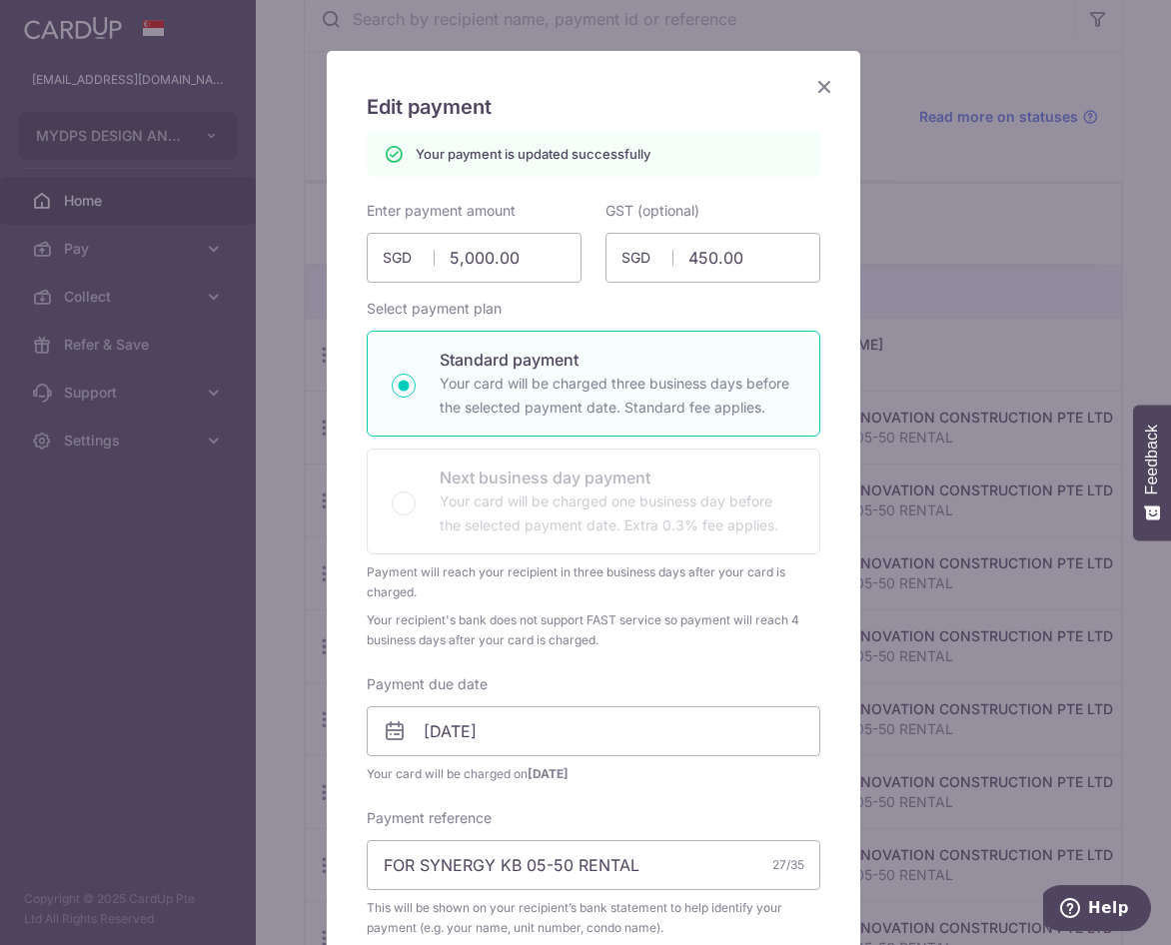
scroll to position [0, 0]
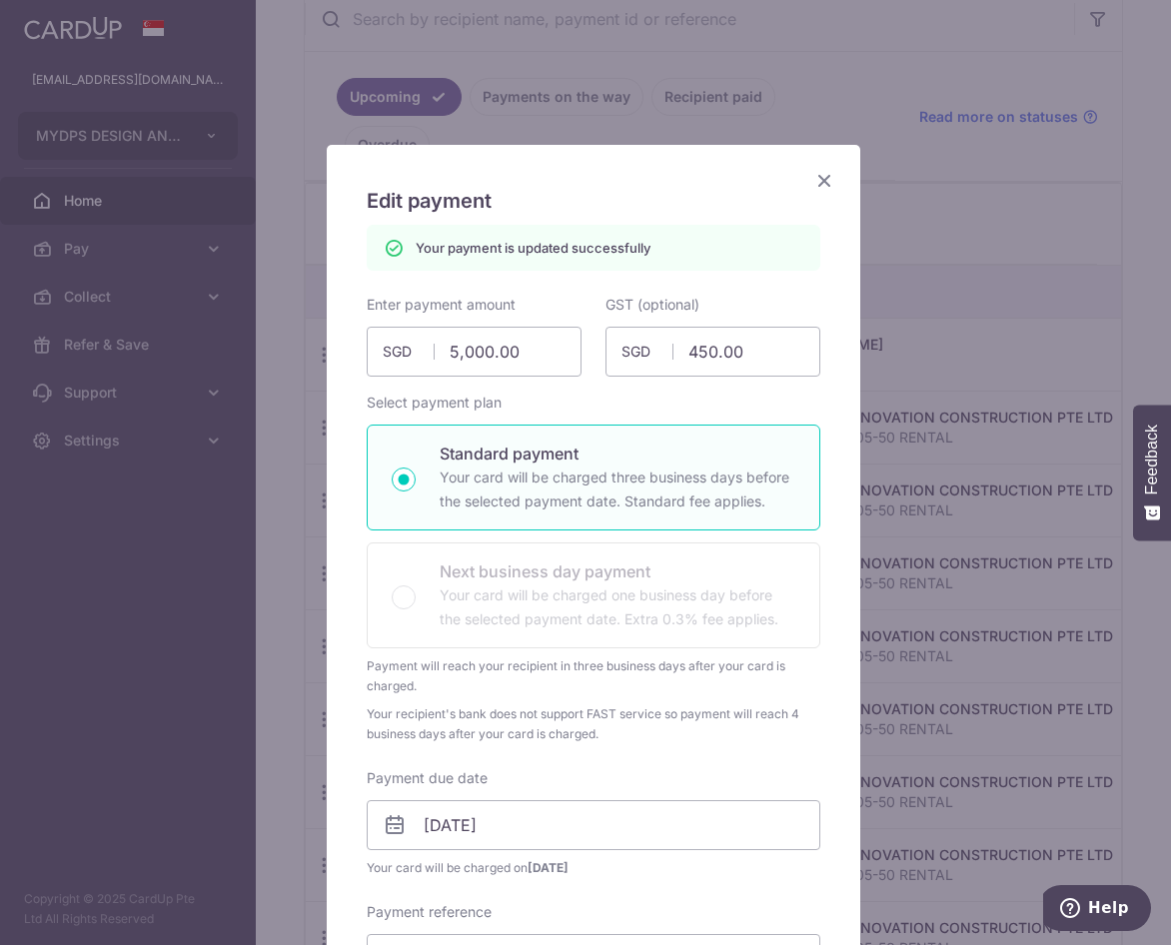
click at [812, 181] on icon "Close" at bounding box center [824, 180] width 24 height 25
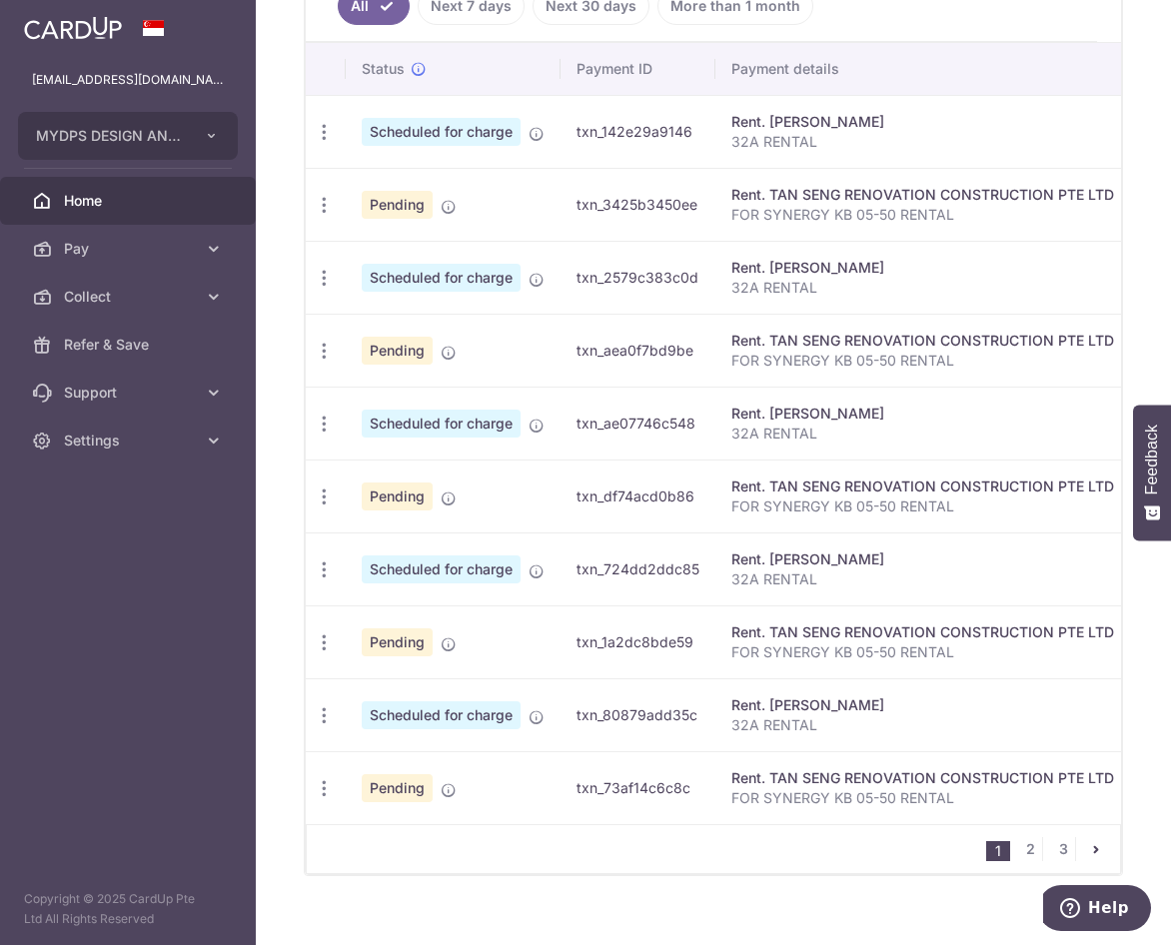
scroll to position [657, 0]
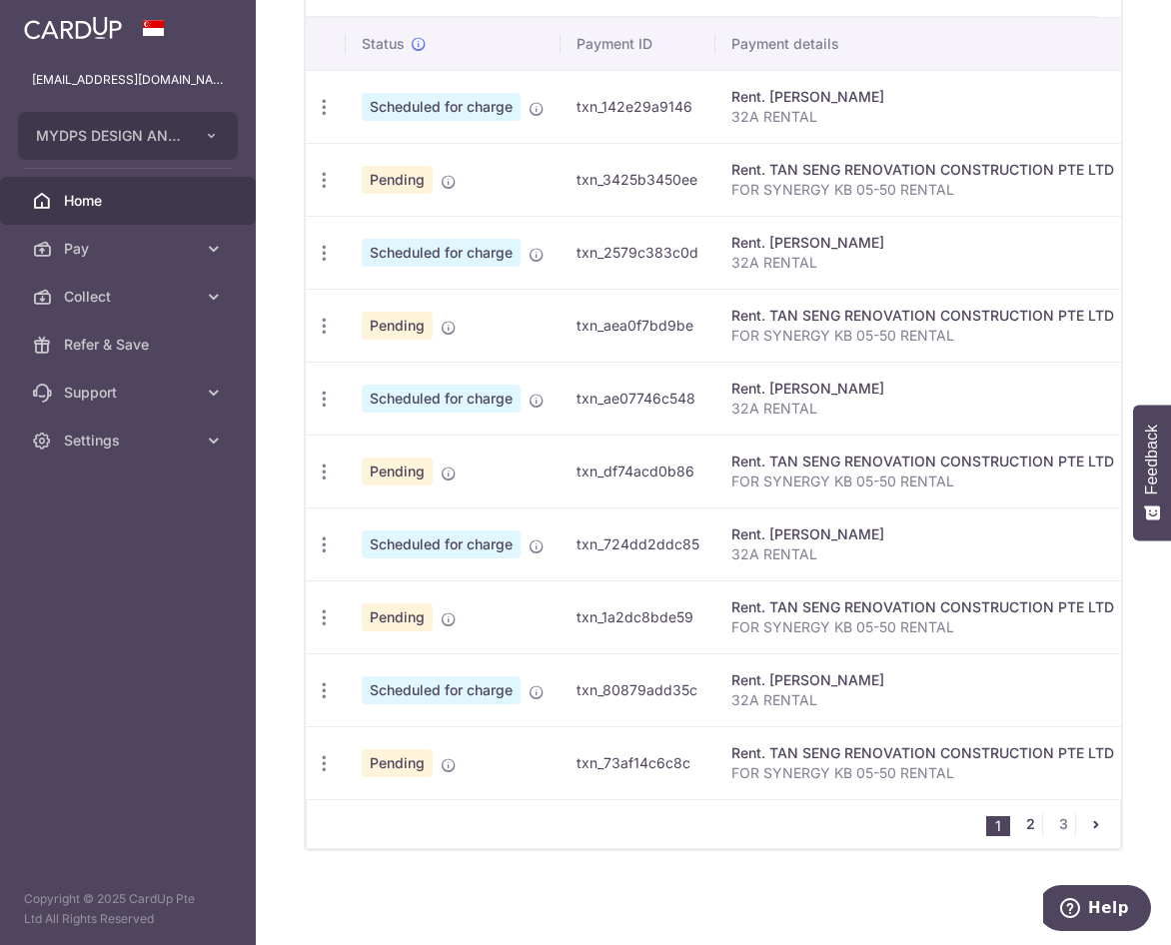
click at [1022, 825] on link "2" at bounding box center [1030, 824] width 24 height 24
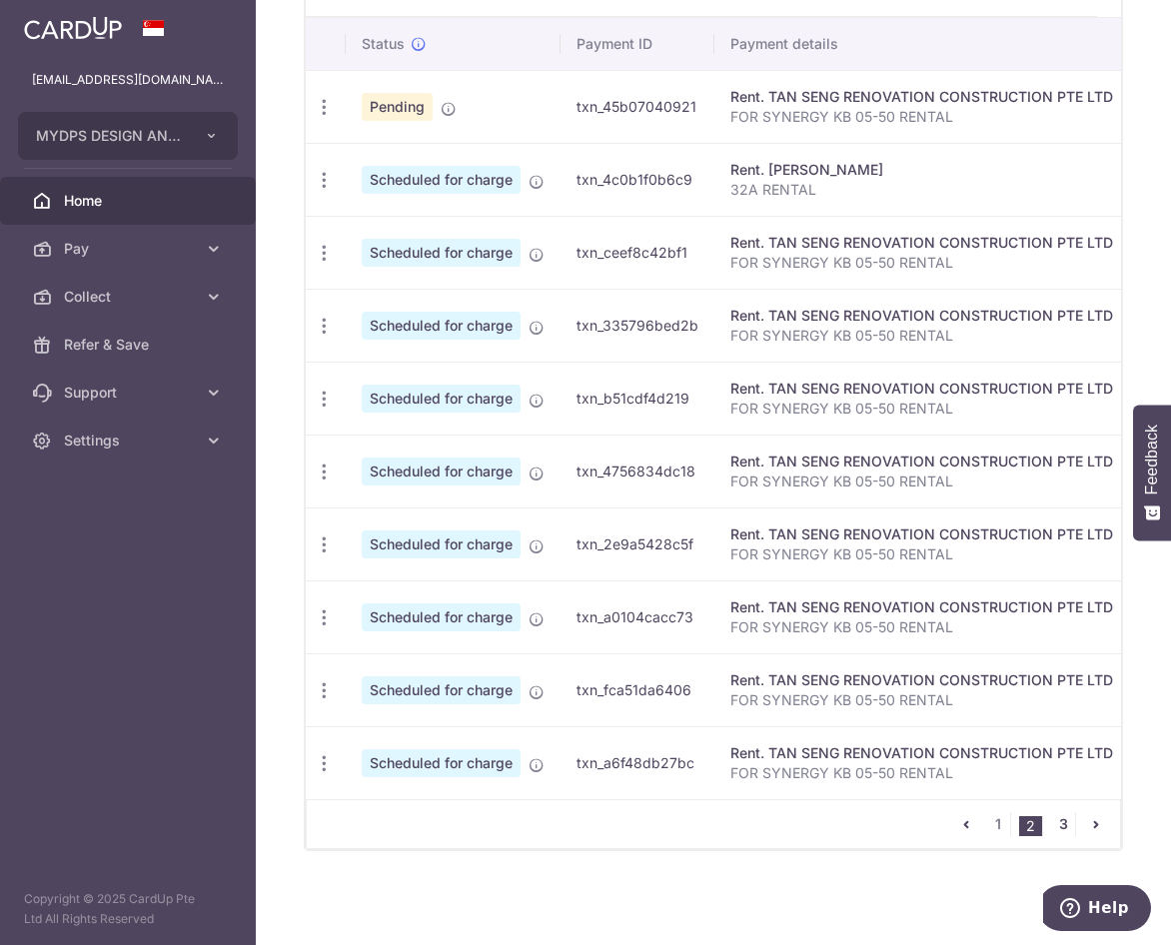
click at [1051, 825] on link "3" at bounding box center [1063, 824] width 24 height 24
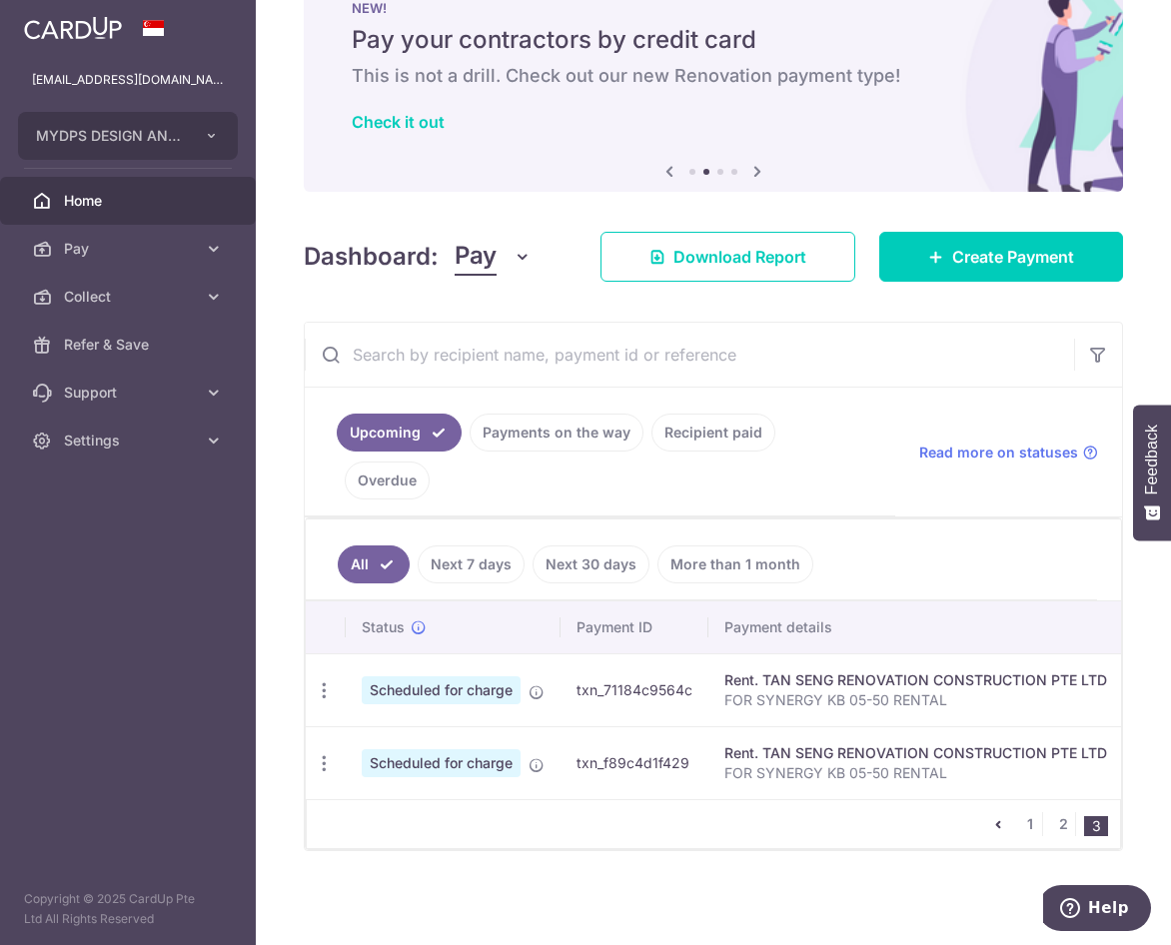
scroll to position [0, 0]
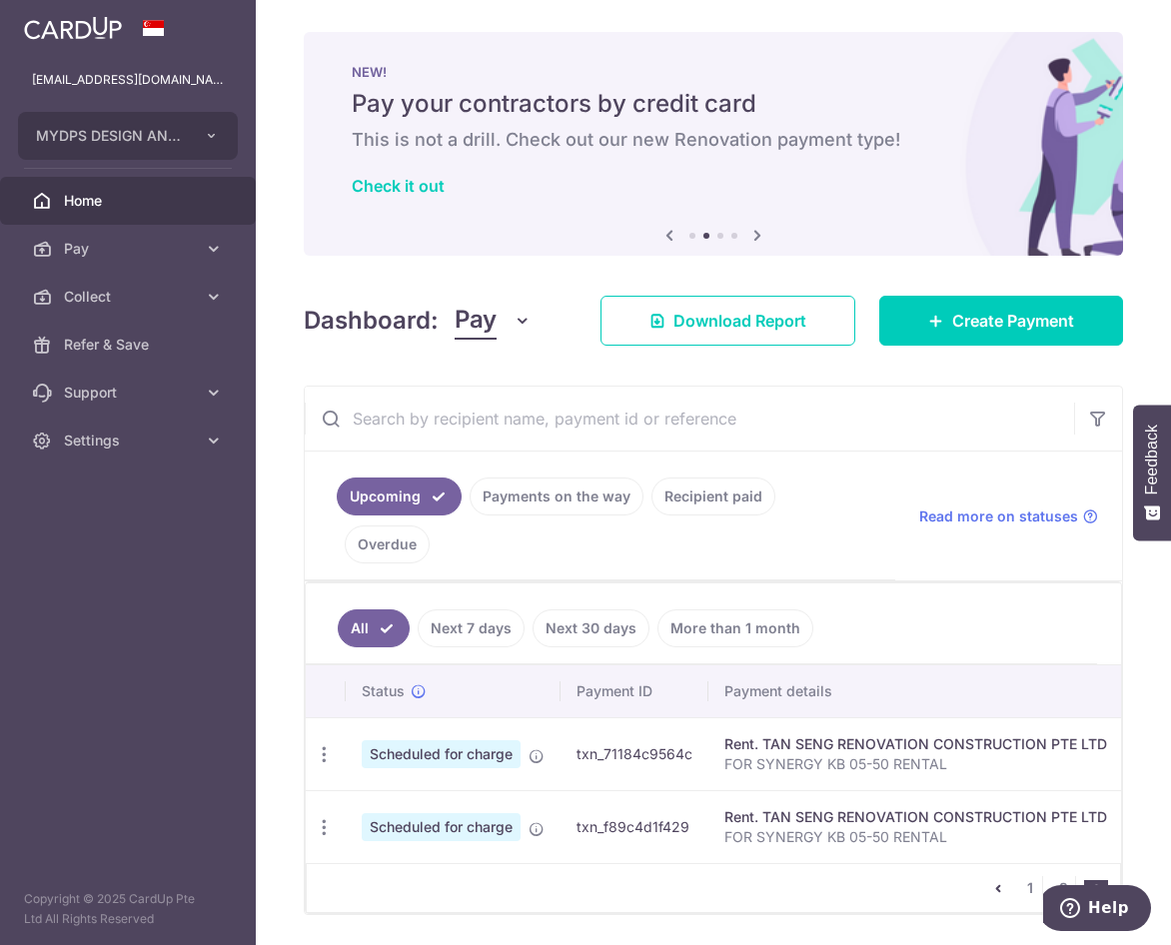
click at [137, 203] on span "Home" at bounding box center [130, 201] width 132 height 20
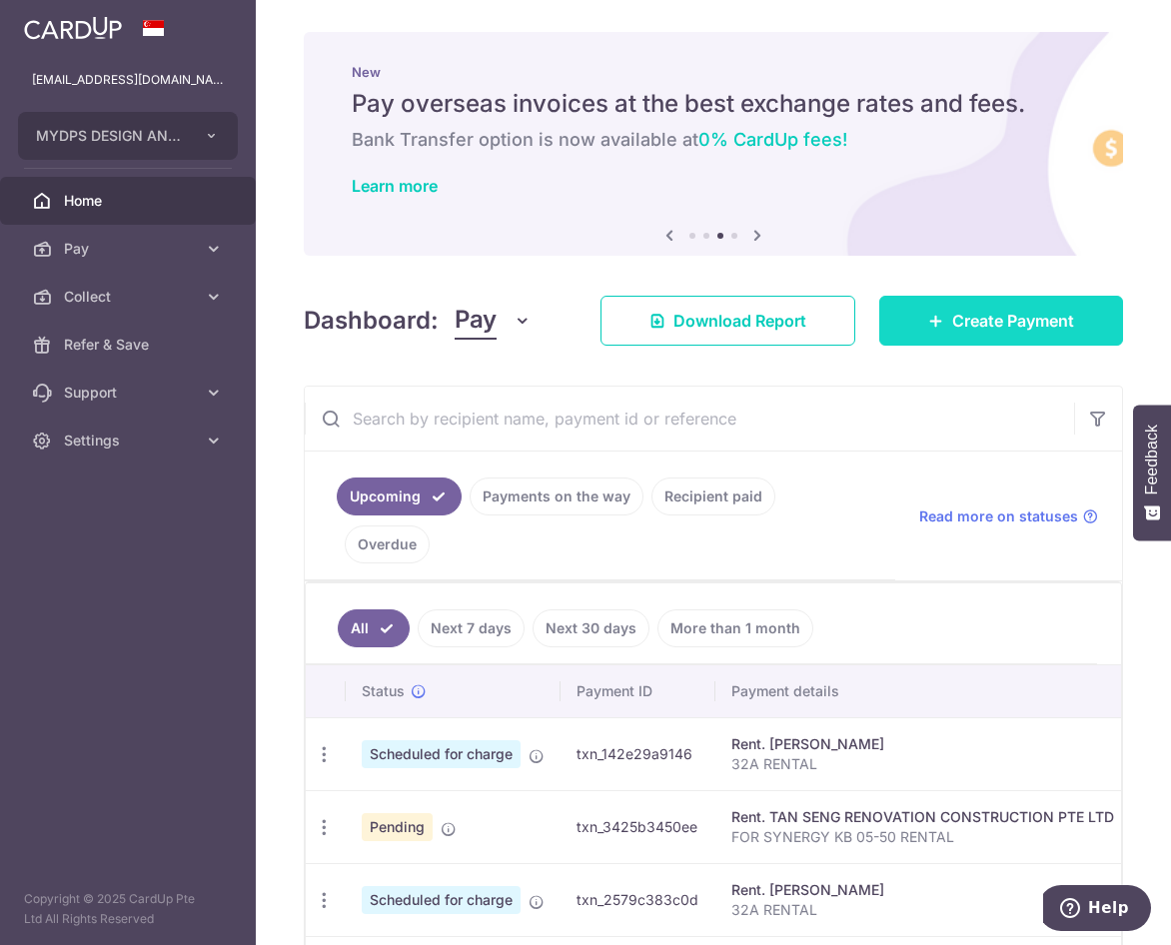
click at [974, 335] on link "Create Payment" at bounding box center [1001, 321] width 244 height 50
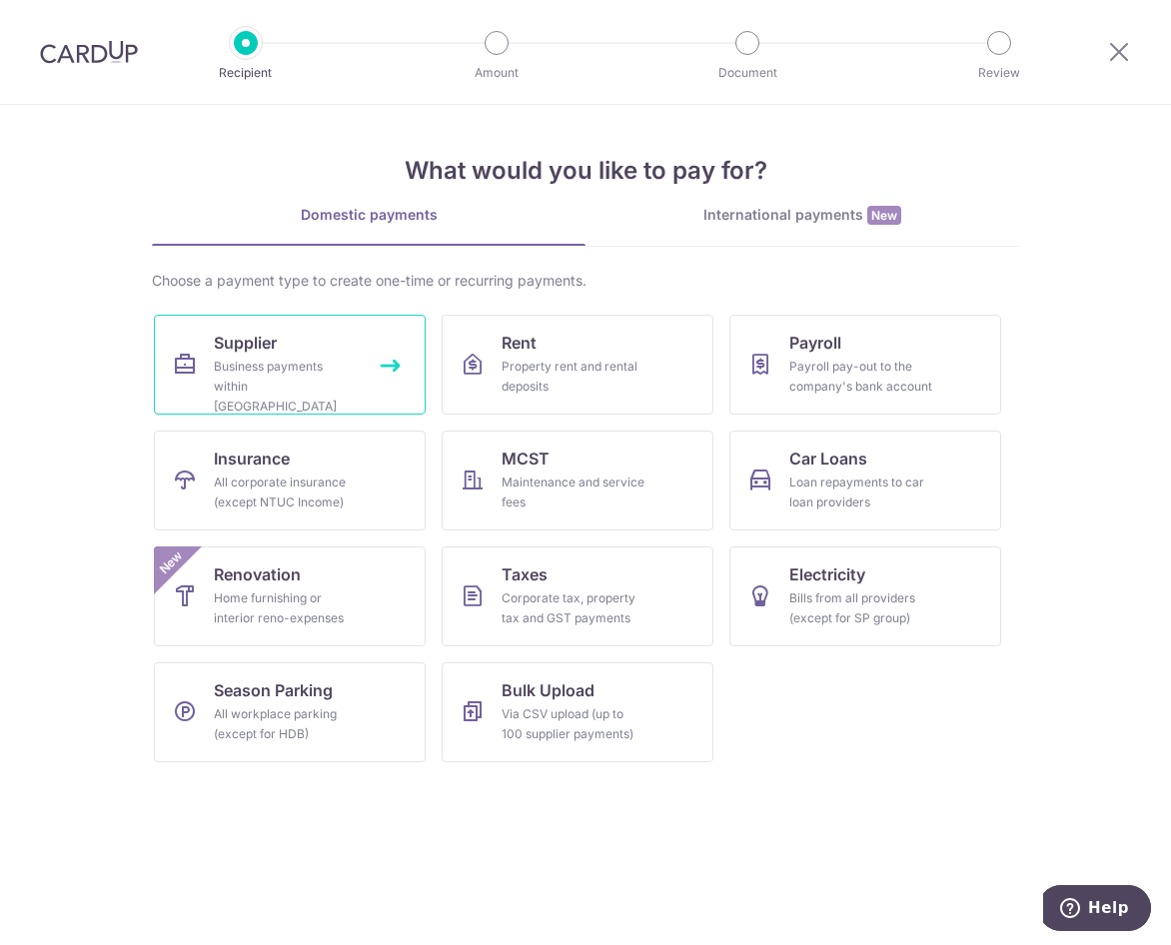
click at [331, 386] on div "Business payments within [GEOGRAPHIC_DATA]" at bounding box center [286, 387] width 144 height 60
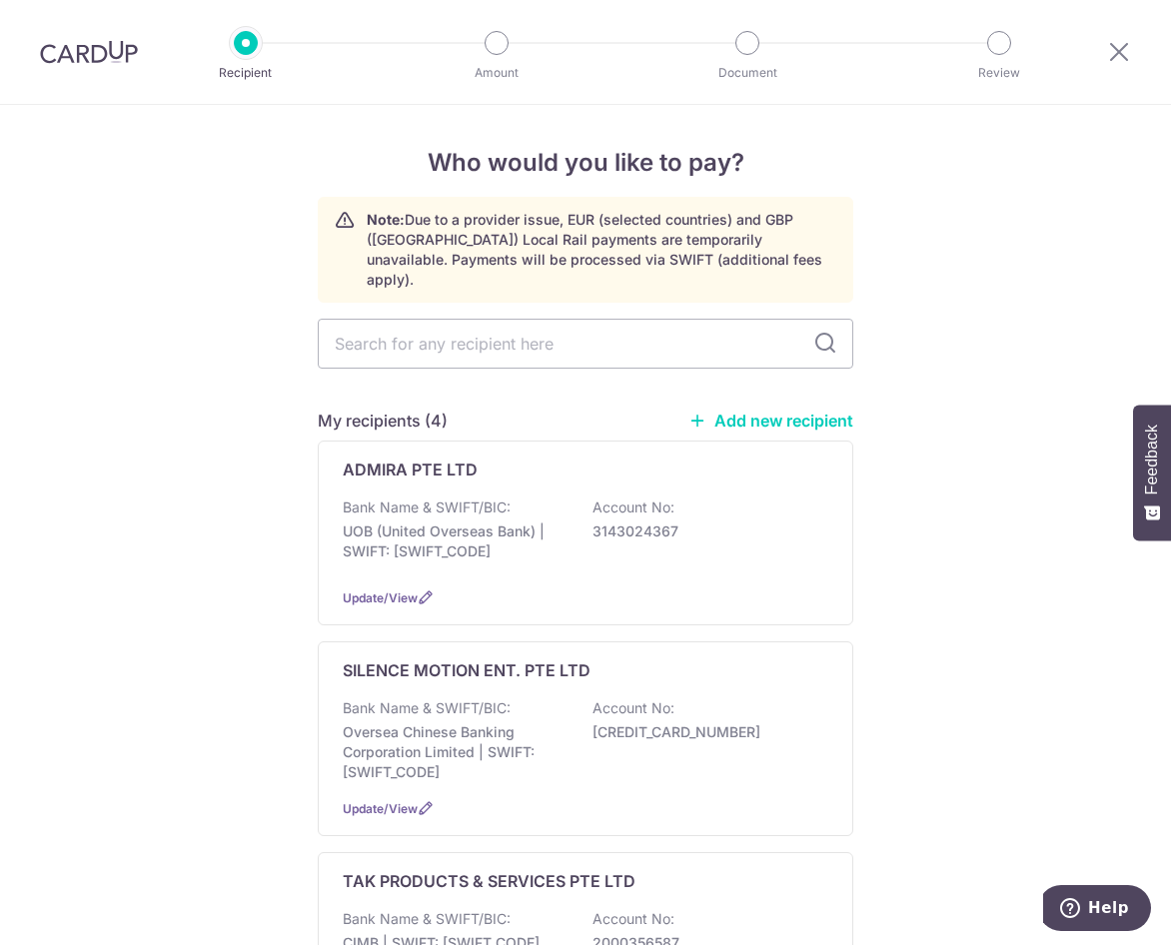
click at [772, 411] on link "Add new recipient" at bounding box center [770, 421] width 165 height 20
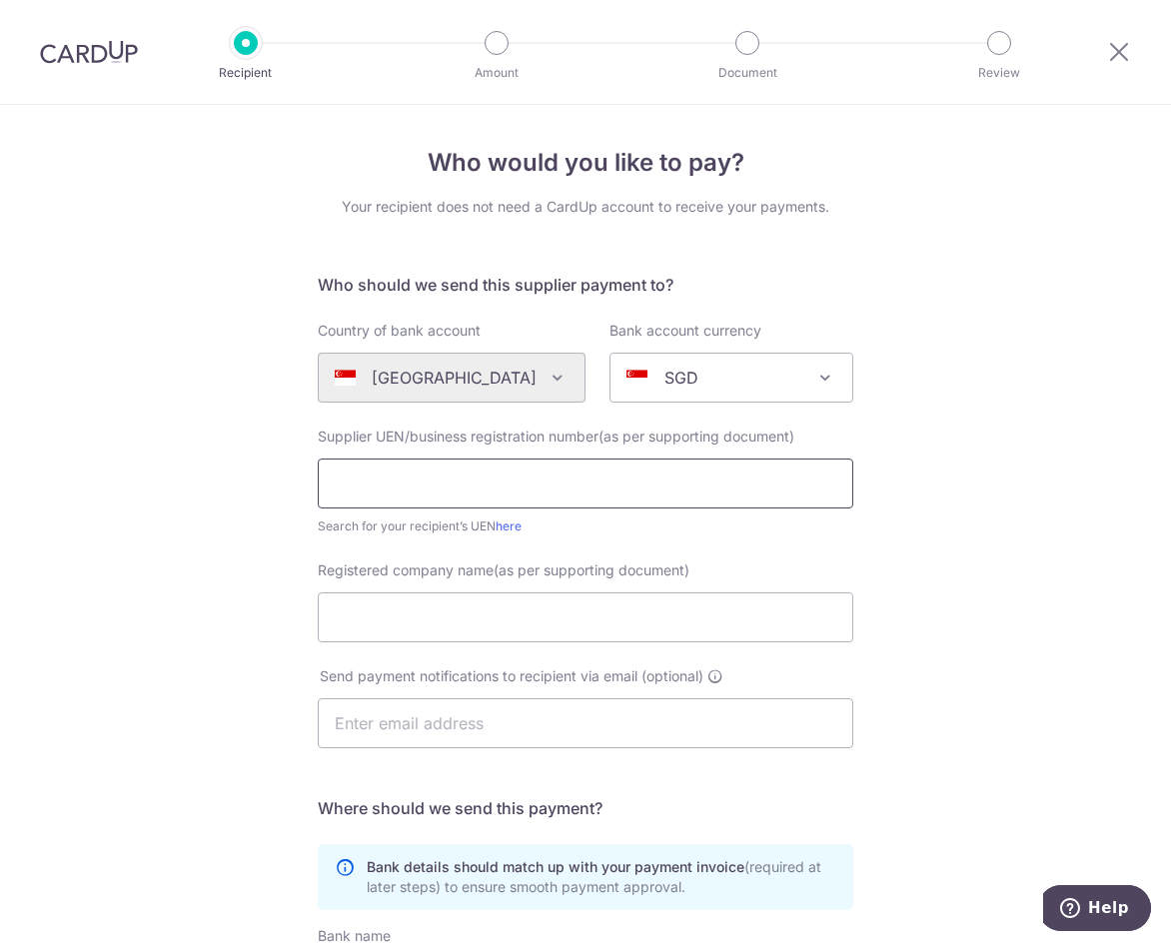
click at [453, 484] on input "text" at bounding box center [585, 484] width 535 height 50
click at [394, 485] on input "text" at bounding box center [585, 484] width 535 height 50
click at [394, 483] on input "text" at bounding box center [585, 484] width 535 height 50
type input "198905713Z"
click at [226, 597] on div "Who would you like to pay? Your recipient does not need a CardUp account to rec…" at bounding box center [585, 710] width 1171 height 1211
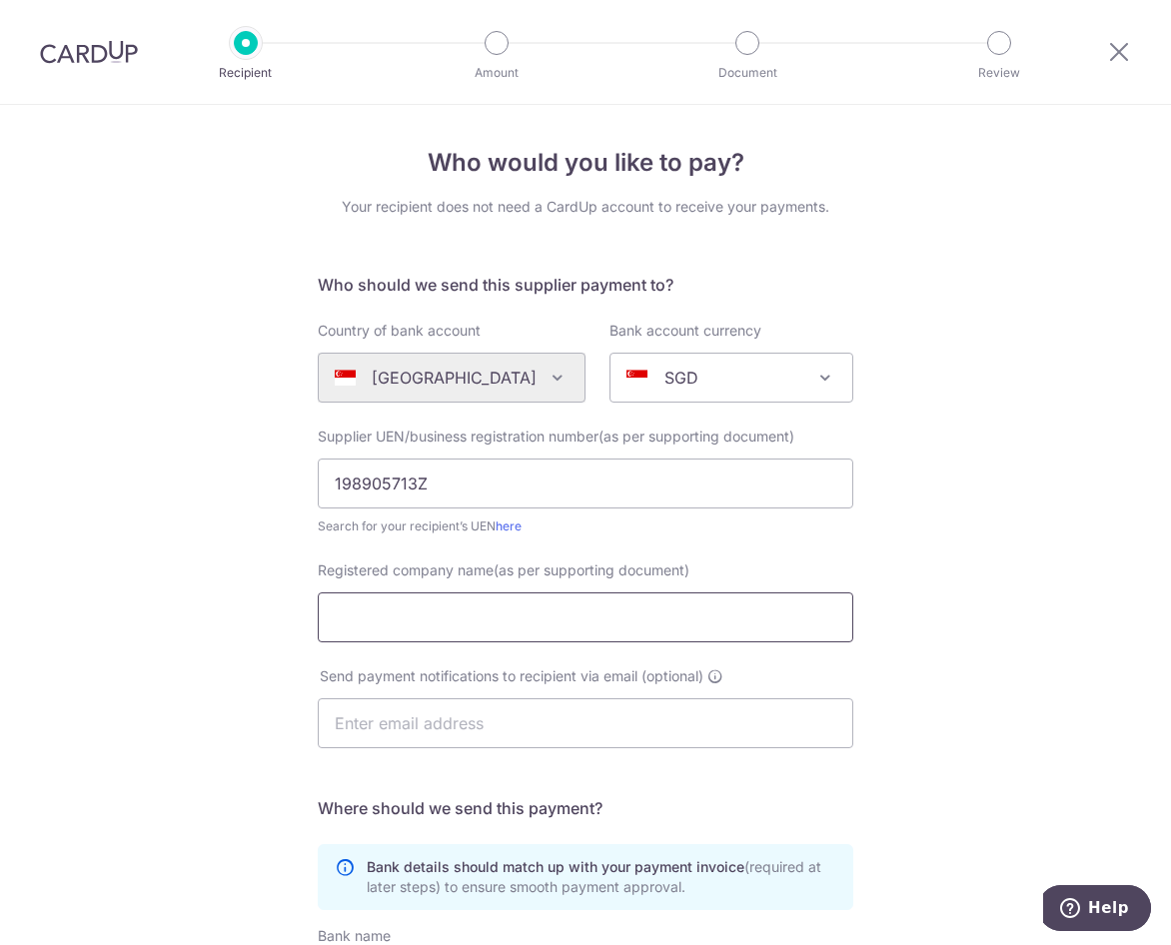
click at [380, 615] on input "Registered company name(as per supporting document)" at bounding box center [585, 617] width 535 height 50
type input "K"
type input "[PERSON_NAME] TRADING ENTERPRISE PTE LTD"
type input ","
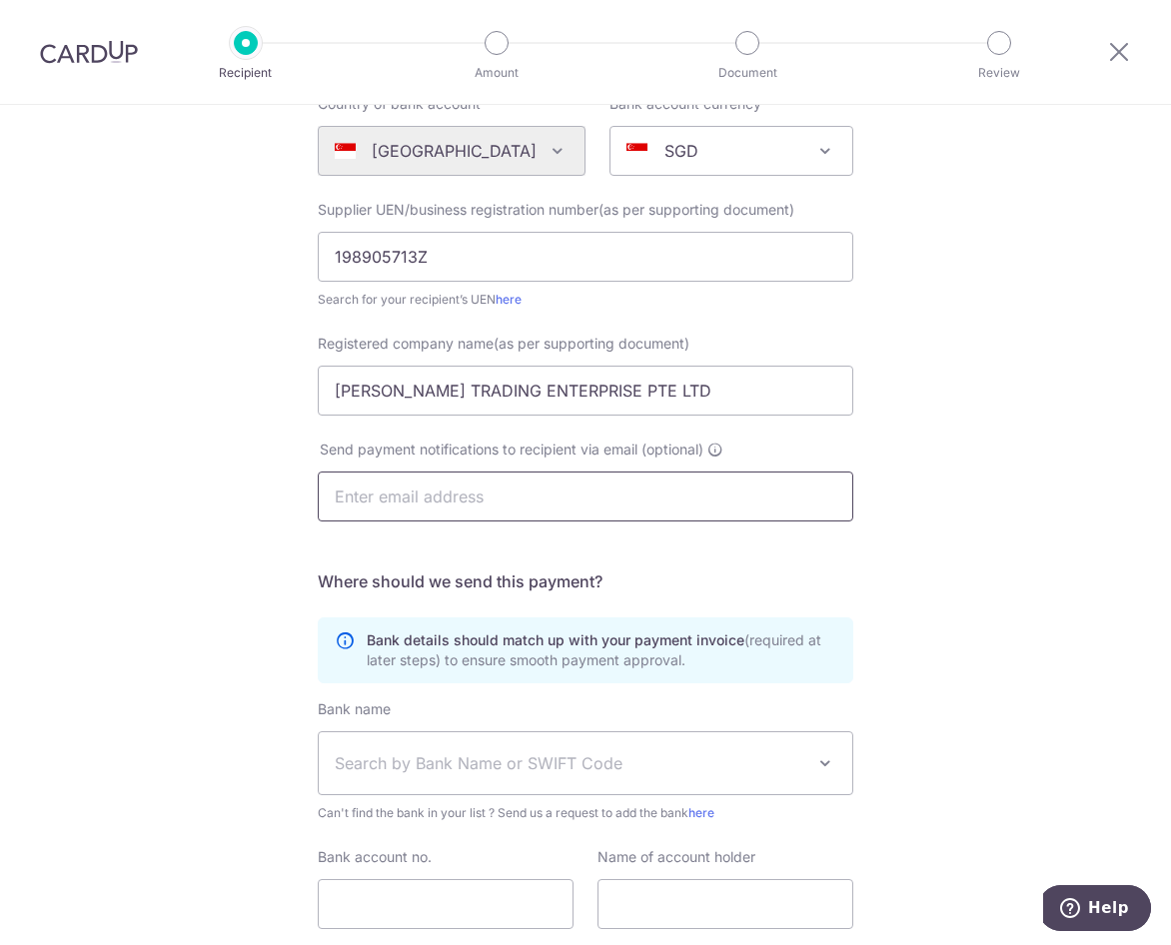
scroll to position [371, 0]
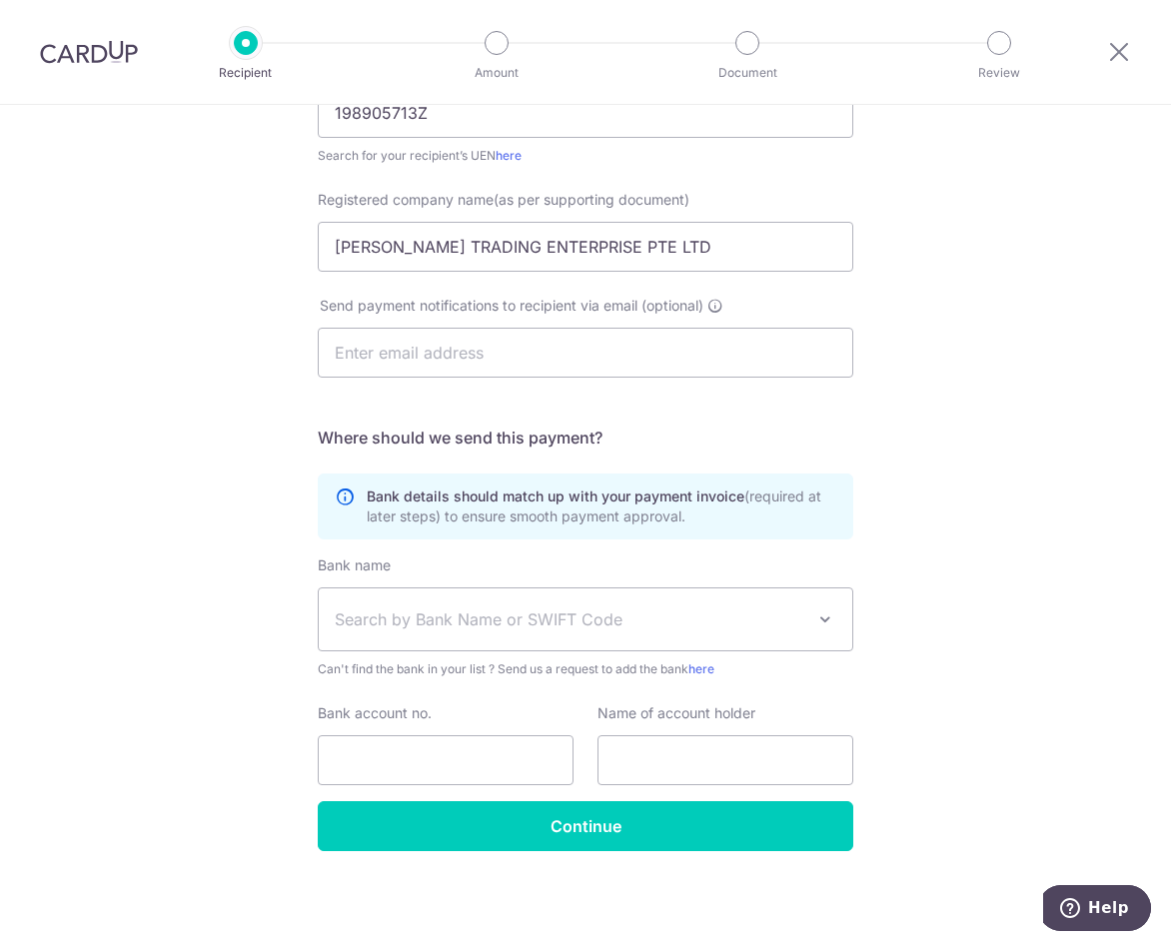
click at [388, 619] on span "Search by Bank Name or SWIFT Code" at bounding box center [569, 619] width 469 height 24
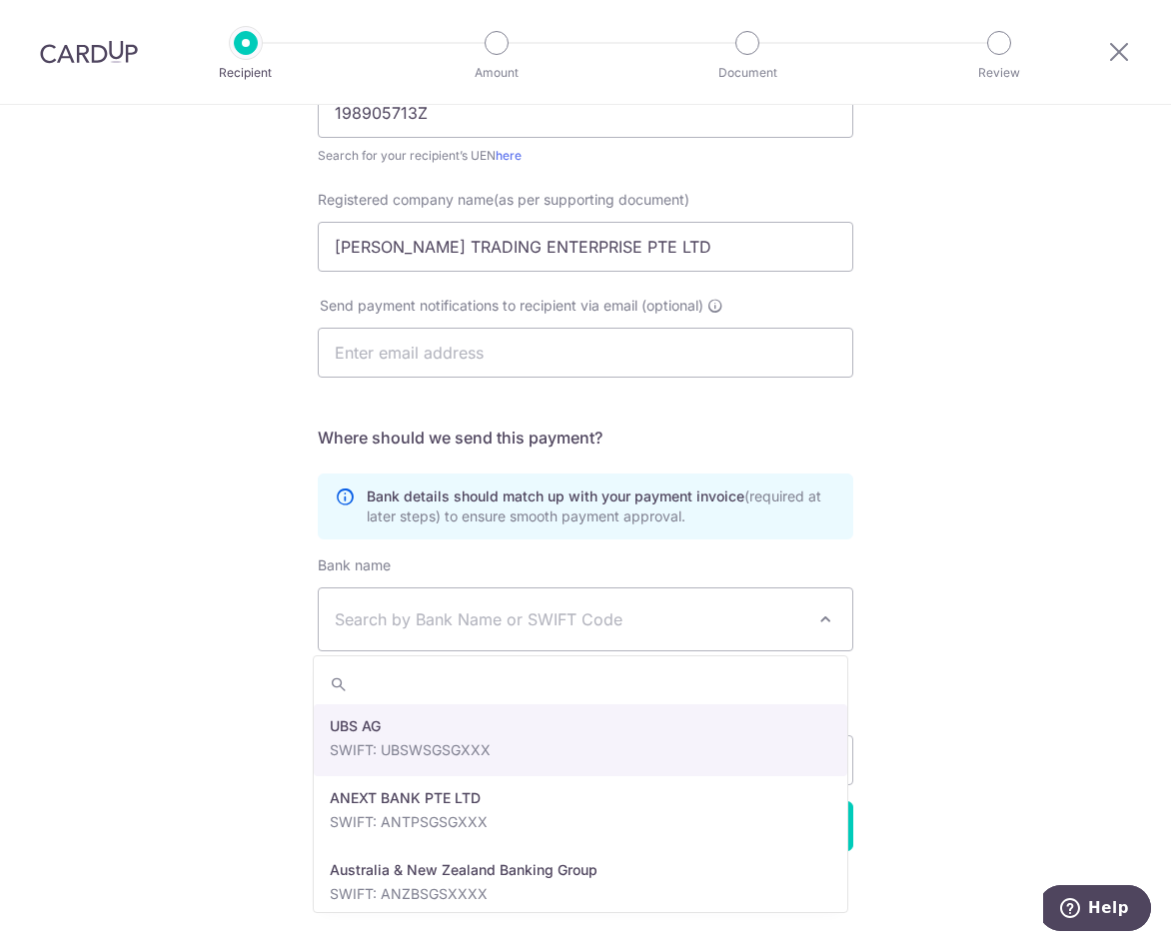
click at [508, 620] on span "Search by Bank Name or SWIFT Code" at bounding box center [569, 619] width 469 height 24
type input "UO"
select select "23668"
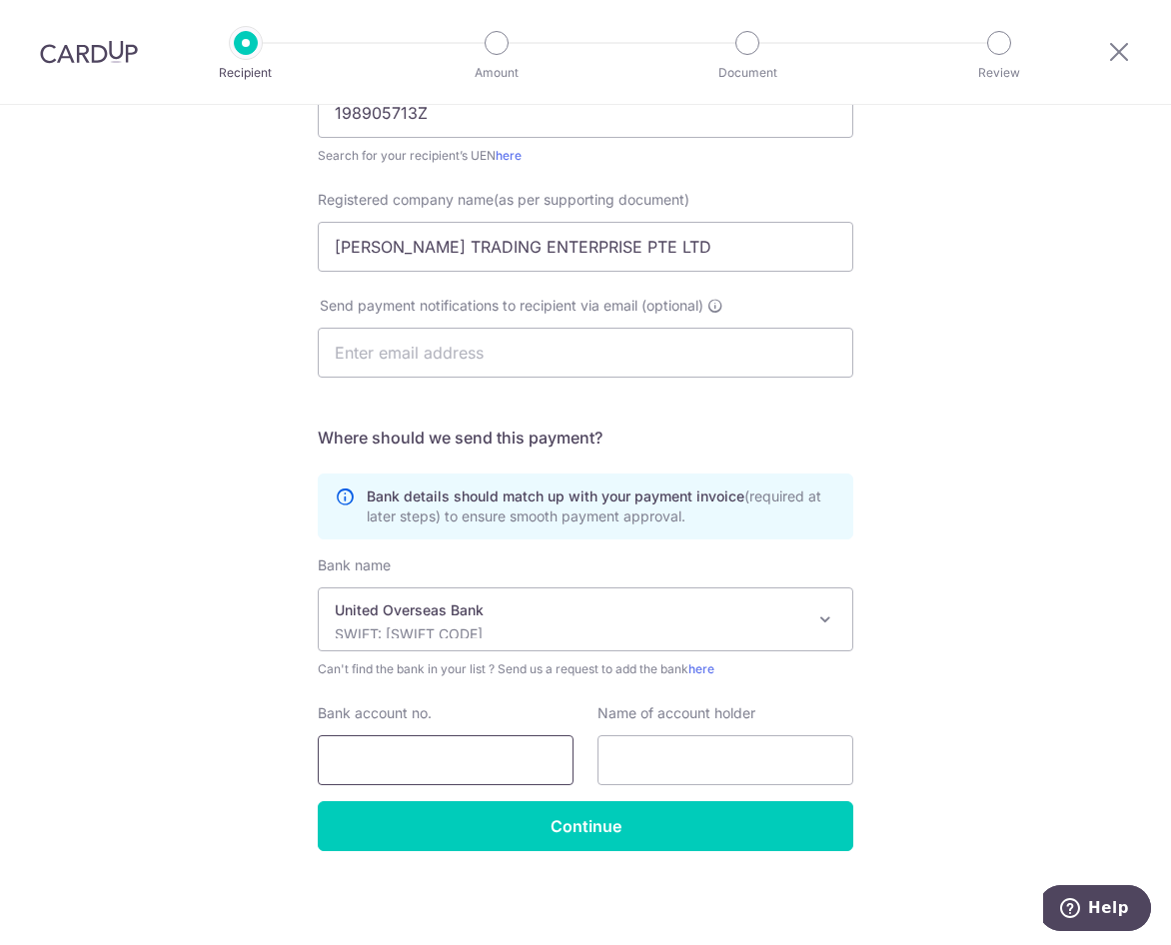
click at [460, 753] on input "Bank account no." at bounding box center [446, 760] width 256 height 50
drag, startPoint x: 460, startPoint y: 753, endPoint x: 223, endPoint y: 778, distance: 238.1
click at [251, 773] on div "Who would you like to pay? Your recipient does not need a CardUp account to rec…" at bounding box center [585, 339] width 1171 height 1211
type input "9173451128"
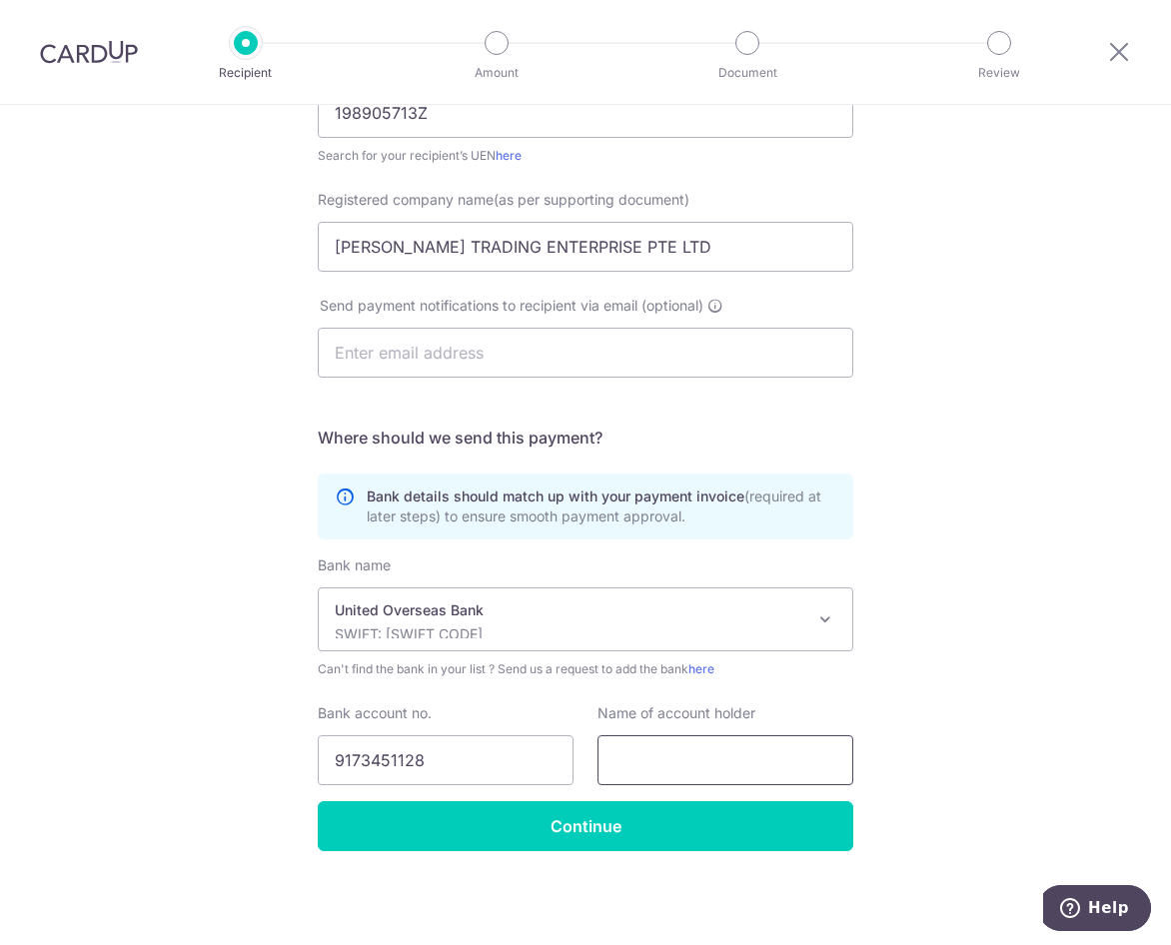
click at [751, 772] on input "text" at bounding box center [725, 760] width 256 height 50
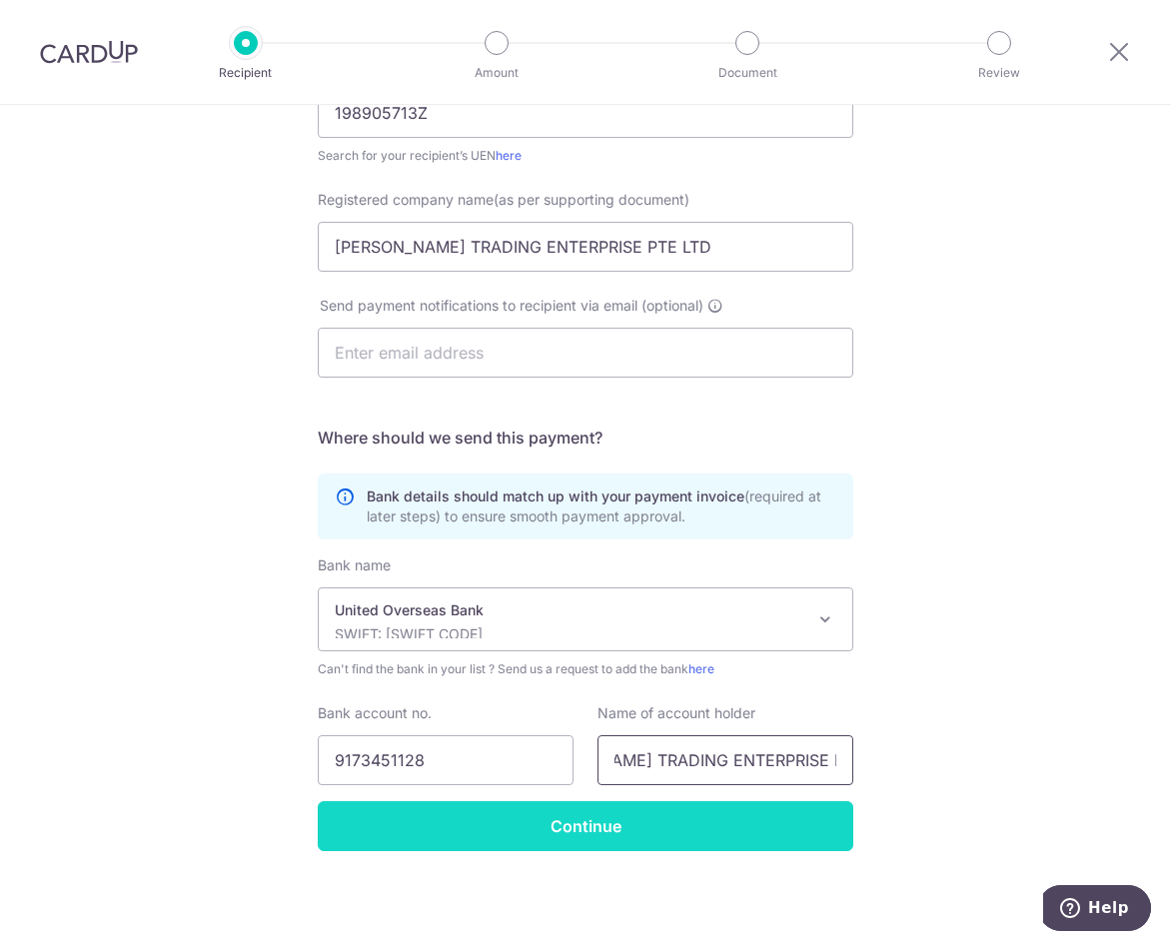
type input "JENINGS TRADING ENTERPRISE PTE LTD"
click at [575, 838] on input "Continue" at bounding box center [585, 826] width 535 height 50
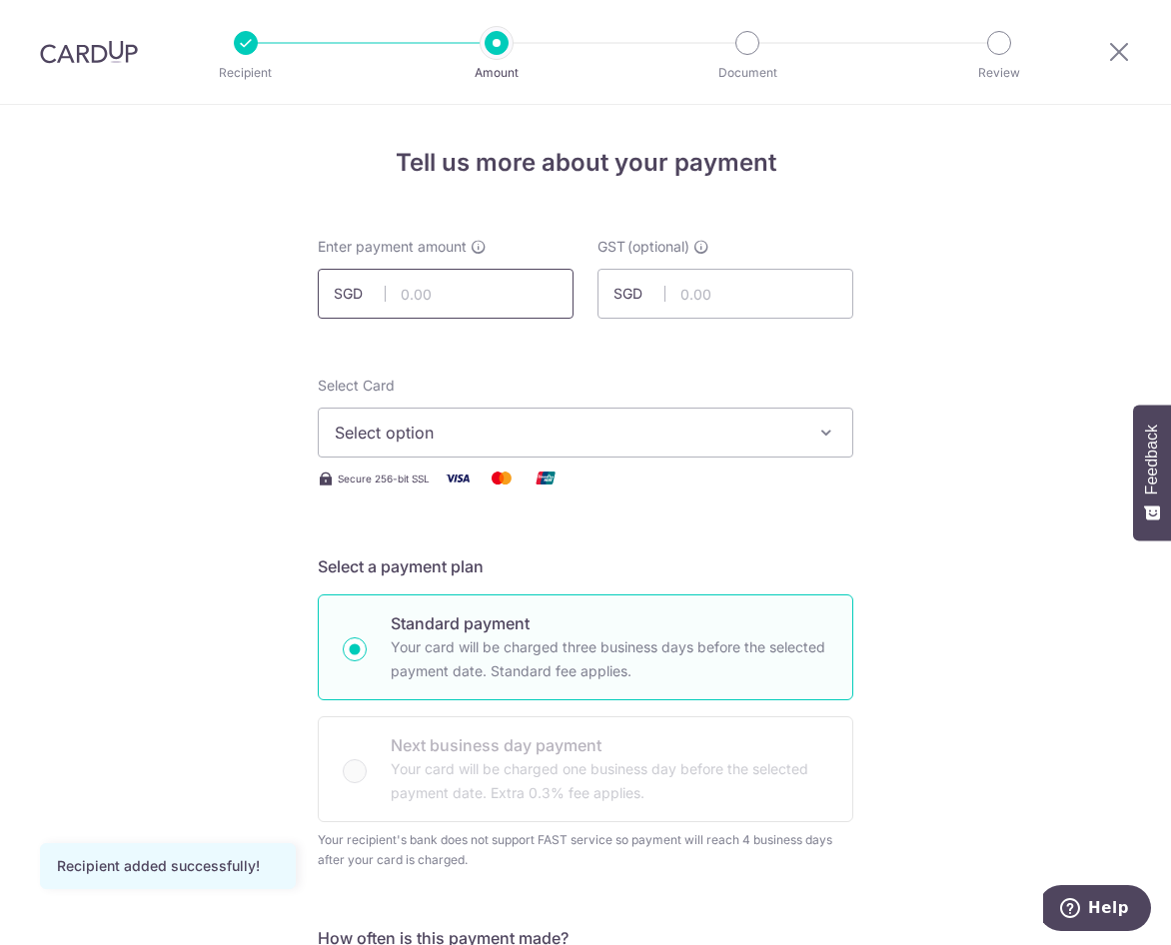
click at [445, 293] on input "text" at bounding box center [446, 294] width 256 height 50
click at [483, 303] on input "text" at bounding box center [446, 294] width 256 height 50
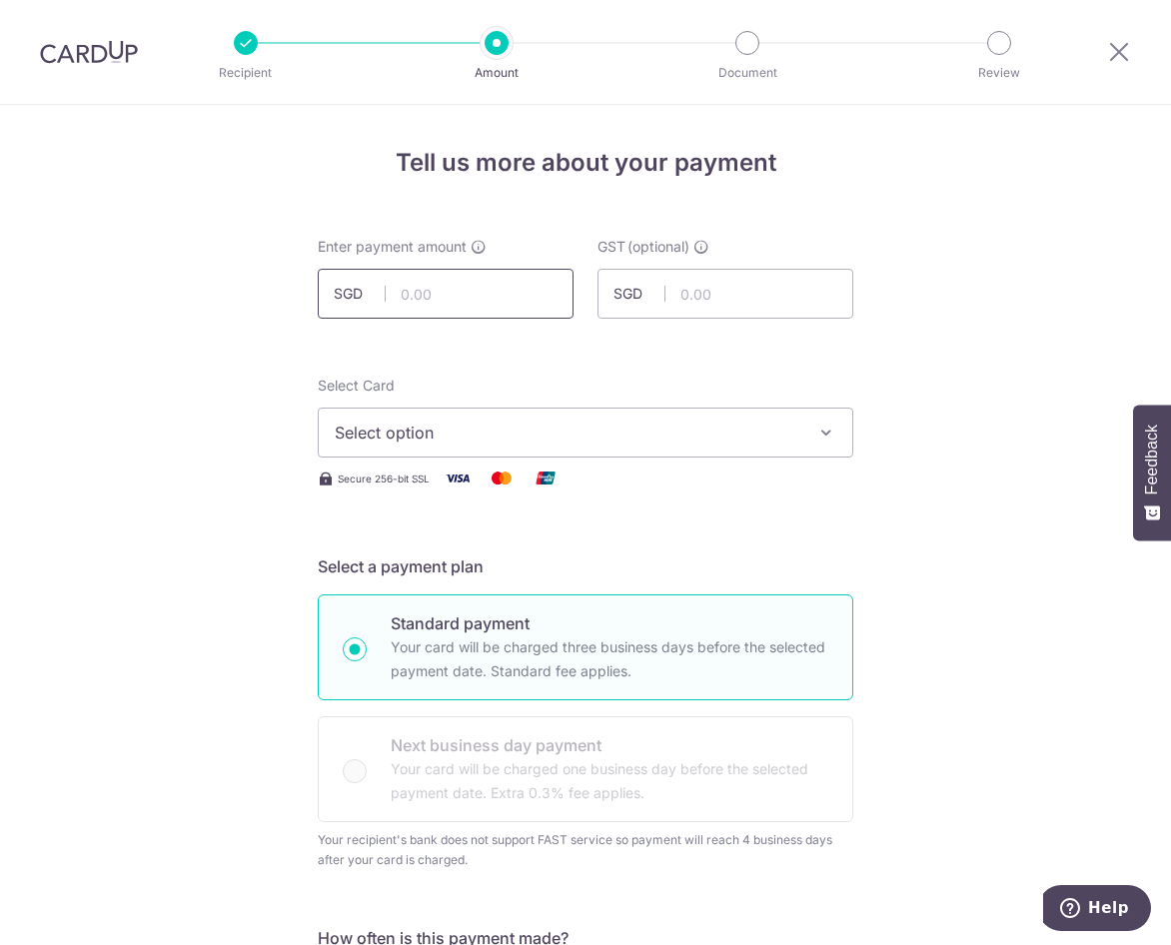
click at [449, 276] on input "text" at bounding box center [446, 294] width 256 height 50
type input "1,696.80"
click at [700, 294] on input "text" at bounding box center [725, 294] width 256 height 50
type input "152.71"
click at [670, 431] on span "Select option" at bounding box center [567, 433] width 465 height 24
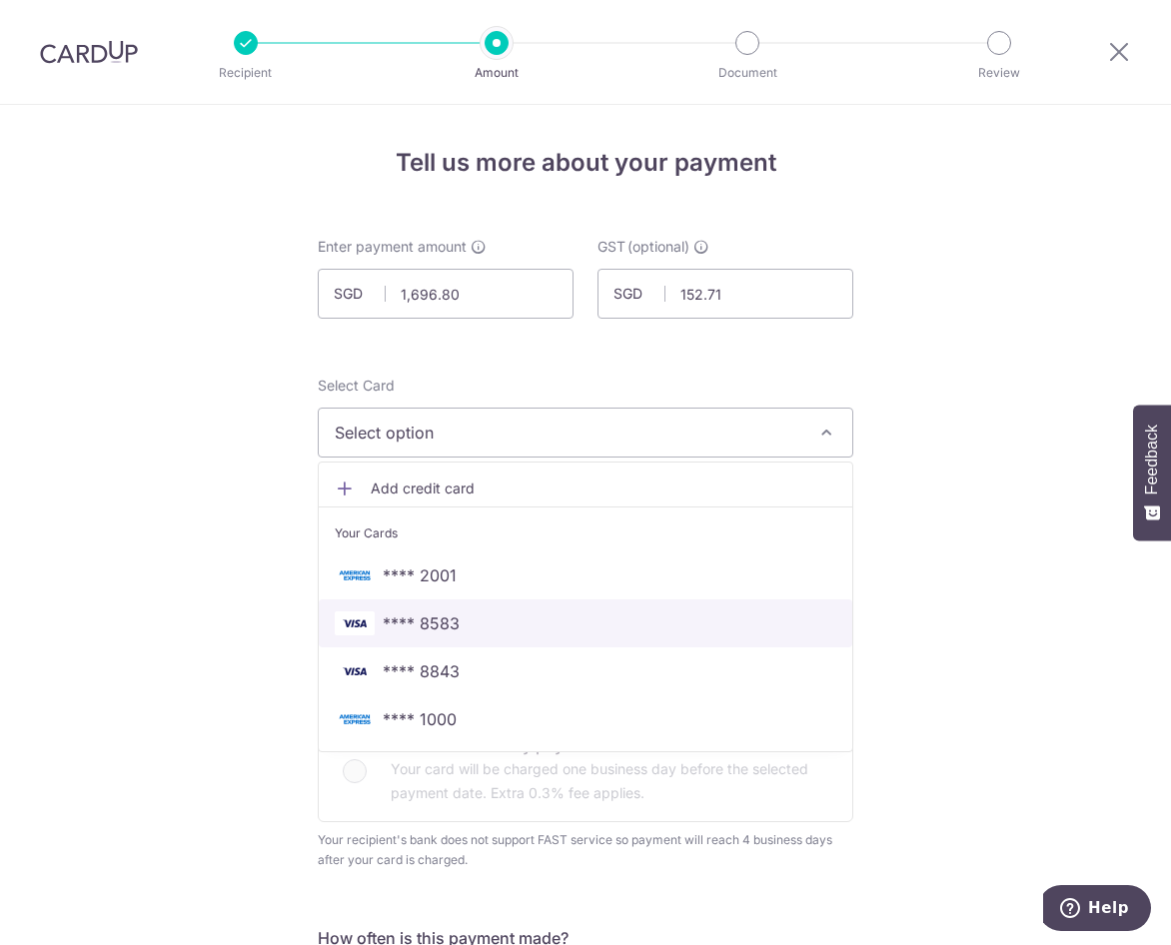
click at [453, 626] on span "**** 8583" at bounding box center [421, 623] width 77 height 24
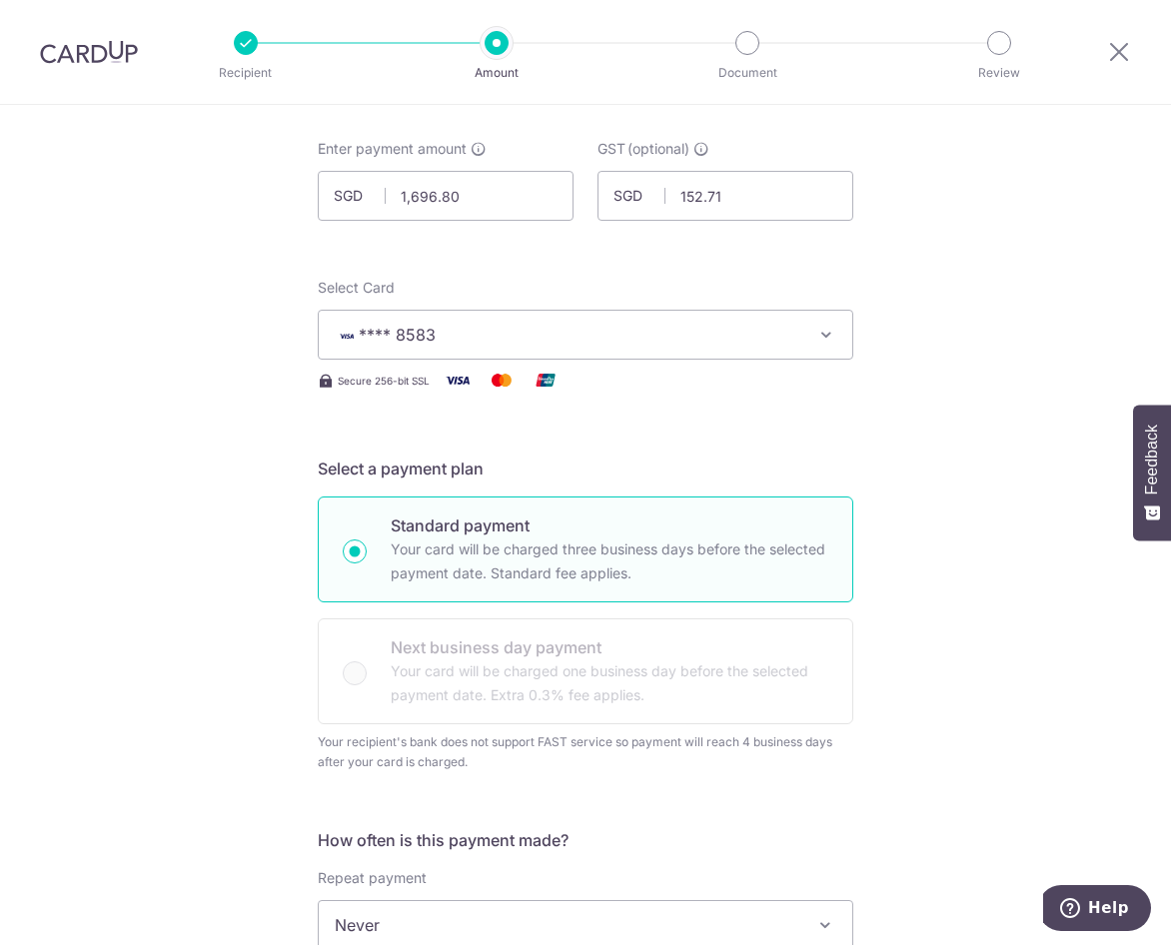
scroll to position [499, 0]
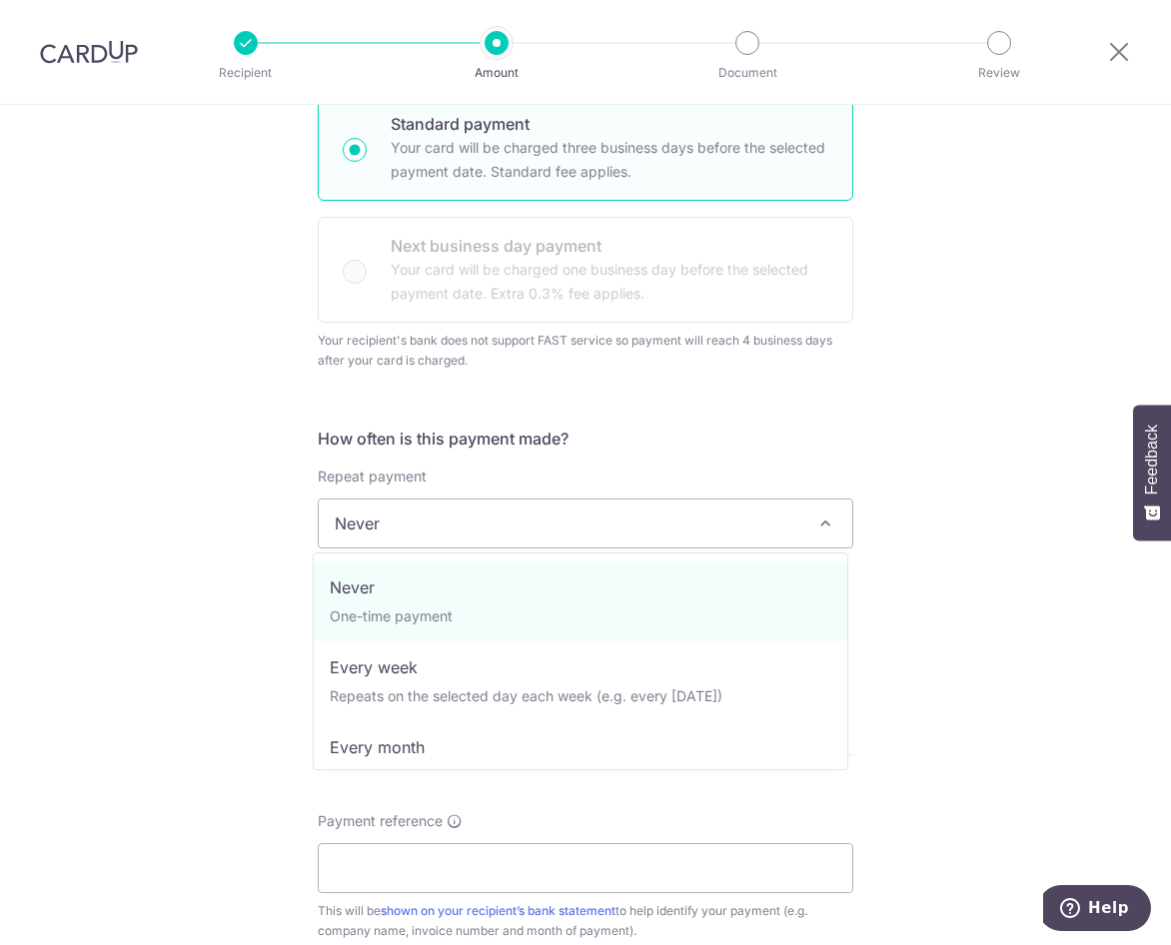
click at [614, 538] on span "Never" at bounding box center [585, 523] width 533 height 48
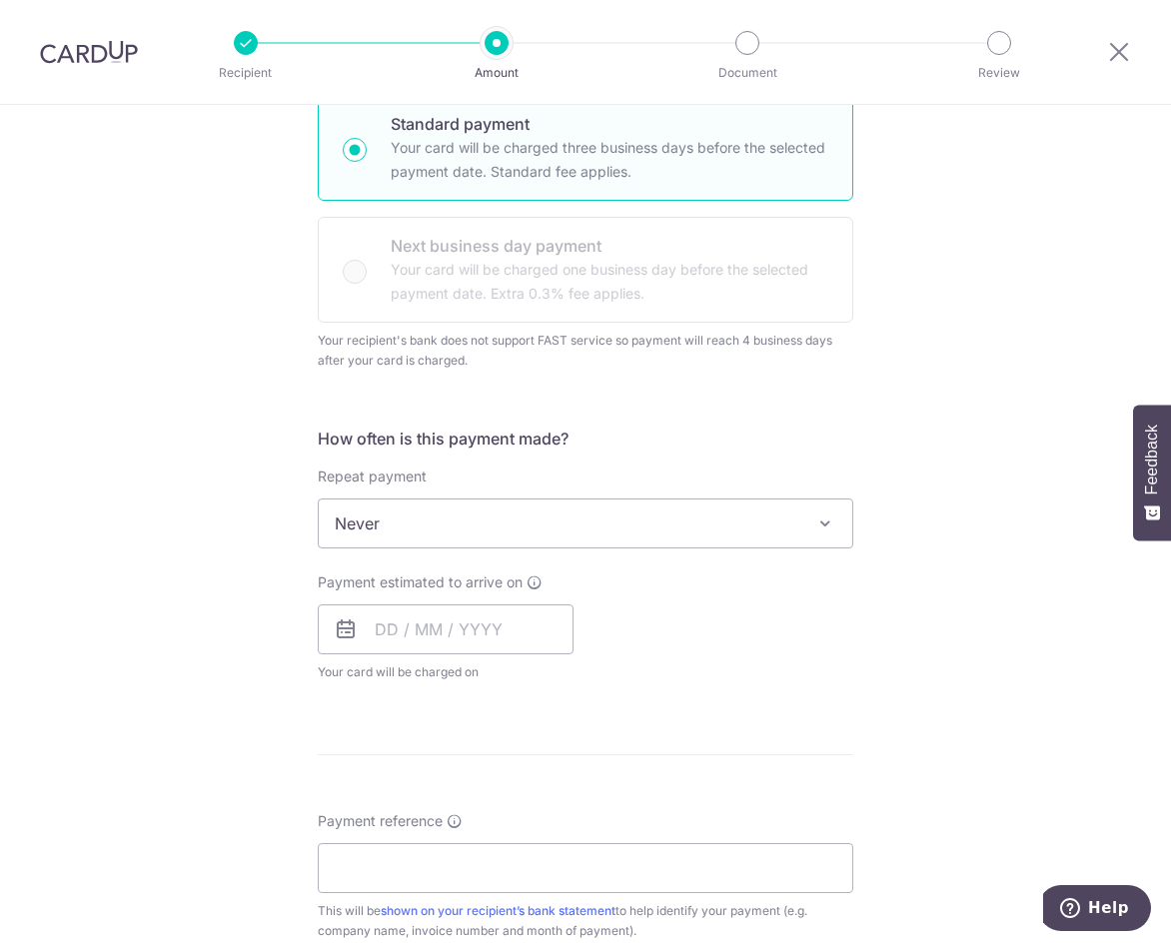
click at [614, 537] on span "Never" at bounding box center [585, 523] width 533 height 48
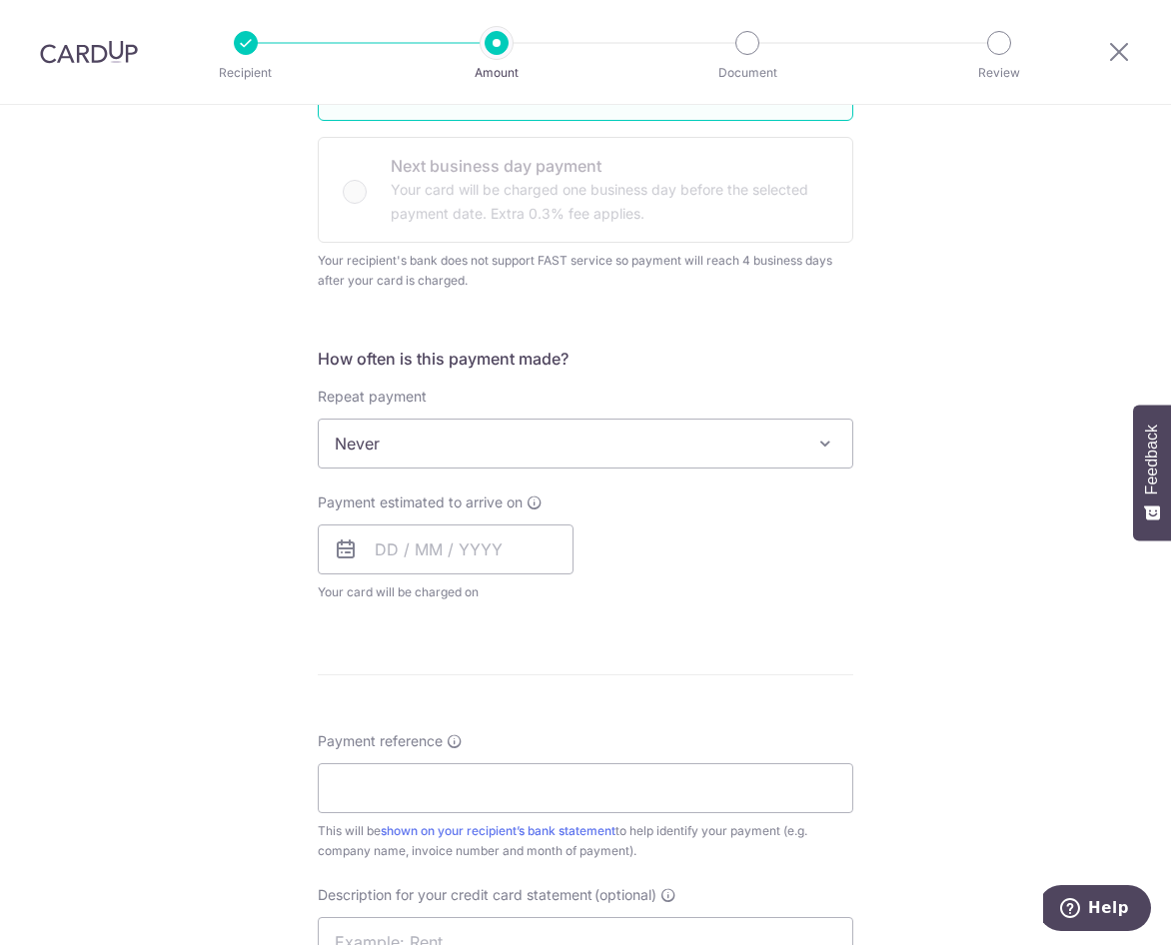
scroll to position [699, 0]
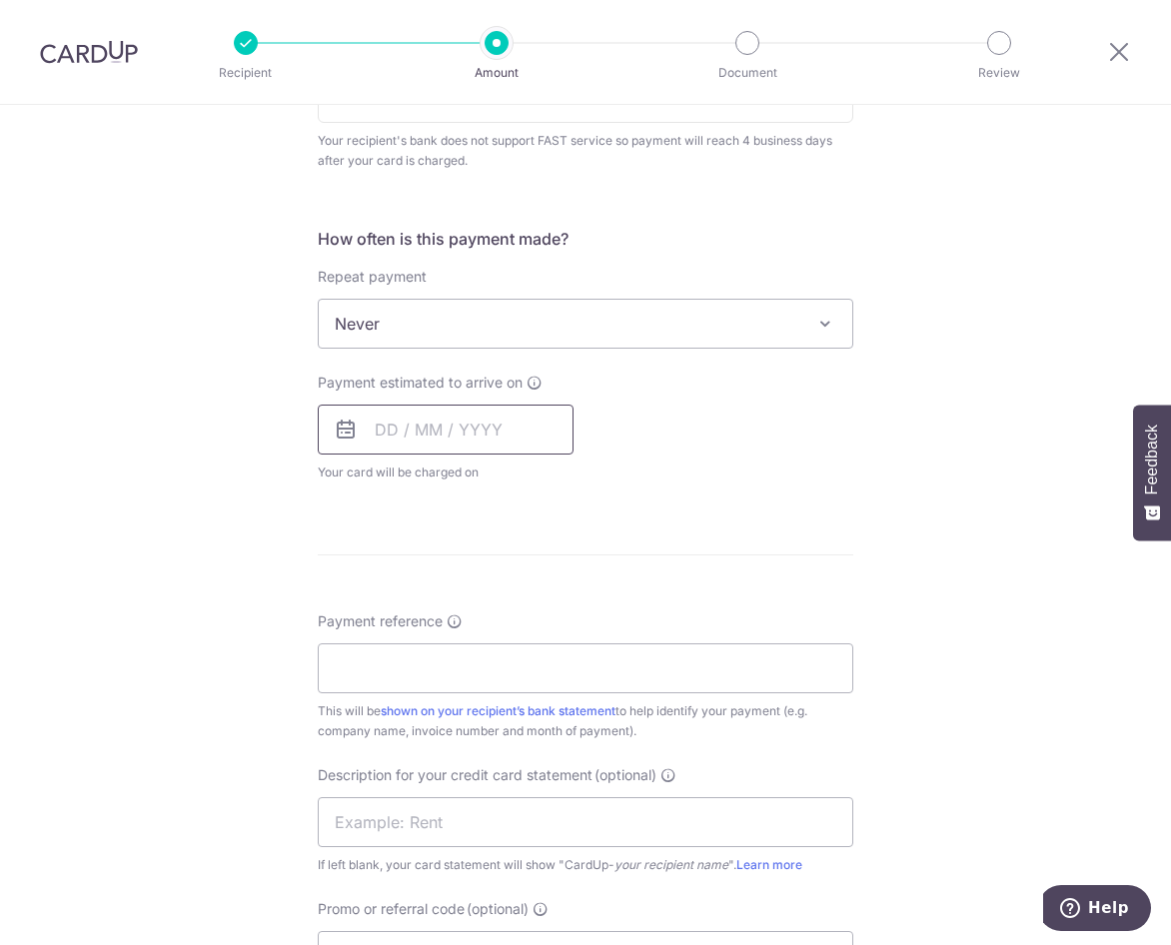
click at [377, 429] on input "text" at bounding box center [446, 430] width 256 height 50
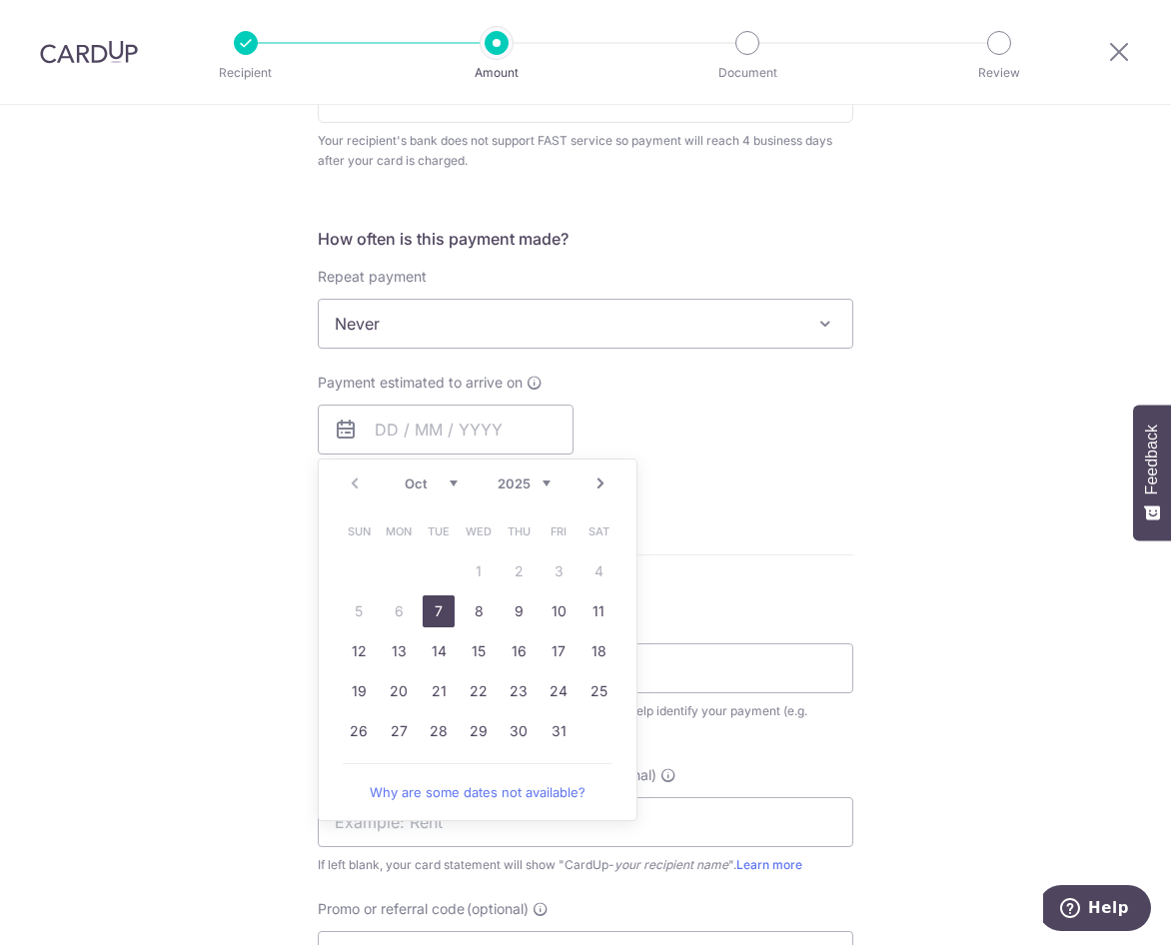
click at [440, 610] on link "7" at bounding box center [439, 611] width 32 height 32
type input "07/10/2025"
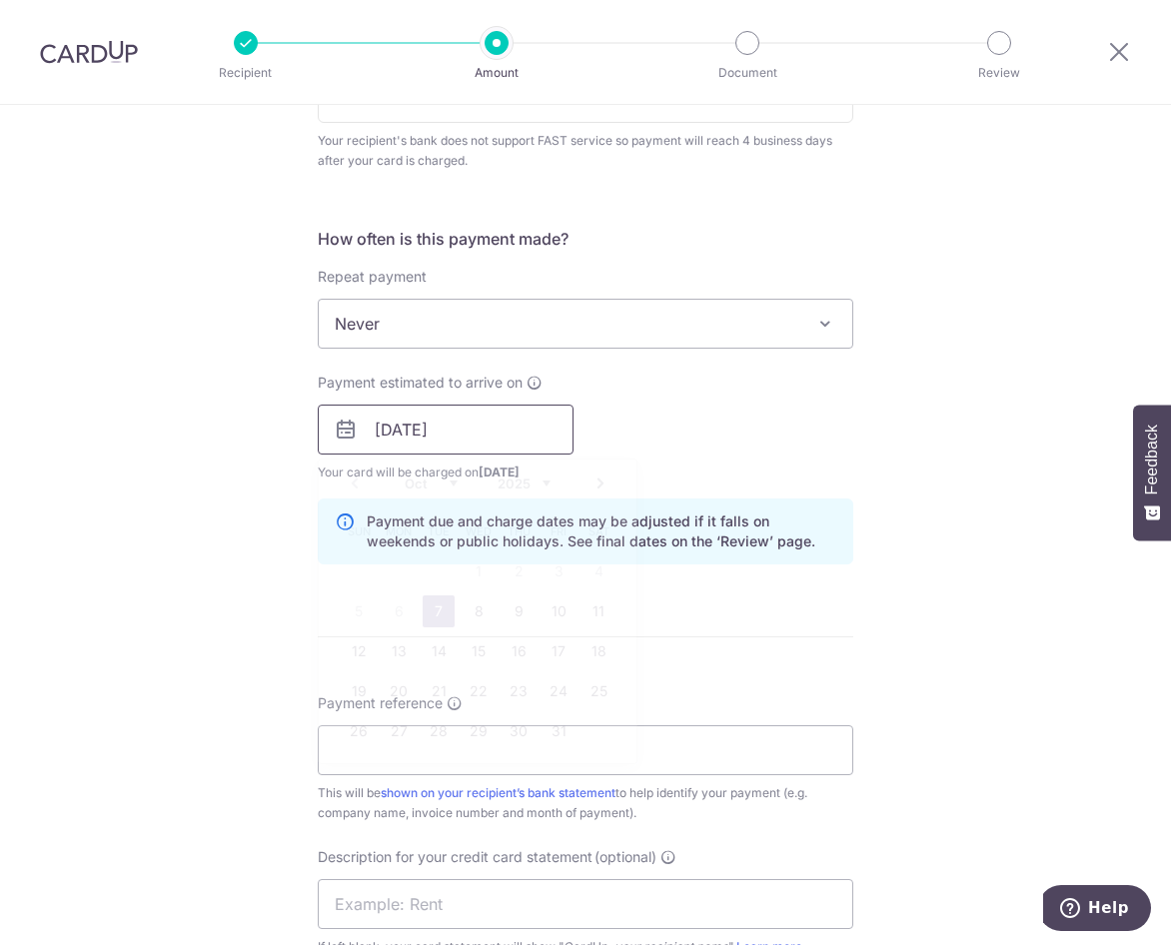
click at [378, 432] on input "07/10/2025" at bounding box center [446, 430] width 256 height 50
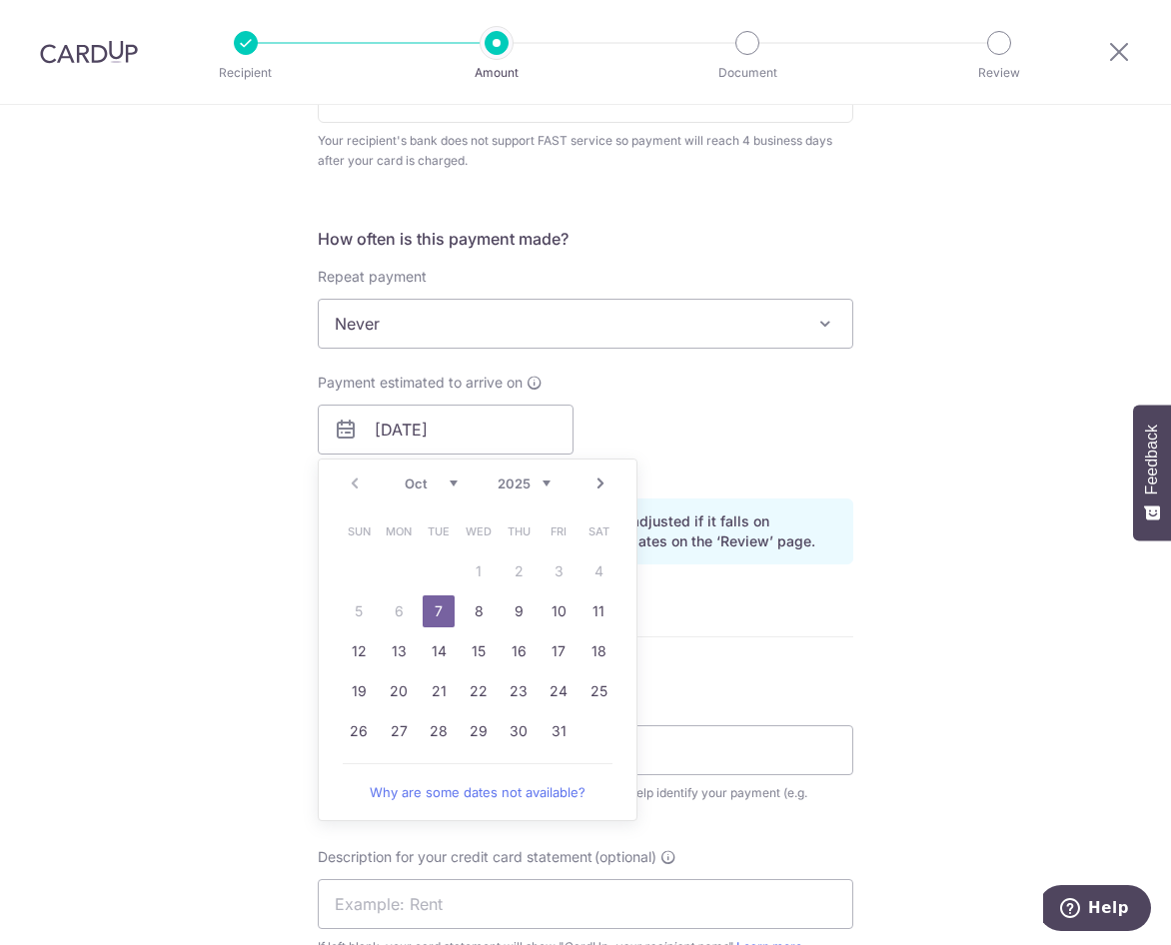
click at [261, 497] on div "Tell us more about your payment Enter payment amount SGD 1,696.80 1696.80 GST (…" at bounding box center [585, 441] width 1171 height 2071
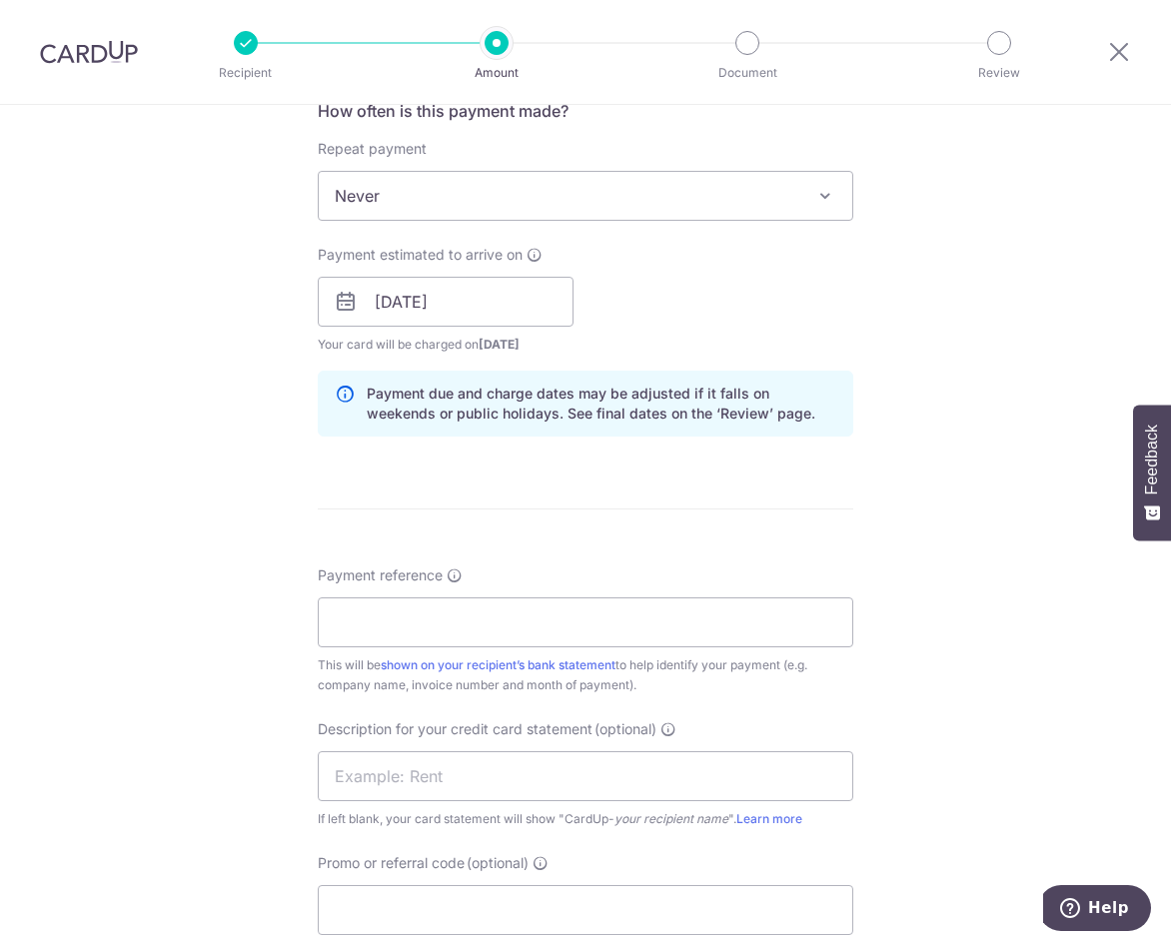
scroll to position [999, 0]
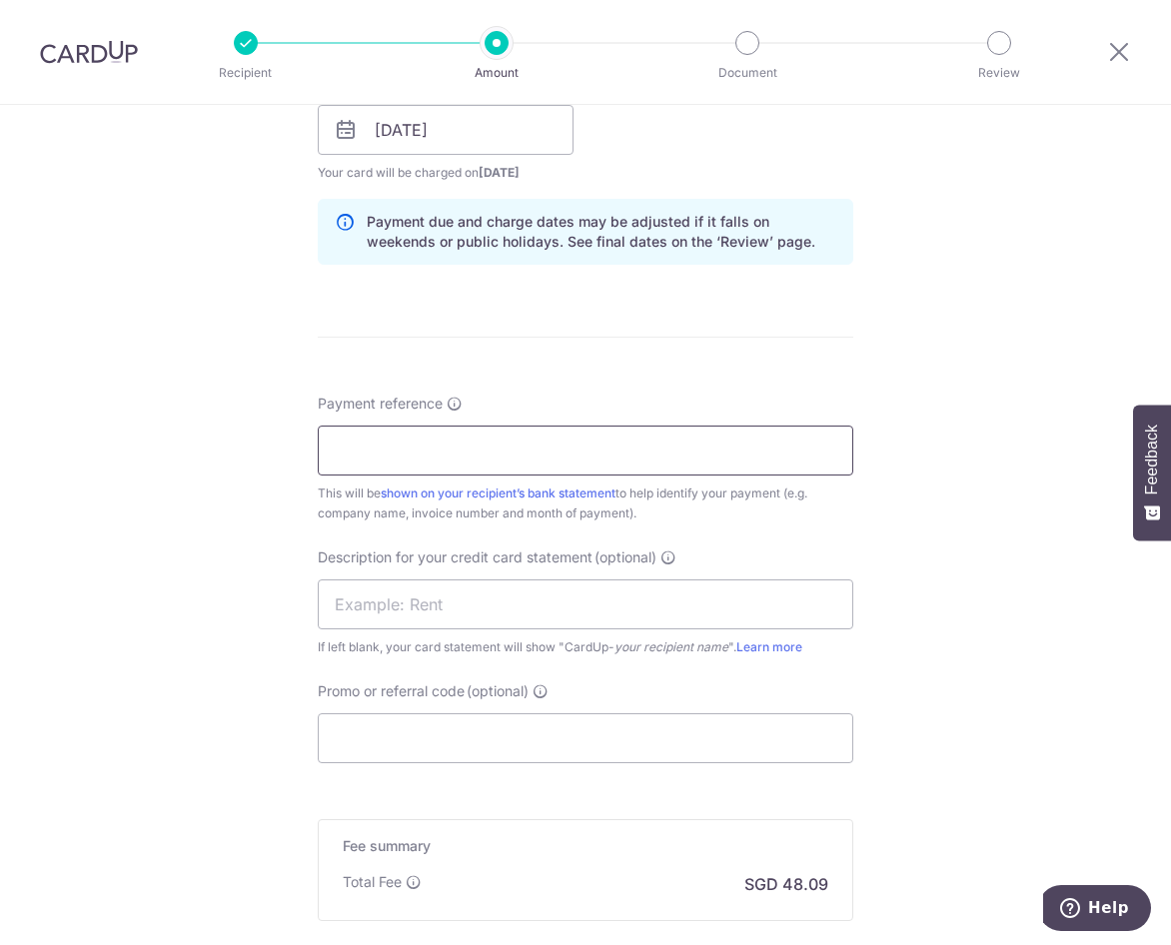
click at [414, 448] on input "Payment reference" at bounding box center [585, 451] width 535 height 50
click at [768, 357] on form "Enter payment amount SGD 1,696.80 1696.80 GST (optional) SGD 152.71 152.71 Reci…" at bounding box center [585, 160] width 535 height 1845
click at [492, 444] on input "Payment reference" at bounding box center [585, 451] width 535 height 50
type input "FOR M006"
click at [447, 605] on input "text" at bounding box center [585, 604] width 535 height 50
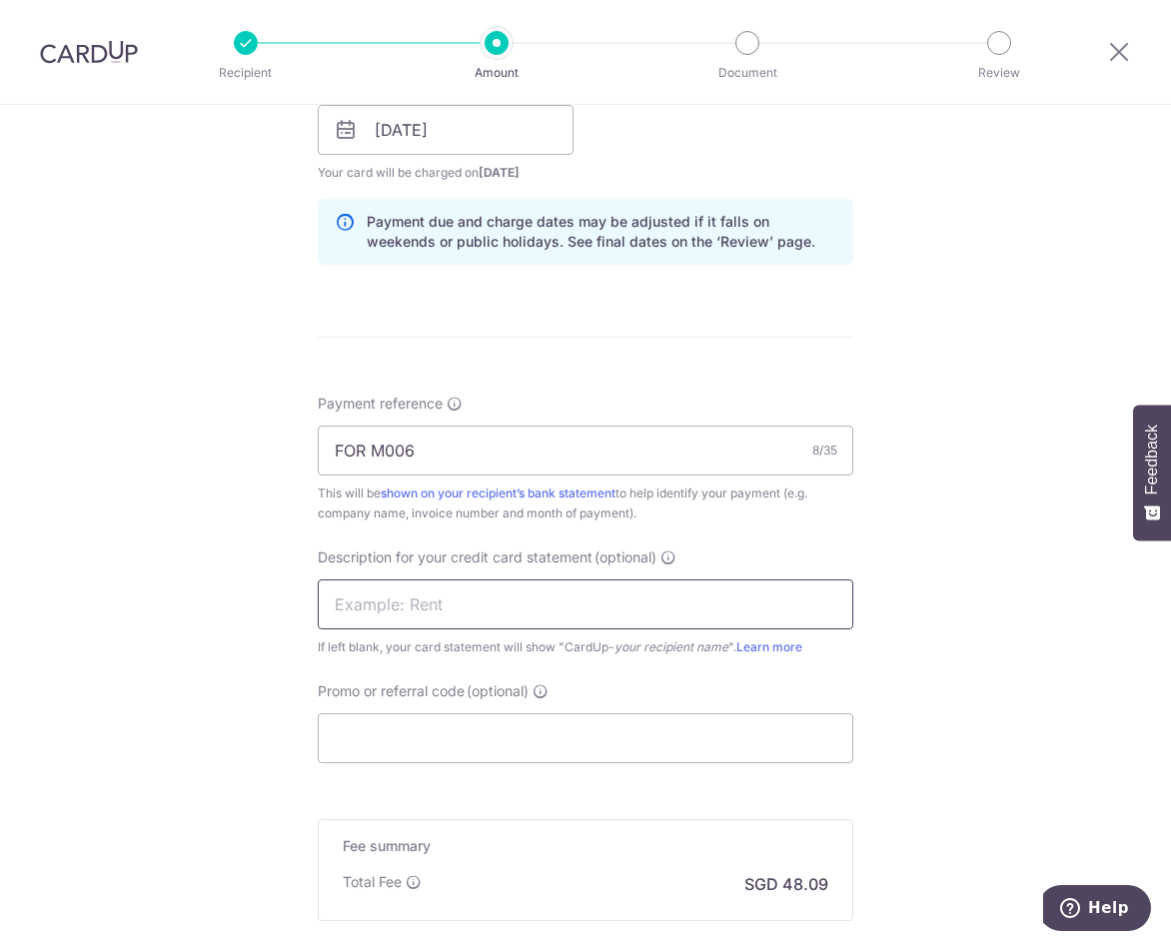
click at [339, 608] on input "text" at bounding box center [585, 604] width 535 height 50
type input "S"
click at [411, 604] on input "JENNINGS SEPT S" at bounding box center [585, 604] width 535 height 50
click at [476, 604] on input "JENNINGS SEPT S" at bounding box center [585, 604] width 535 height 50
type input "JENNINGS SEPT"
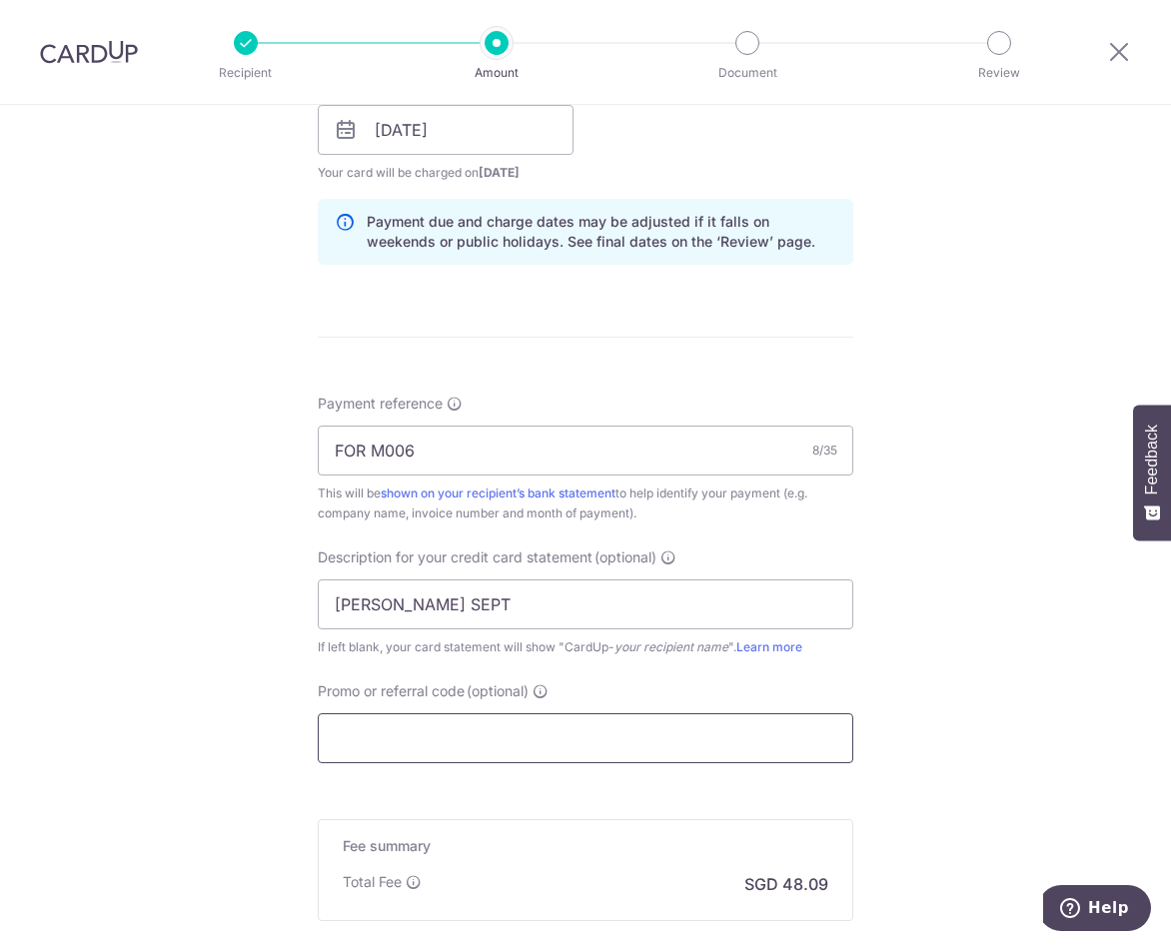
click at [463, 739] on input "Promo or referral code (optional)" at bounding box center [585, 738] width 535 height 50
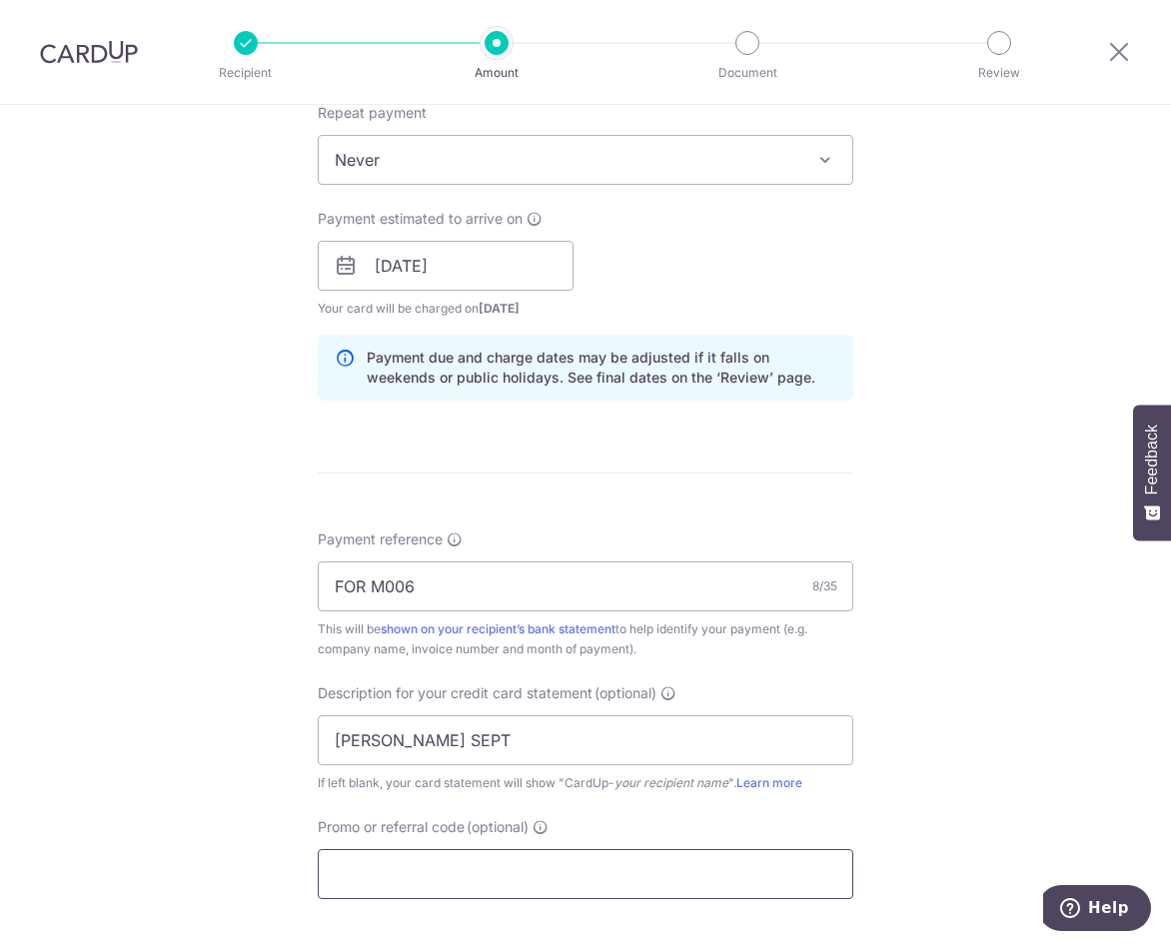
scroll to position [1099, 0]
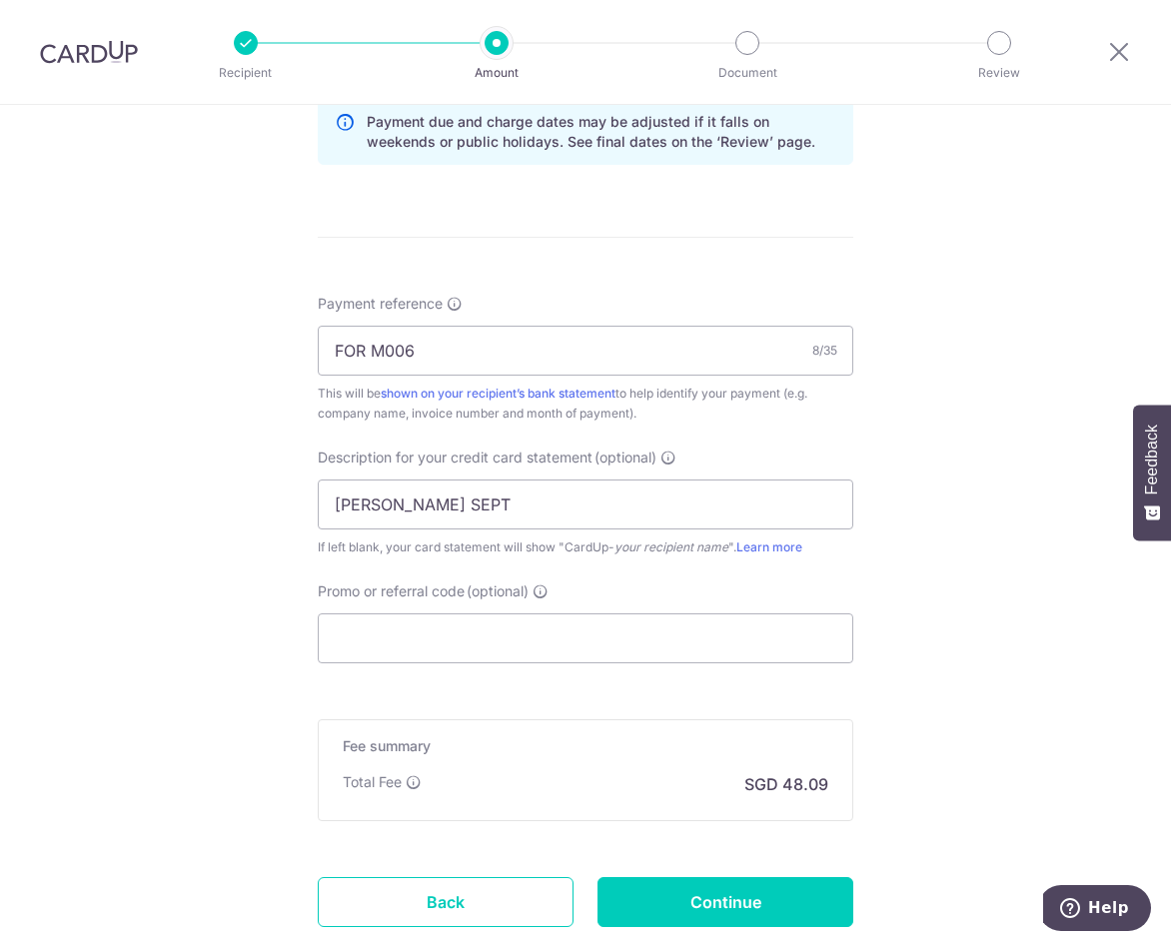
click at [968, 680] on div "Tell us more about your payment Enter payment amount SGD 1,696.80 1696.80 GST (…" at bounding box center [585, 41] width 1171 height 2071
click at [482, 630] on input "Promo or referral code (optional)" at bounding box center [585, 638] width 535 height 50
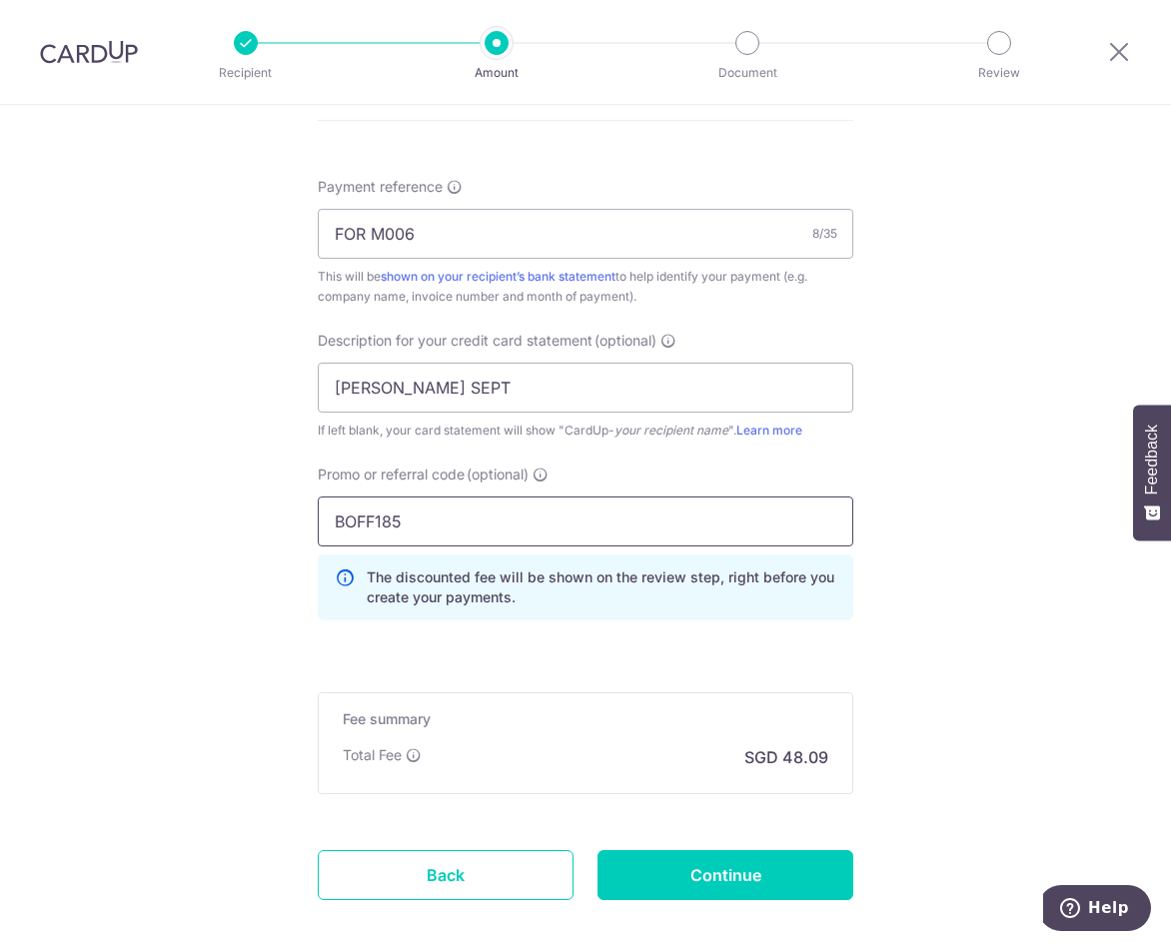
scroll to position [1321, 0]
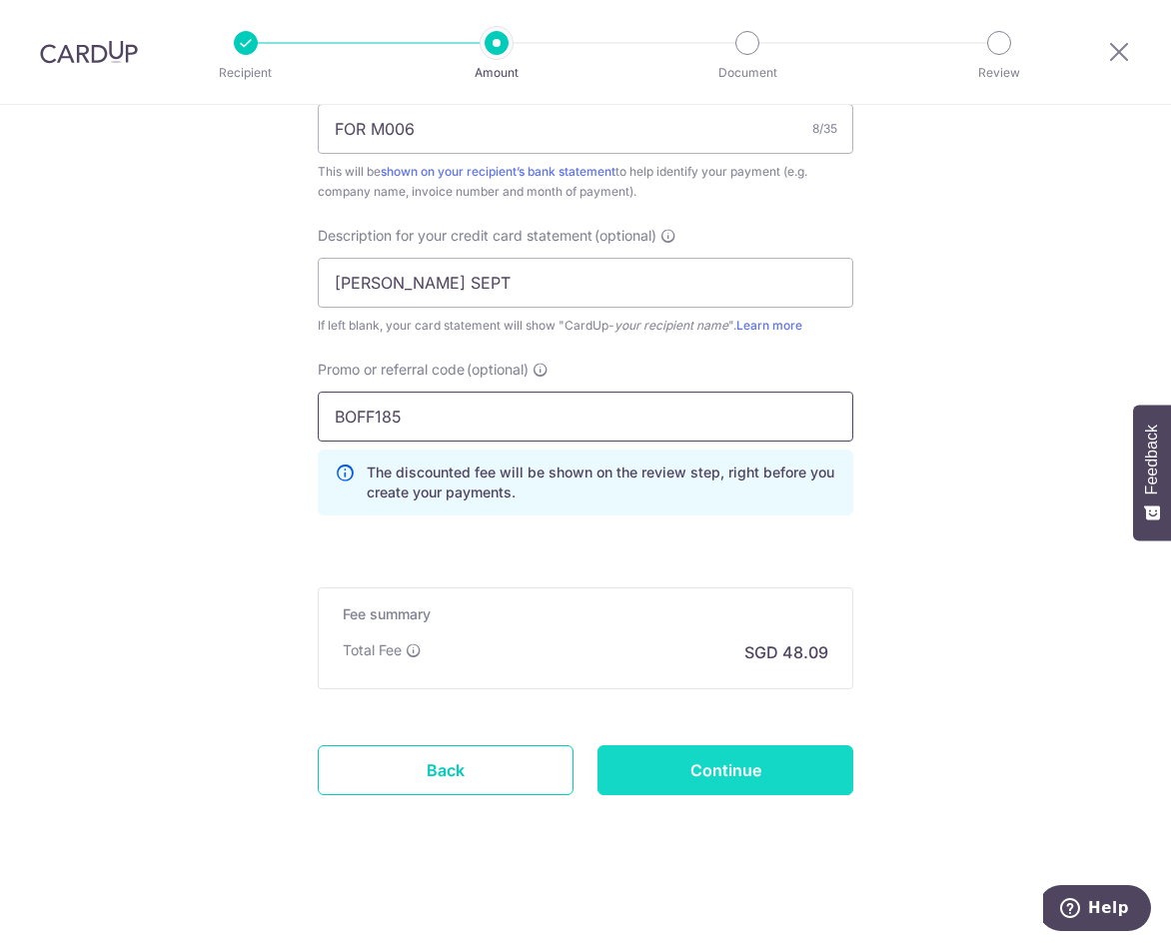
type input "BOFF185"
drag, startPoint x: 671, startPoint y: 761, endPoint x: 493, endPoint y: 590, distance: 246.6
click at [348, 476] on icon at bounding box center [345, 483] width 20 height 40
click at [346, 476] on icon at bounding box center [345, 483] width 20 height 40
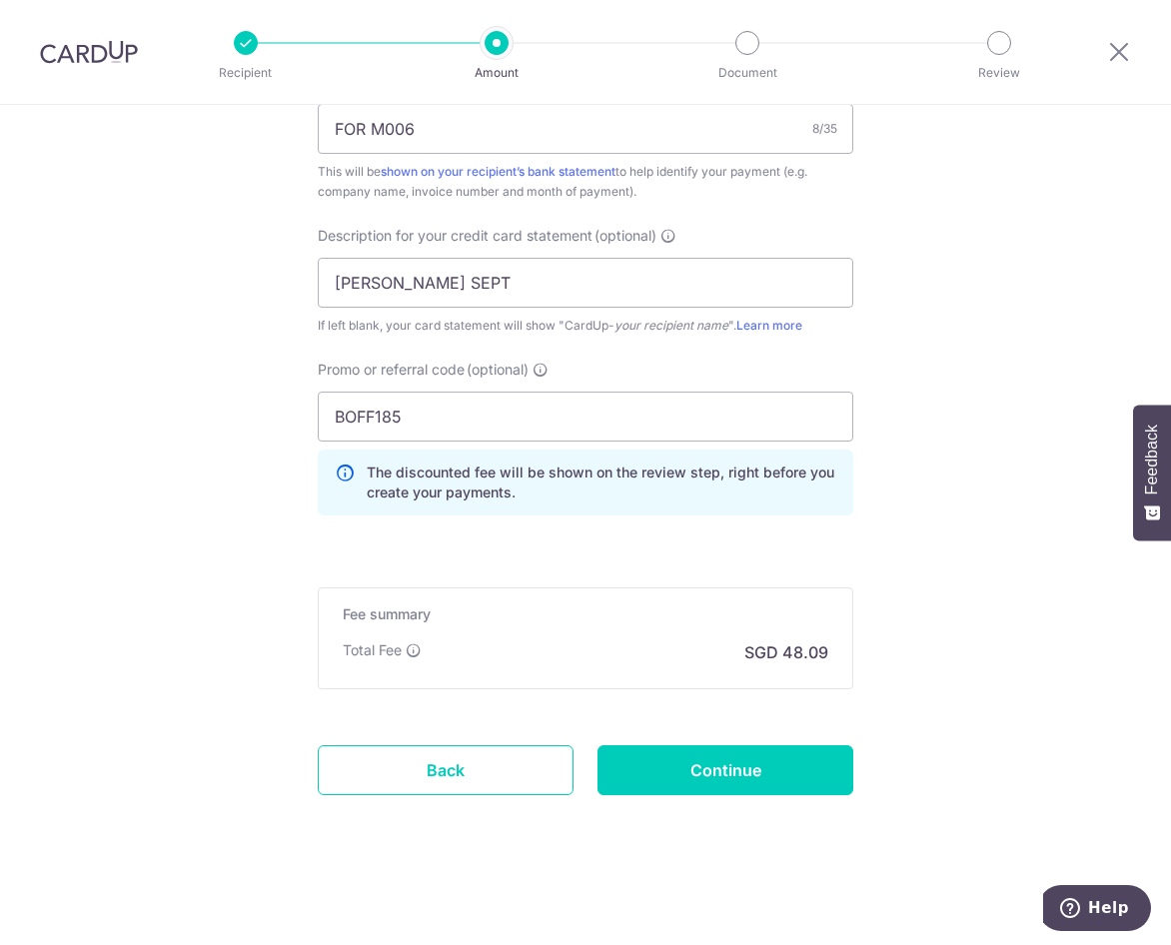
click at [341, 475] on icon at bounding box center [345, 483] width 20 height 40
click at [694, 780] on input "Continue" at bounding box center [725, 770] width 256 height 50
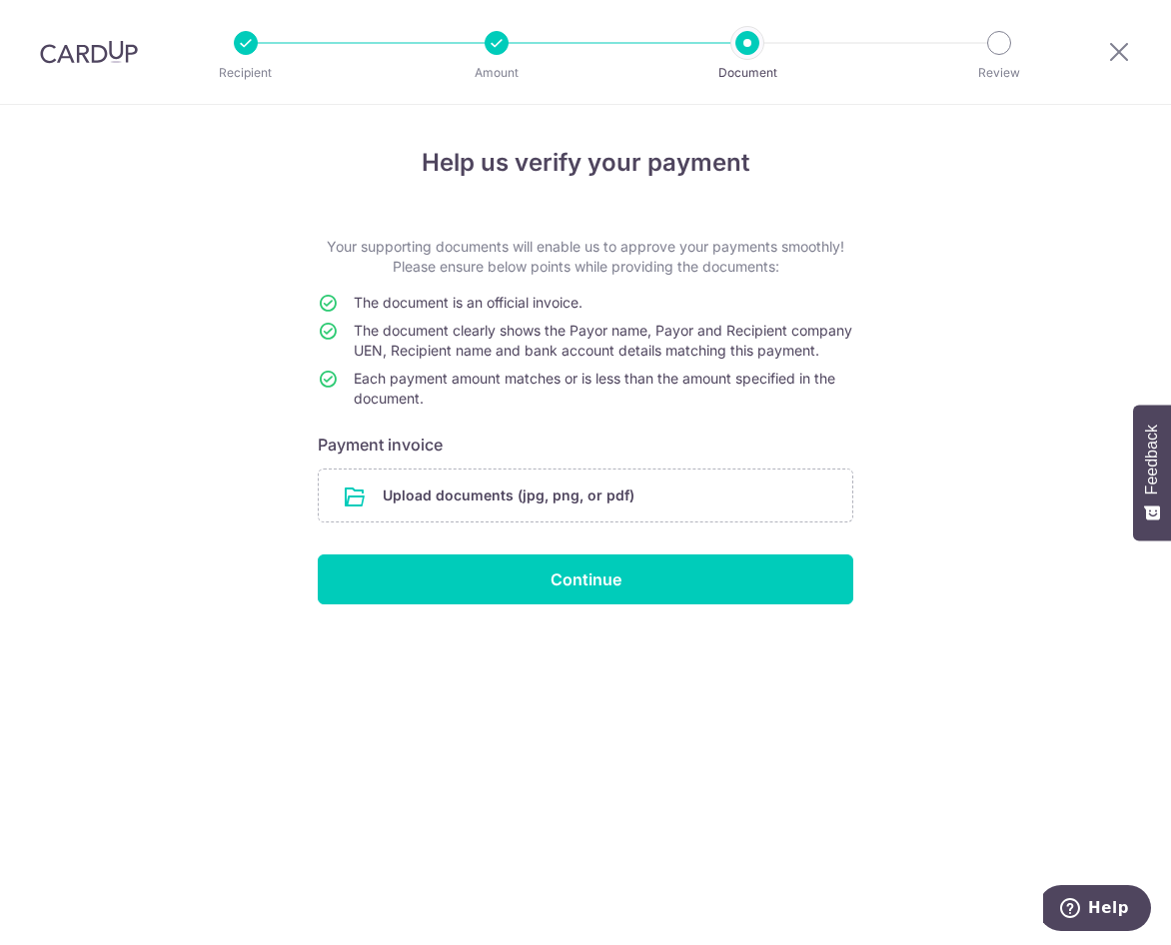
click at [590, 479] on form "Your supporting documents will enable us to approve your payments smoothly! Ple…" at bounding box center [585, 421] width 535 height 368
click at [590, 521] on input "file" at bounding box center [585, 495] width 533 height 52
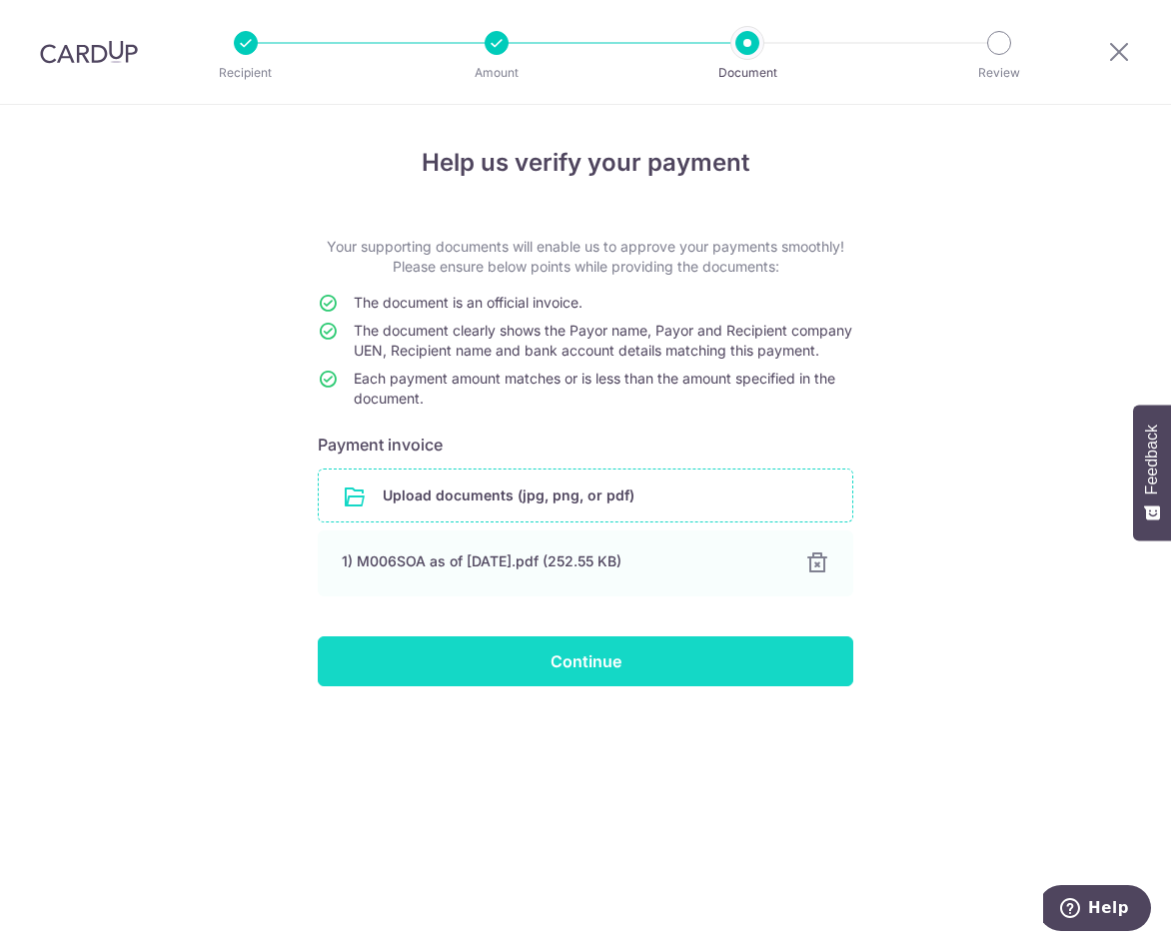
click at [597, 677] on input "Continue" at bounding box center [585, 661] width 535 height 50
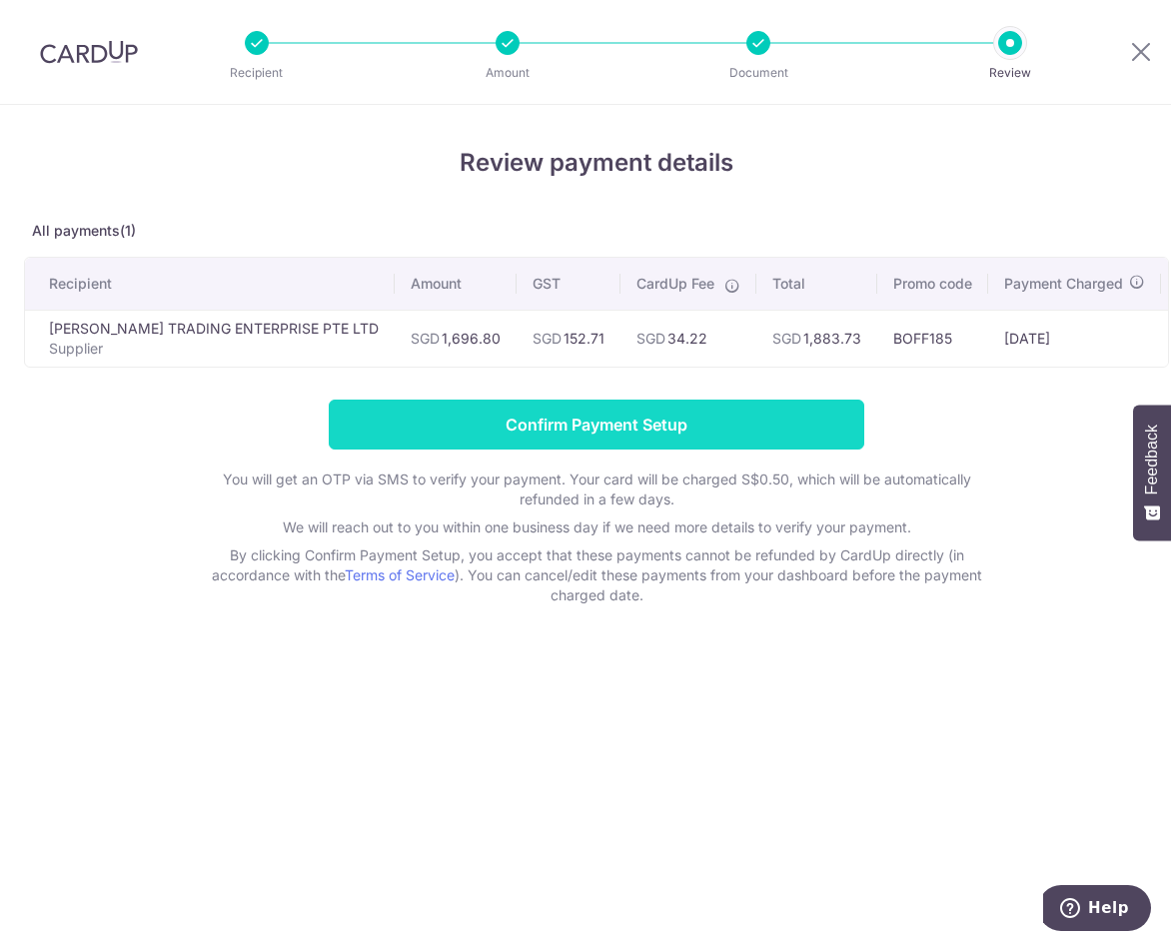
click at [701, 431] on input "Confirm Payment Setup" at bounding box center [596, 425] width 535 height 50
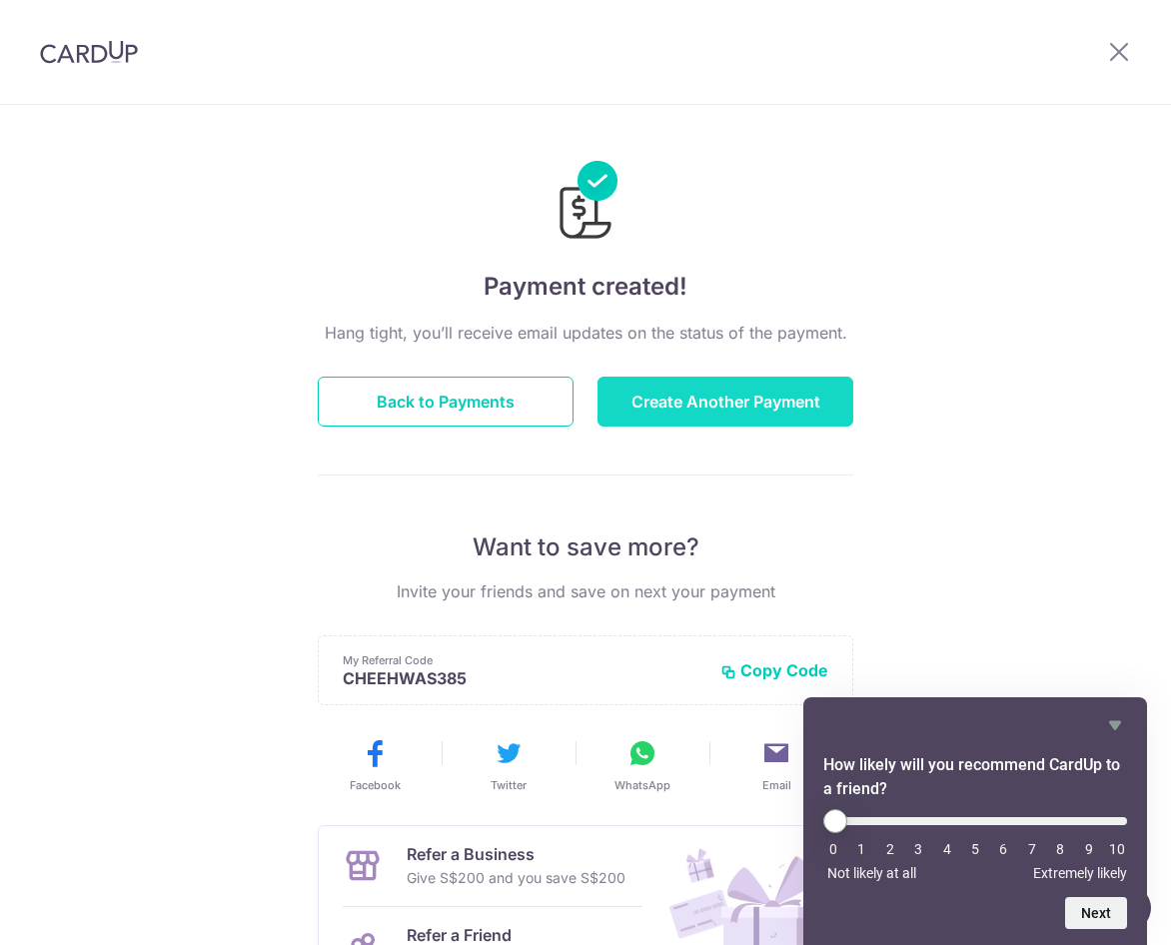
drag, startPoint x: 755, startPoint y: 421, endPoint x: 766, endPoint y: 409, distance: 16.3
click at [755, 421] on button "Create Another Payment" at bounding box center [725, 402] width 256 height 50
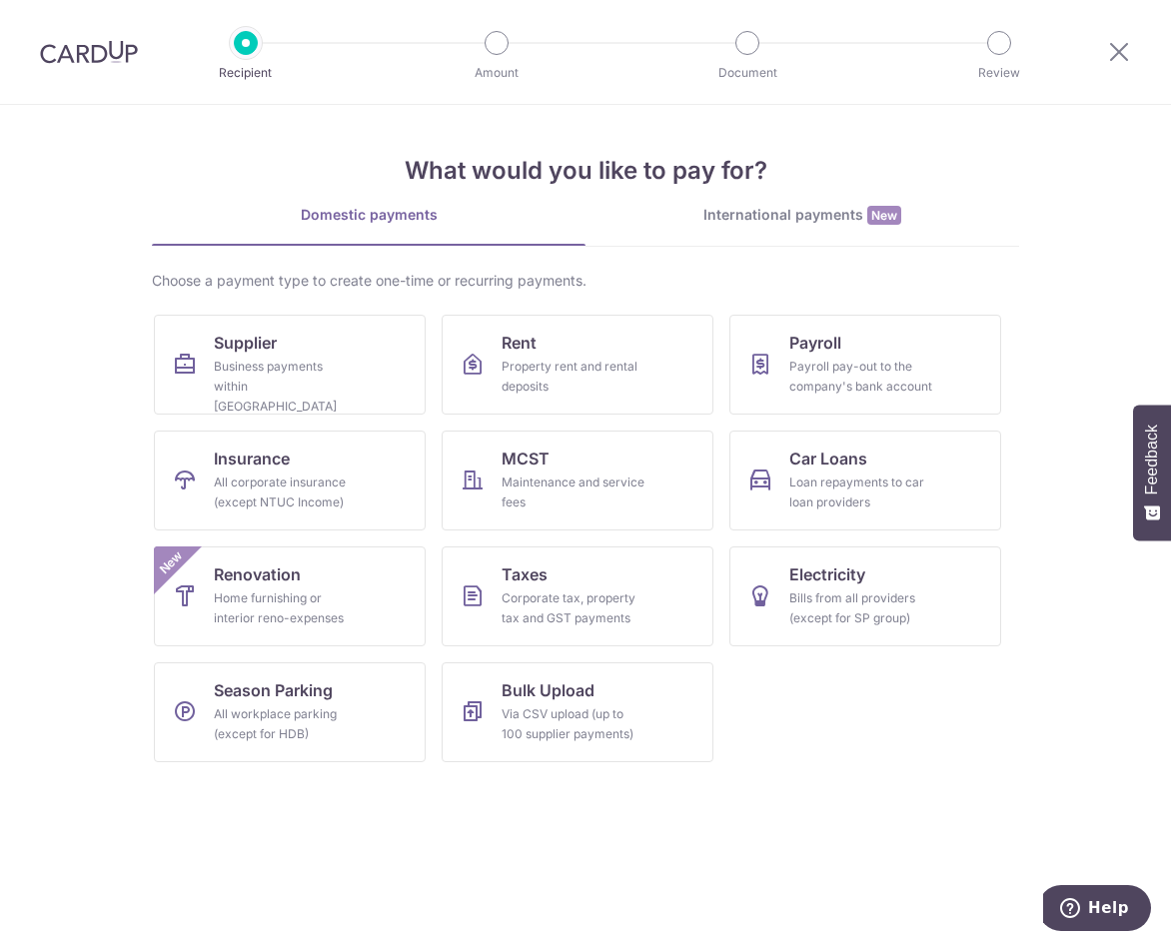
click at [1081, 218] on section "What would you like to pay for? Domestic payments International payments New Ch…" at bounding box center [585, 525] width 1171 height 840
click at [295, 378] on div "Business payments within [GEOGRAPHIC_DATA]" at bounding box center [286, 387] width 144 height 60
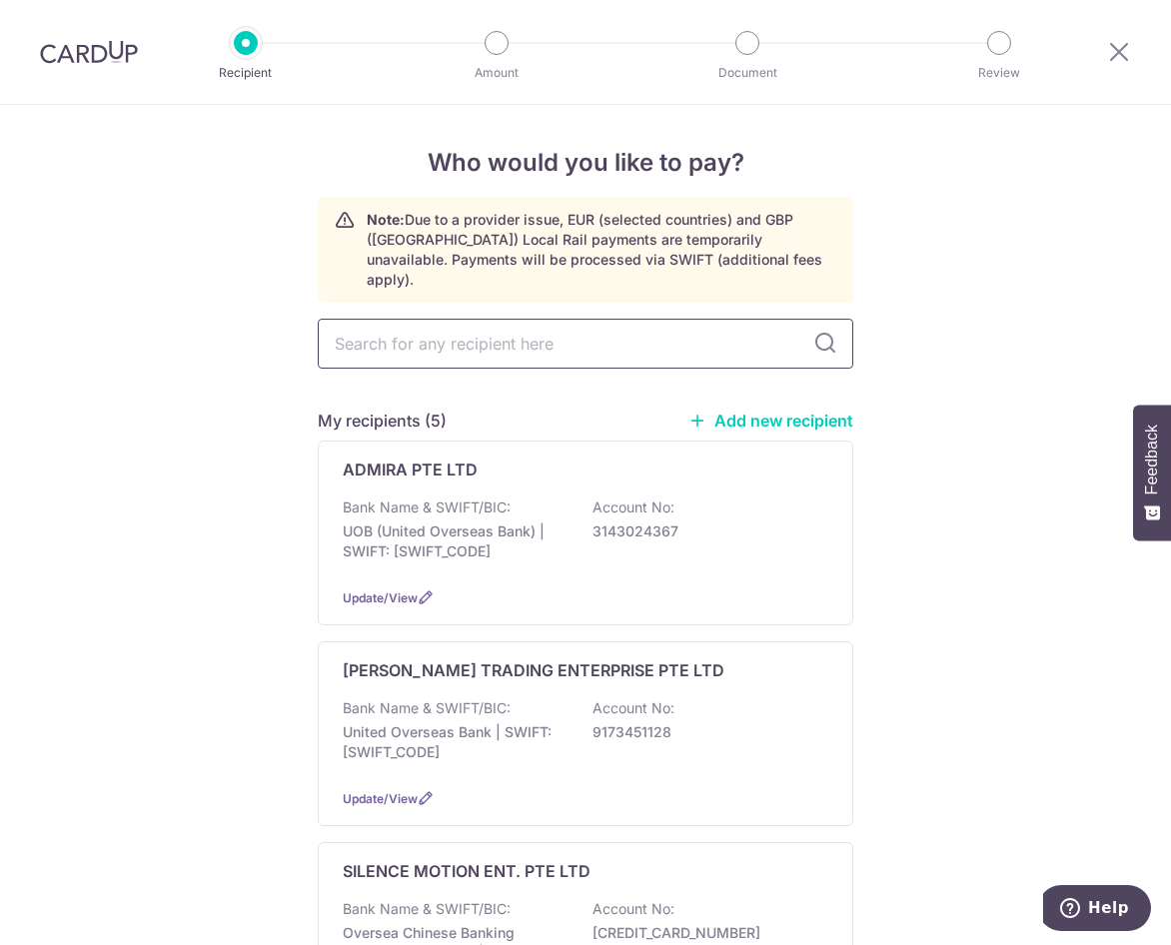
click at [520, 319] on input "text" at bounding box center [585, 344] width 535 height 50
type input "5WA"
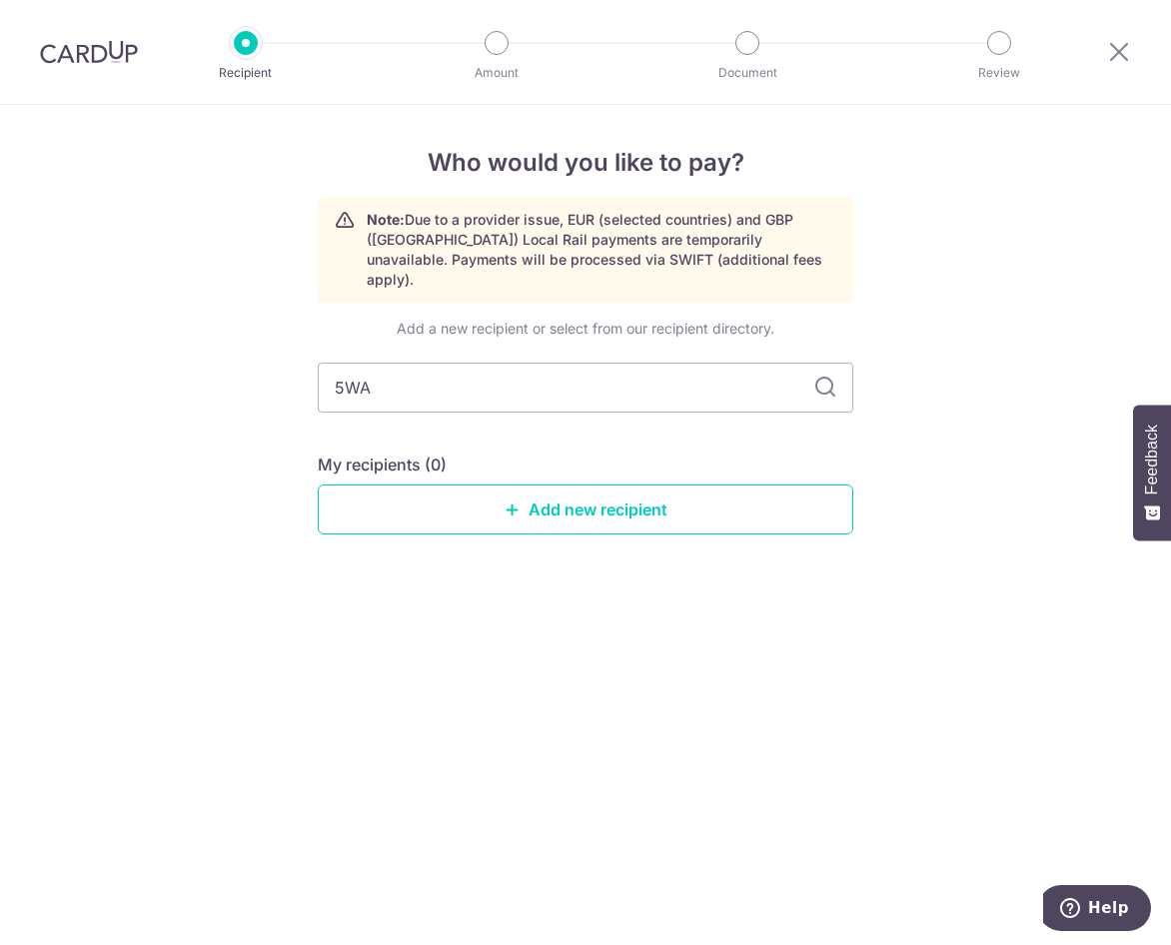
type input "5WAS"
type input "5"
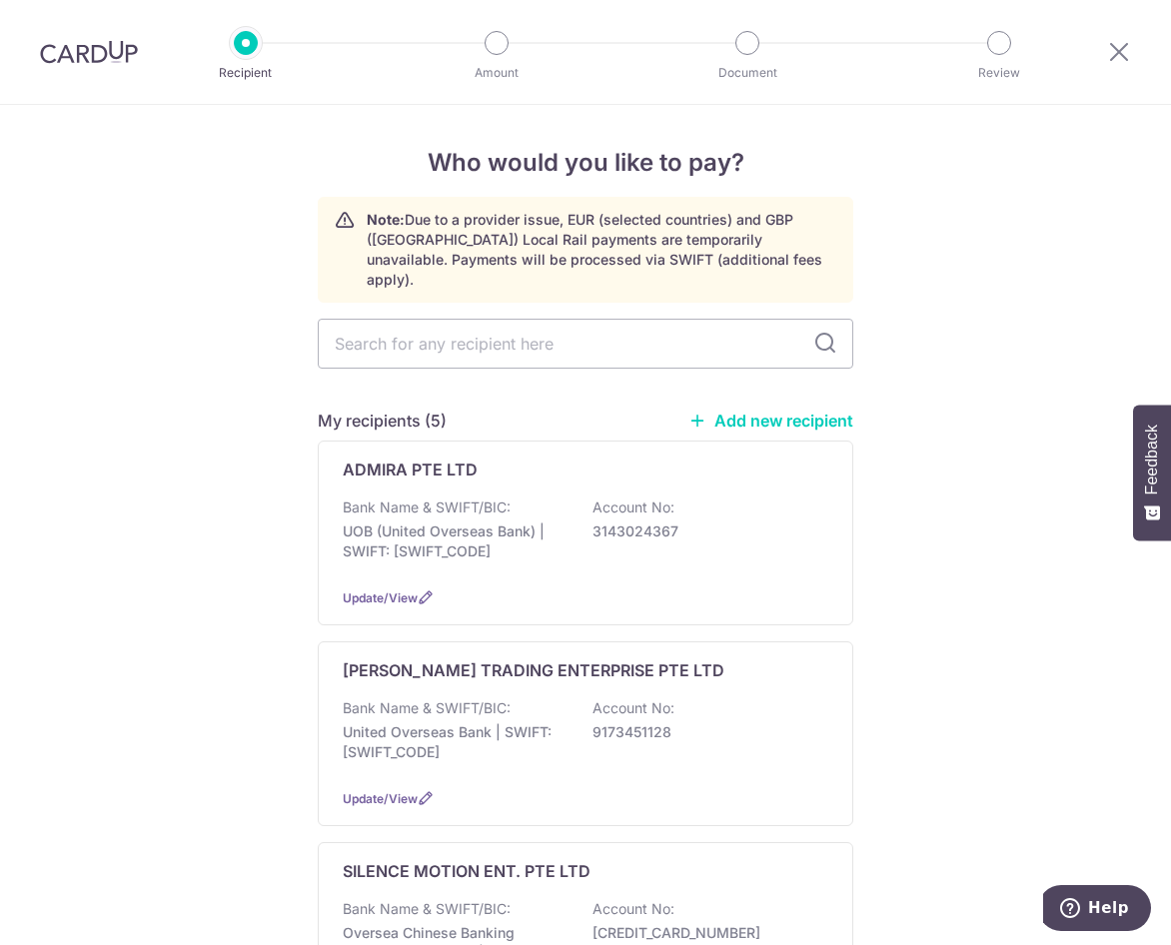
click at [747, 411] on link "Add new recipient" at bounding box center [770, 421] width 165 height 20
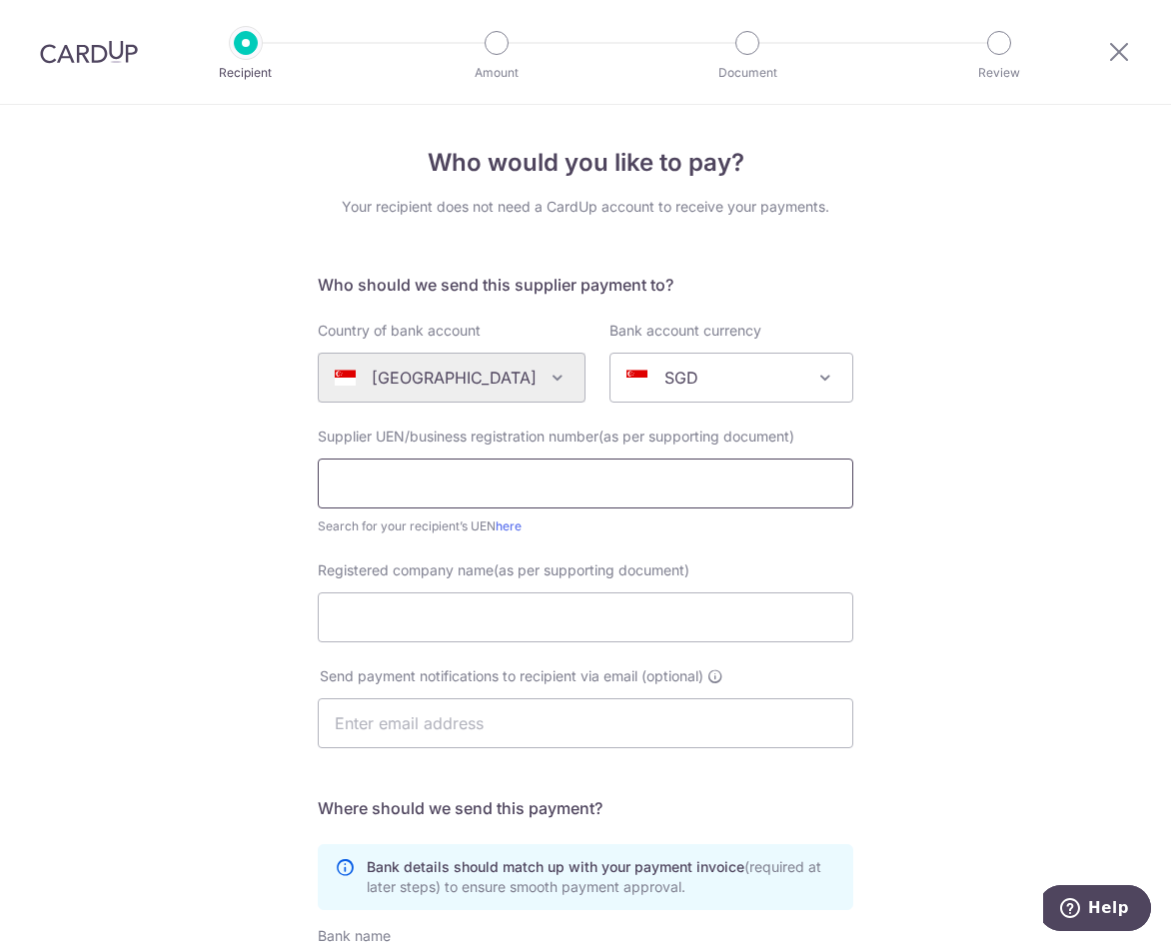
click at [412, 481] on input "text" at bounding box center [585, 484] width 535 height 50
type input "201117735N"
click at [428, 619] on input "Registered company name(as per supporting document)" at bounding box center [585, 617] width 535 height 50
type input "5WAYS ENGINEERING SERVICES PTE LTD"
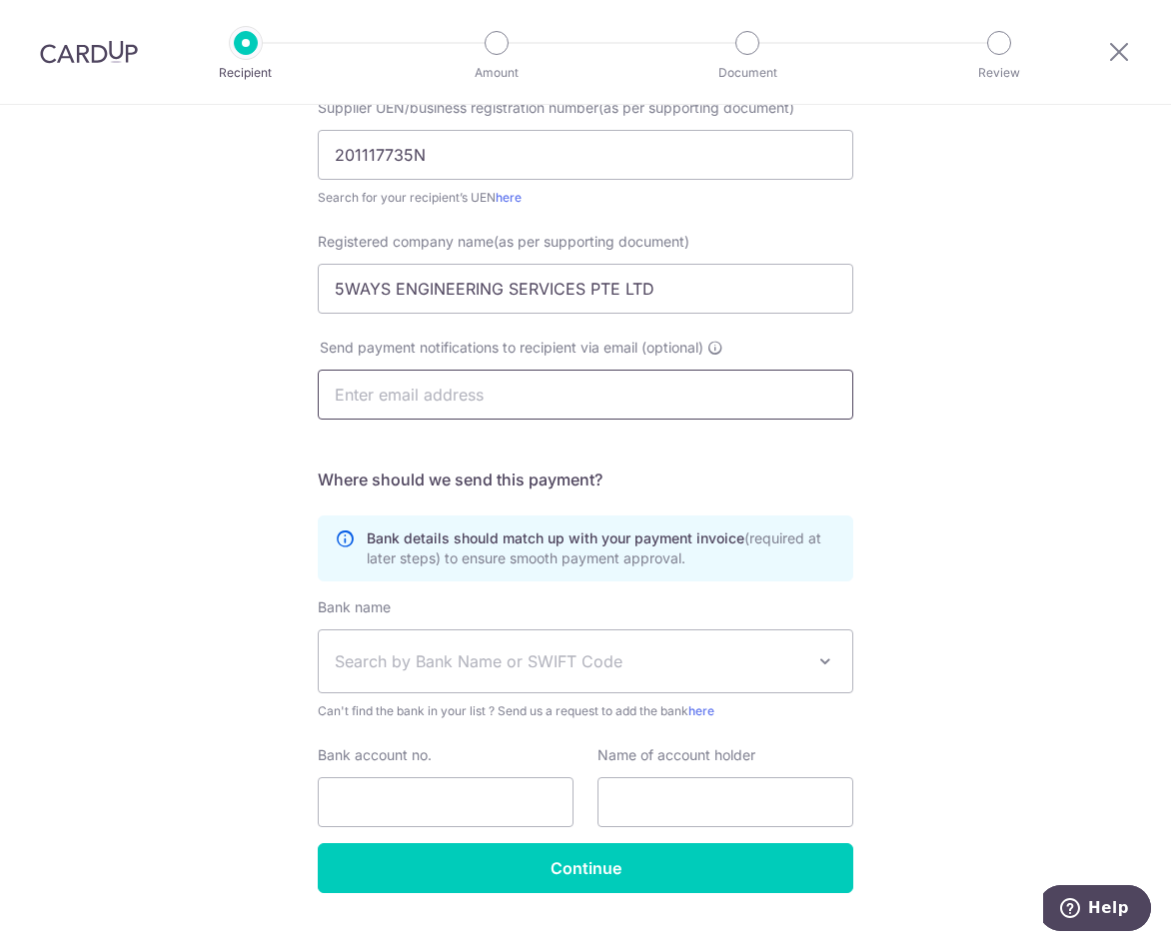
scroll to position [371, 0]
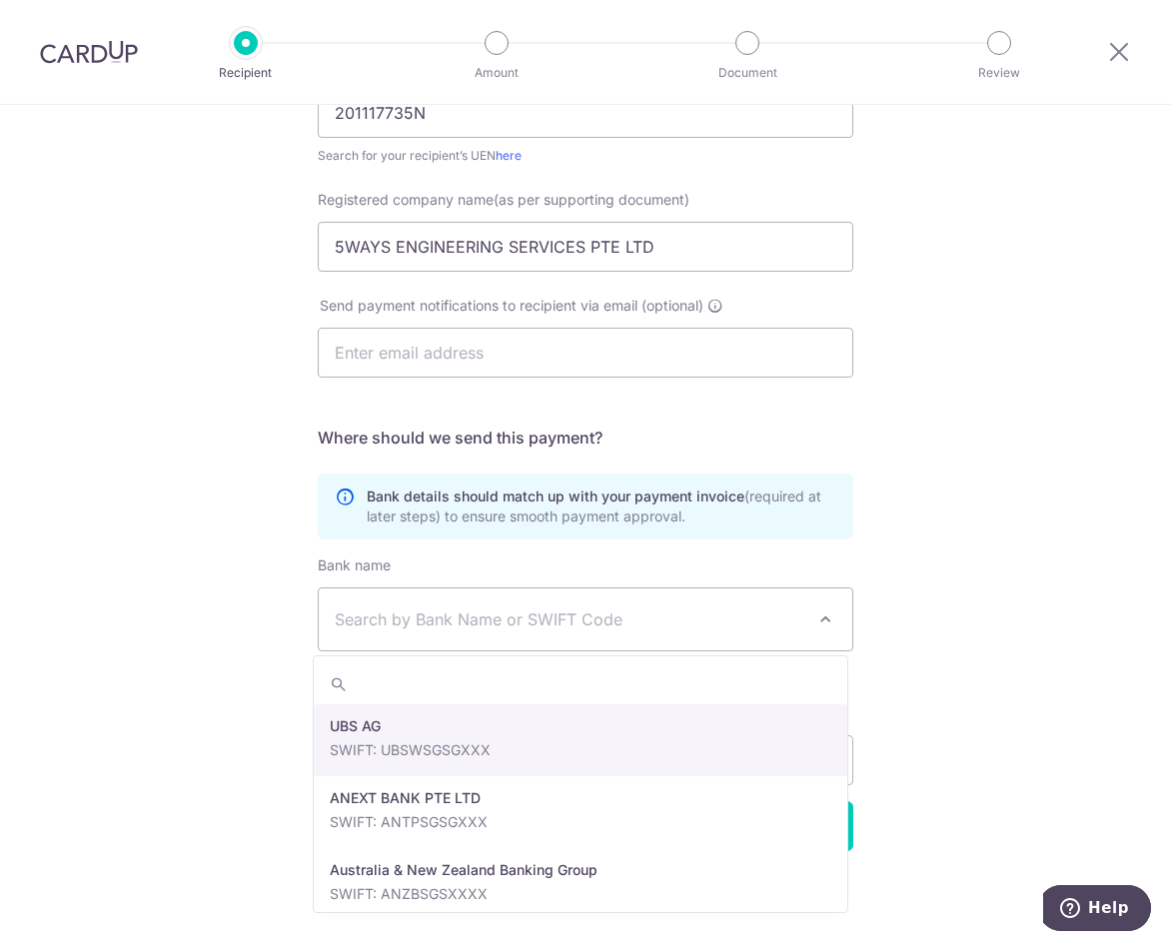
click at [420, 622] on span "Search by Bank Name or SWIFT Code" at bounding box center [569, 619] width 469 height 24
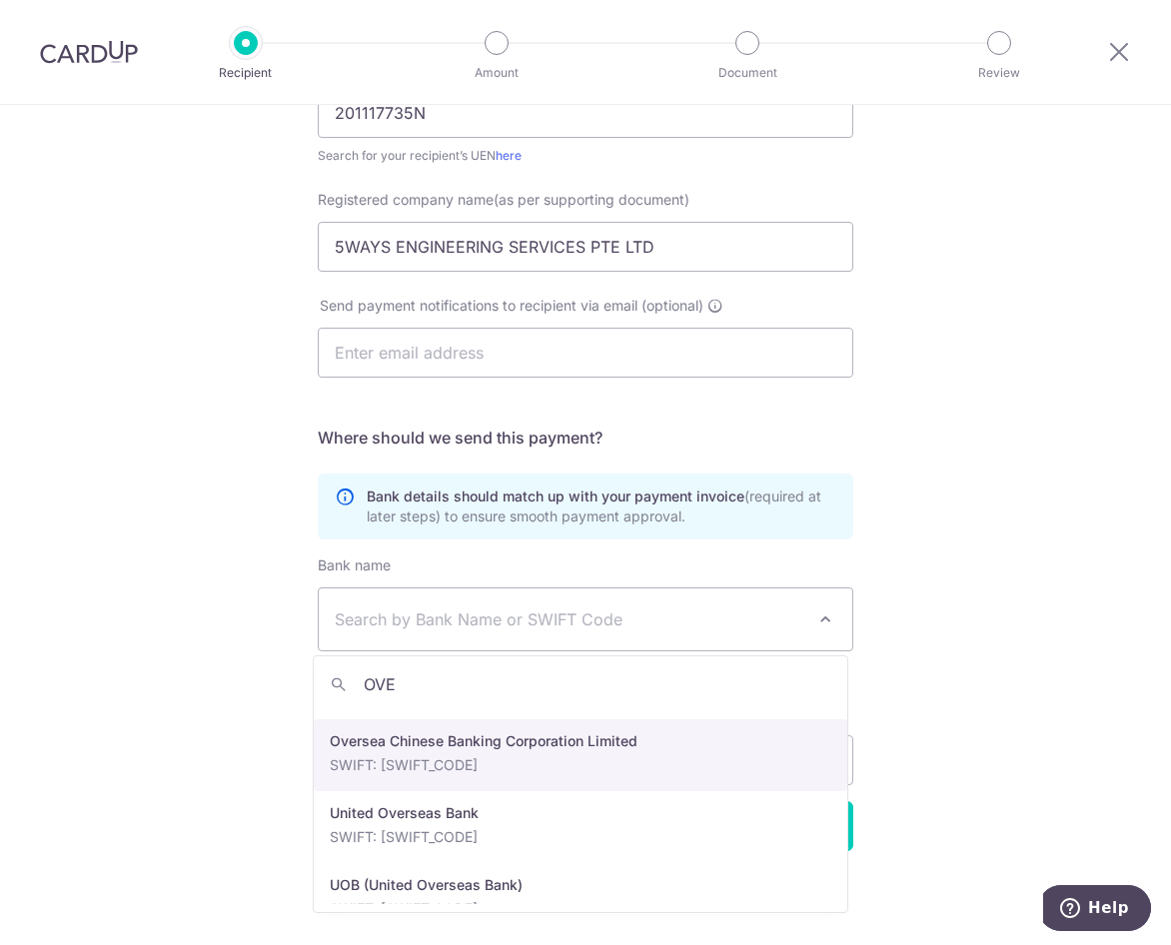
scroll to position [88, 0]
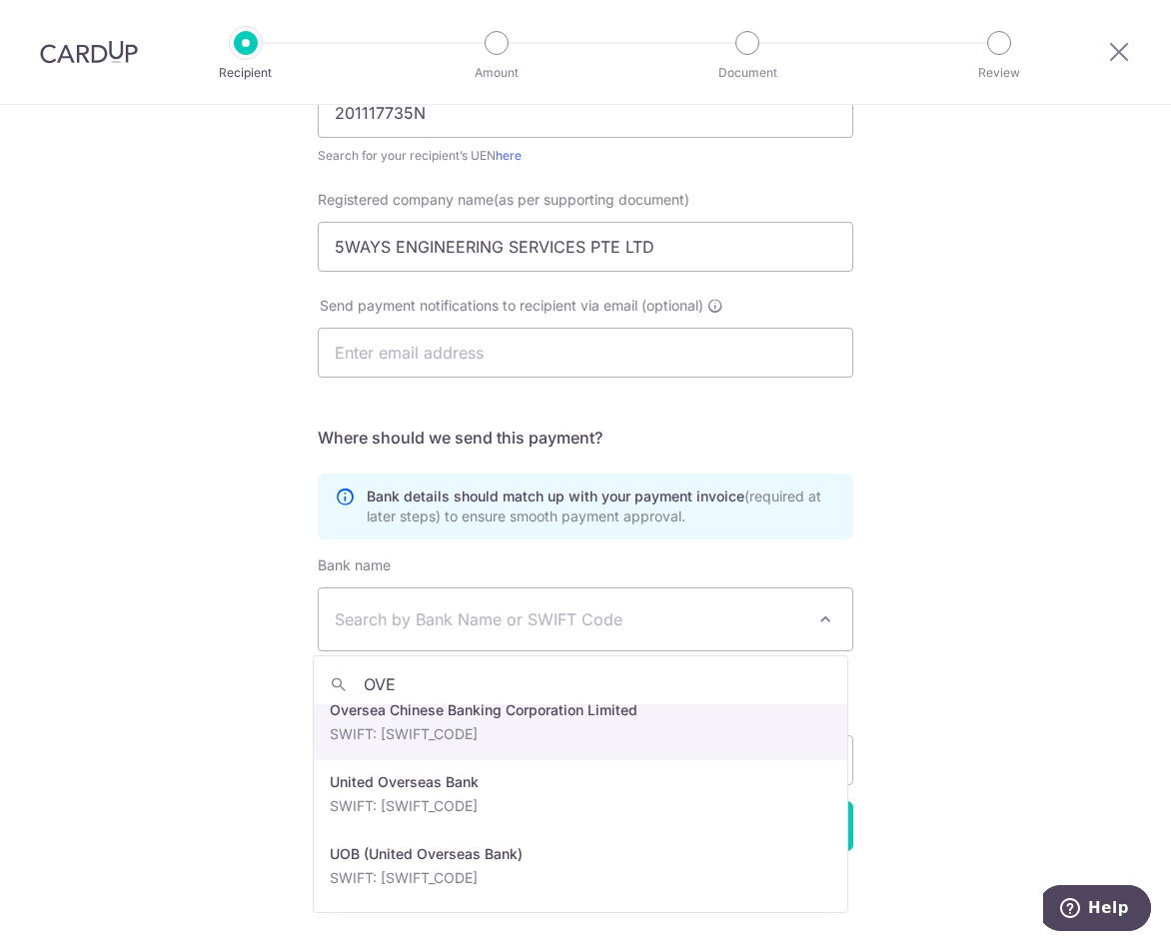
type input "OVE"
select select "12"
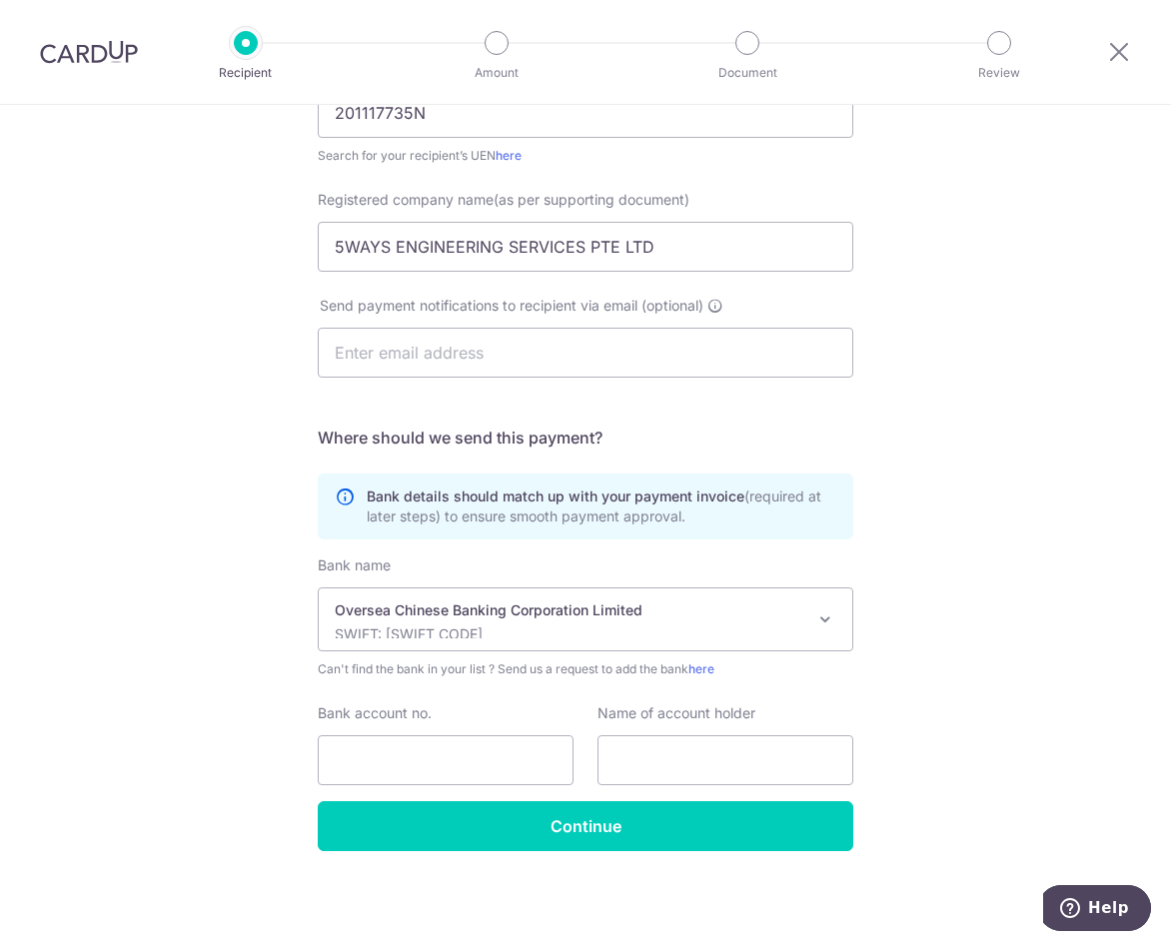
click at [91, 625] on div "Who would you like to pay? Your recipient does not need a CardUp account to rec…" at bounding box center [585, 339] width 1171 height 1211
click at [444, 761] on input "Bank account no." at bounding box center [446, 760] width 256 height 50
type input "629845553001"
click at [664, 763] on input "text" at bounding box center [725, 760] width 256 height 50
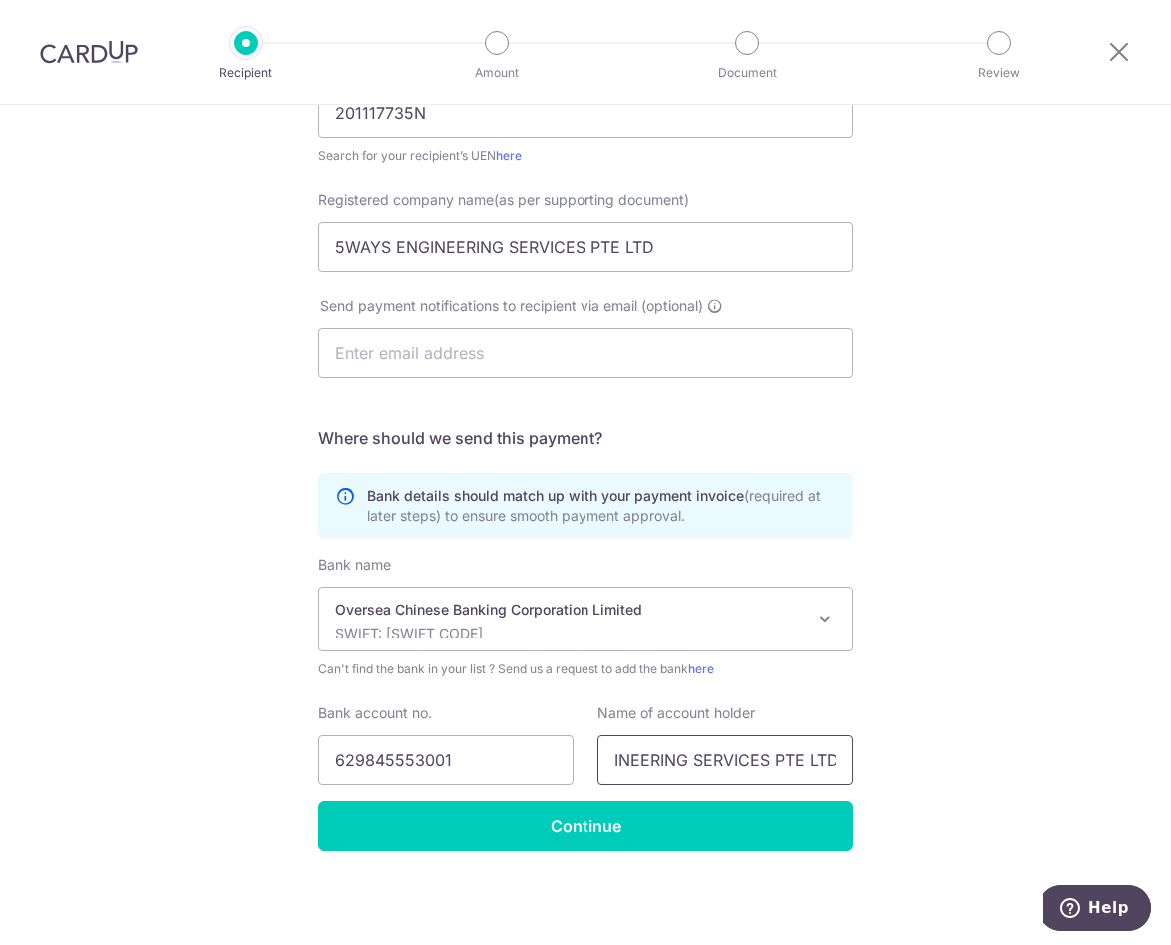
type input "5 WAYS ENGINEERING SERVICES PTE LTD"
click at [206, 669] on div "Who would you like to pay? Your recipient does not need a CardUp account to rec…" at bounding box center [585, 339] width 1171 height 1211
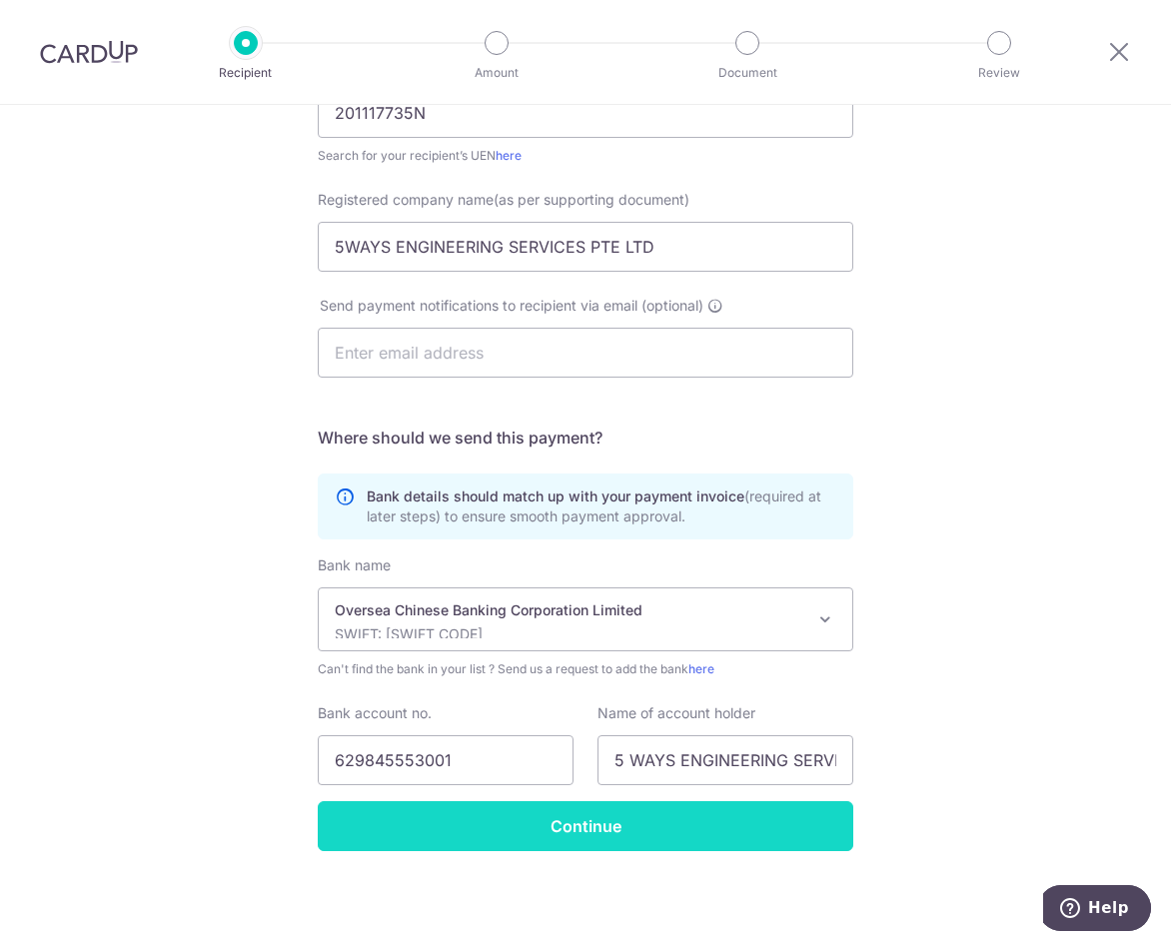
click at [613, 842] on input "Continue" at bounding box center [585, 826] width 535 height 50
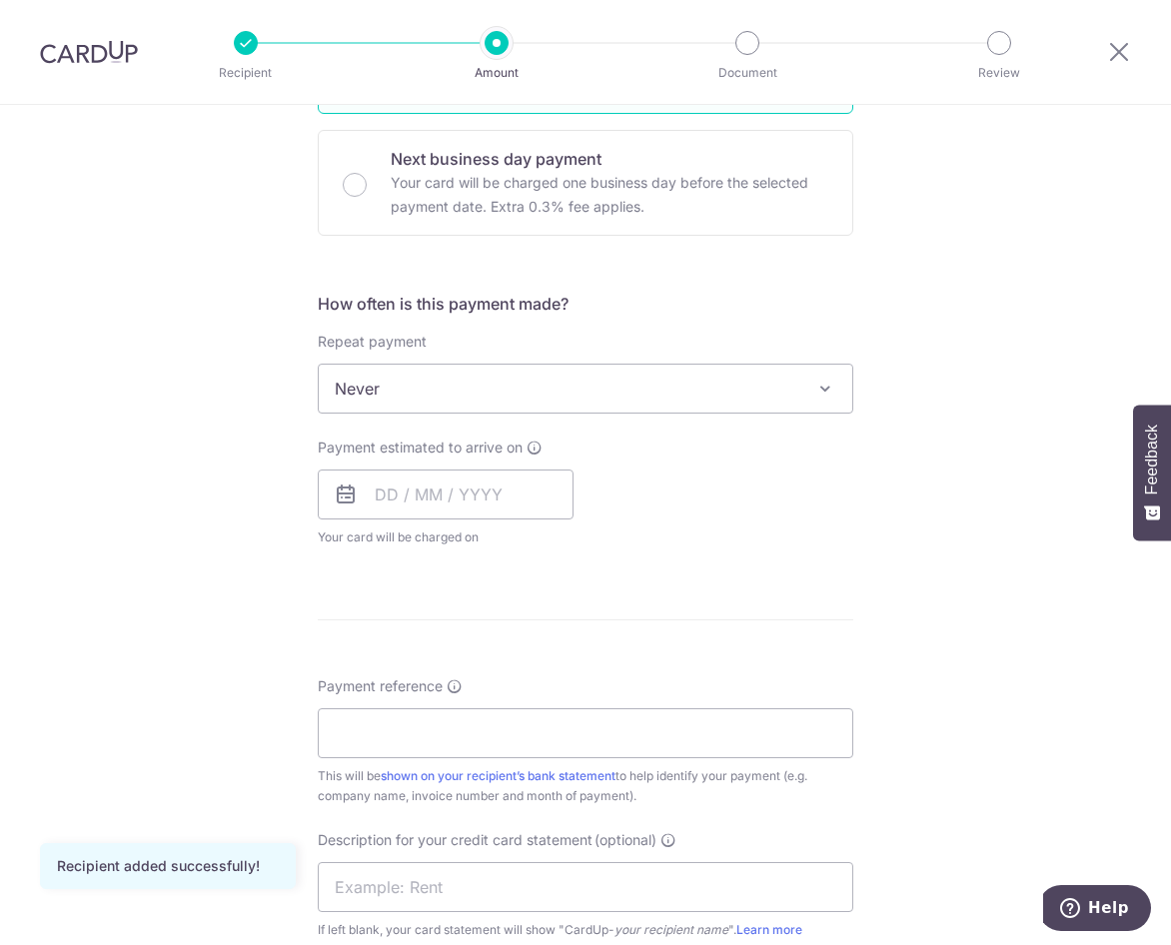
scroll to position [599, 0]
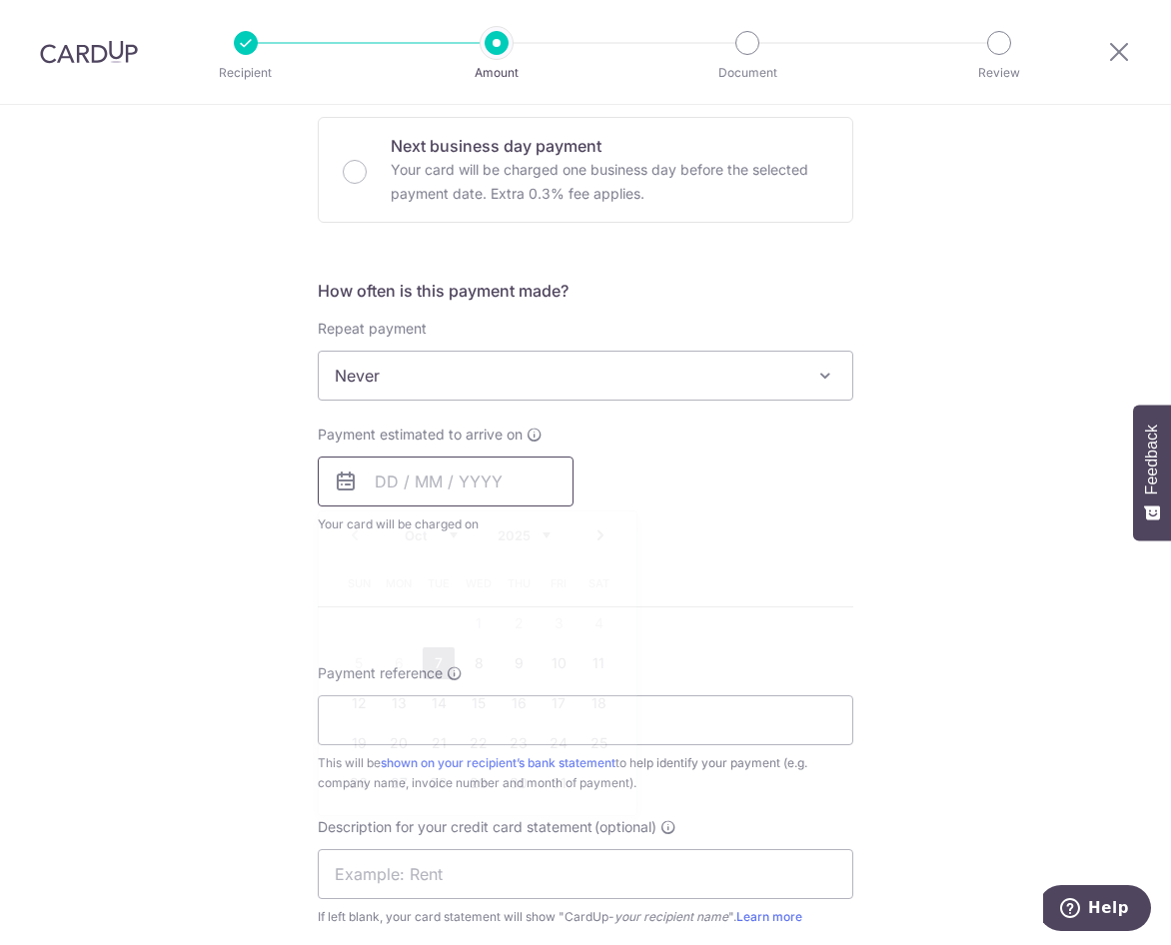
click at [385, 488] on input "text" at bounding box center [446, 482] width 256 height 50
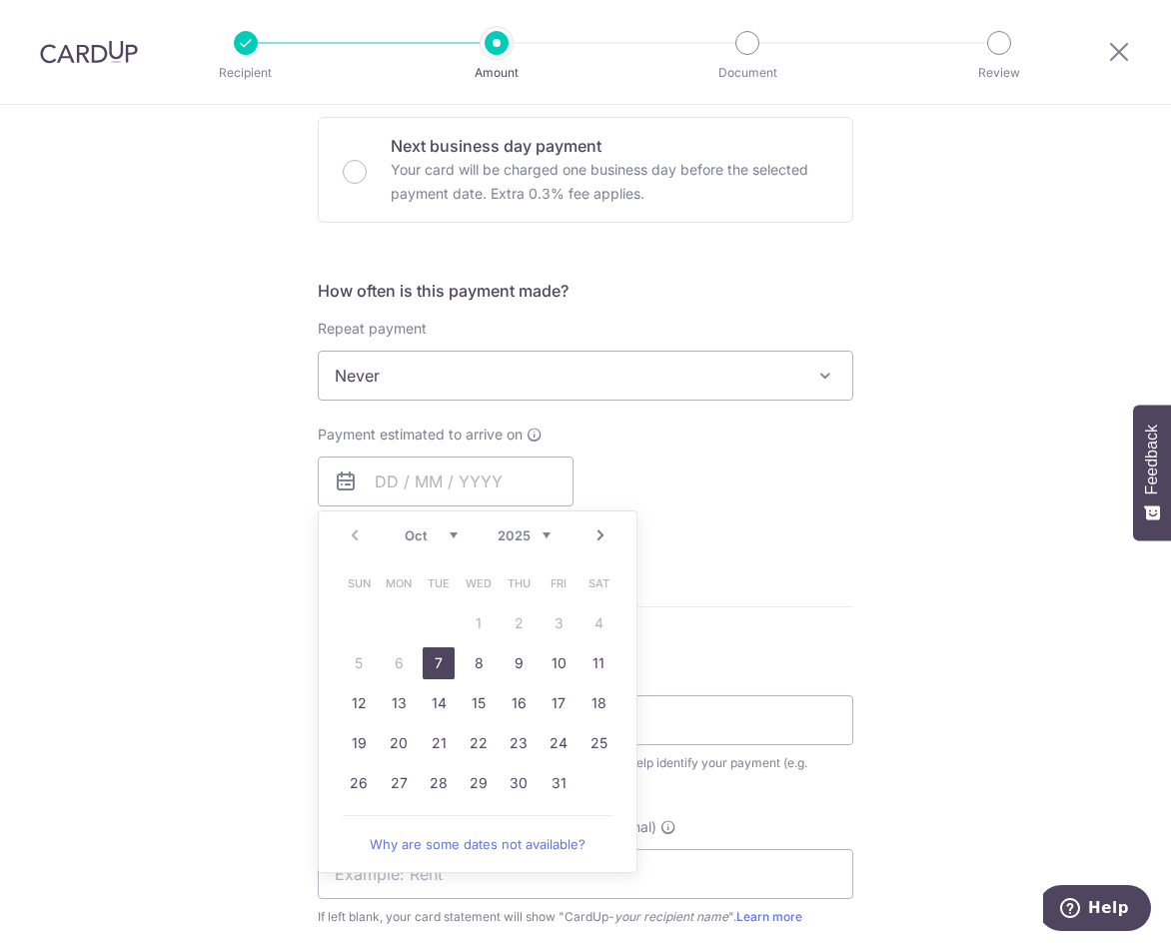
click at [436, 667] on link "7" at bounding box center [439, 663] width 32 height 32
type input "[DATE]"
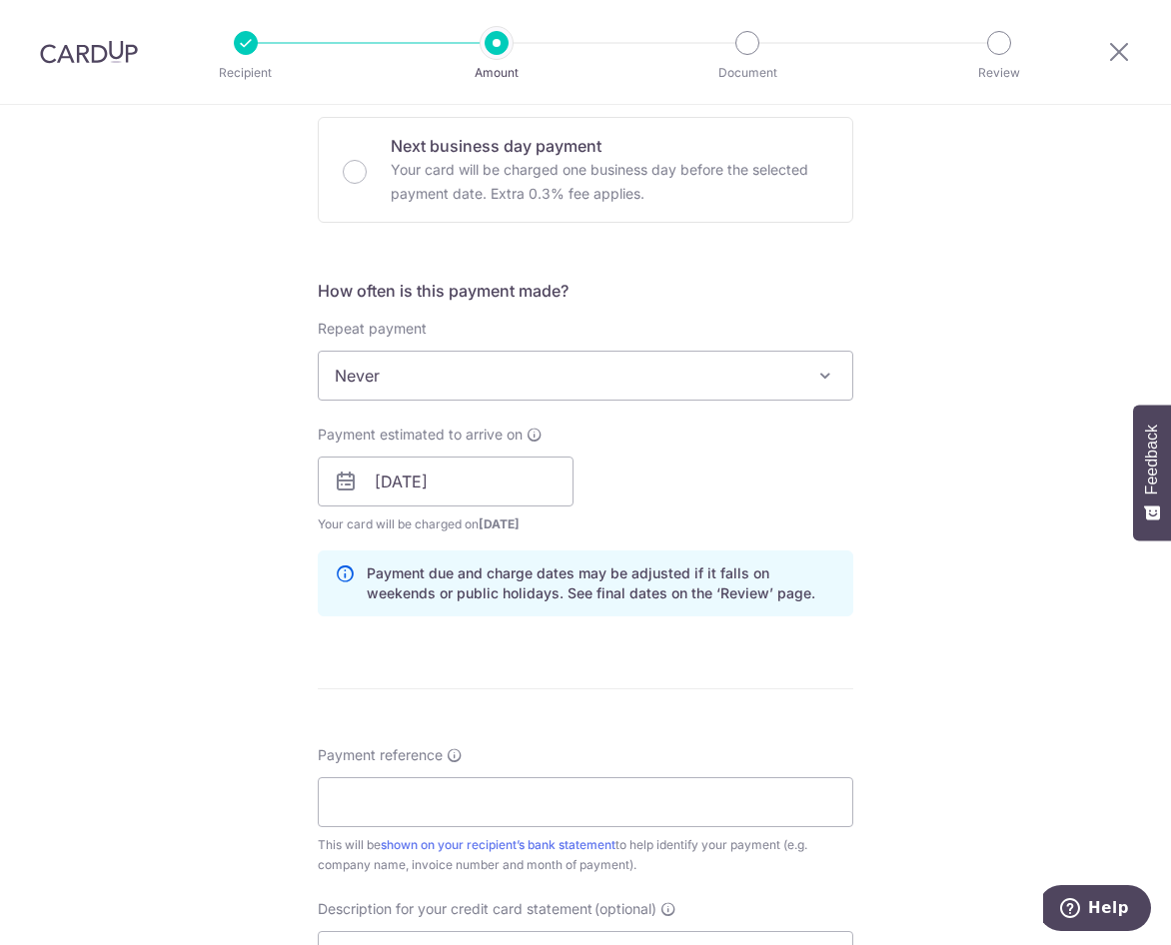
click at [244, 674] on div "Tell us more about your payment Enter payment amount SGD GST (optional) SGD Rec…" at bounding box center [585, 517] width 1171 height 2023
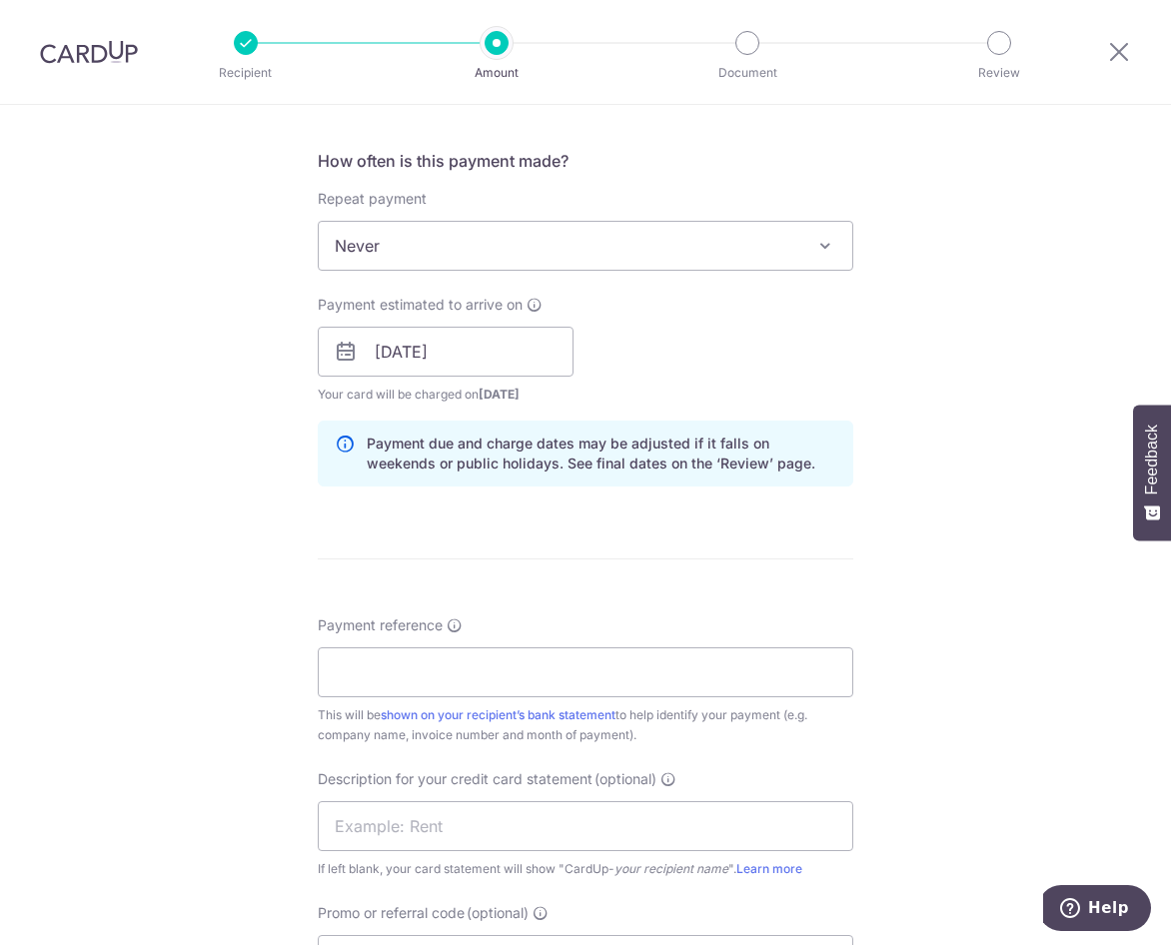
scroll to position [899, 0]
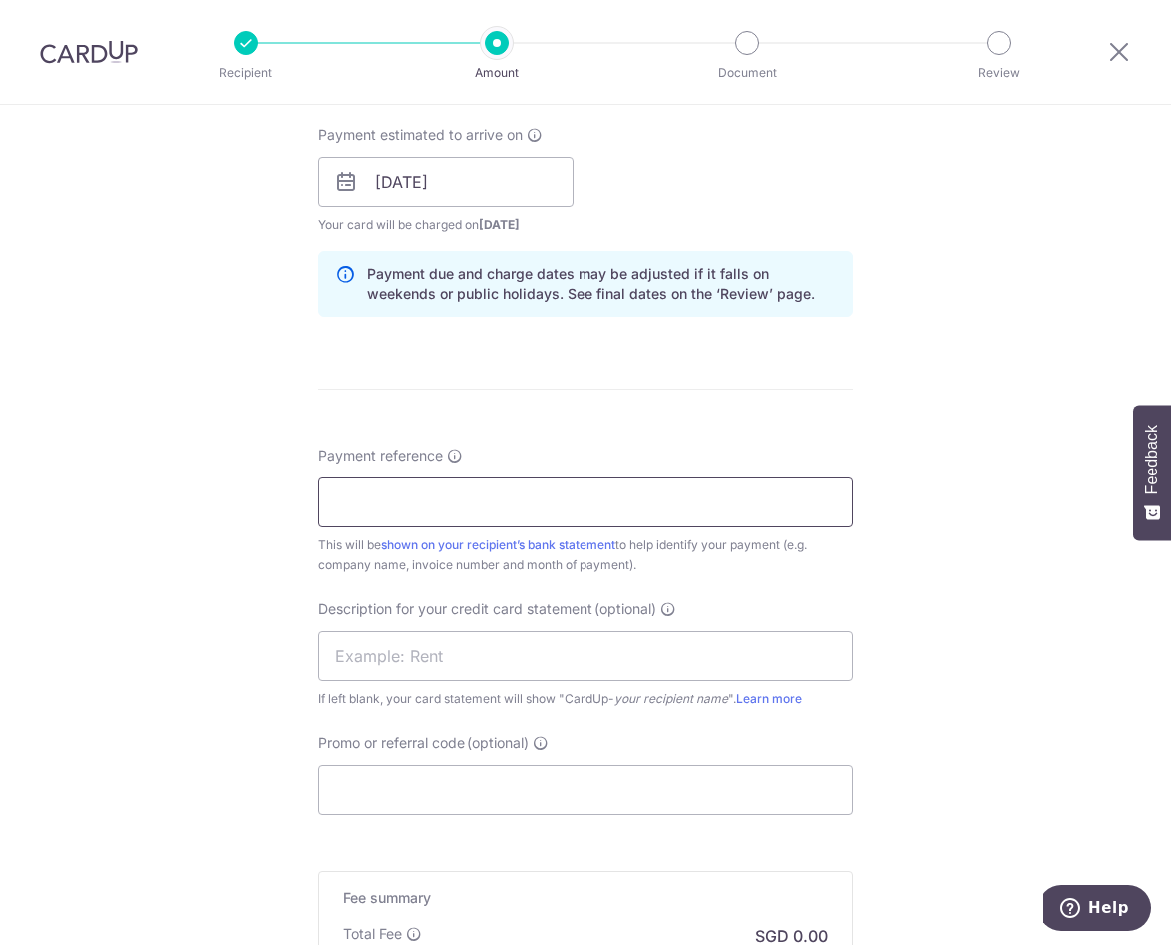
click at [507, 495] on input "Payment reference" at bounding box center [585, 502] width 535 height 50
drag, startPoint x: 513, startPoint y: 510, endPoint x: 287, endPoint y: 510, distance: 226.8
click at [287, 510] on div "Tell us more about your payment Enter payment amount SGD GST (optional) SGD Rec…" at bounding box center [585, 217] width 1171 height 2023
drag, startPoint x: 372, startPoint y: 506, endPoint x: 223, endPoint y: 502, distance: 148.9
click at [223, 502] on div "Tell us more about your payment Enter payment amount SGD GST (optional) SGD Rec…" at bounding box center [585, 217] width 1171 height 2023
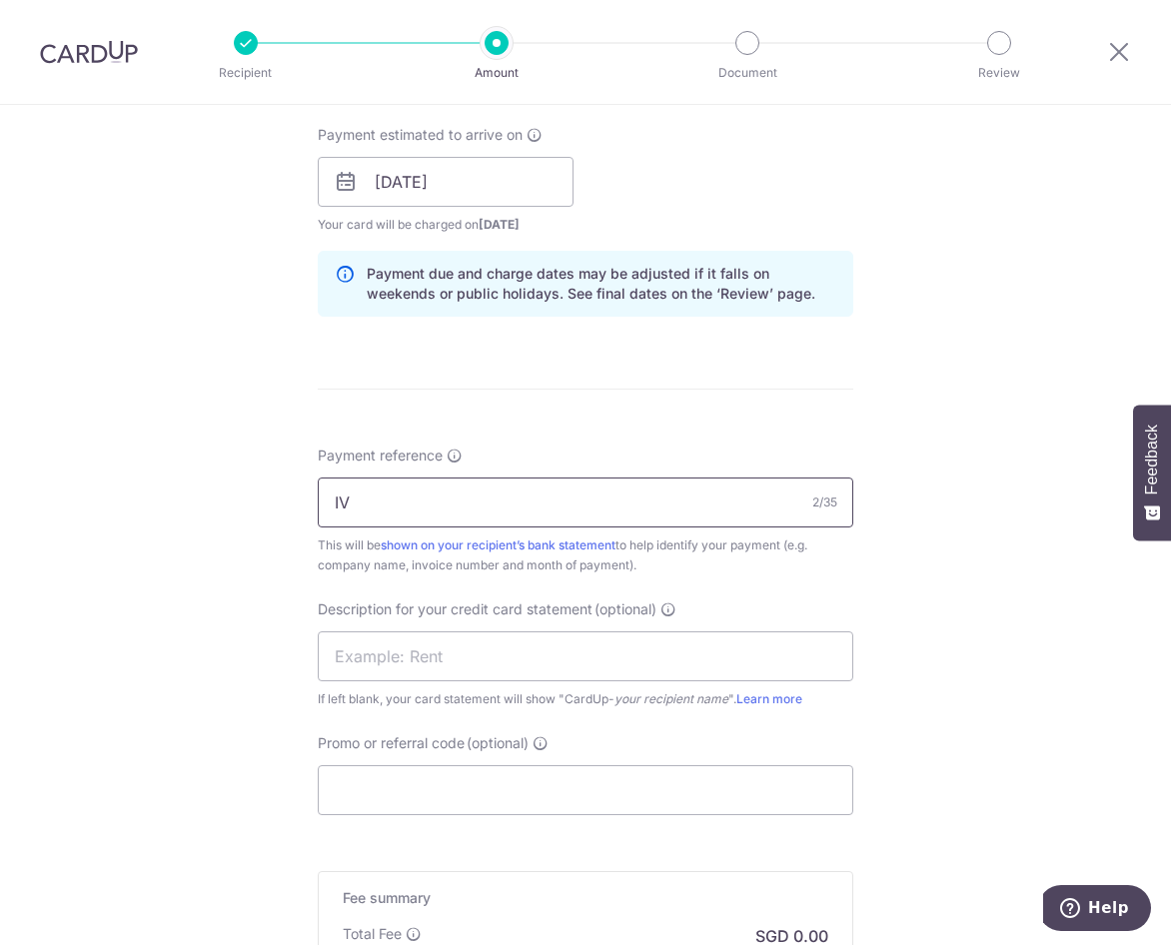
paste input "IV.076/04/25"
type input "IV.076/04/25"
click at [369, 665] on input "text" at bounding box center [585, 656] width 535 height 50
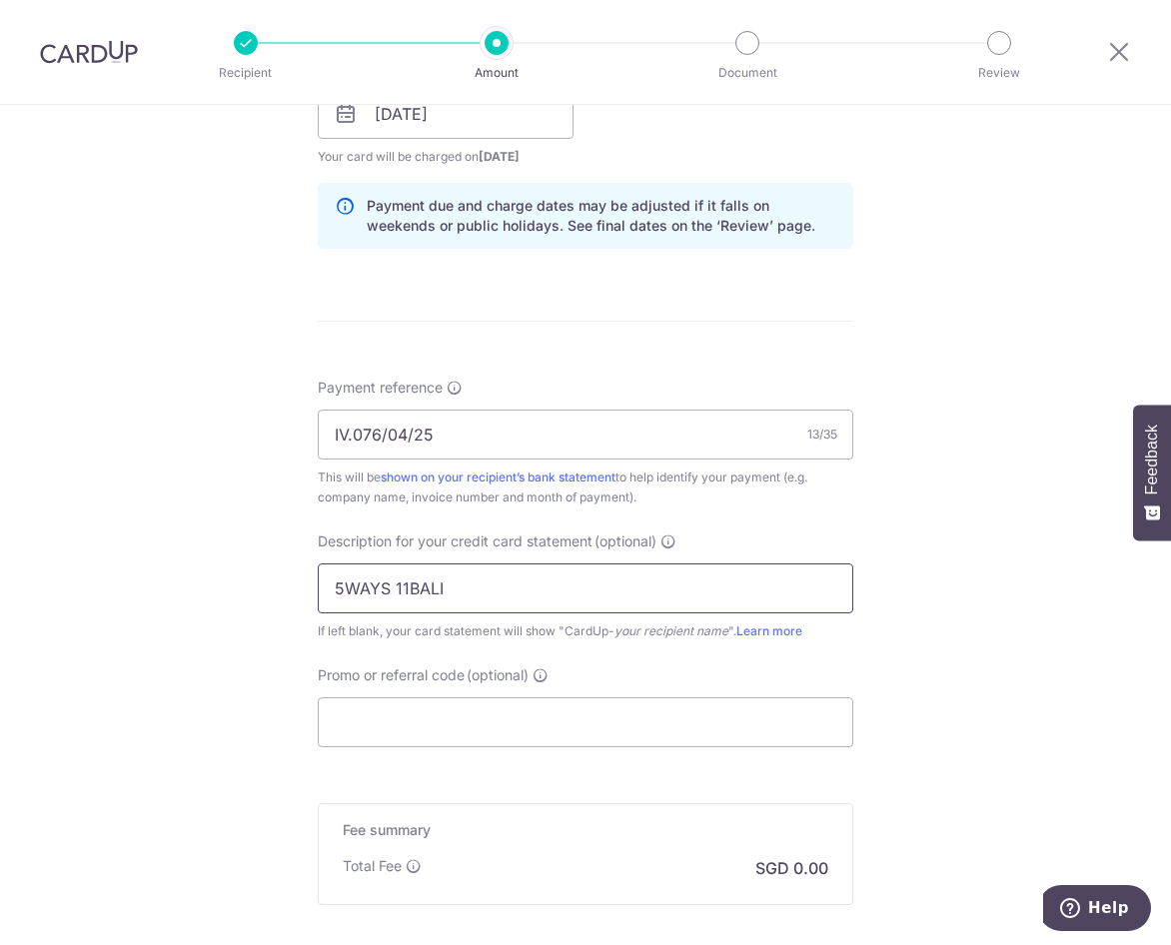
scroll to position [1099, 0]
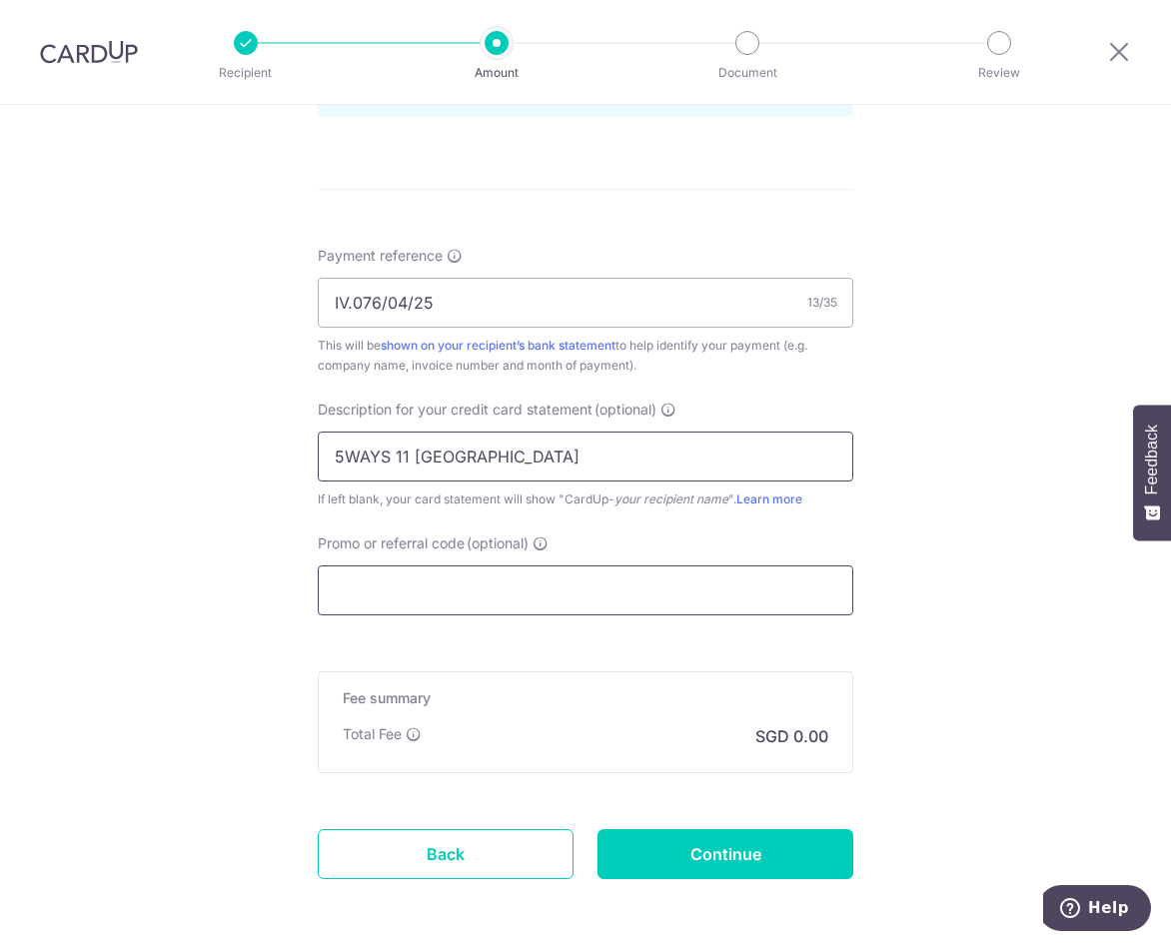
type input "5WAYS 11 [GEOGRAPHIC_DATA]"
click at [400, 590] on input "Promo or referral code (optional)" at bounding box center [585, 590] width 535 height 50
type input "BOFF185"
type input "1,696.80"
type input "152.71"
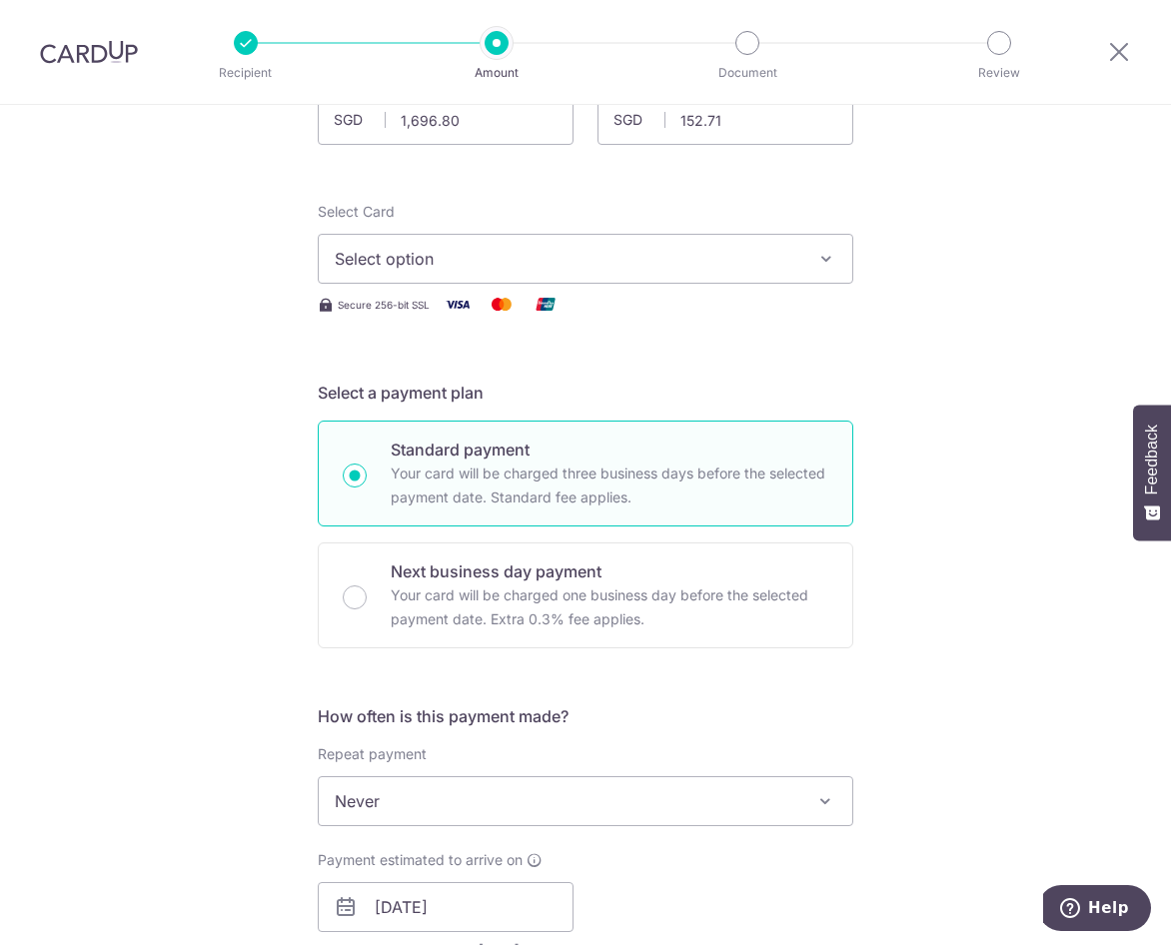
scroll to position [74, 0]
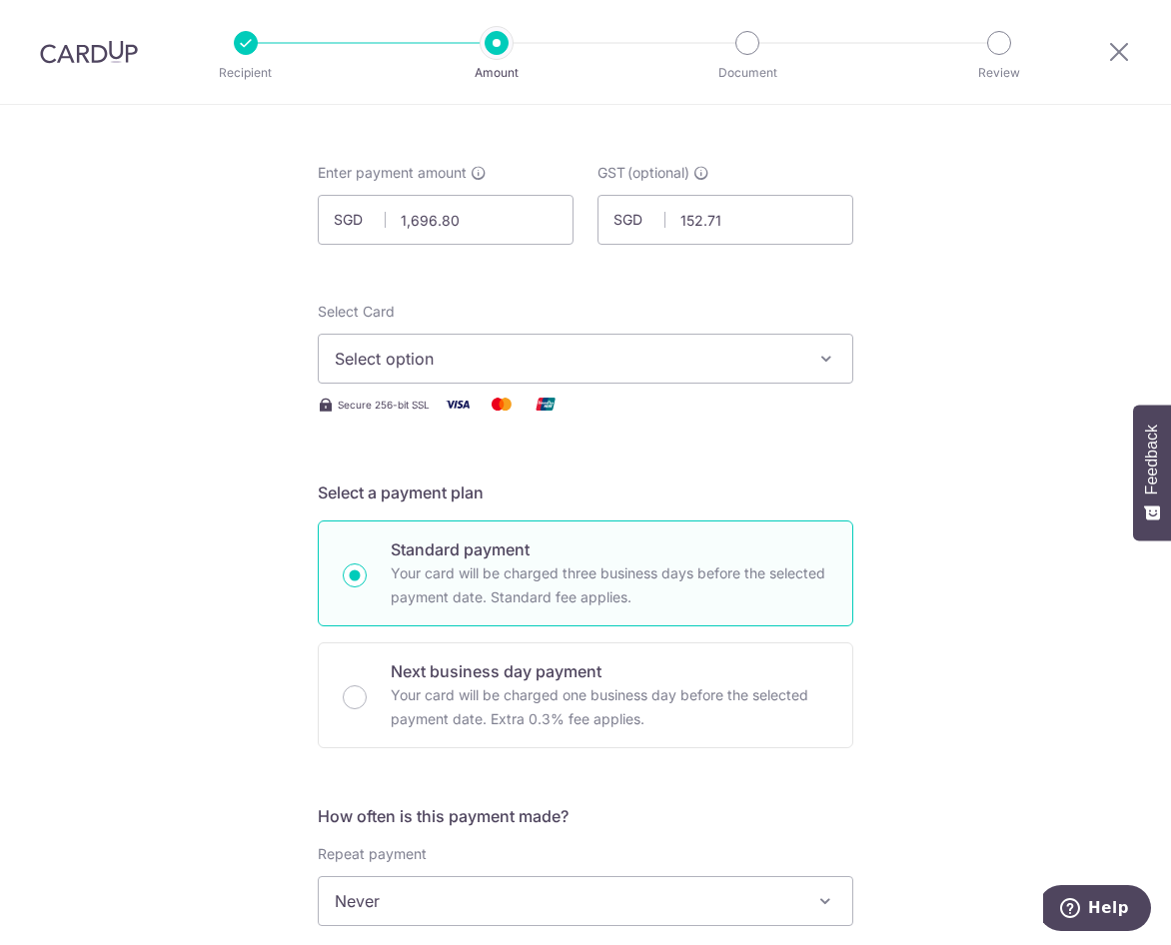
click at [484, 326] on div "Select Card Select option Add credit card Your Cards **** 2001 **** 8583 **** 8…" at bounding box center [585, 343] width 535 height 82
click at [469, 362] on span "Select option" at bounding box center [567, 359] width 465 height 24
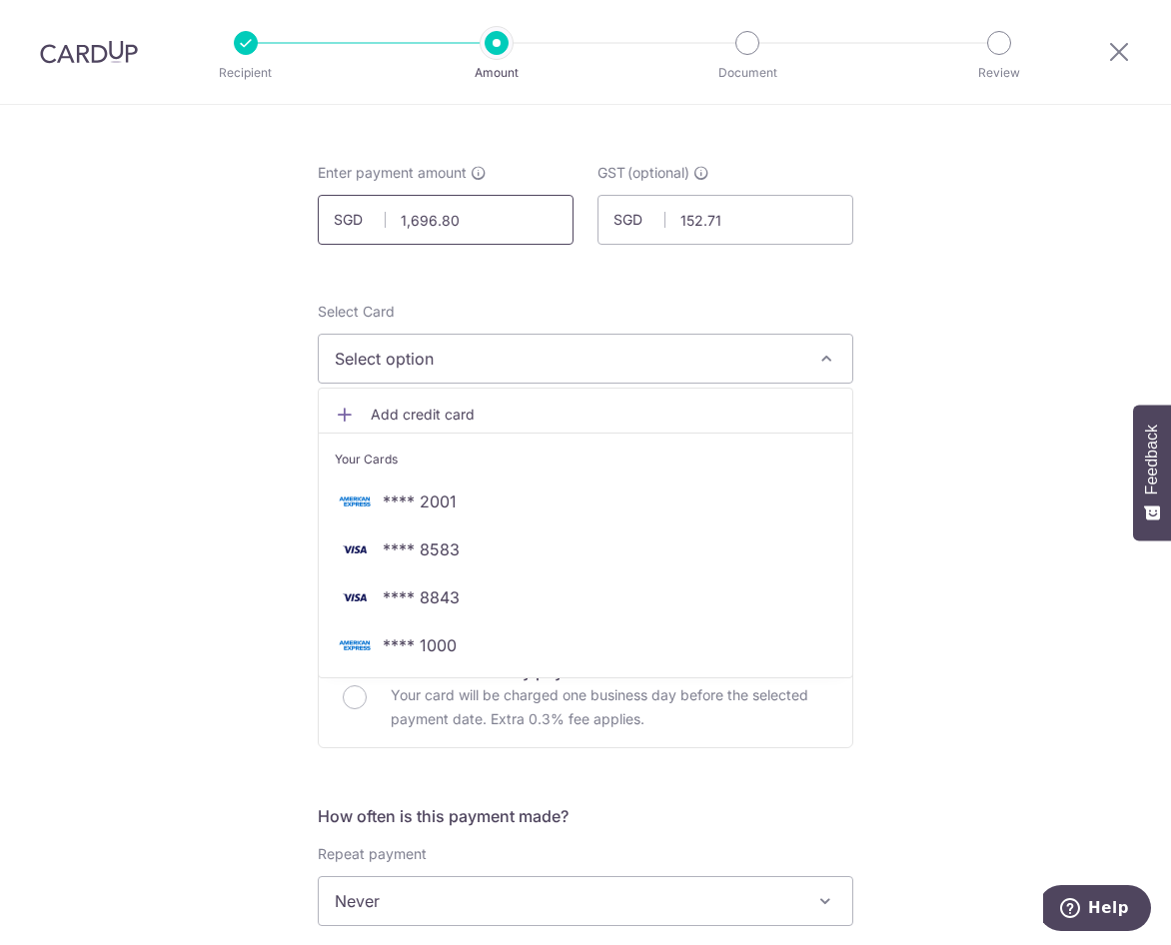
click at [514, 224] on input "1,696.80" at bounding box center [446, 220] width 256 height 50
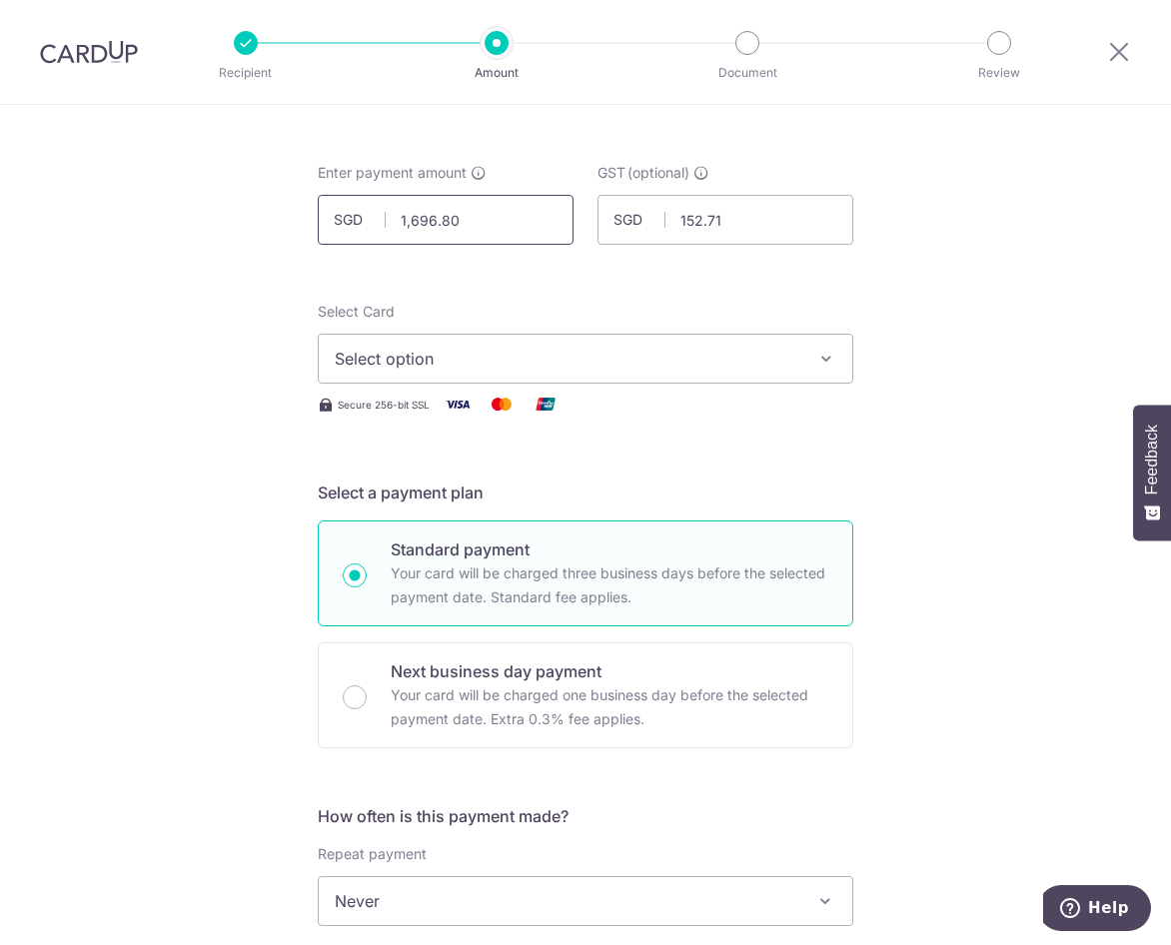
drag, startPoint x: 509, startPoint y: 223, endPoint x: 252, endPoint y: 227, distance: 257.8
click at [337, 241] on input "2500" at bounding box center [446, 220] width 256 height 50
type input "2,500.00"
drag, startPoint x: 807, startPoint y: 232, endPoint x: 615, endPoint y: 241, distance: 192.0
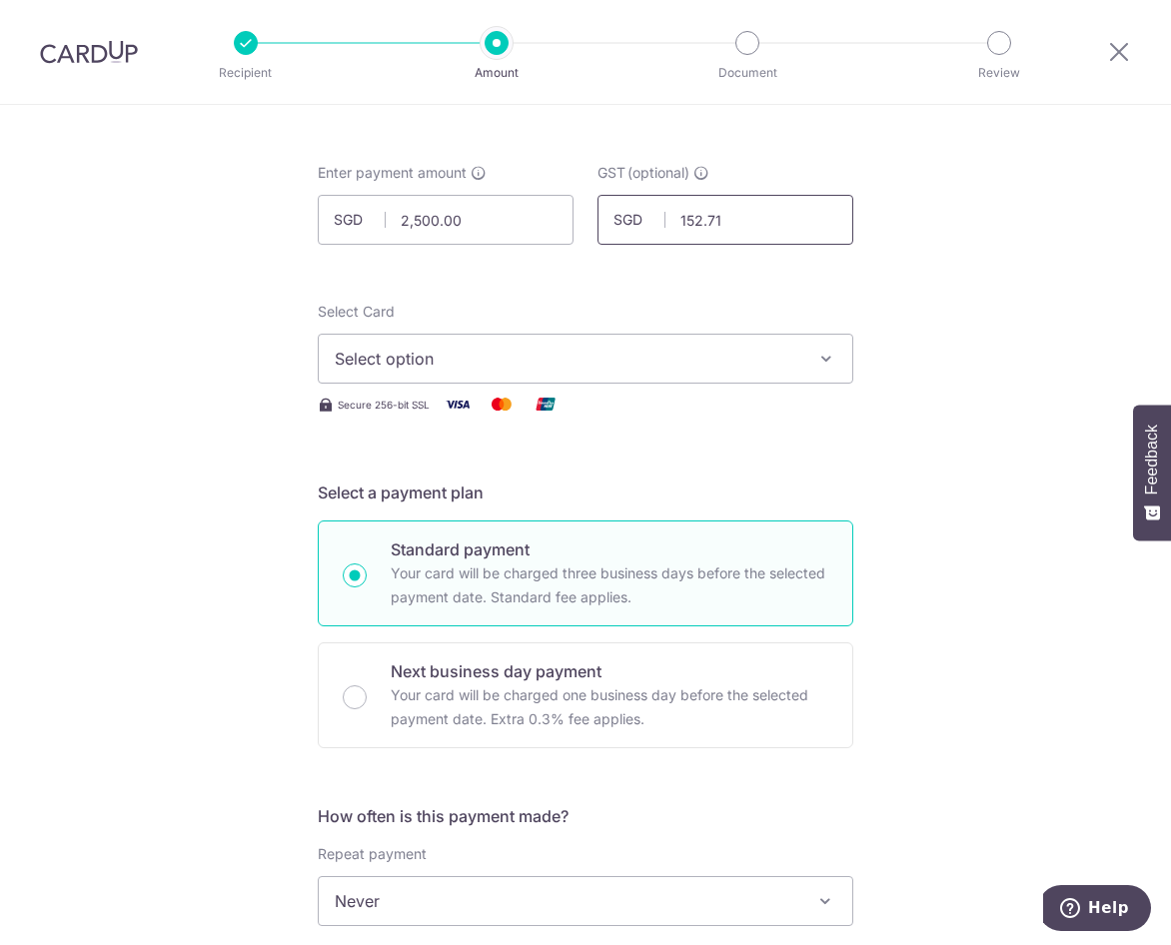
click at [615, 241] on input "152.71" at bounding box center [725, 220] width 256 height 50
type input "225.00"
click at [430, 362] on span "Select option" at bounding box center [567, 359] width 465 height 24
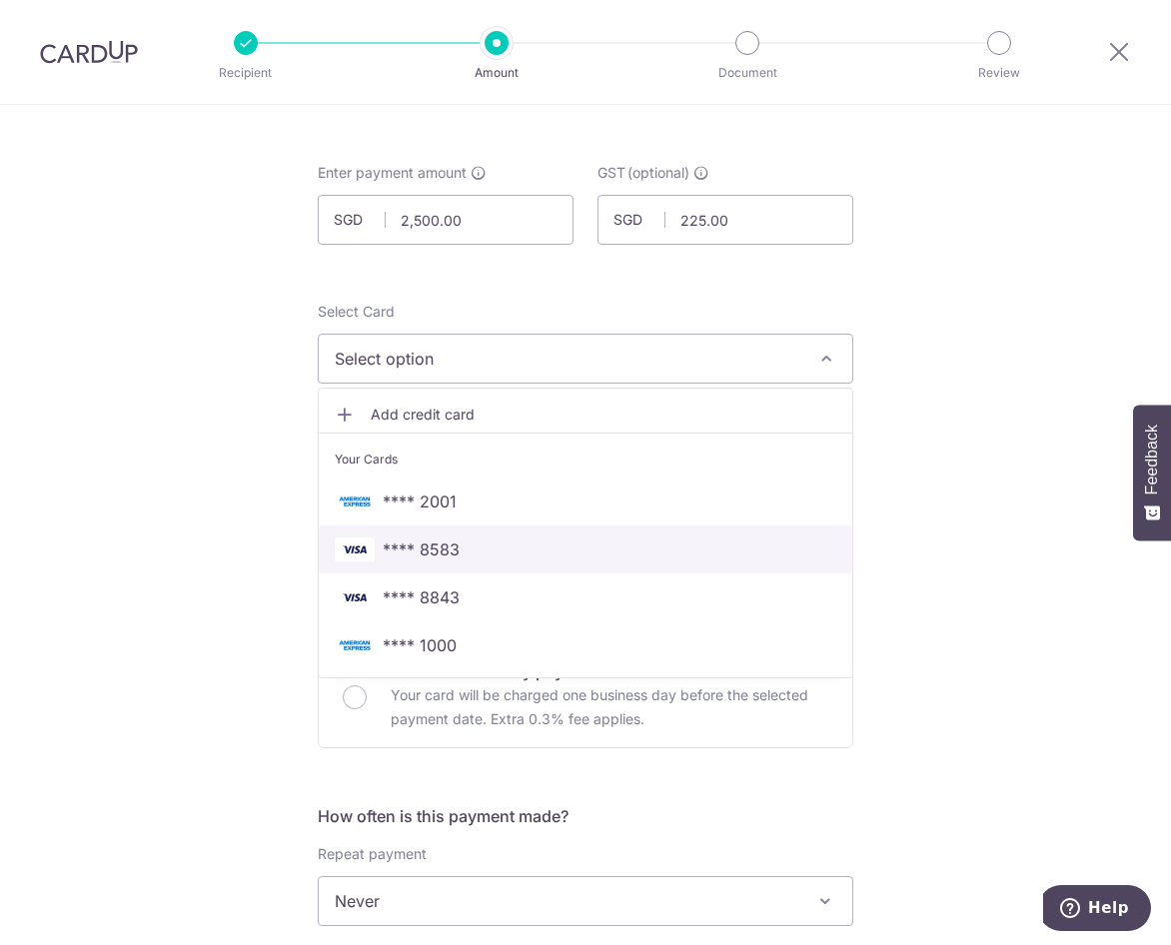
drag, startPoint x: 403, startPoint y: 560, endPoint x: 349, endPoint y: 567, distance: 54.4
click at [403, 560] on span "**** 8583" at bounding box center [421, 549] width 77 height 24
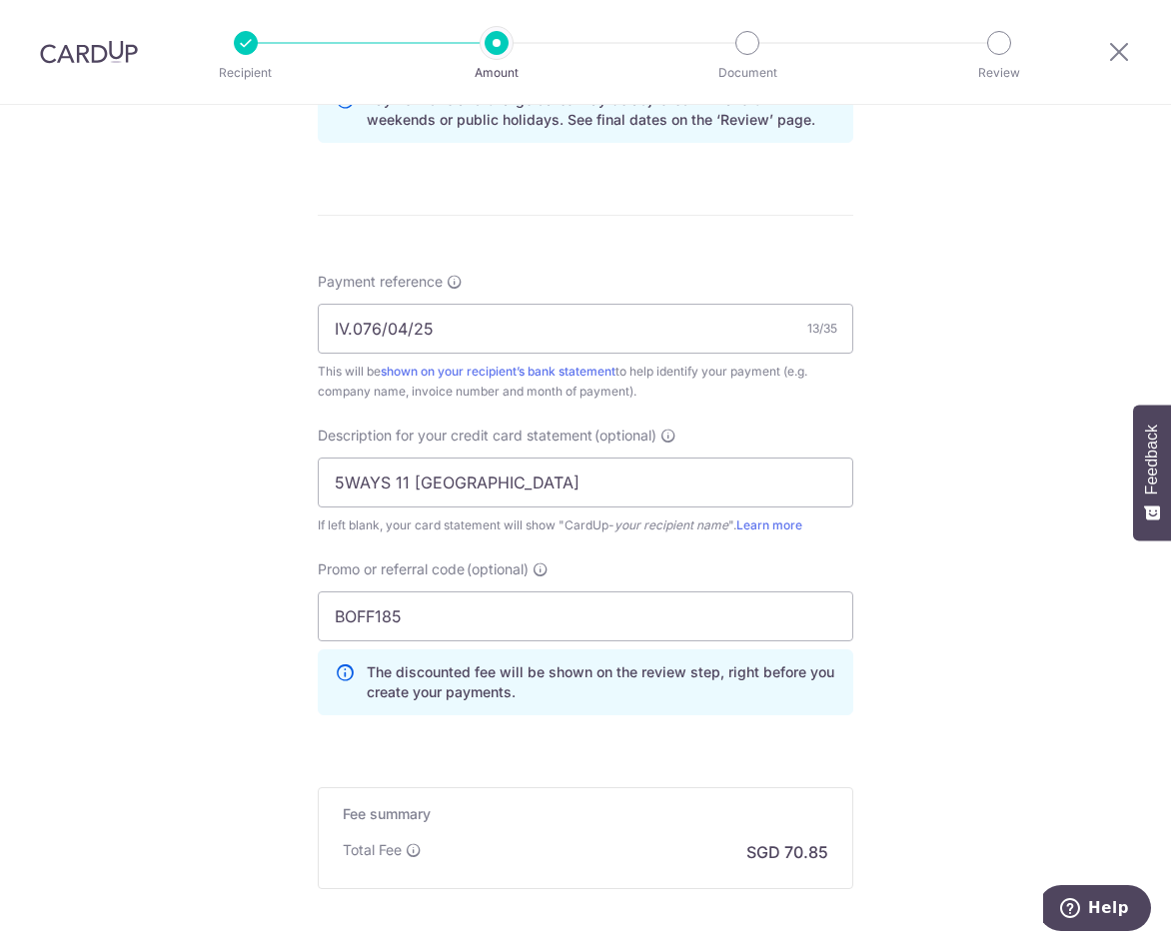
scroll to position [1173, 0]
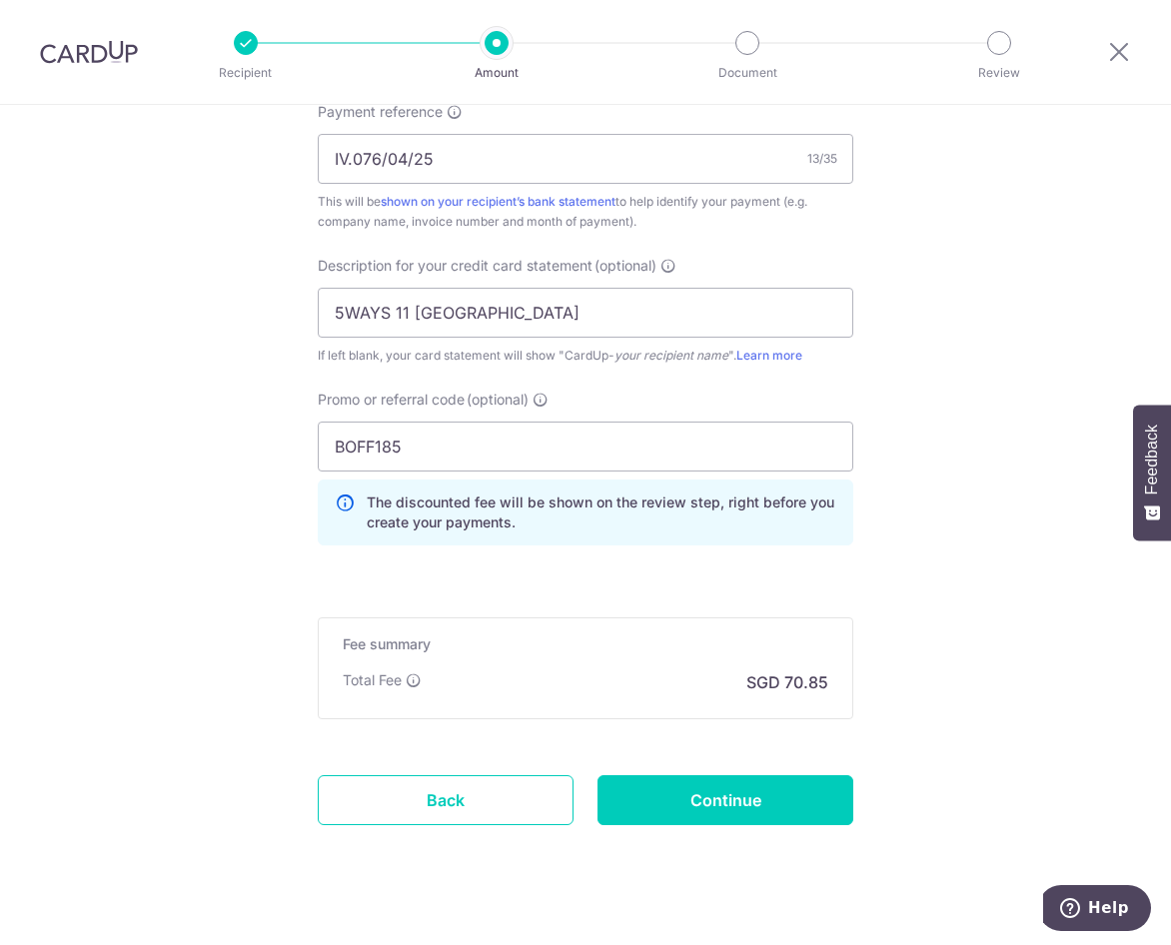
scroll to position [1273, 0]
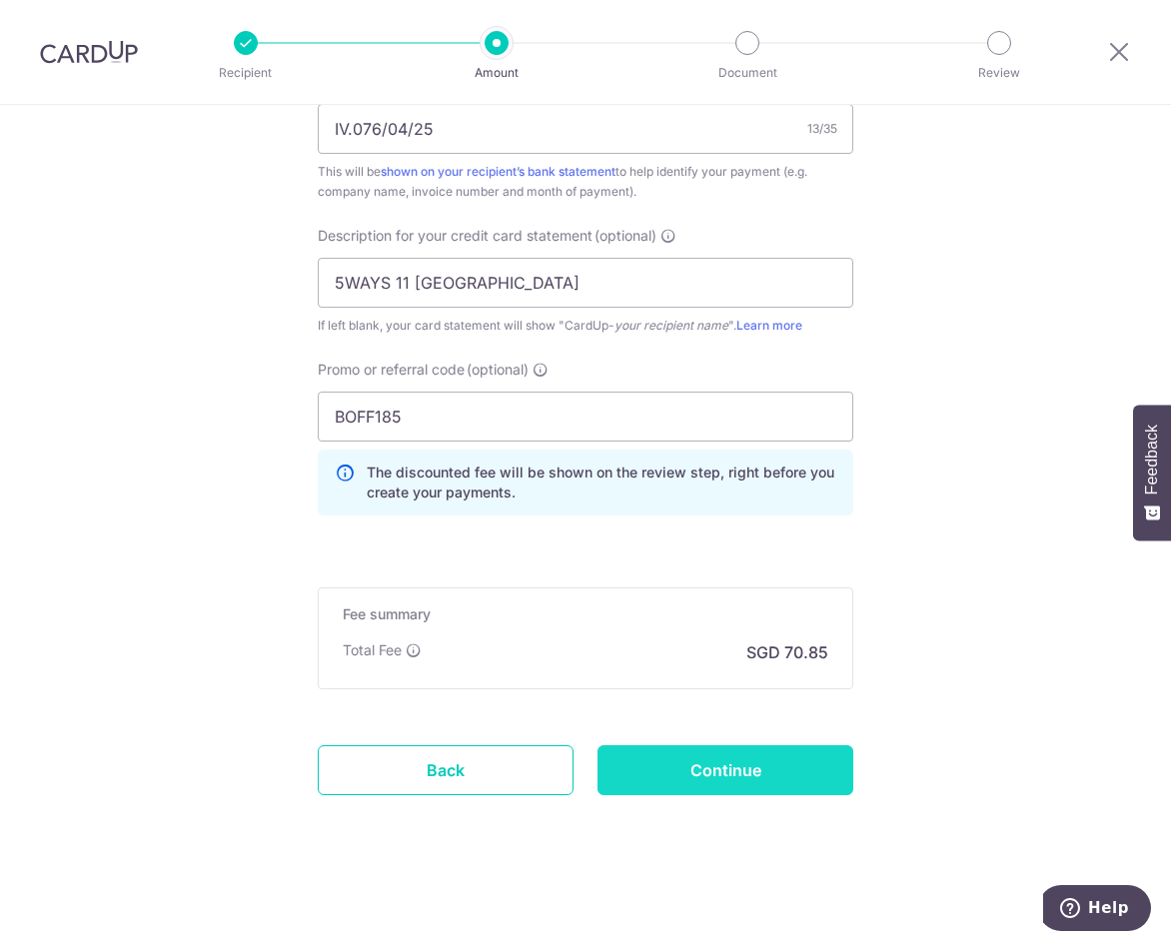
click at [749, 775] on input "Continue" at bounding box center [725, 770] width 256 height 50
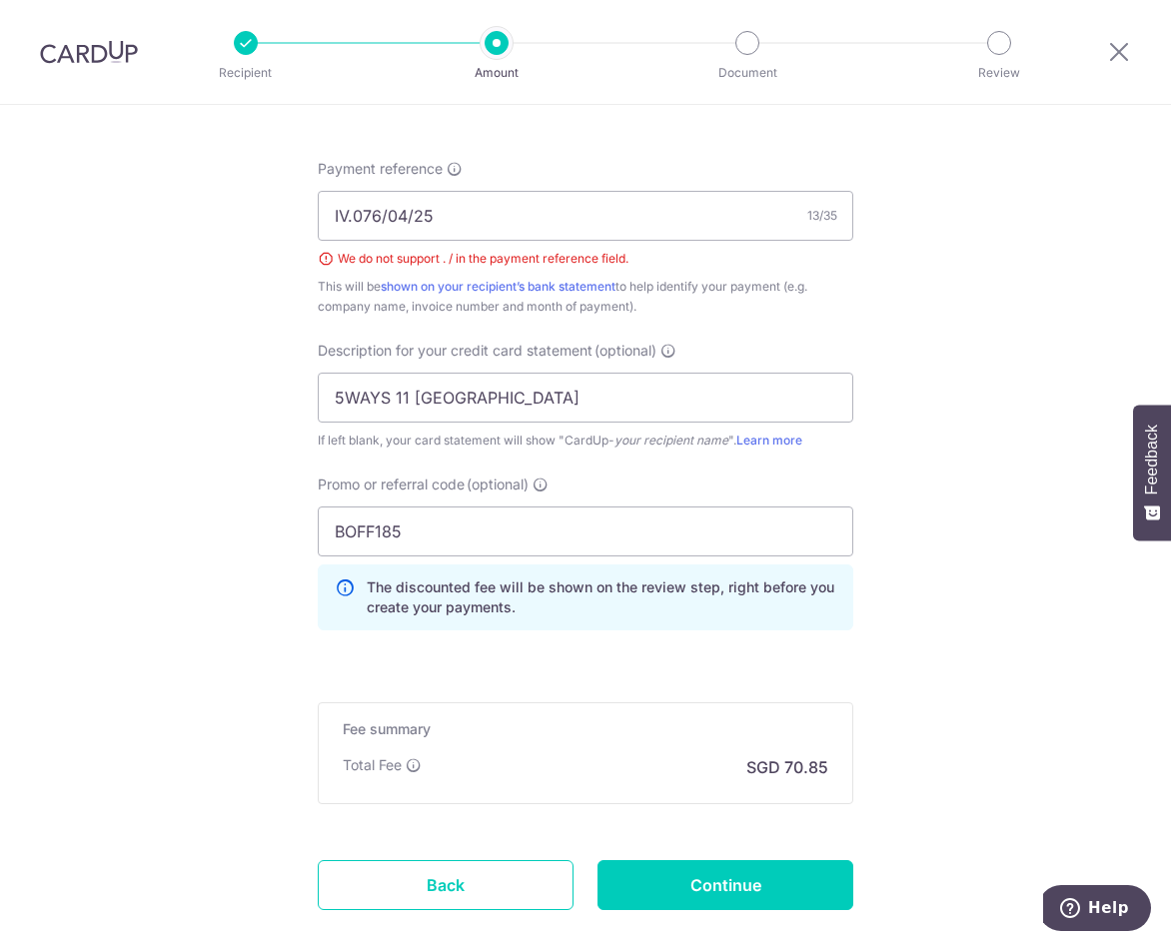
scroll to position [1101, 0]
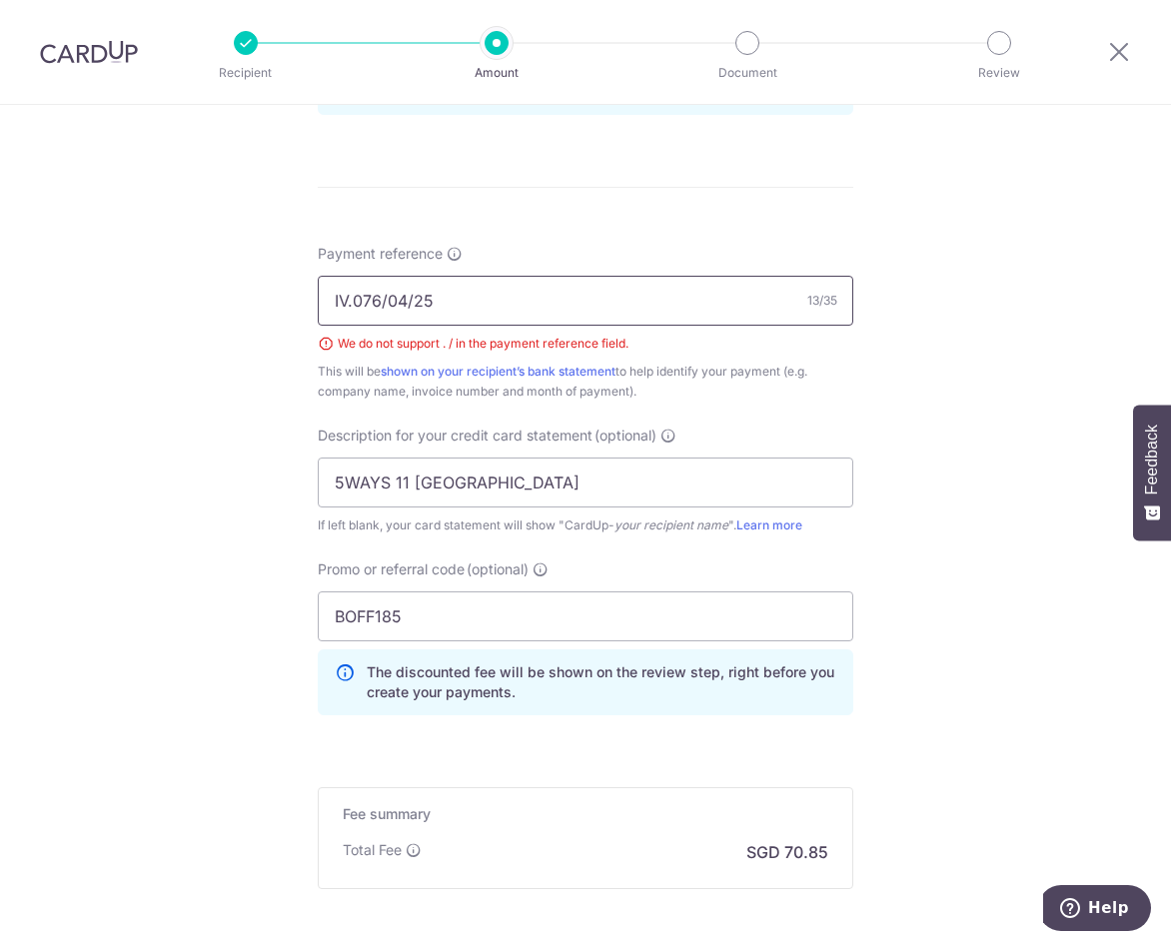
click at [348, 310] on input "IV.076/04/25" at bounding box center [585, 301] width 535 height 50
click at [387, 305] on input "IV076/04/25" at bounding box center [585, 301] width 535 height 50
type input "FOR INV IV0760425"
click at [224, 461] on div "Tell us more about your payment Enter payment amount SGD 2,500.00 2500.00 GST (…" at bounding box center [585, 74] width 1171 height 2141
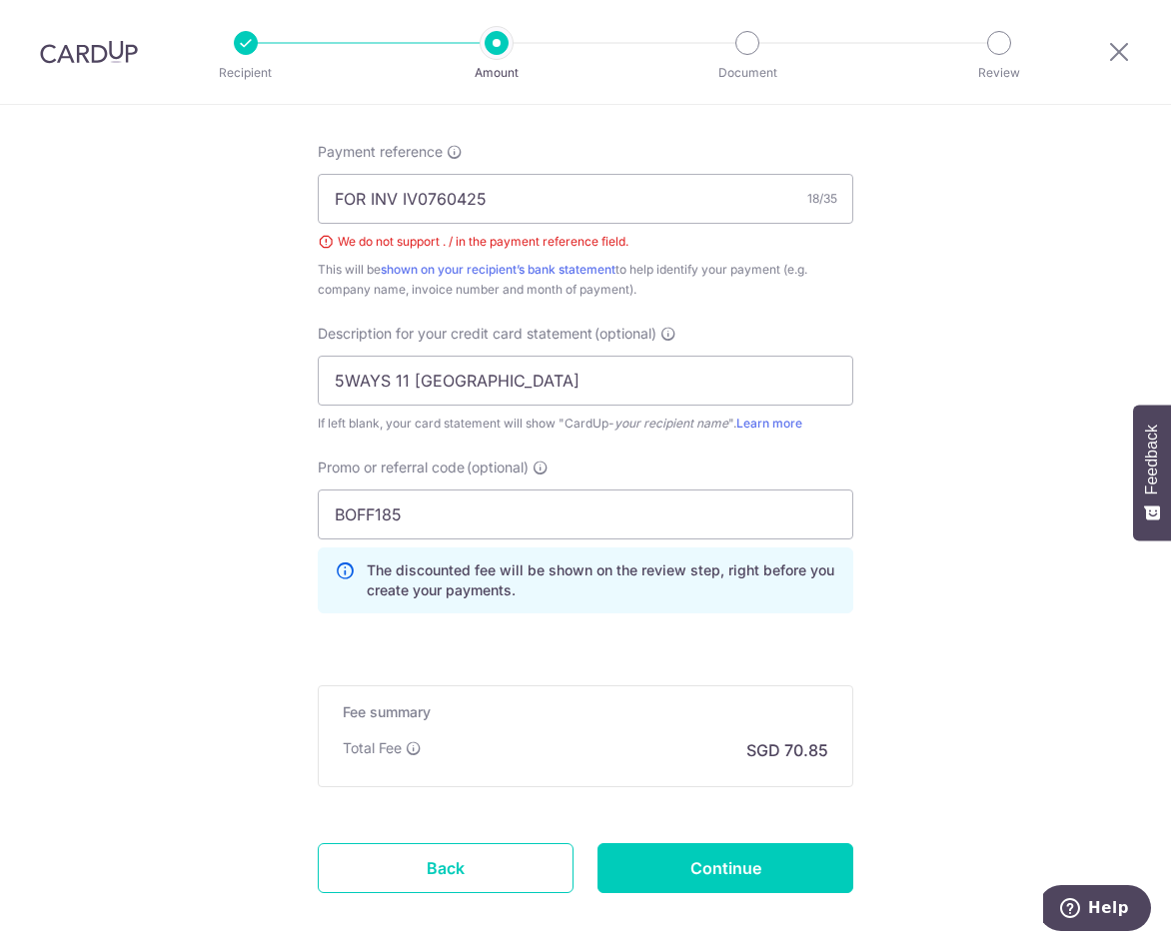
scroll to position [1301, 0]
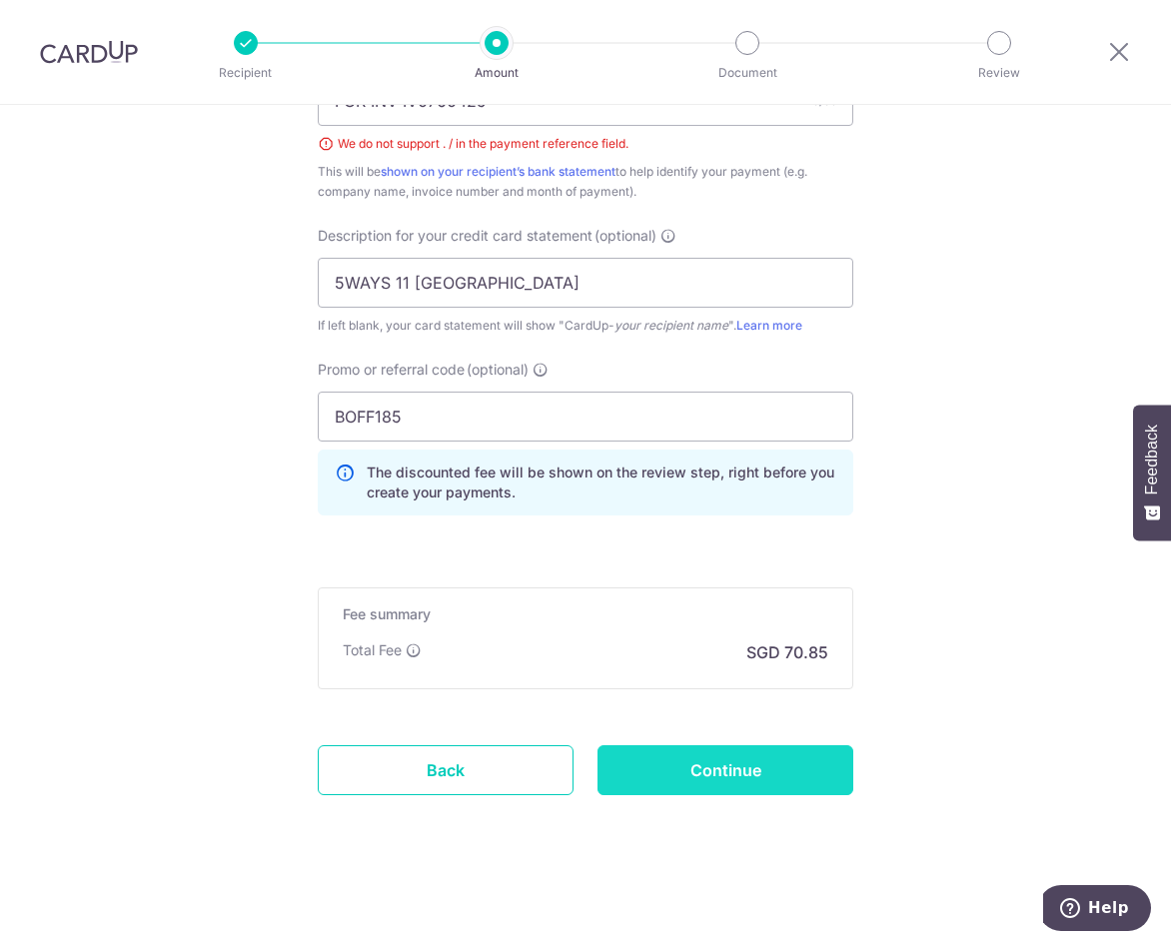
click at [704, 765] on input "Continue" at bounding box center [725, 770] width 256 height 50
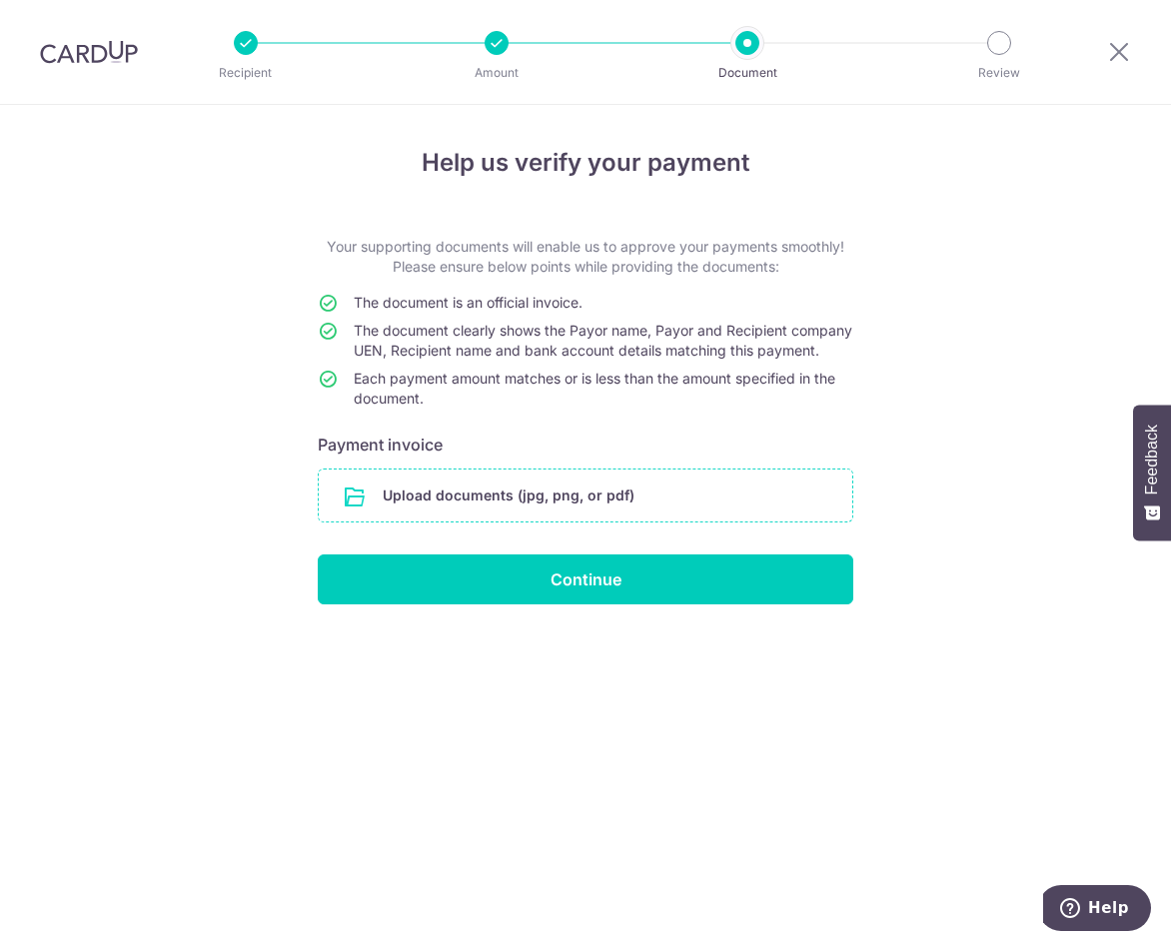
click at [519, 509] on input "file" at bounding box center [585, 495] width 533 height 52
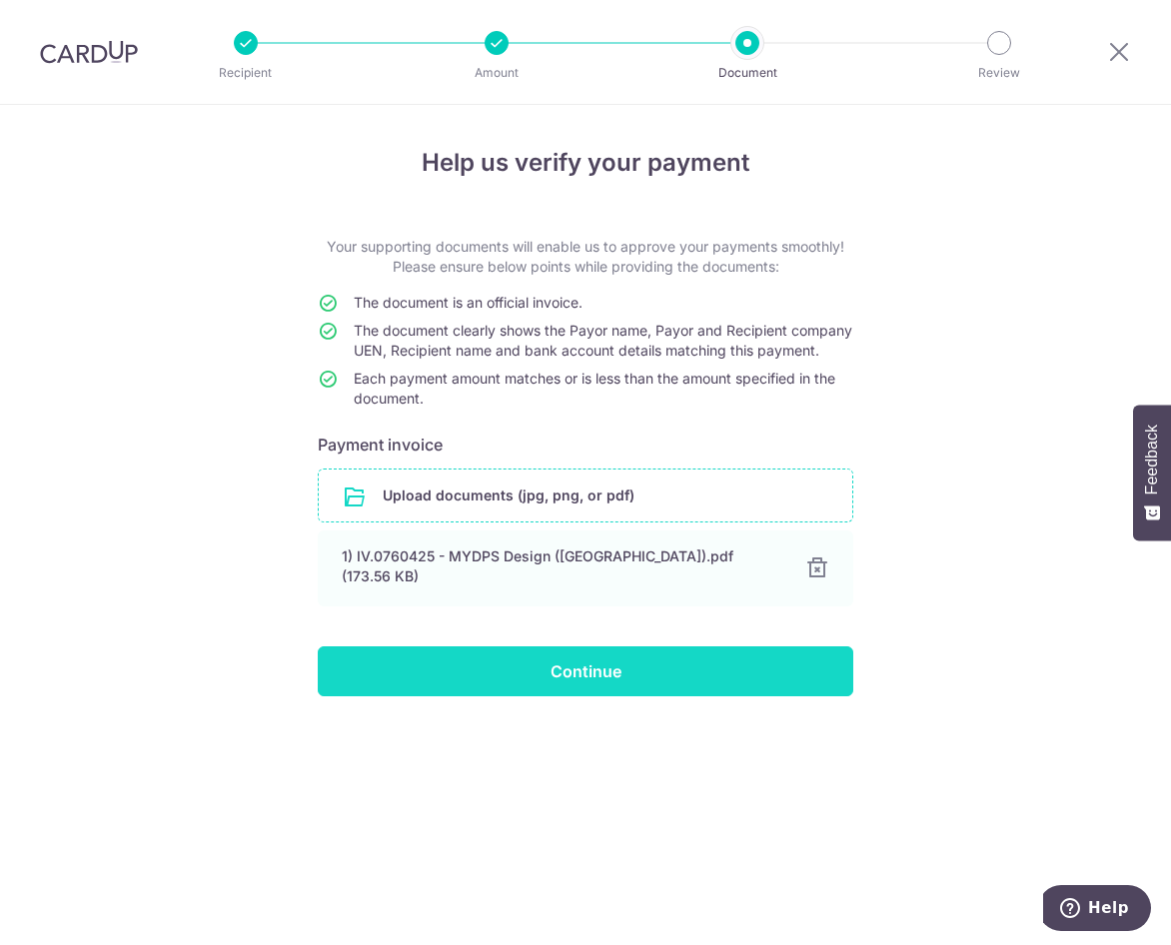
click at [567, 677] on input "Continue" at bounding box center [585, 671] width 535 height 50
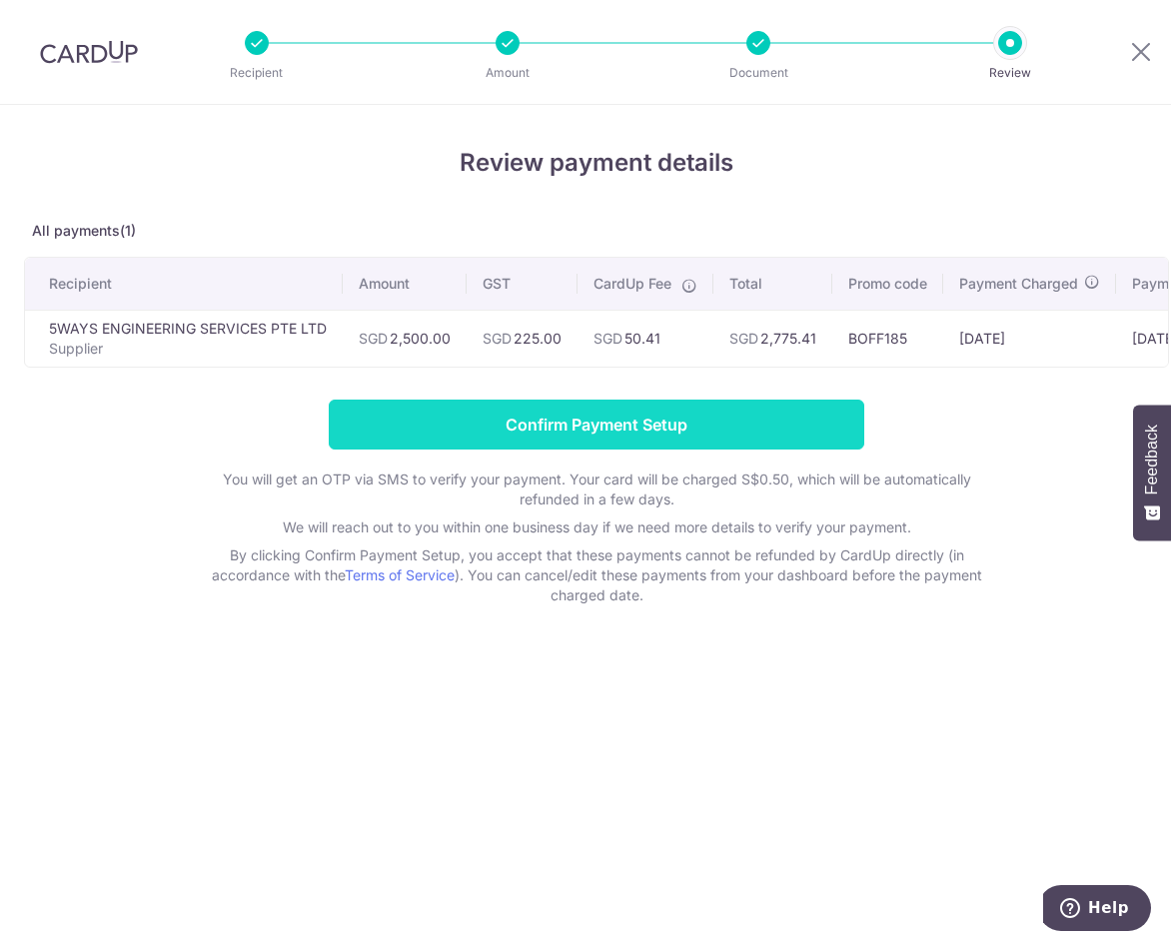
click at [617, 434] on input "Confirm Payment Setup" at bounding box center [596, 425] width 535 height 50
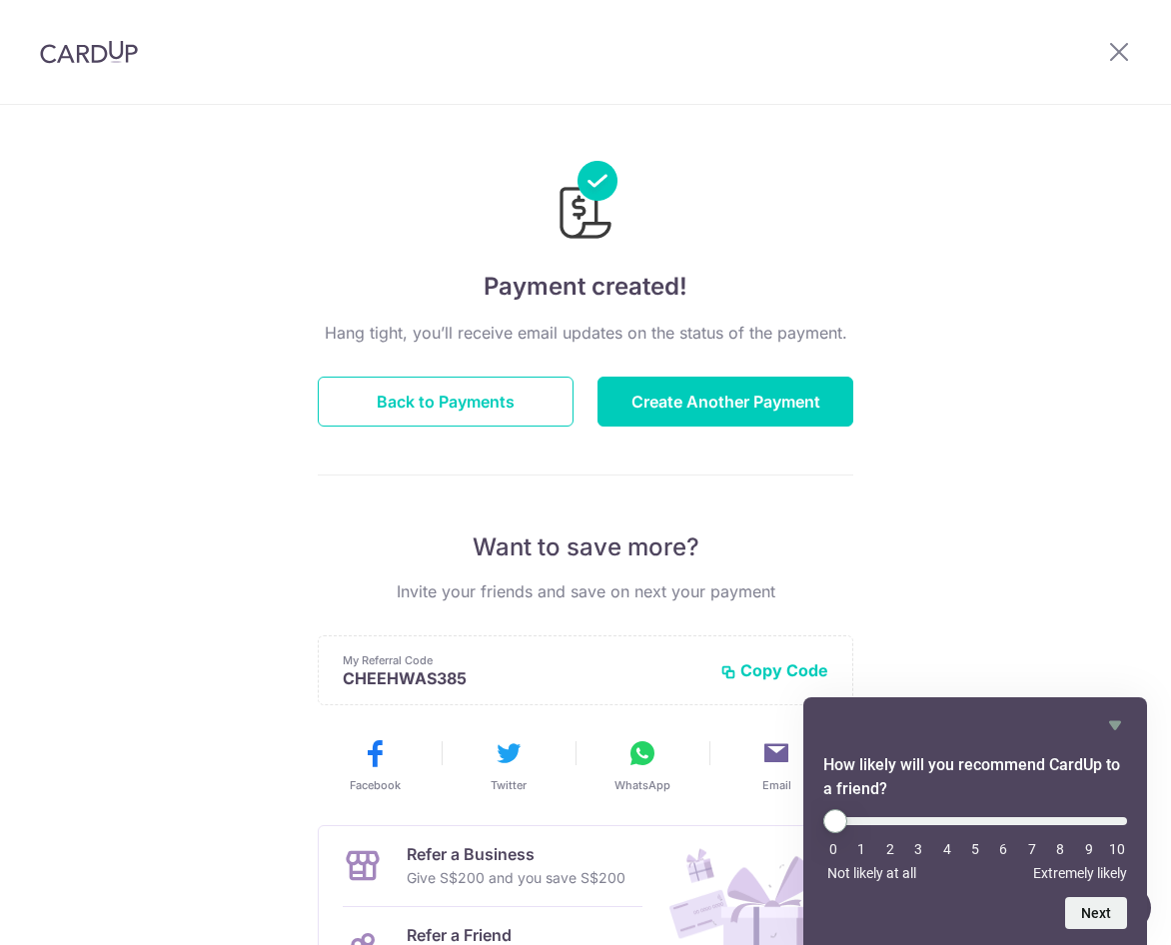
click at [1018, 173] on div "Payment created! Hang tight, you’ll receive email updates on the status of the …" at bounding box center [585, 638] width 1171 height 1067
click at [457, 406] on button "Back to Payments" at bounding box center [446, 402] width 256 height 50
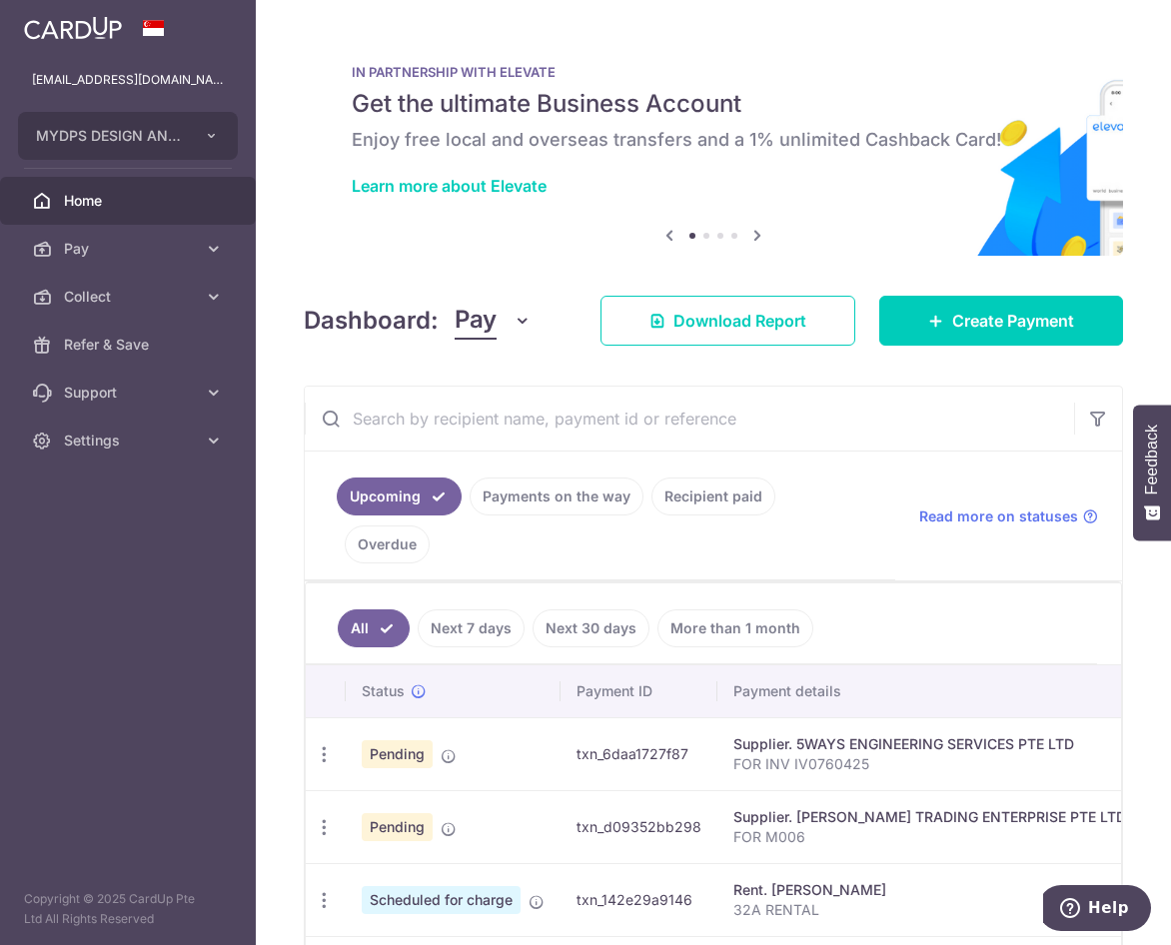
scroll to position [200, 0]
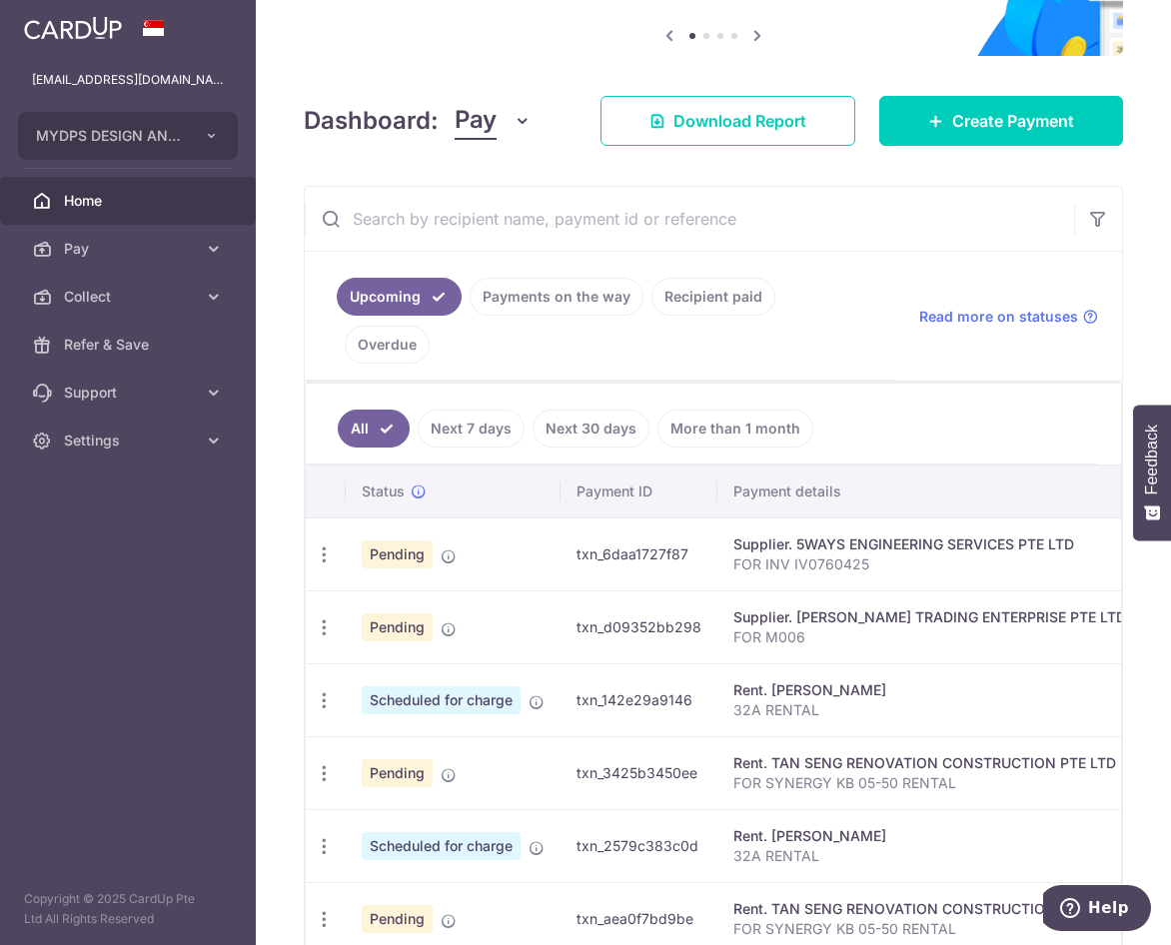
click at [685, 293] on link "Recipient paid" at bounding box center [713, 297] width 124 height 38
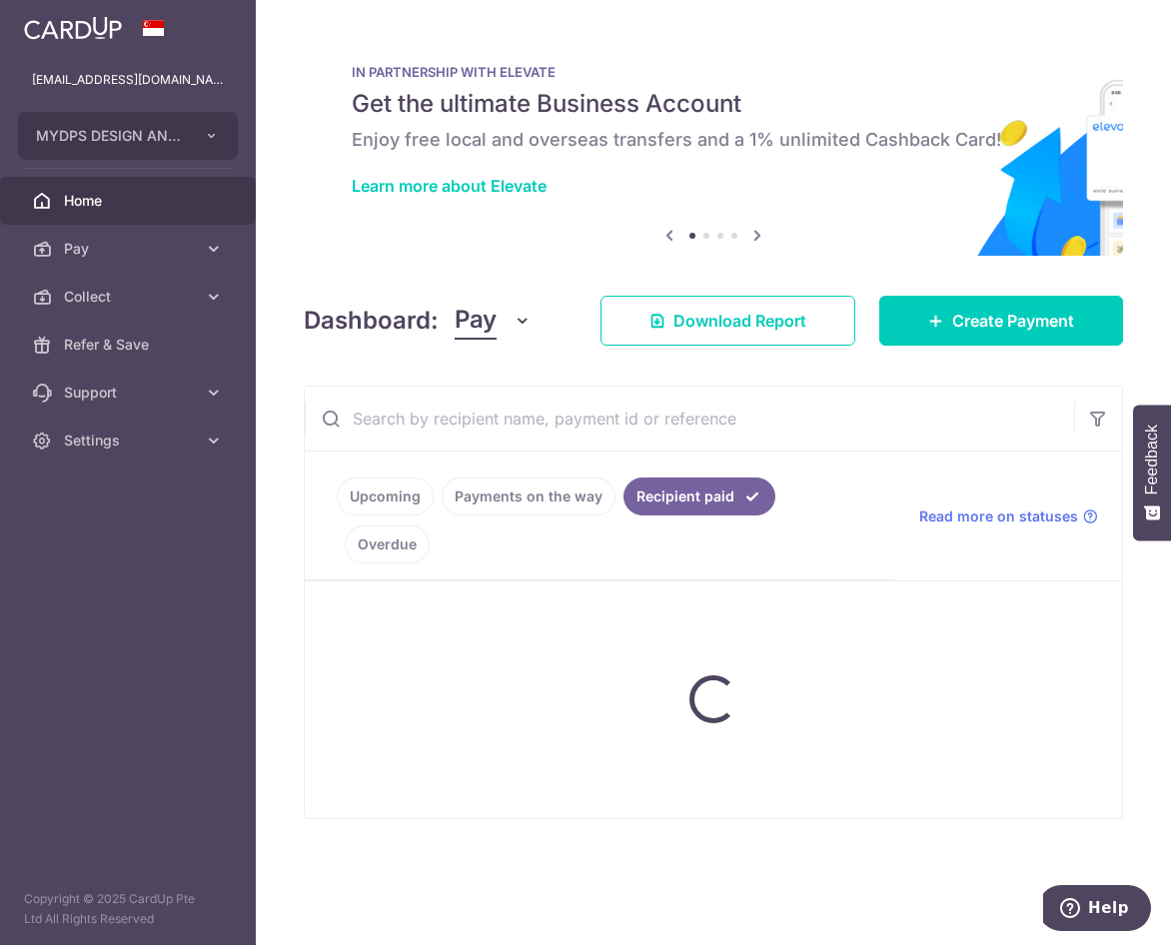
scroll to position [0, 0]
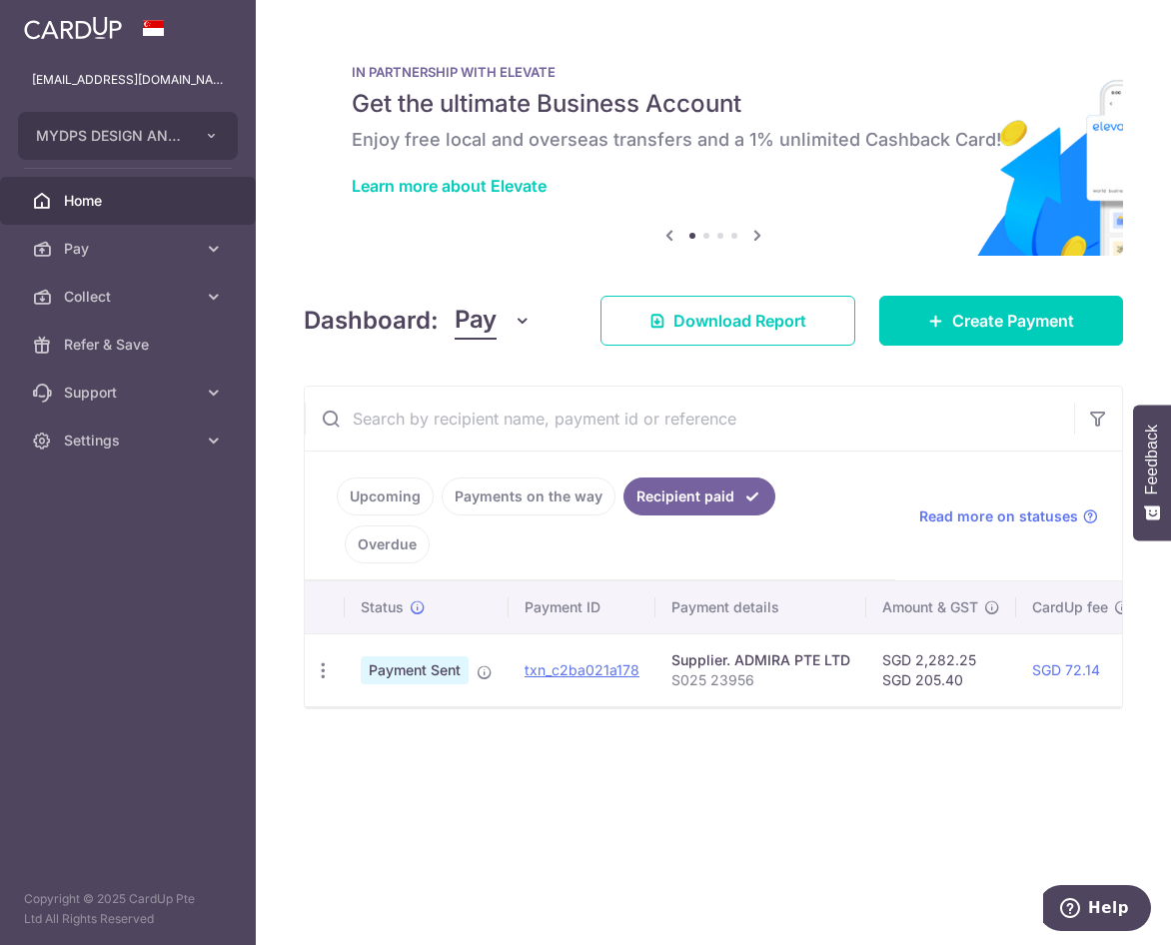
click at [559, 500] on link "Payments on the way" at bounding box center [529, 496] width 174 height 38
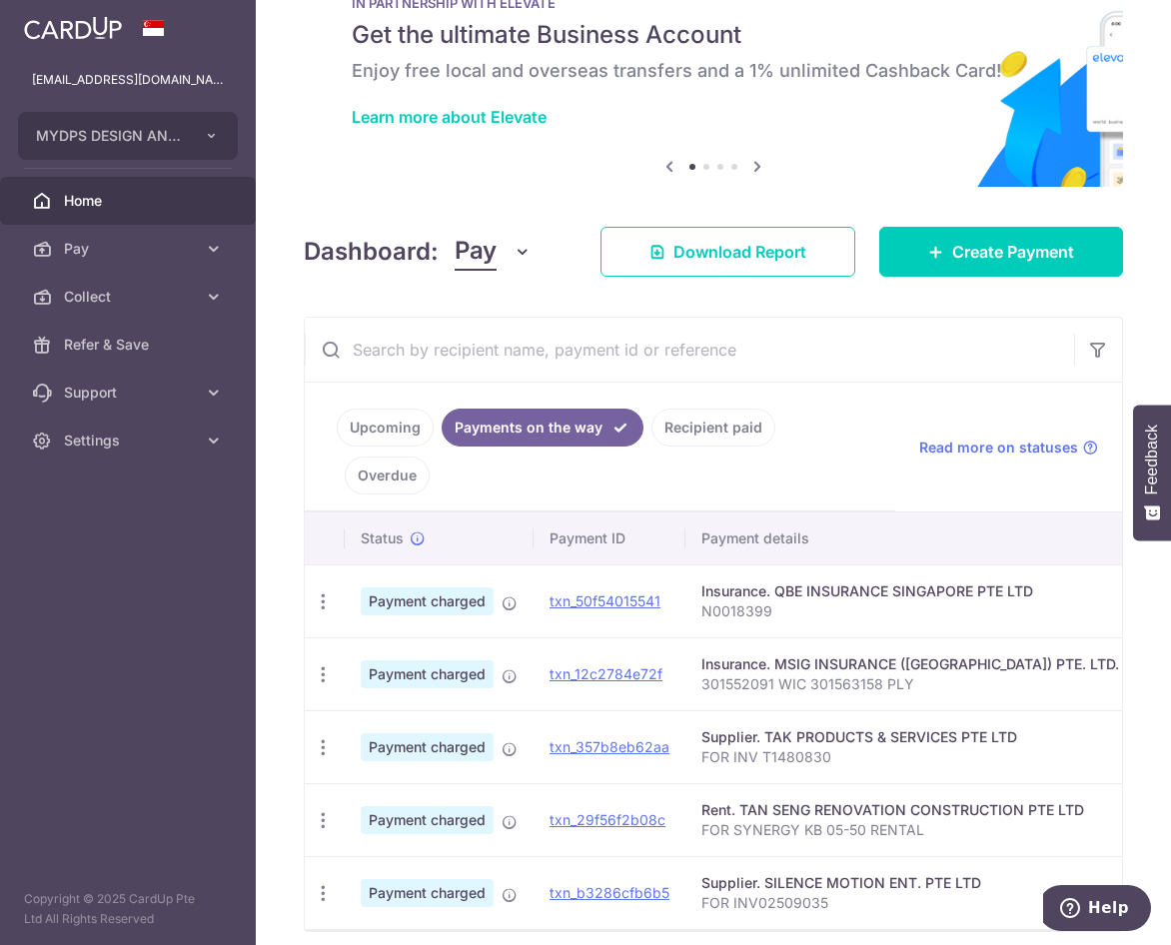
scroll to position [160, 0]
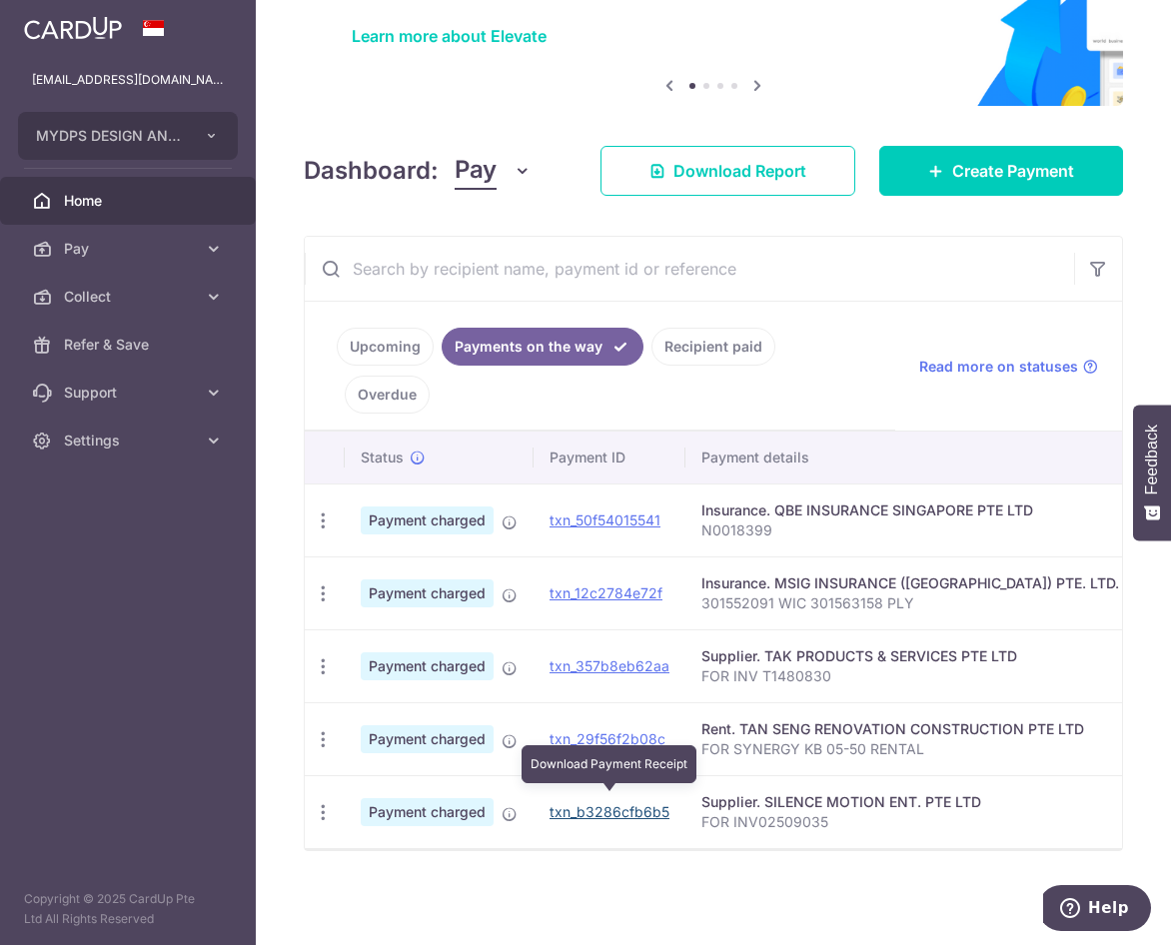
drag, startPoint x: 628, startPoint y: 809, endPoint x: 672, endPoint y: 90, distance: 720.6
click at [627, 809] on link "txn_b3286cfb6b5" at bounding box center [609, 811] width 120 height 17
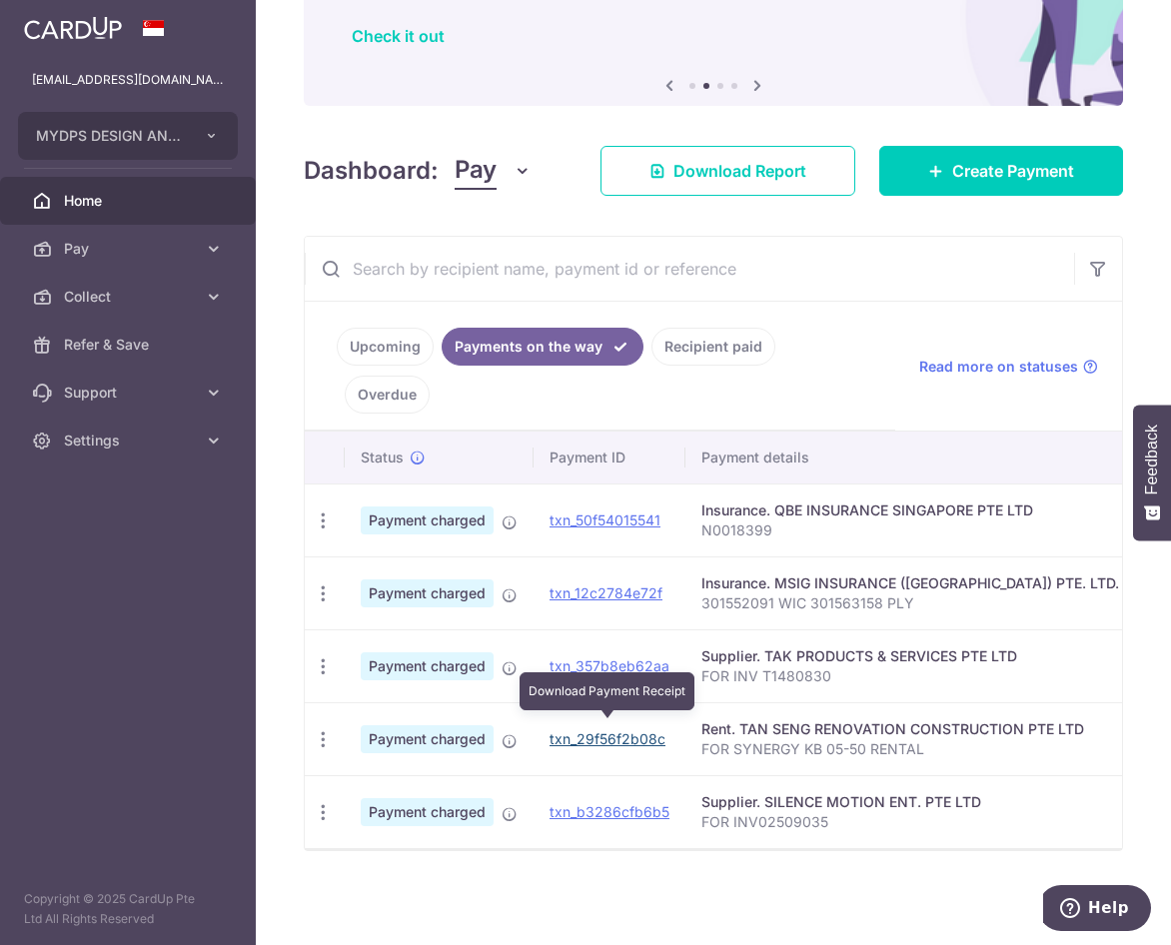
click at [607, 732] on link "txn_29f56f2b08c" at bounding box center [607, 738] width 116 height 17
click at [223, 568] on aside "[EMAIL_ADDRESS][DOMAIN_NAME] MYDPS DESIGN AND CONSTRUCTION PTE. LTD. Add new co…" at bounding box center [128, 472] width 256 height 945
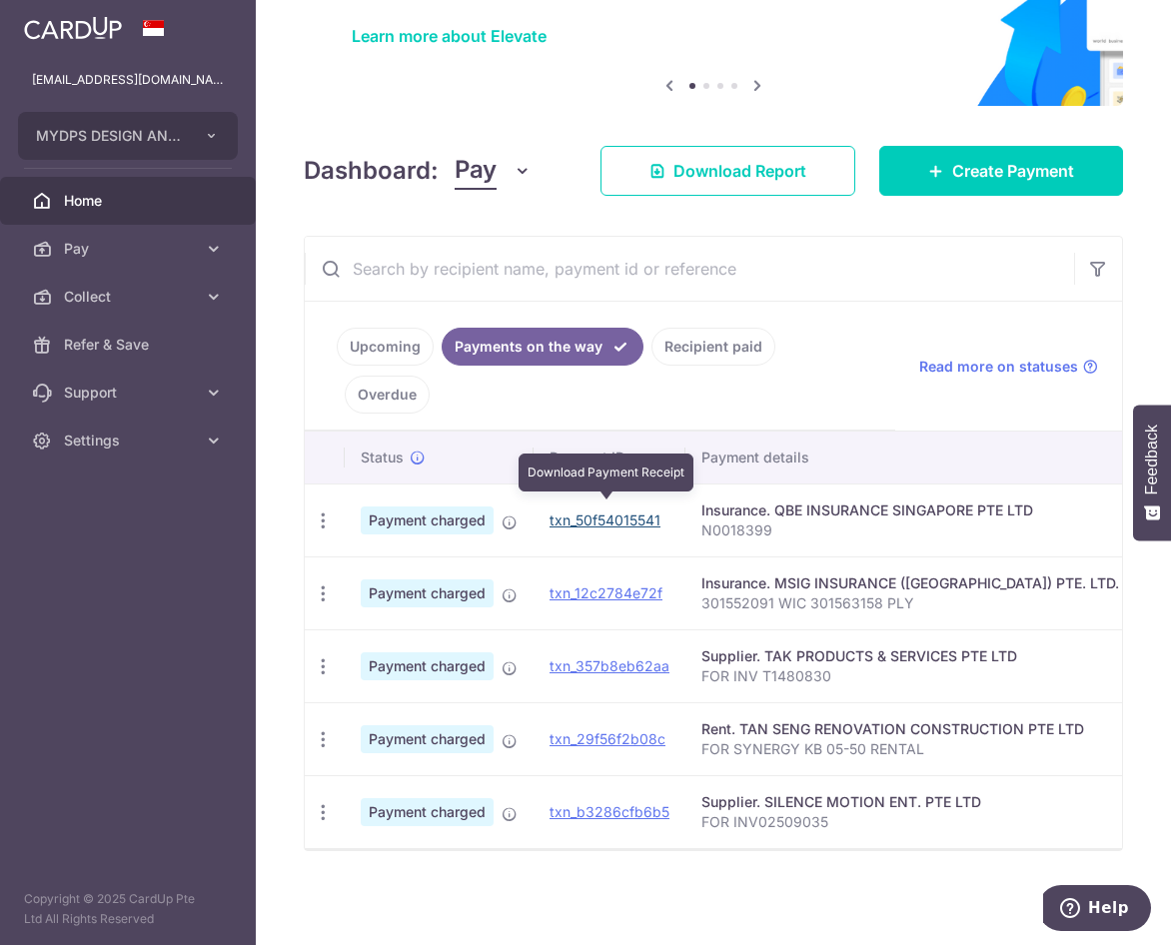
click at [610, 517] on link "txn_50f54015541" at bounding box center [604, 519] width 111 height 17
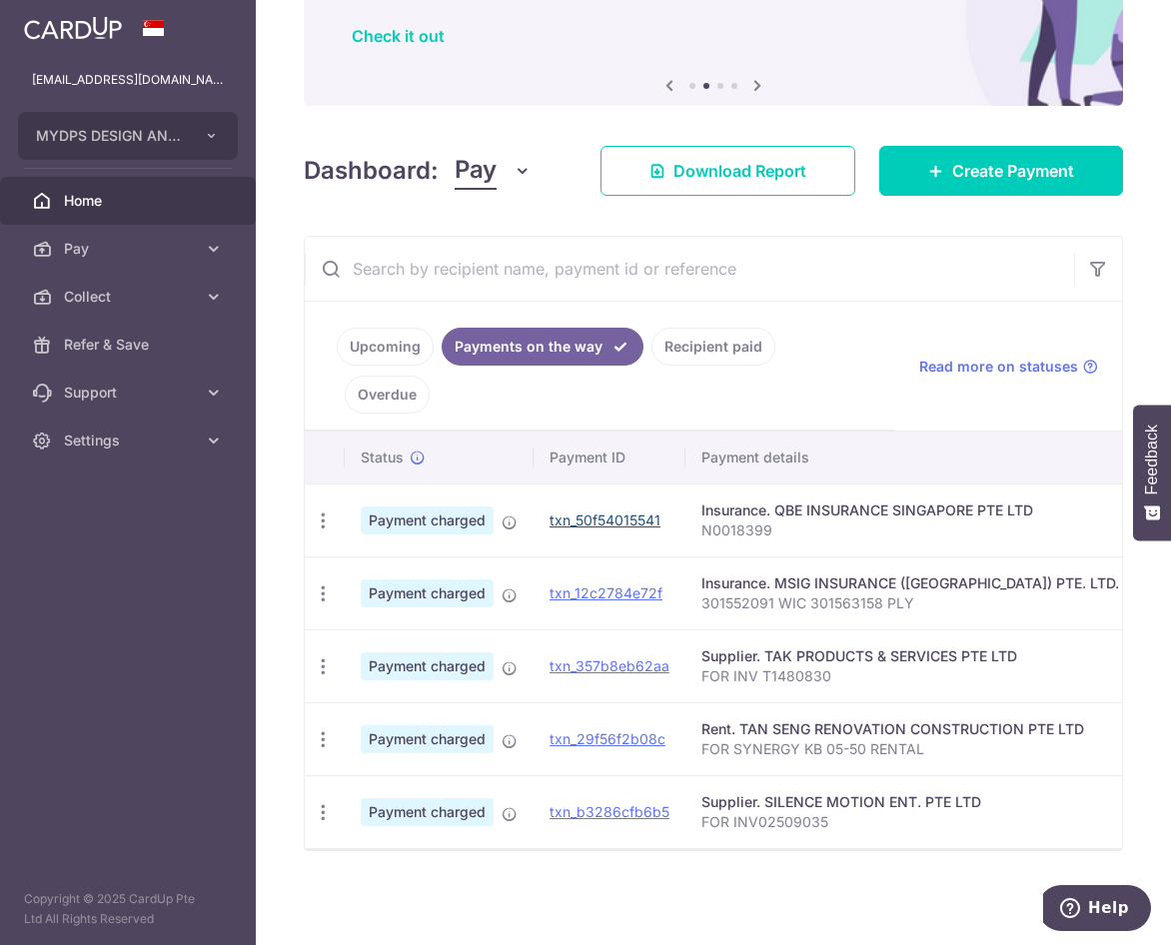
click at [622, 586] on link "txn_12c2784e72f" at bounding box center [605, 592] width 113 height 17
